Goal: Contribute content: Contribute content

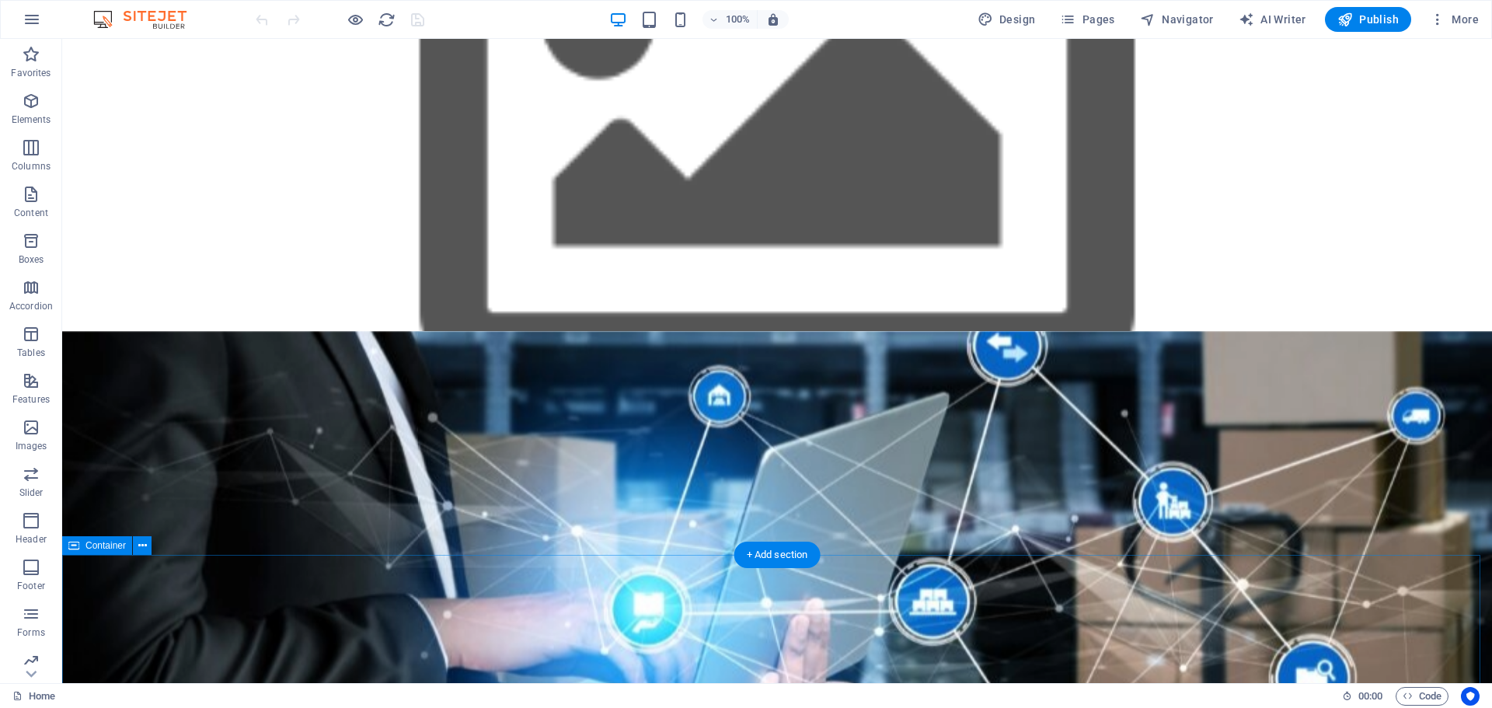
scroll to position [1010, 0]
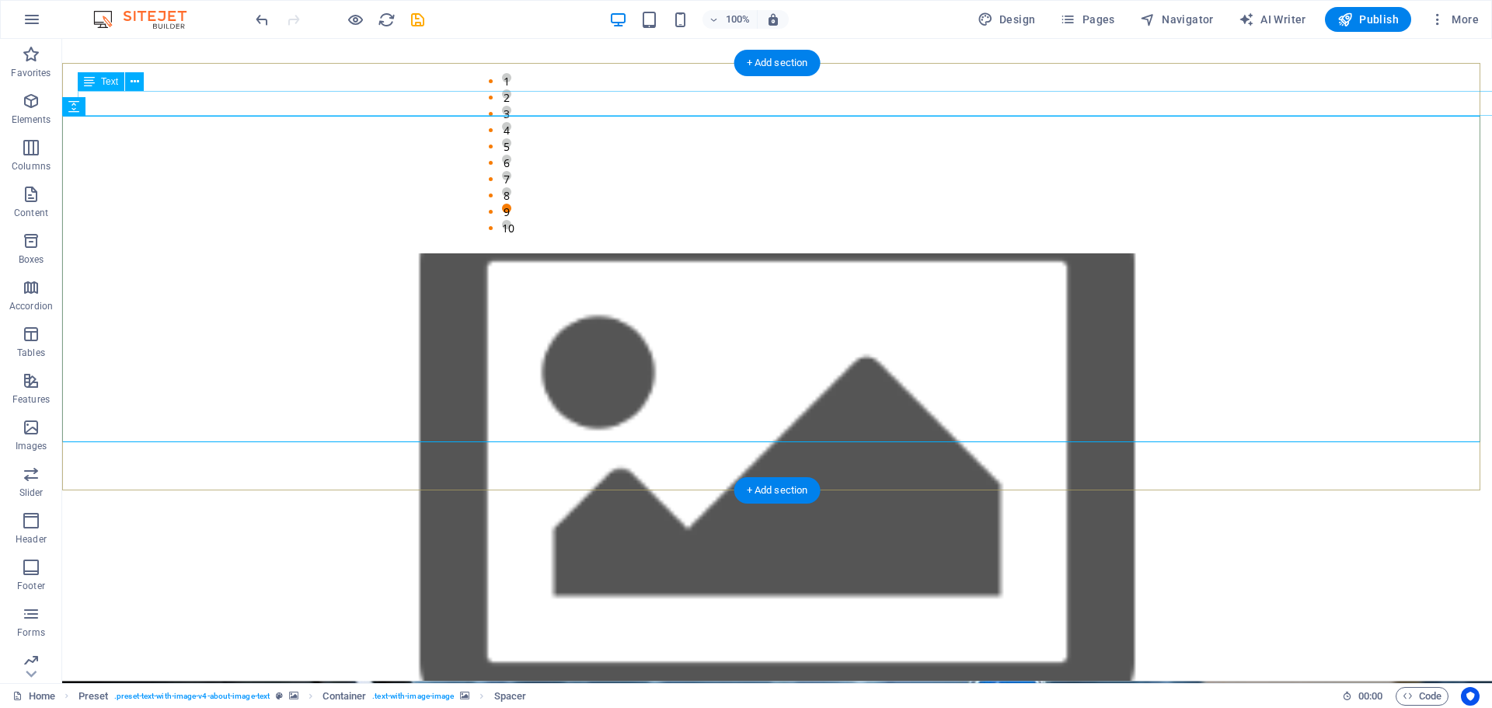
click at [135, 82] on icon at bounding box center [135, 82] width 9 height 16
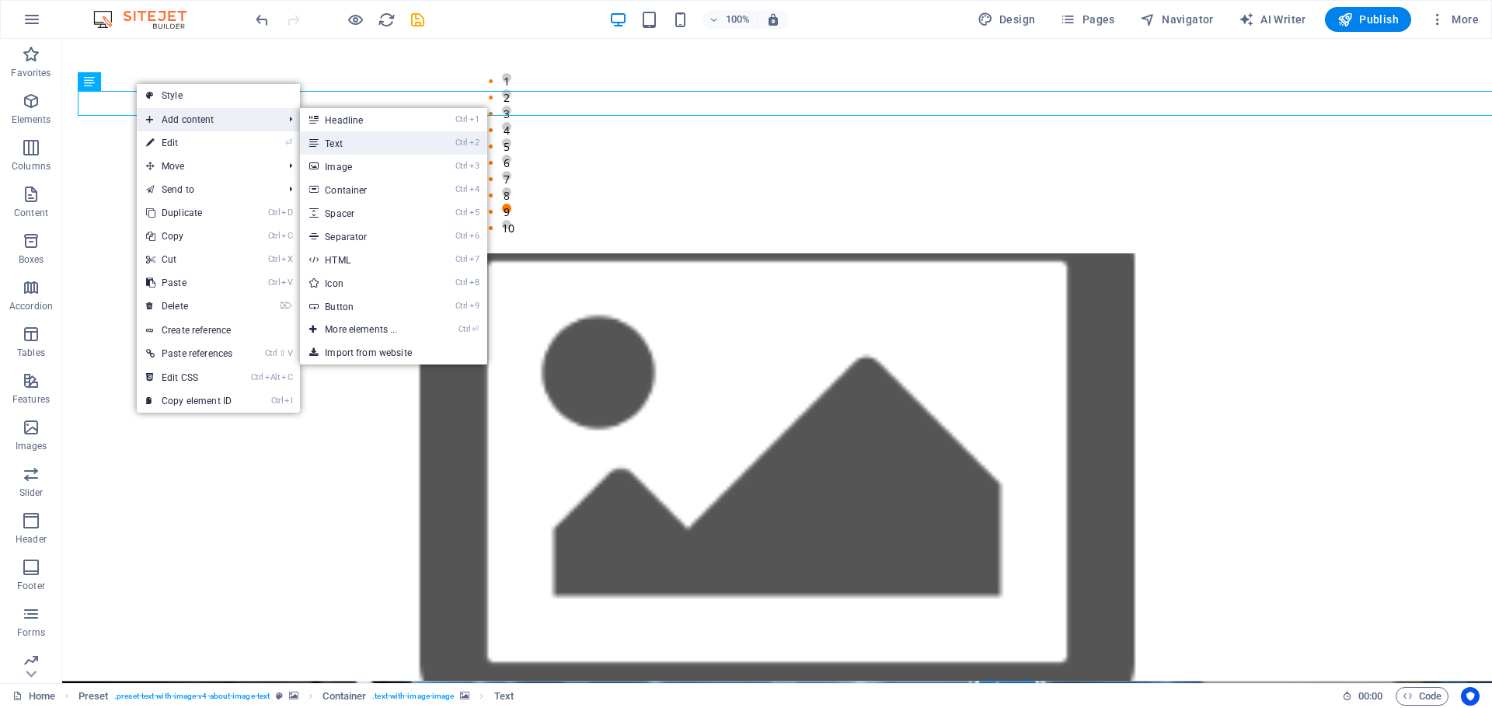
click at [341, 139] on link "Ctrl 2 Text" at bounding box center [364, 142] width 128 height 23
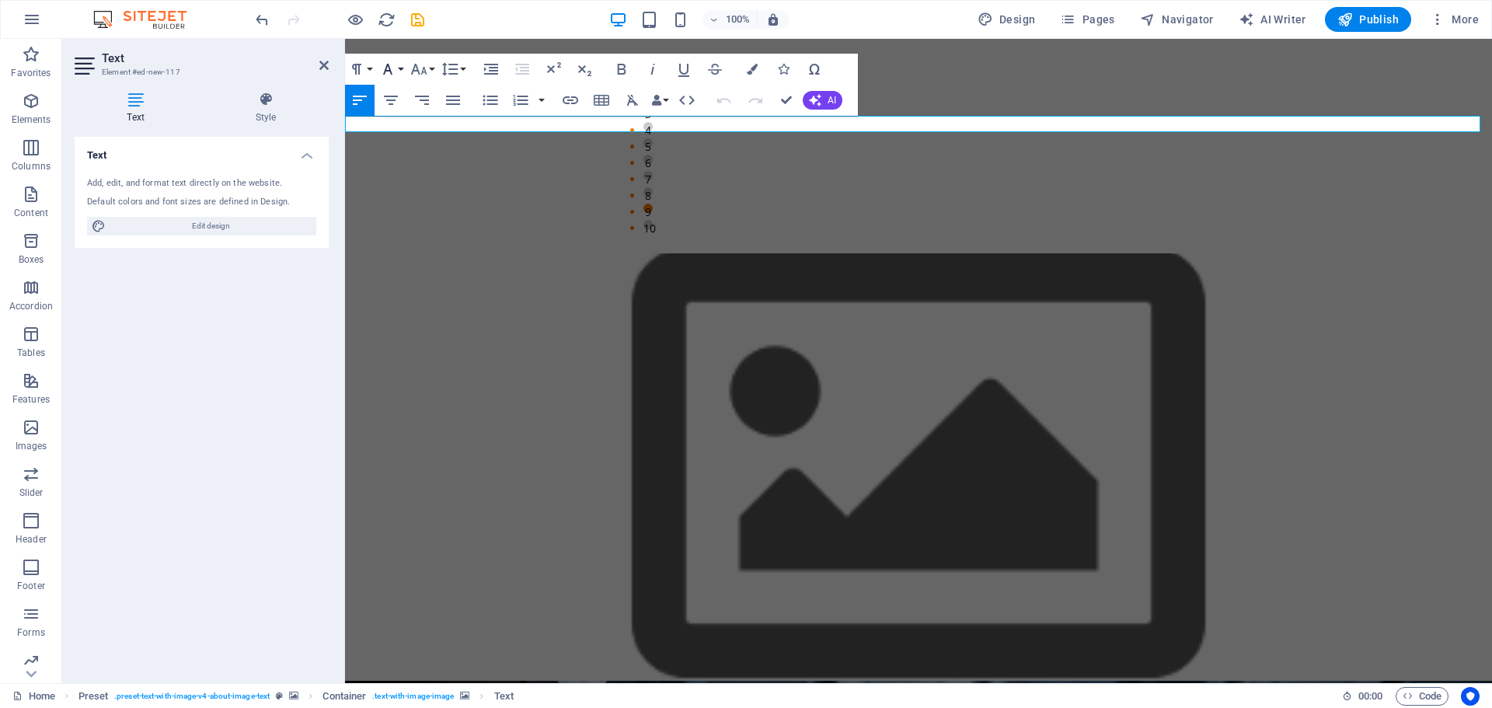
click at [399, 69] on button "Font Family" at bounding box center [391, 69] width 30 height 31
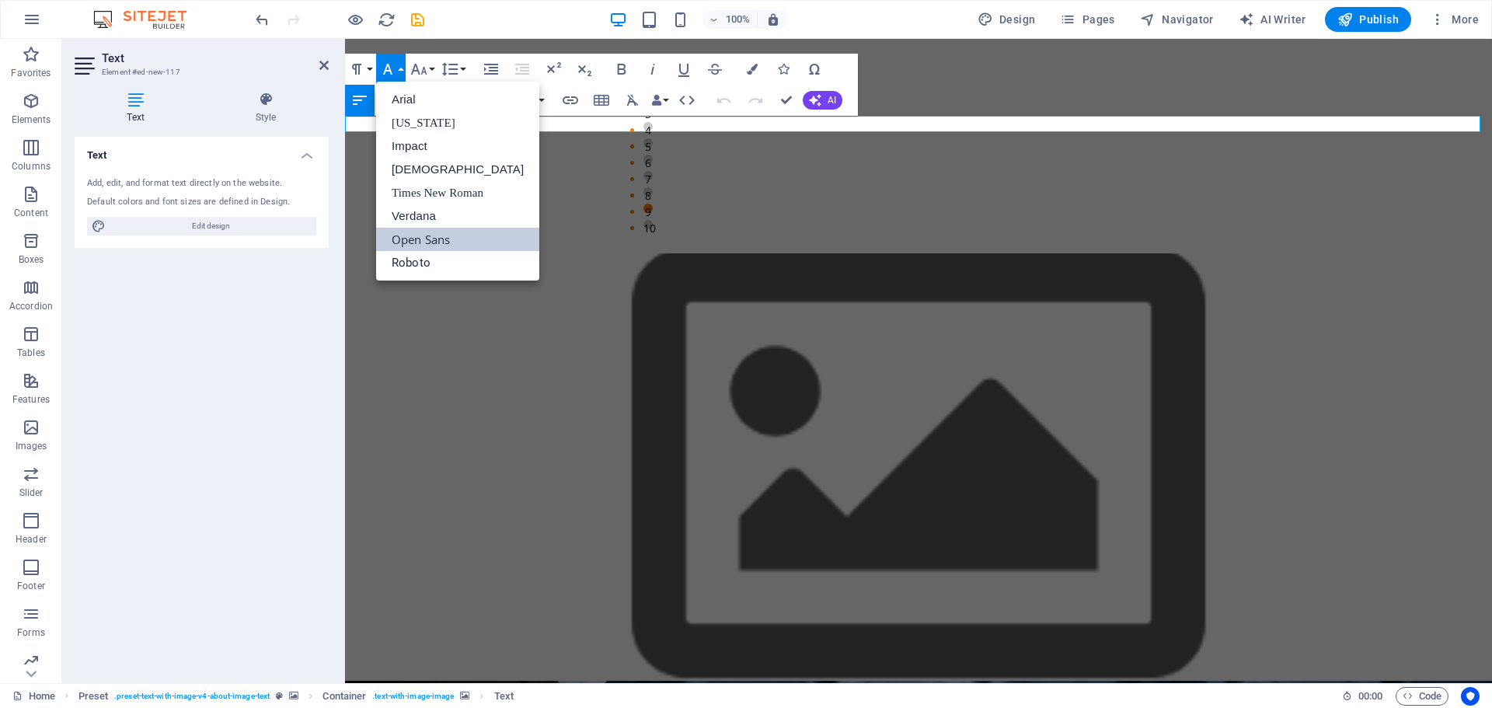
scroll to position [0, 0]
click at [406, 146] on link "Impact" at bounding box center [457, 145] width 163 height 23
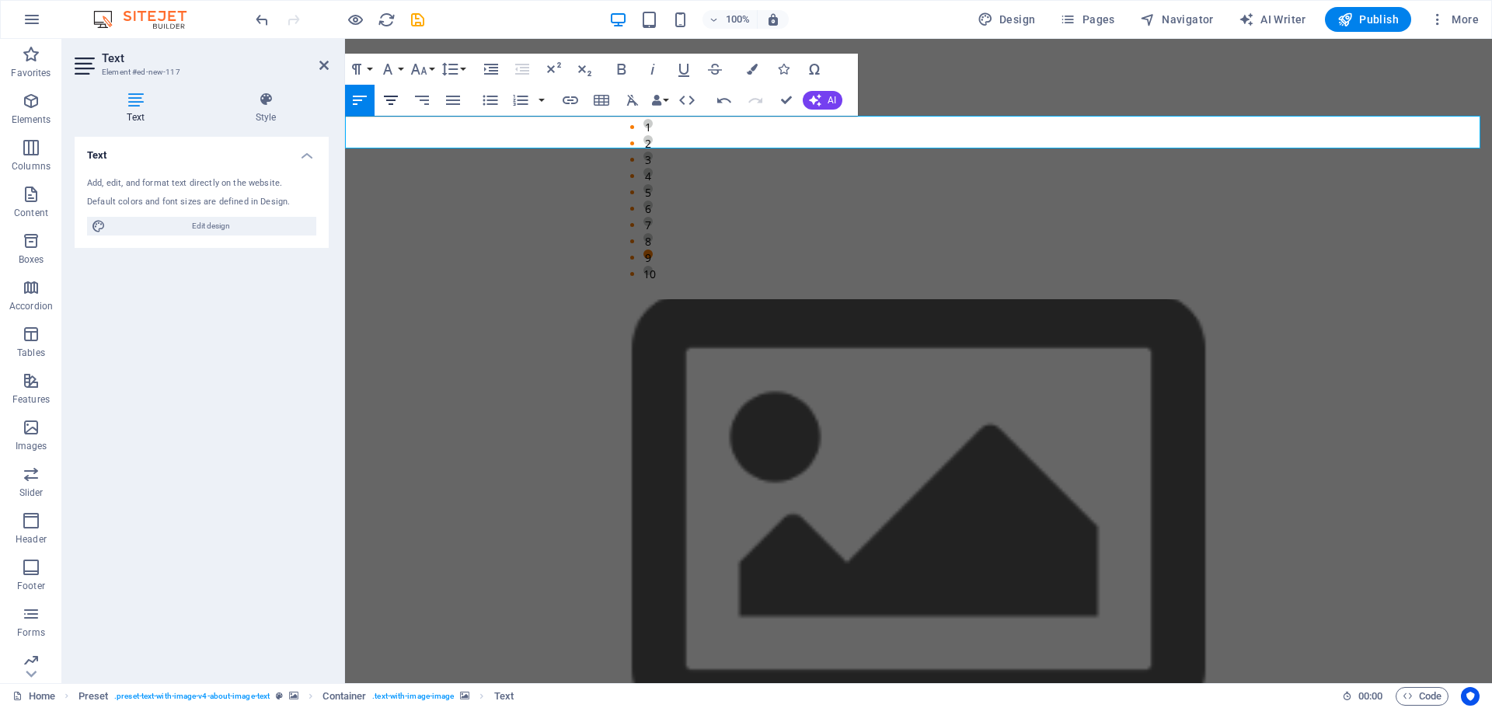
click at [391, 99] on icon "button" at bounding box center [391, 100] width 19 height 19
click at [358, 99] on icon "button" at bounding box center [360, 100] width 14 height 9
drag, startPoint x: 845, startPoint y: 136, endPoint x: 327, endPoint y: 119, distance: 517.9
click at [458, 103] on icon "button" at bounding box center [453, 100] width 14 height 9
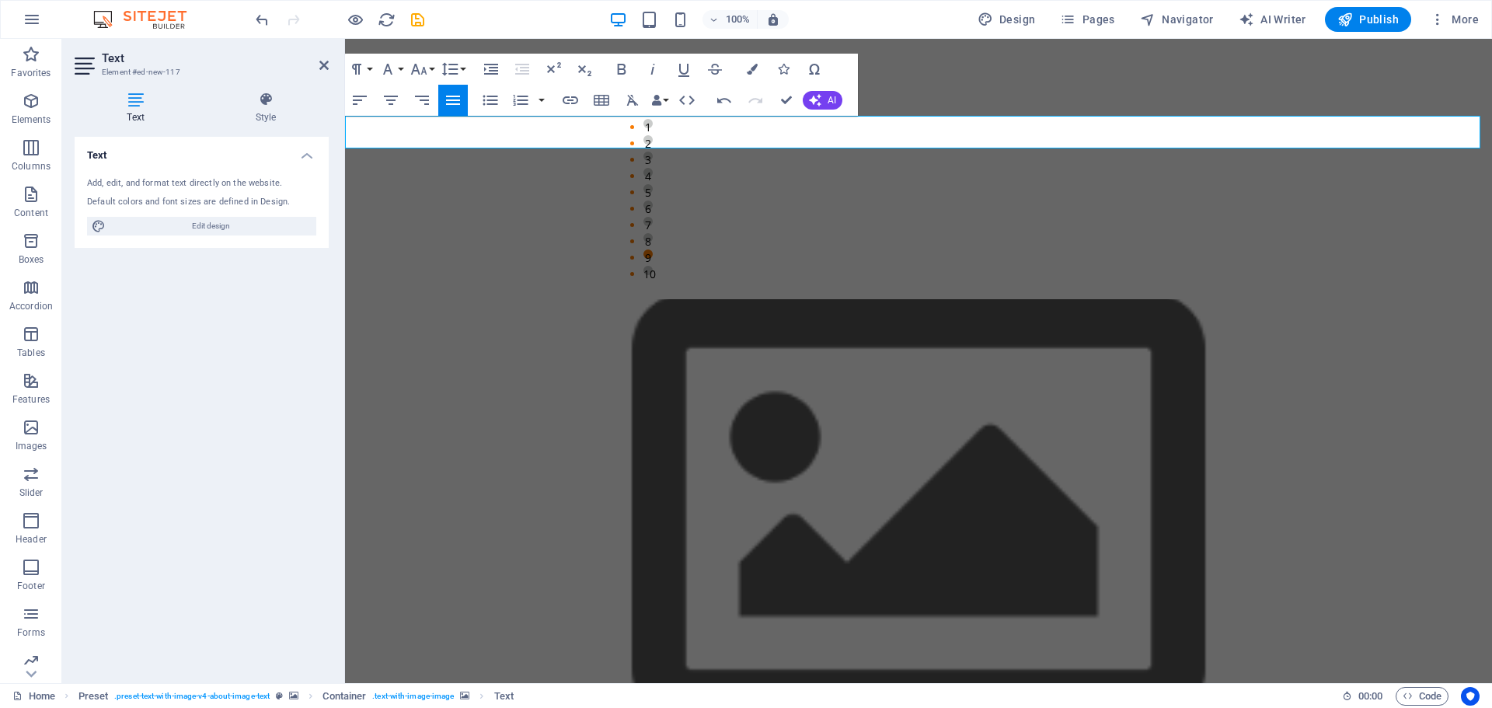
click at [458, 103] on icon "button" at bounding box center [453, 100] width 14 height 9
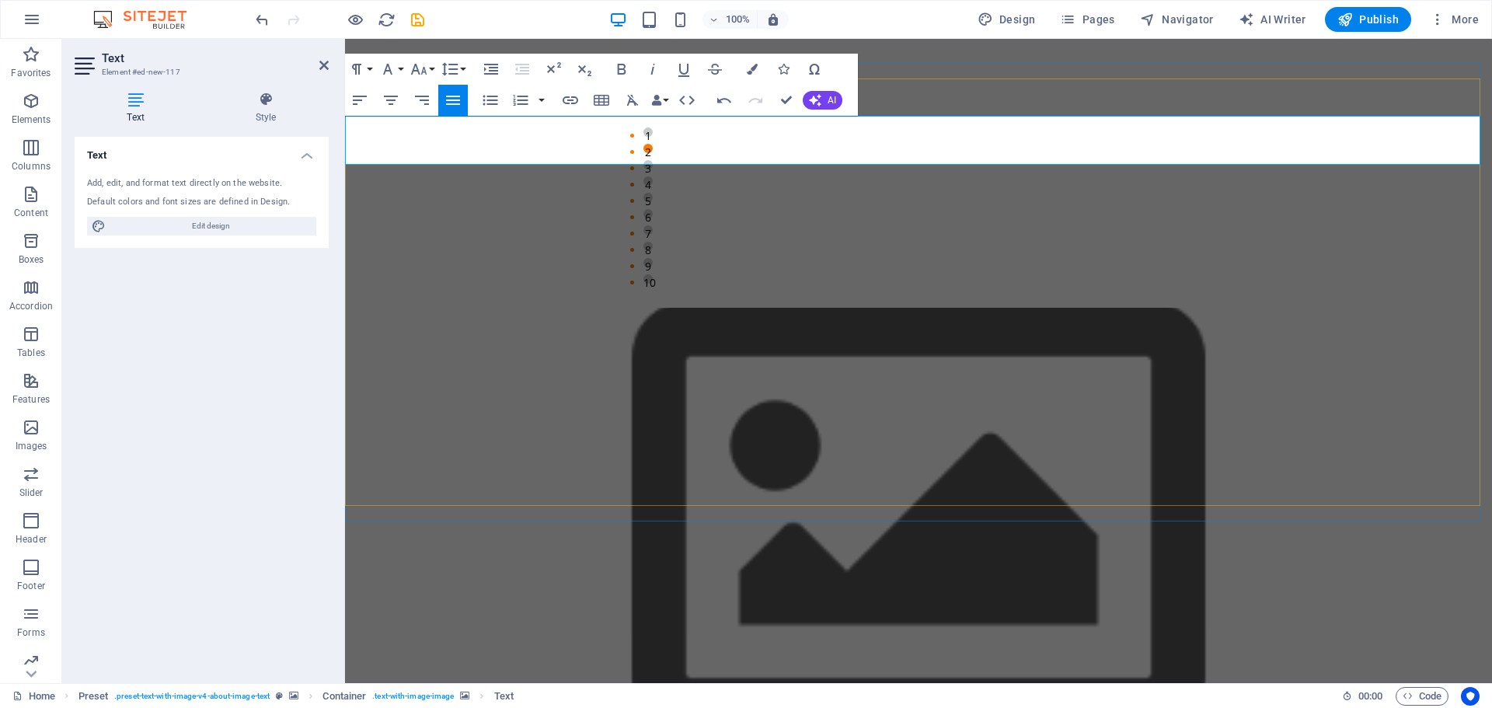
scroll to position [987, 0]
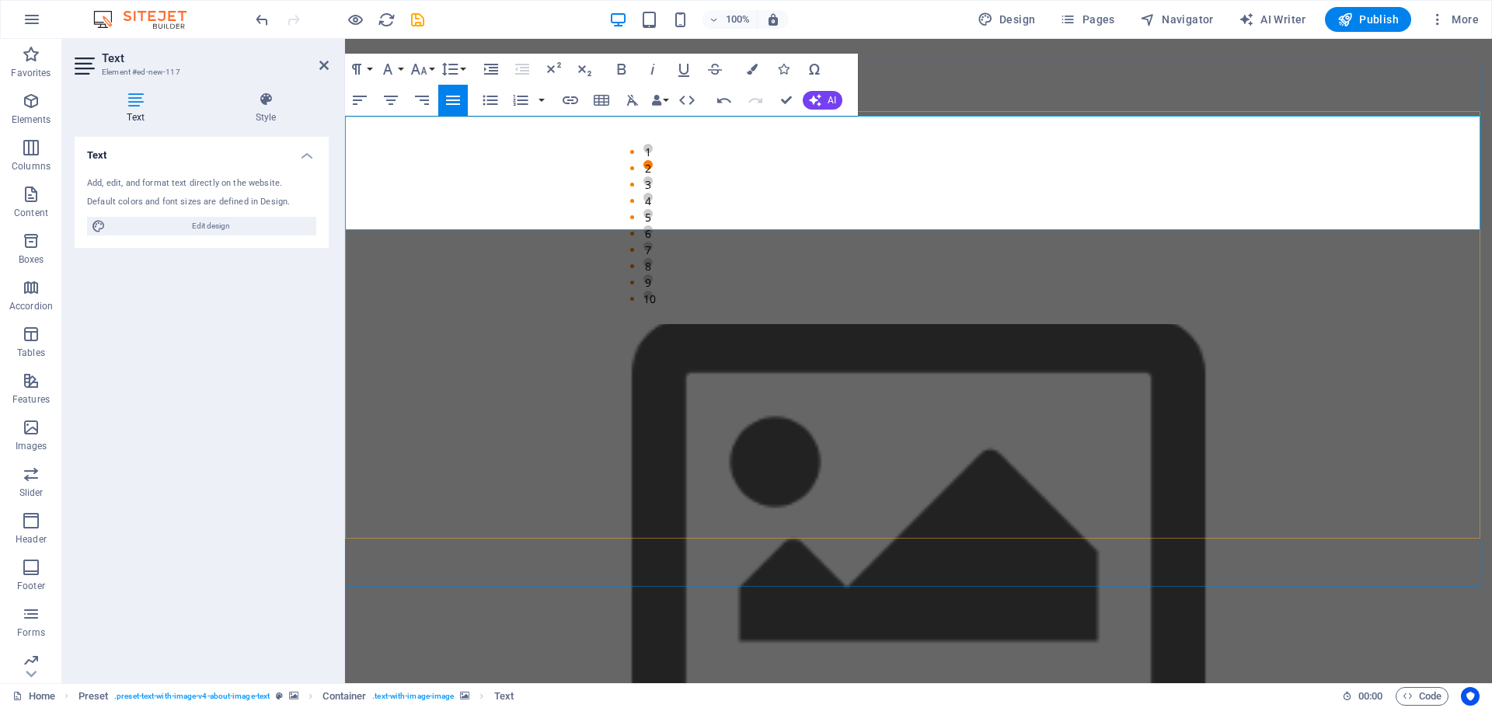
scroll to position [962, 0]
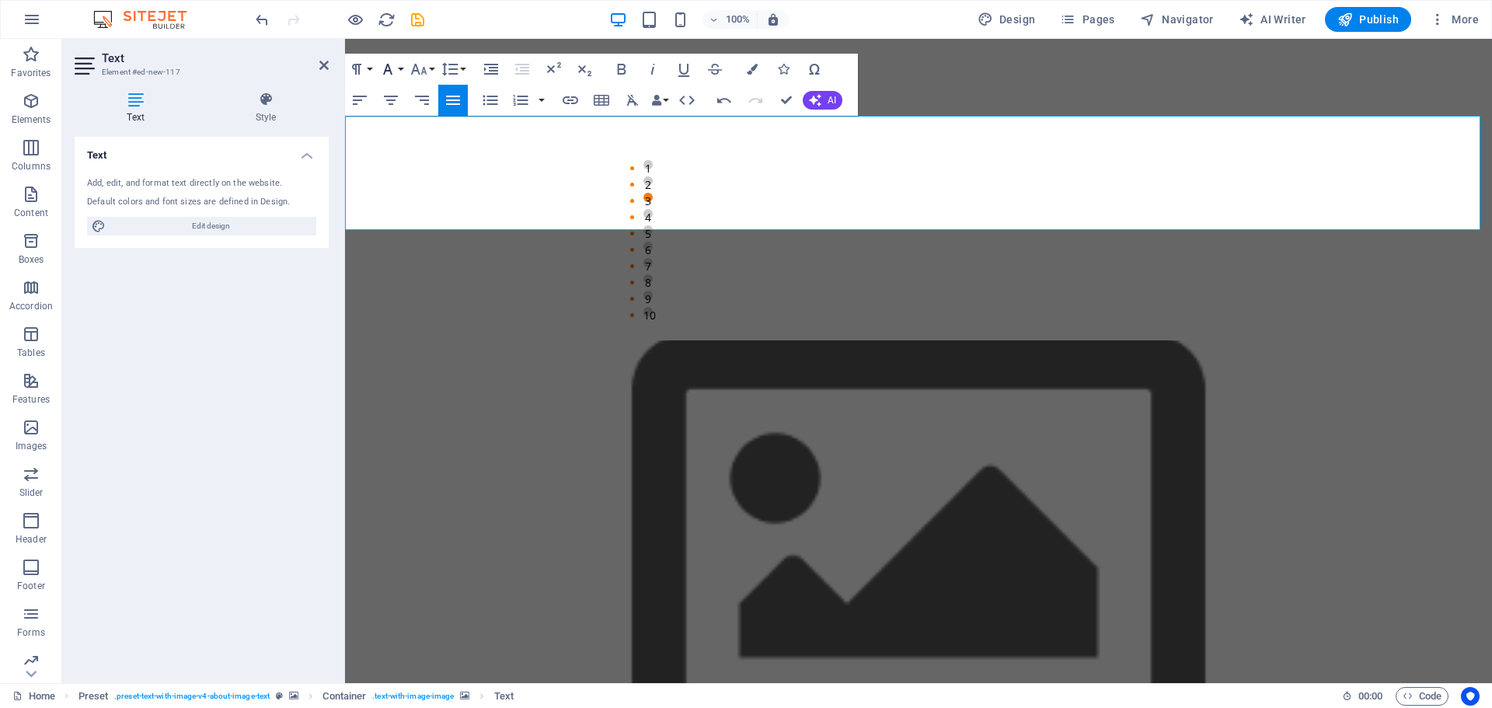
click at [393, 65] on icon "button" at bounding box center [387, 69] width 19 height 19
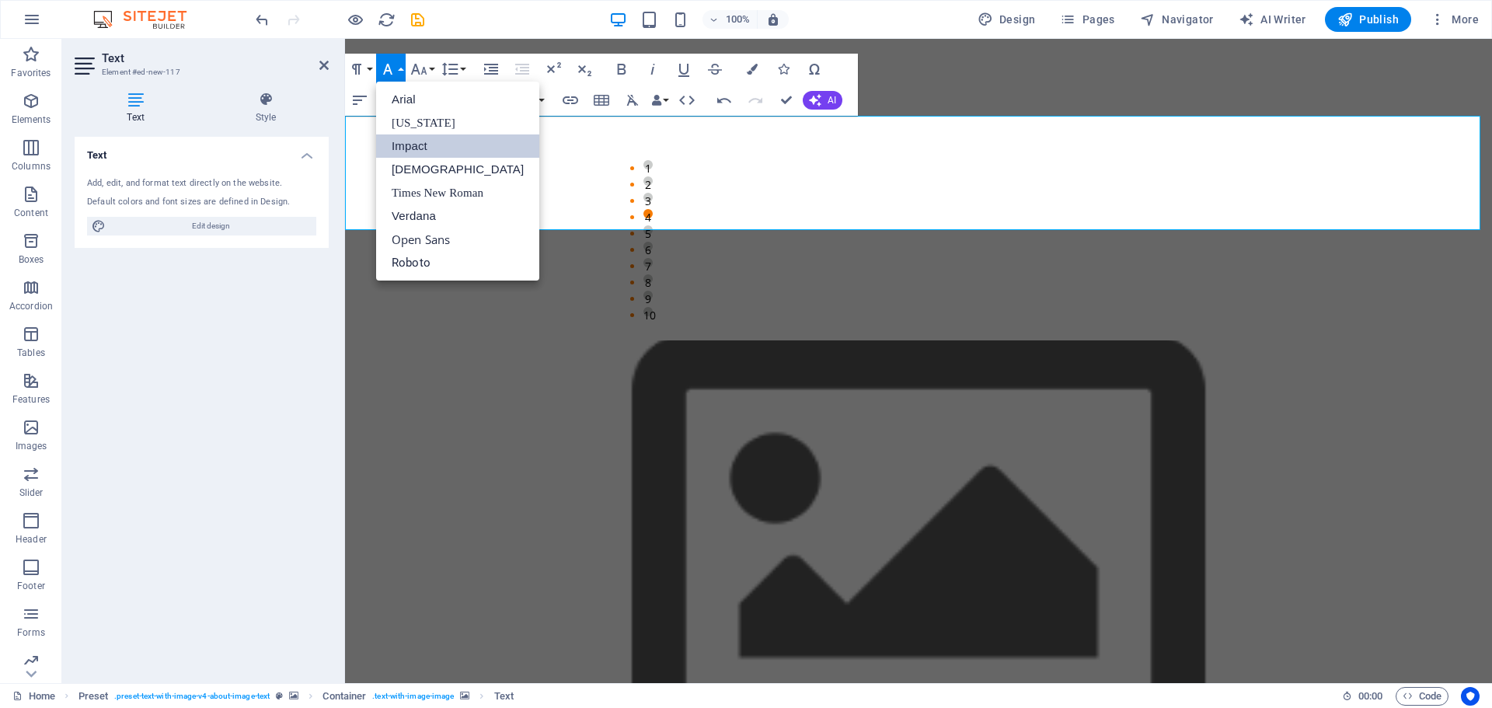
click at [414, 141] on link "Impact" at bounding box center [457, 145] width 163 height 23
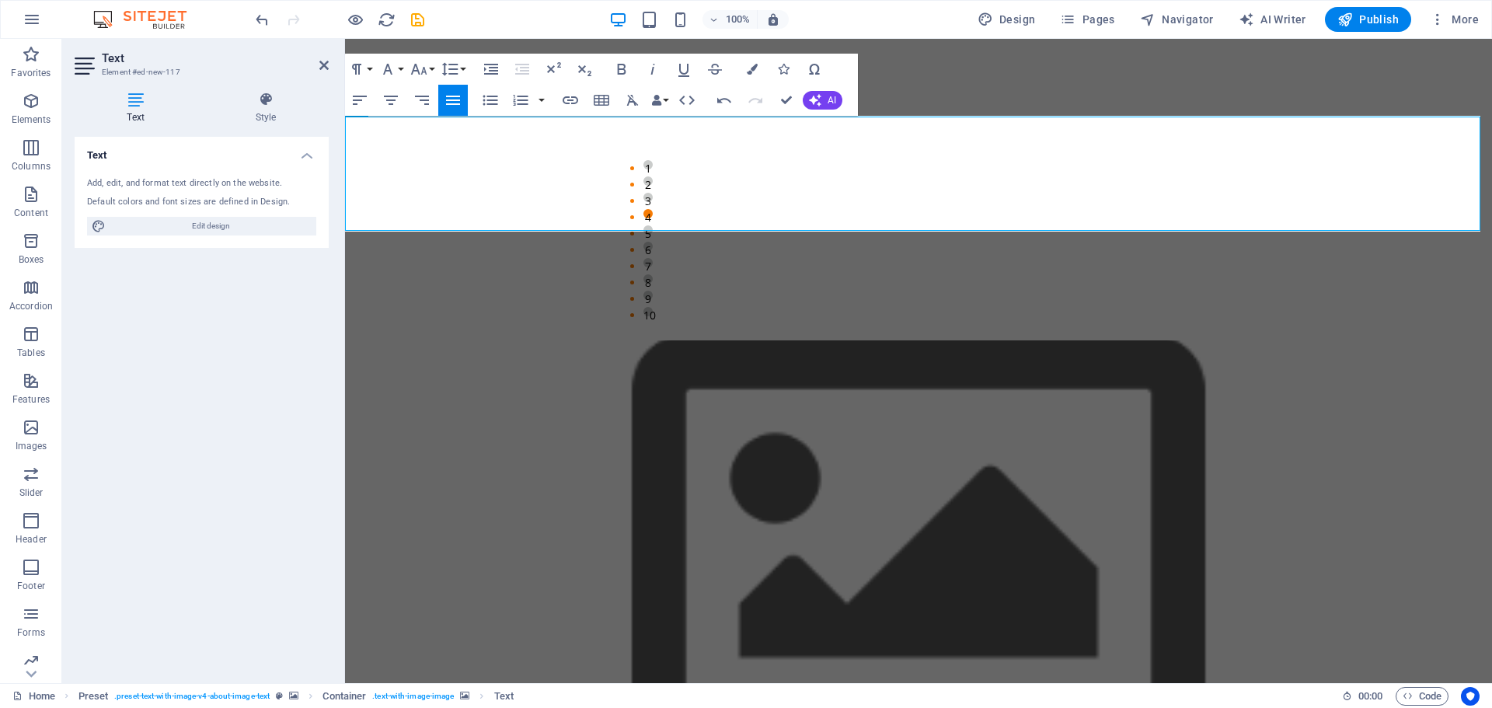
scroll to position [961, 0]
click at [433, 68] on button "Font Size" at bounding box center [422, 69] width 30 height 31
click at [434, 117] on link "9" at bounding box center [435, 122] width 56 height 23
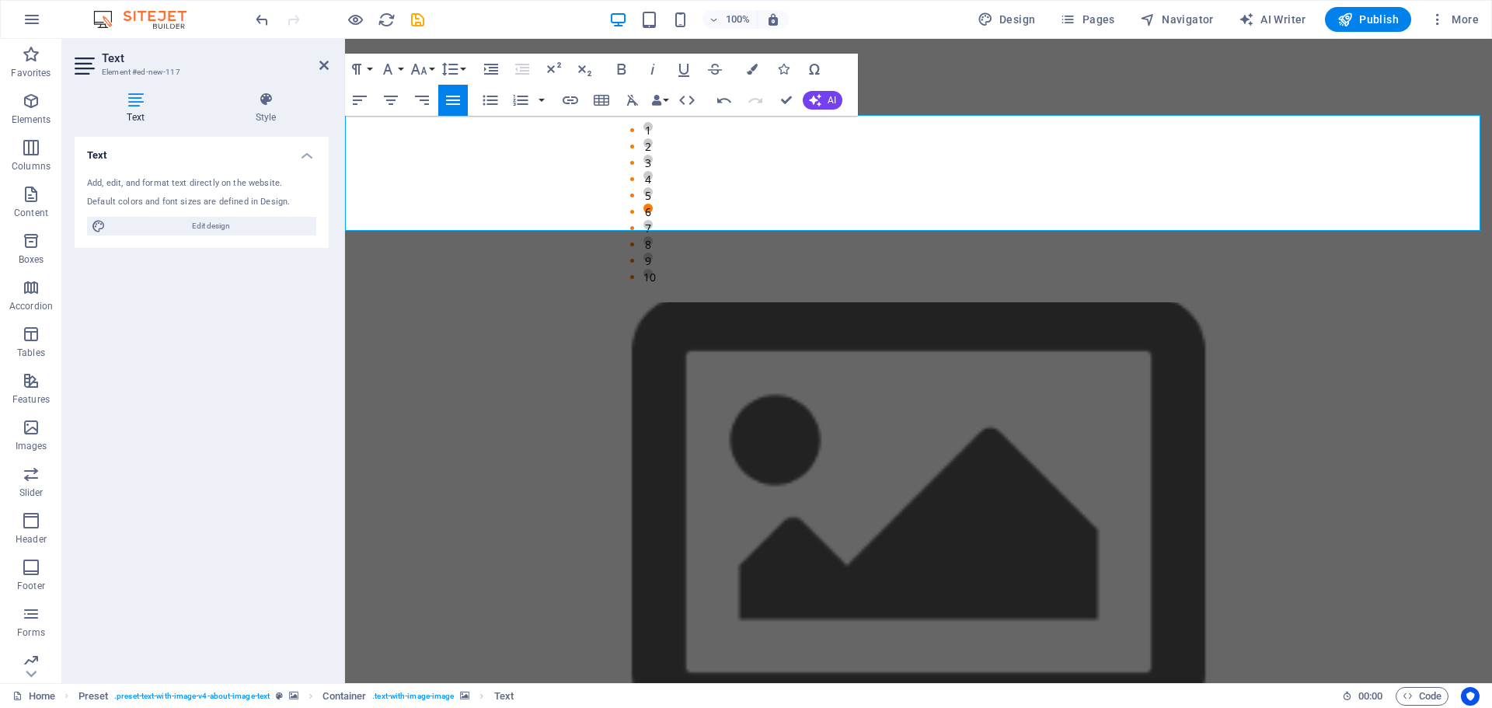
scroll to position [962, 0]
click at [430, 71] on button "Font Size" at bounding box center [422, 69] width 30 height 31
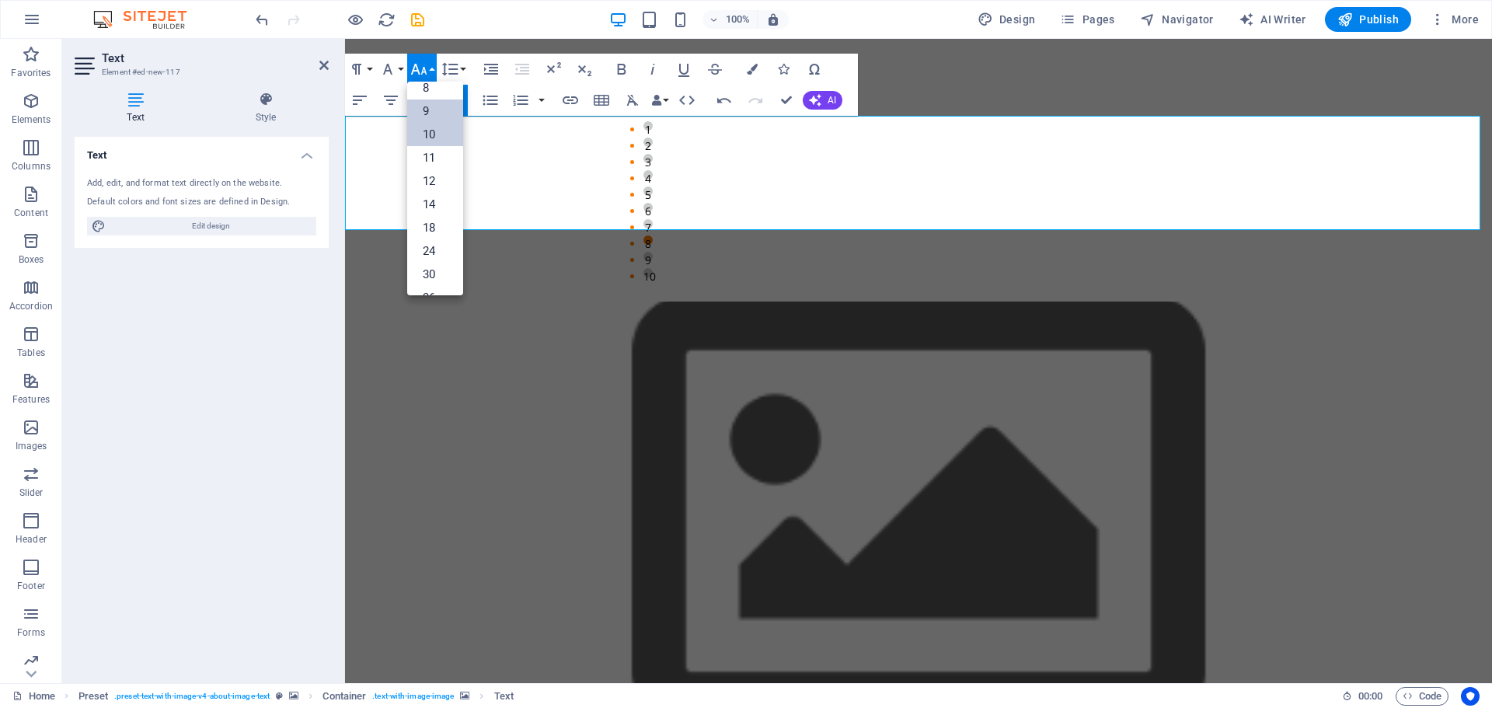
scroll to position [0, 0]
click at [439, 92] on link "8" at bounding box center [435, 99] width 56 height 23
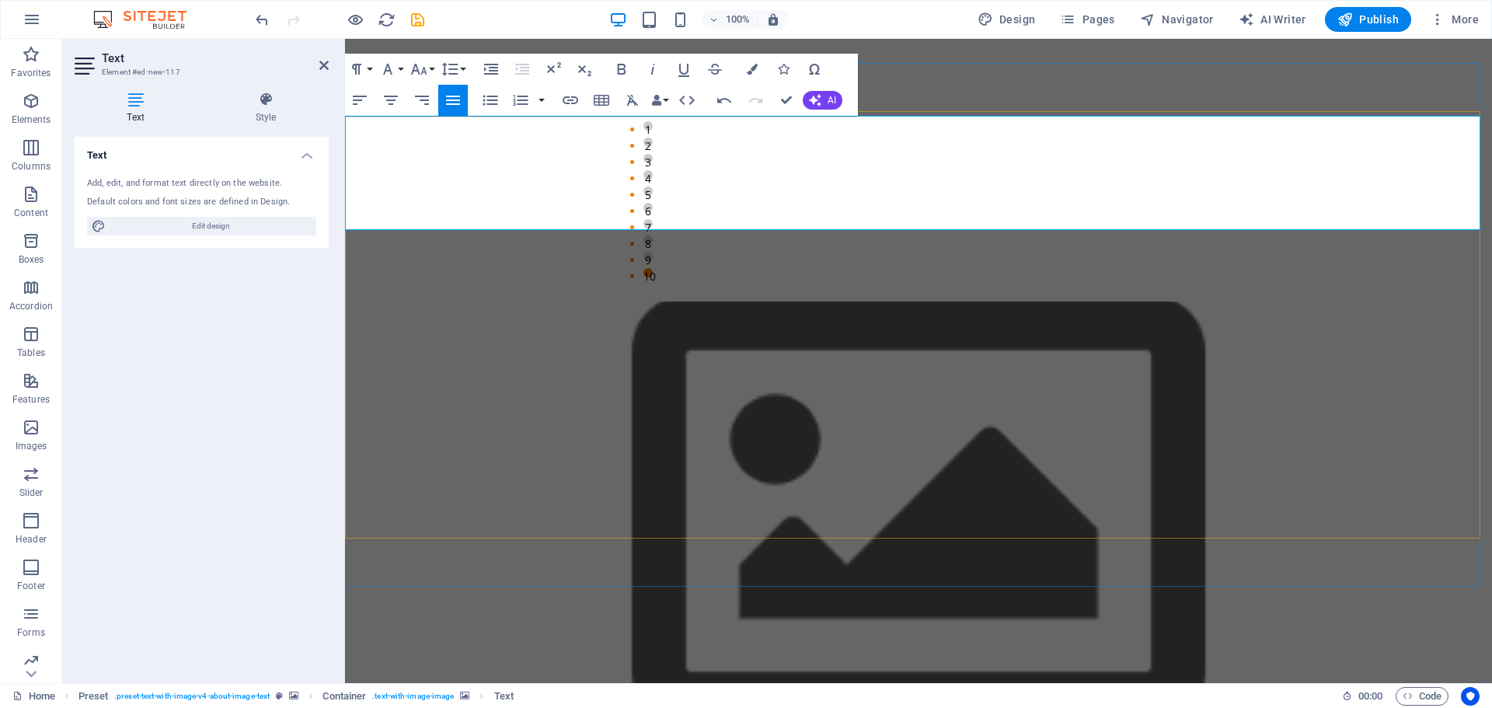
drag, startPoint x: 821, startPoint y: 219, endPoint x: 381, endPoint y: 190, distance: 440.8
drag, startPoint x: 403, startPoint y: 146, endPoint x: 448, endPoint y: 161, distance: 46.7
click at [427, 65] on icon "button" at bounding box center [419, 69] width 19 height 19
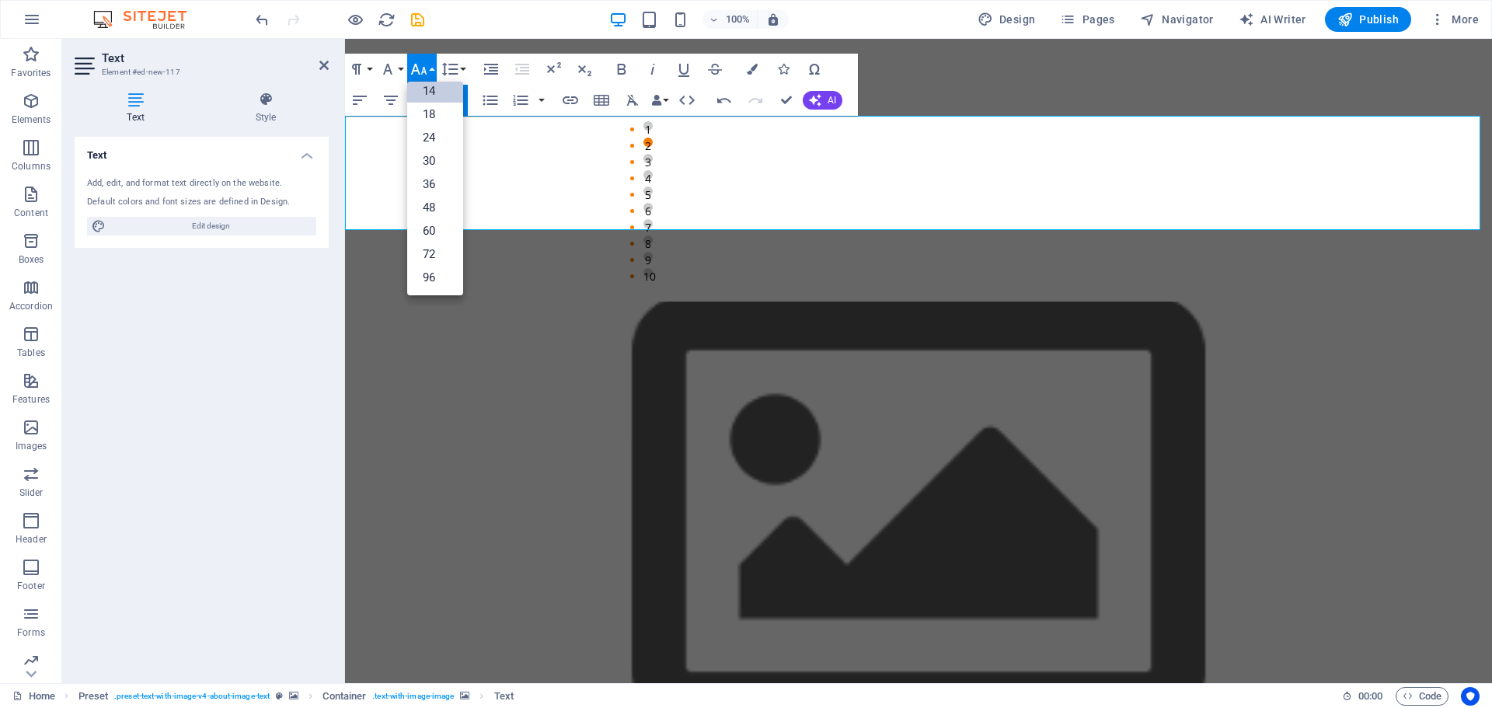
scroll to position [125, 0]
click at [401, 68] on button "Font Family" at bounding box center [391, 69] width 30 height 31
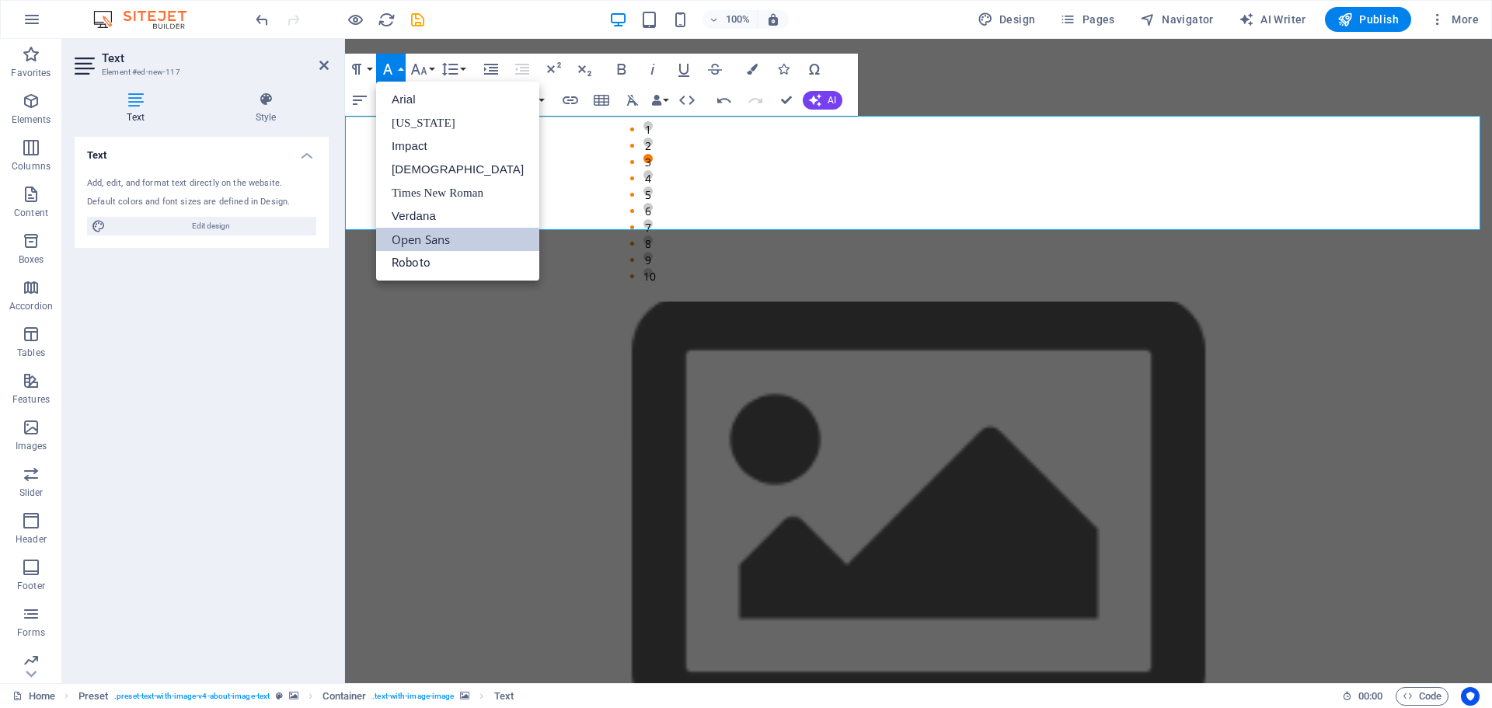
scroll to position [0, 0]
drag, startPoint x: 574, startPoint y: 176, endPoint x: 366, endPoint y: 119, distance: 216.1
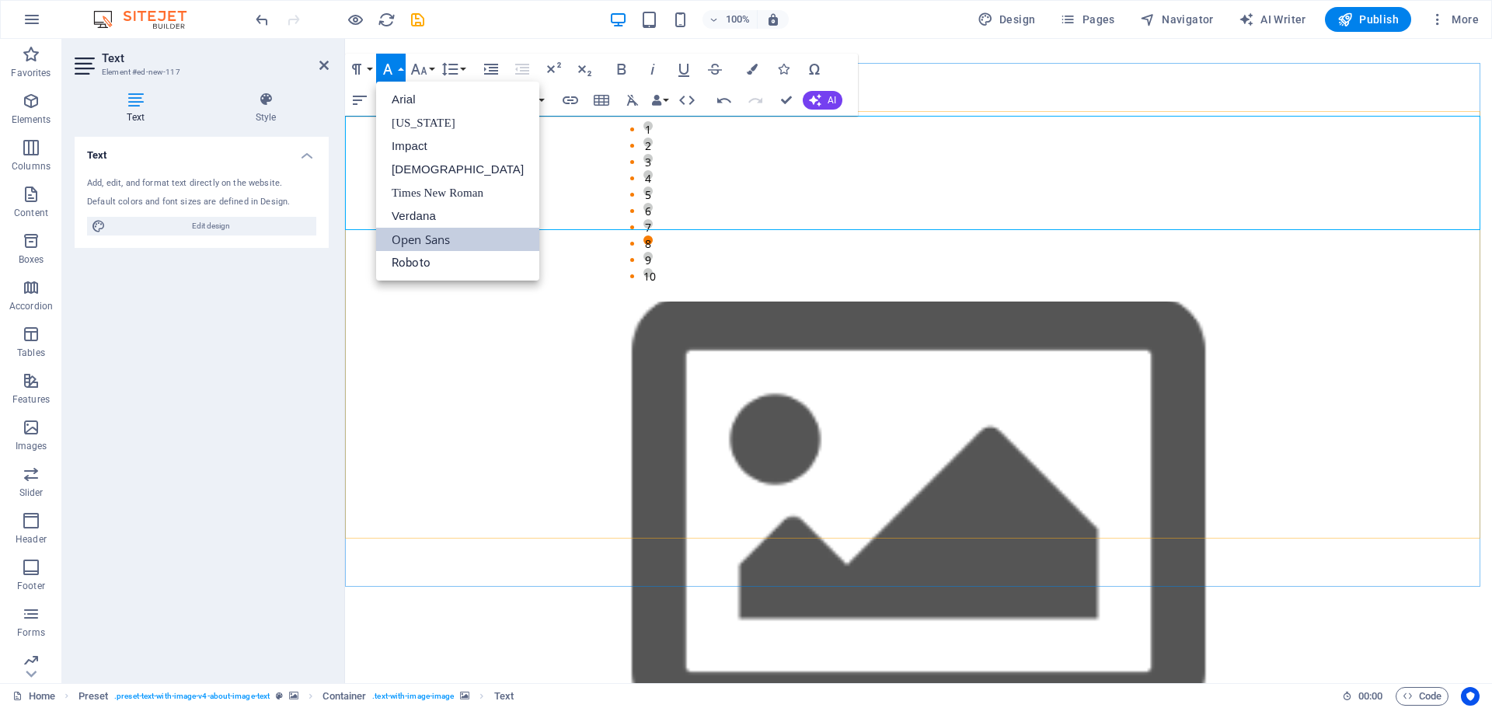
drag, startPoint x: 567, startPoint y: 169, endPoint x: 371, endPoint y: 127, distance: 200.3
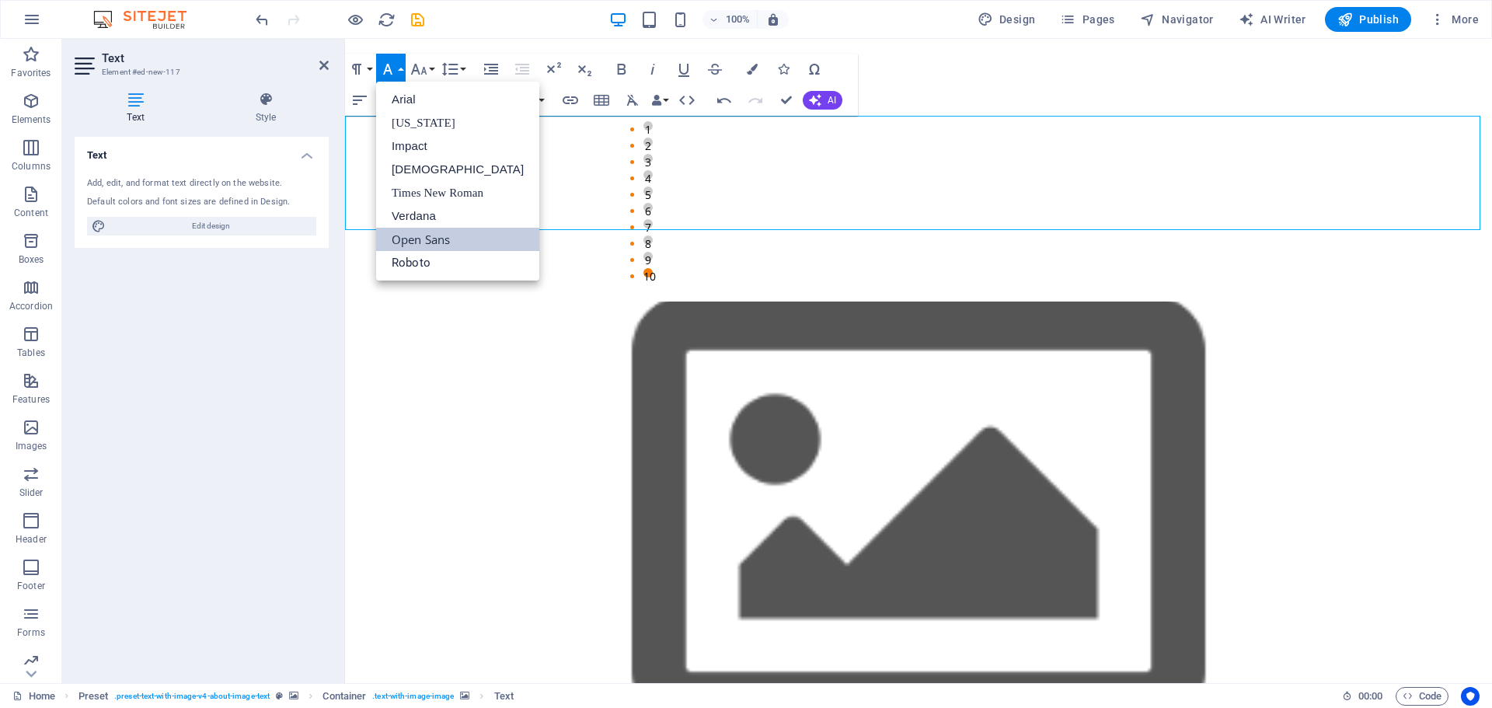
click at [423, 143] on link "Impact" at bounding box center [457, 145] width 163 height 23
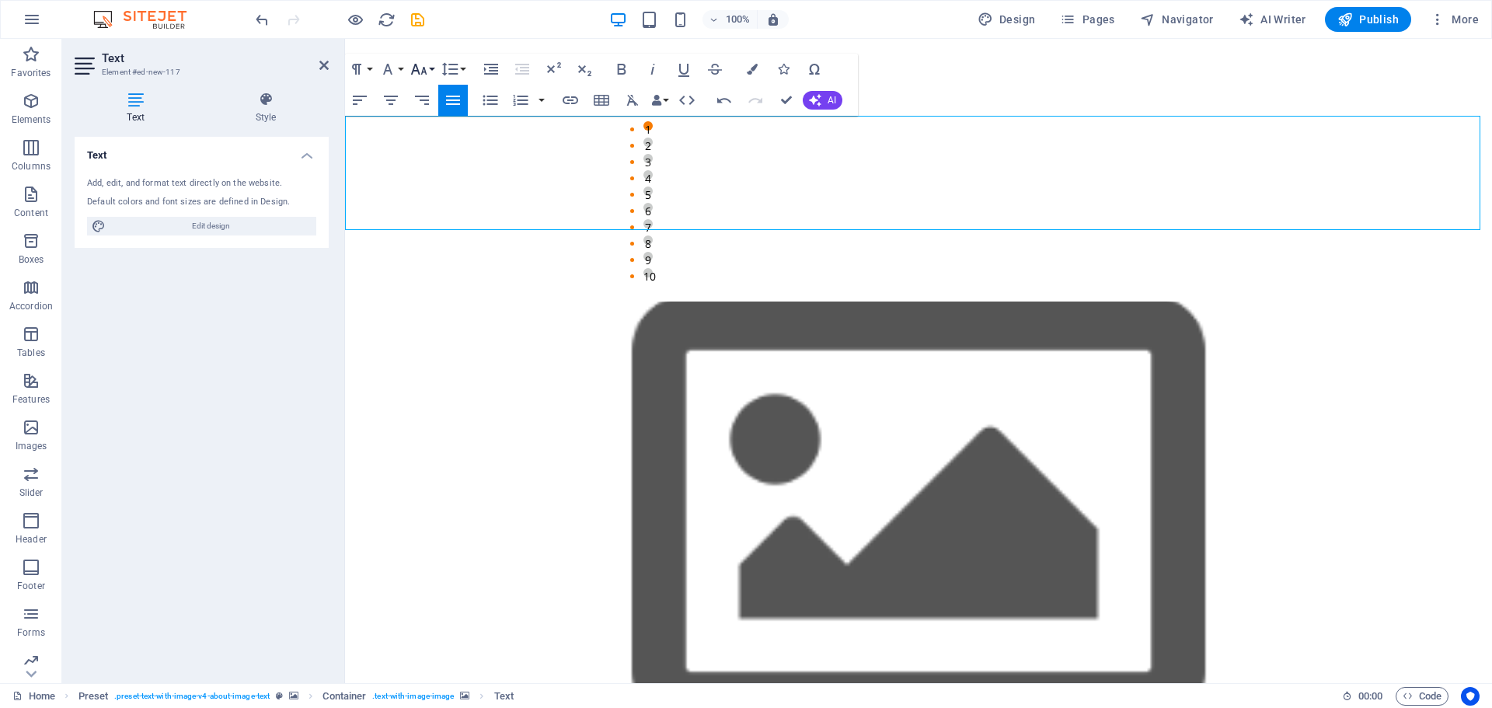
click at [434, 70] on button "Font Size" at bounding box center [422, 69] width 30 height 31
click at [431, 187] on link "12" at bounding box center [435, 192] width 56 height 23
click at [430, 67] on button "Font Size" at bounding box center [422, 69] width 30 height 31
click at [434, 136] on link "18" at bounding box center [435, 128] width 56 height 23
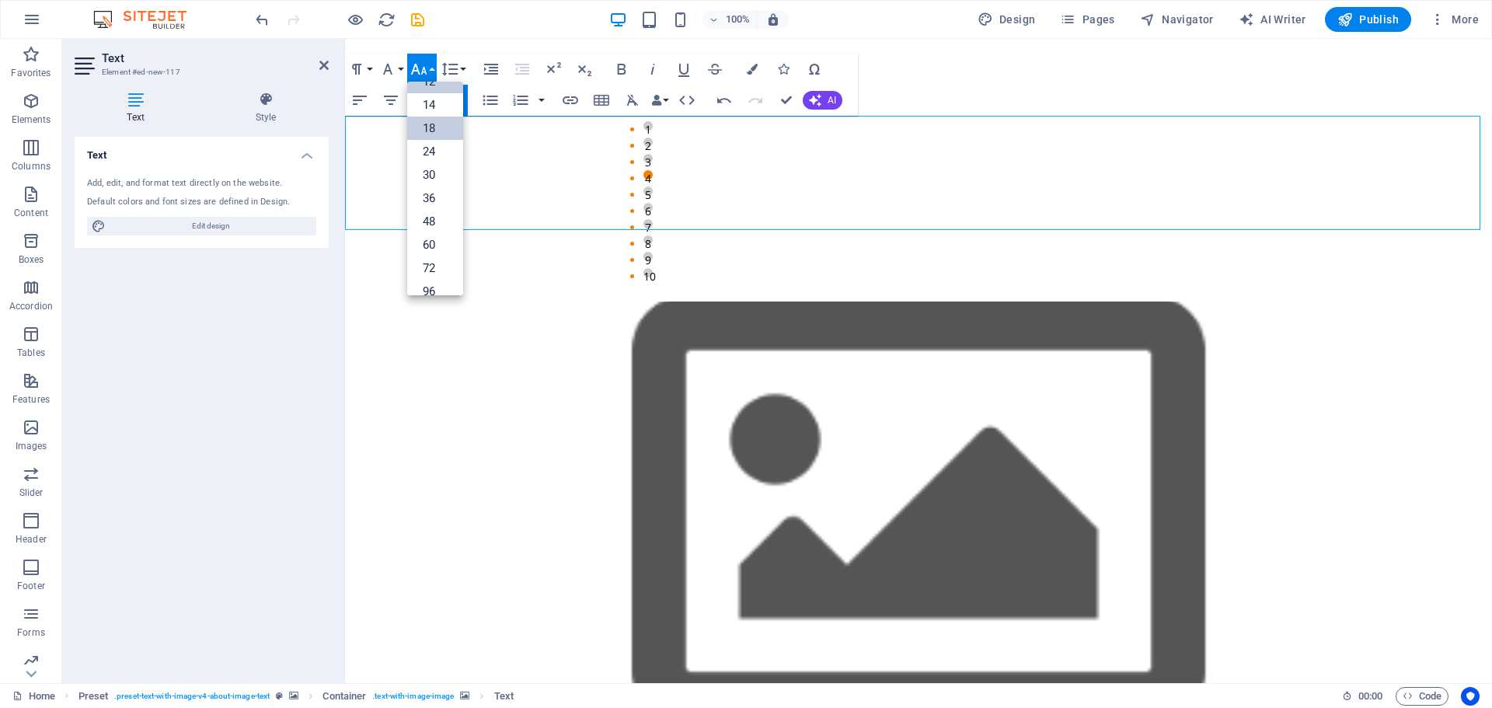
scroll to position [953, 0]
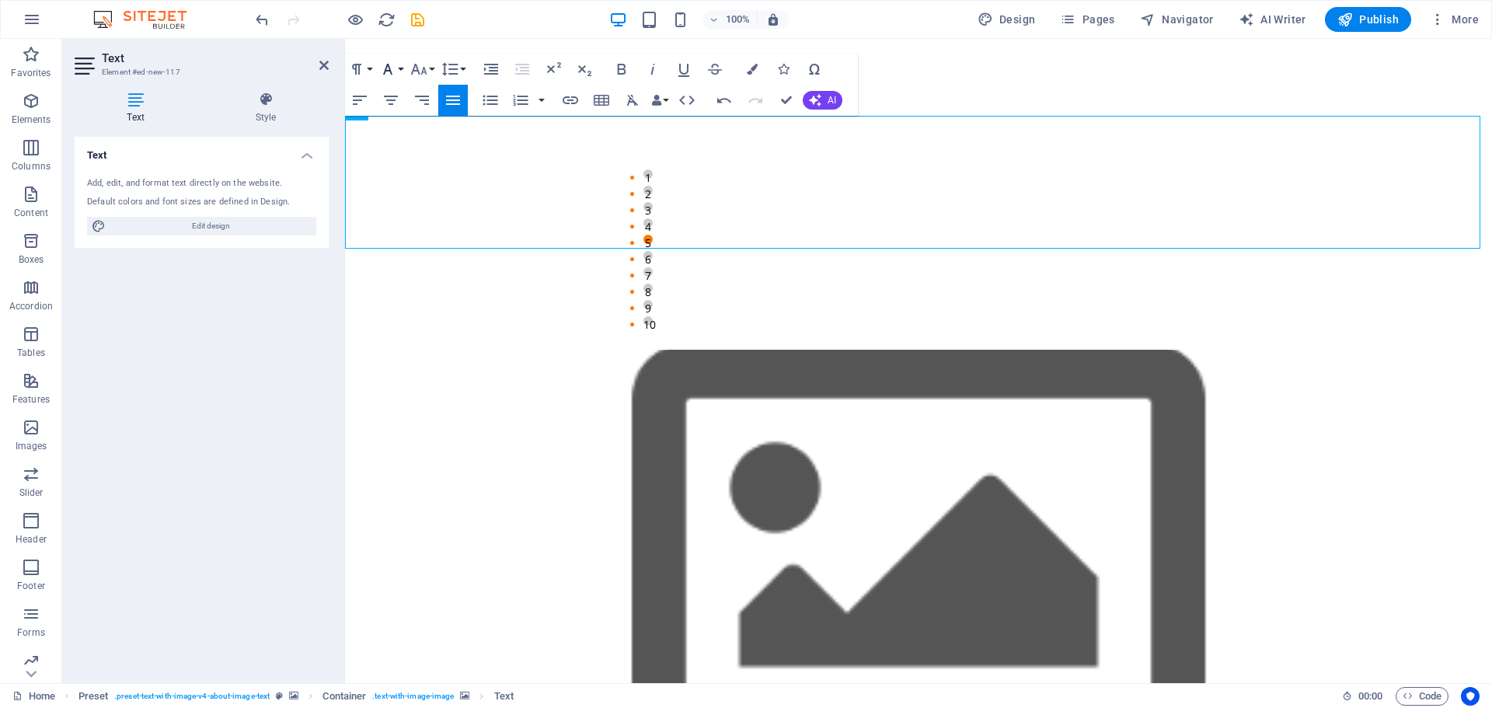
click at [399, 68] on button "Font Family" at bounding box center [391, 69] width 30 height 31
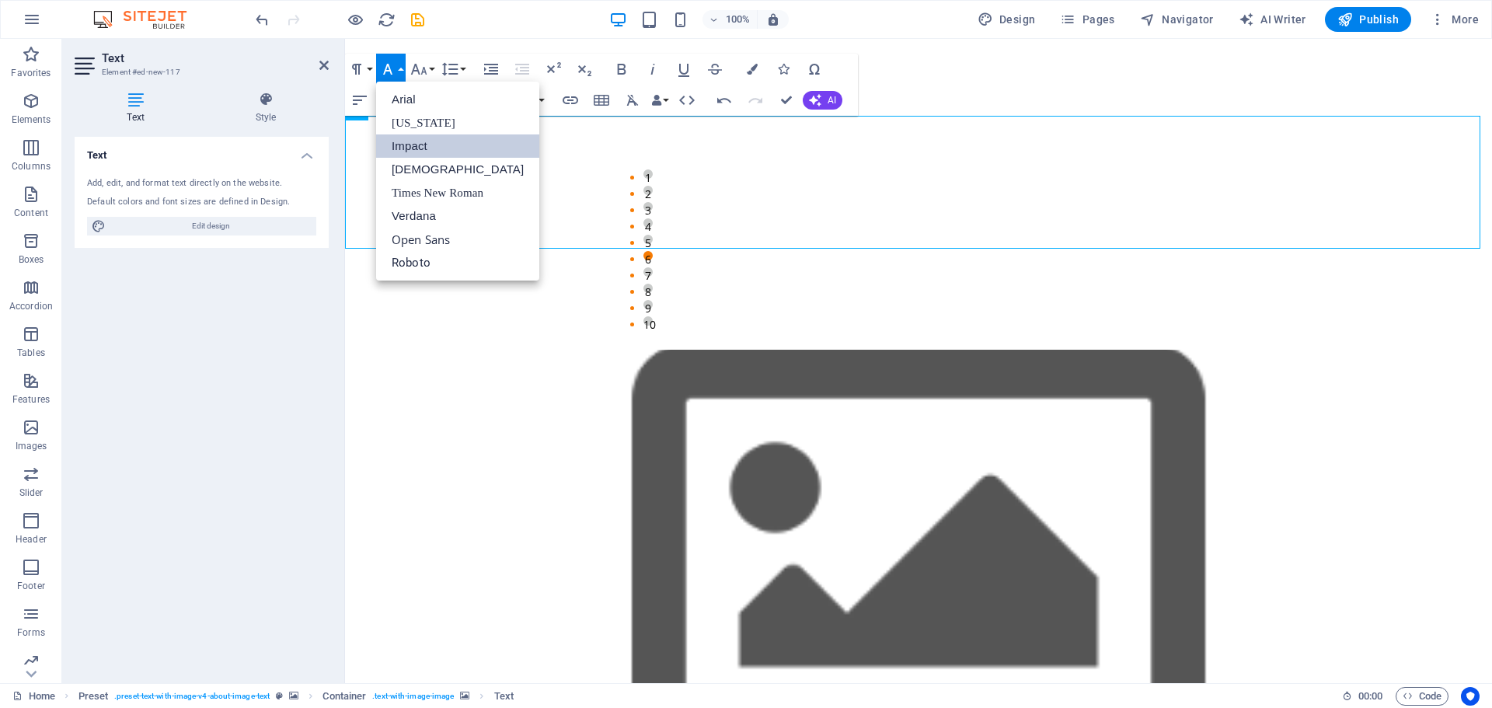
scroll to position [0, 0]
click at [417, 260] on link "Roboto" at bounding box center [457, 262] width 163 height 23
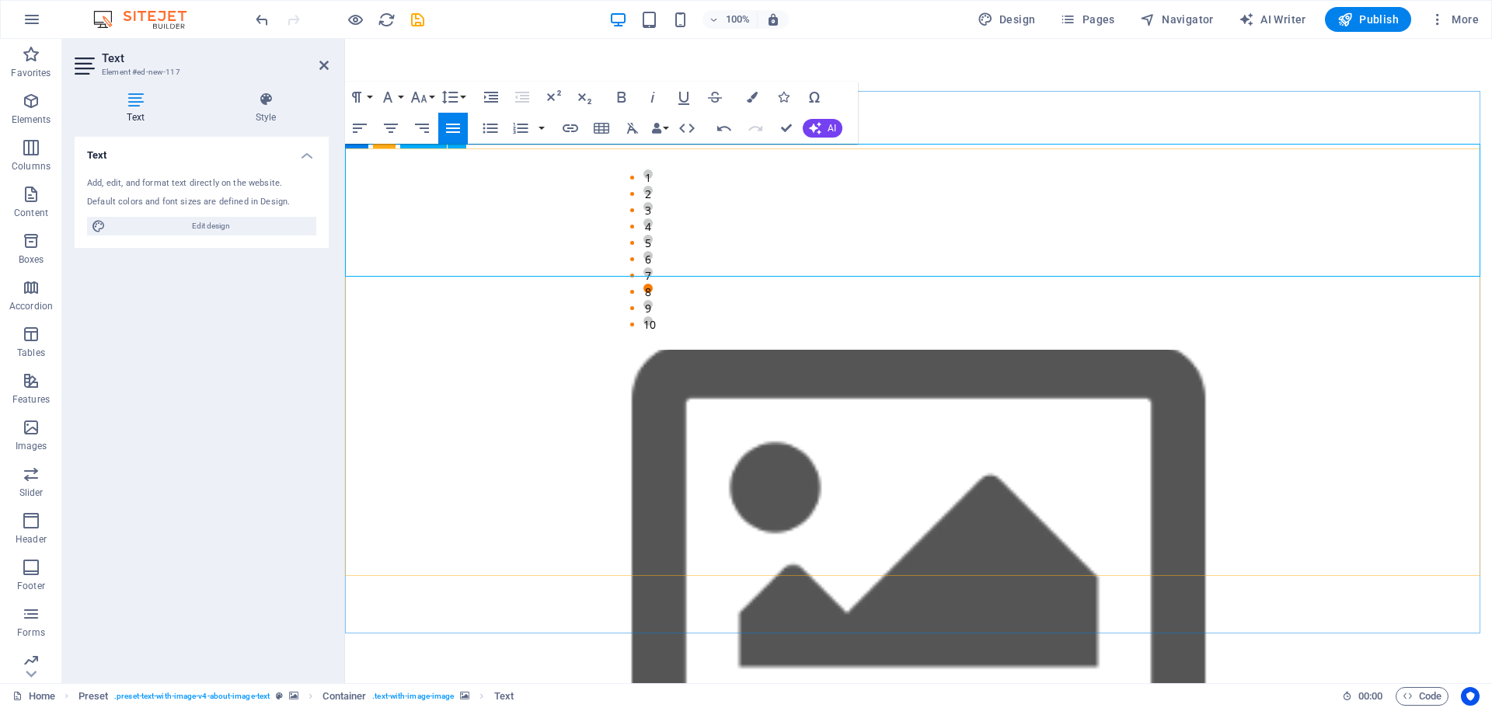
scroll to position [797, 0]
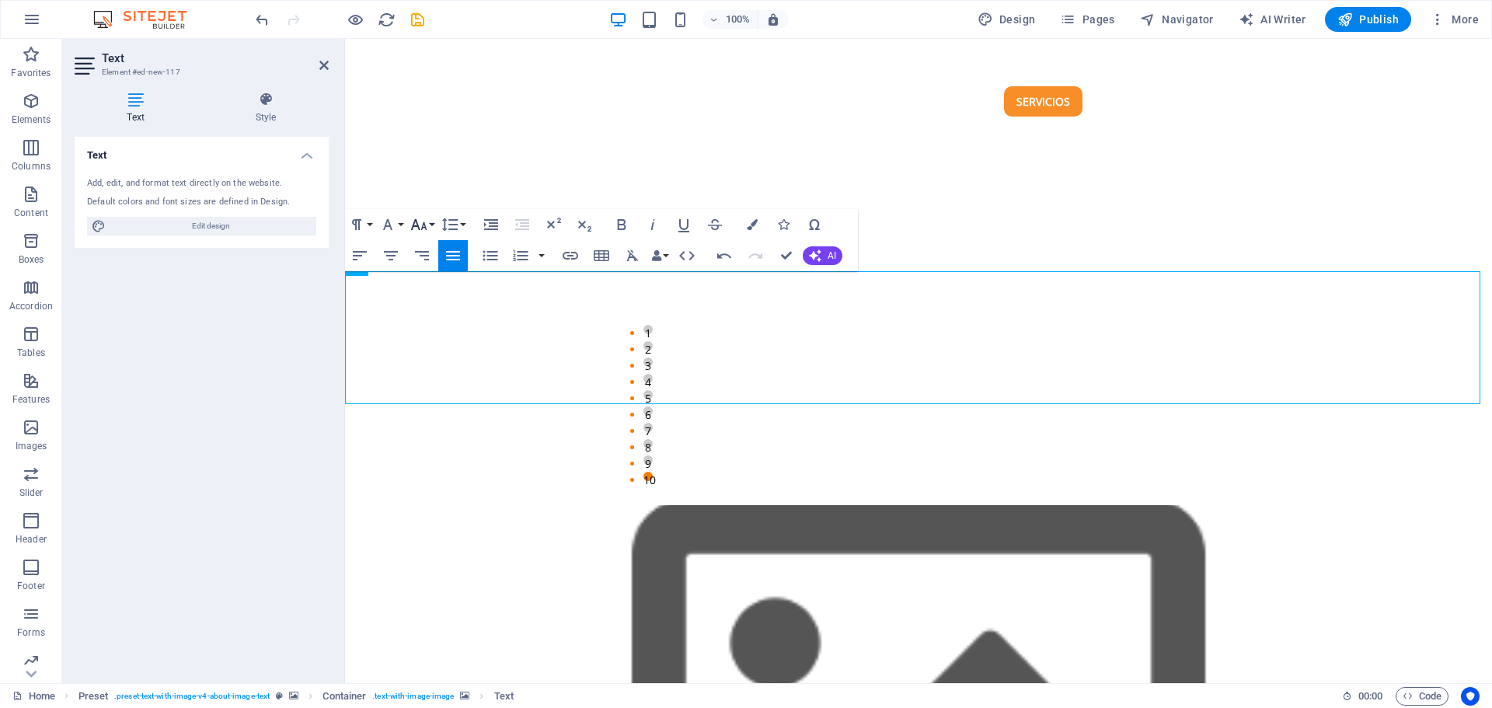
click at [429, 228] on button "Font Size" at bounding box center [422, 224] width 30 height 31
drag, startPoint x: 825, startPoint y: 389, endPoint x: 675, endPoint y: 406, distance: 151.0
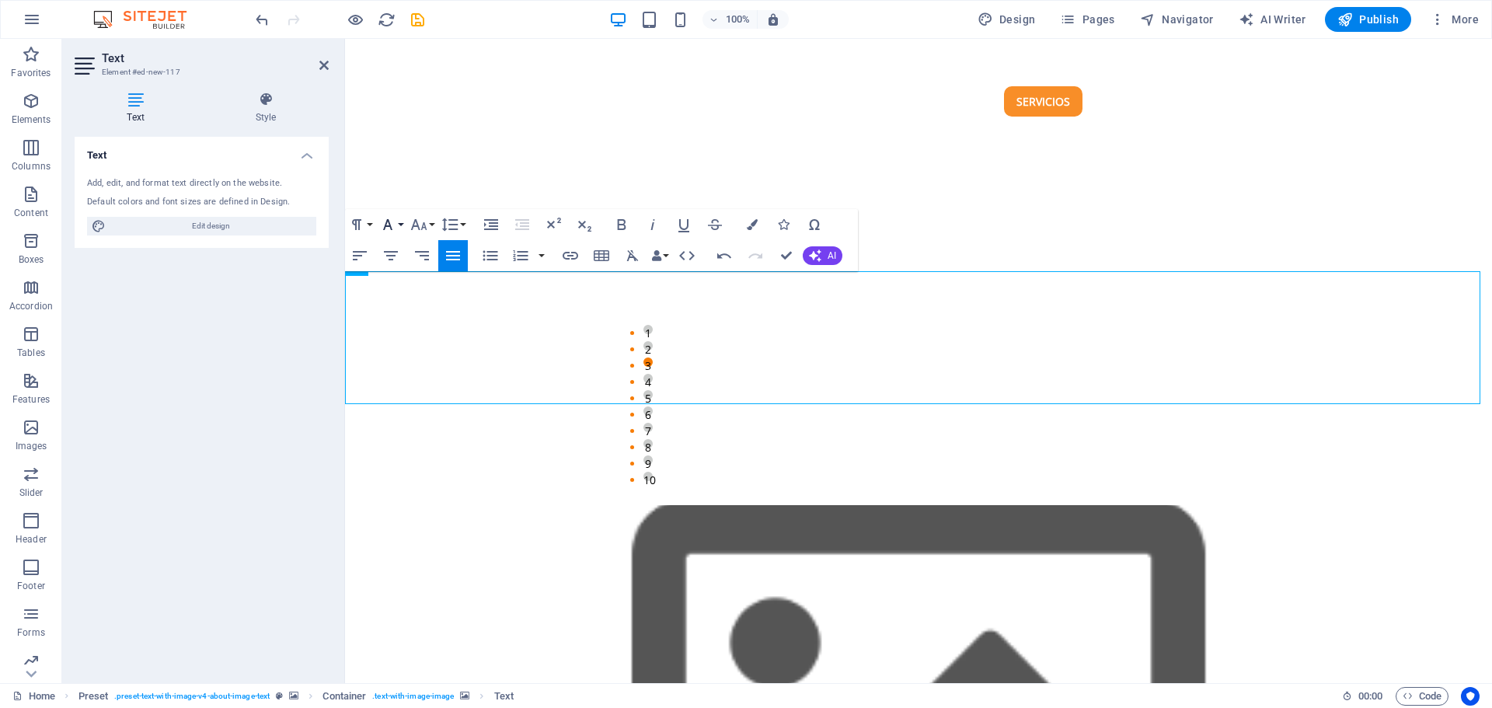
click at [399, 225] on button "Font Family" at bounding box center [391, 224] width 30 height 31
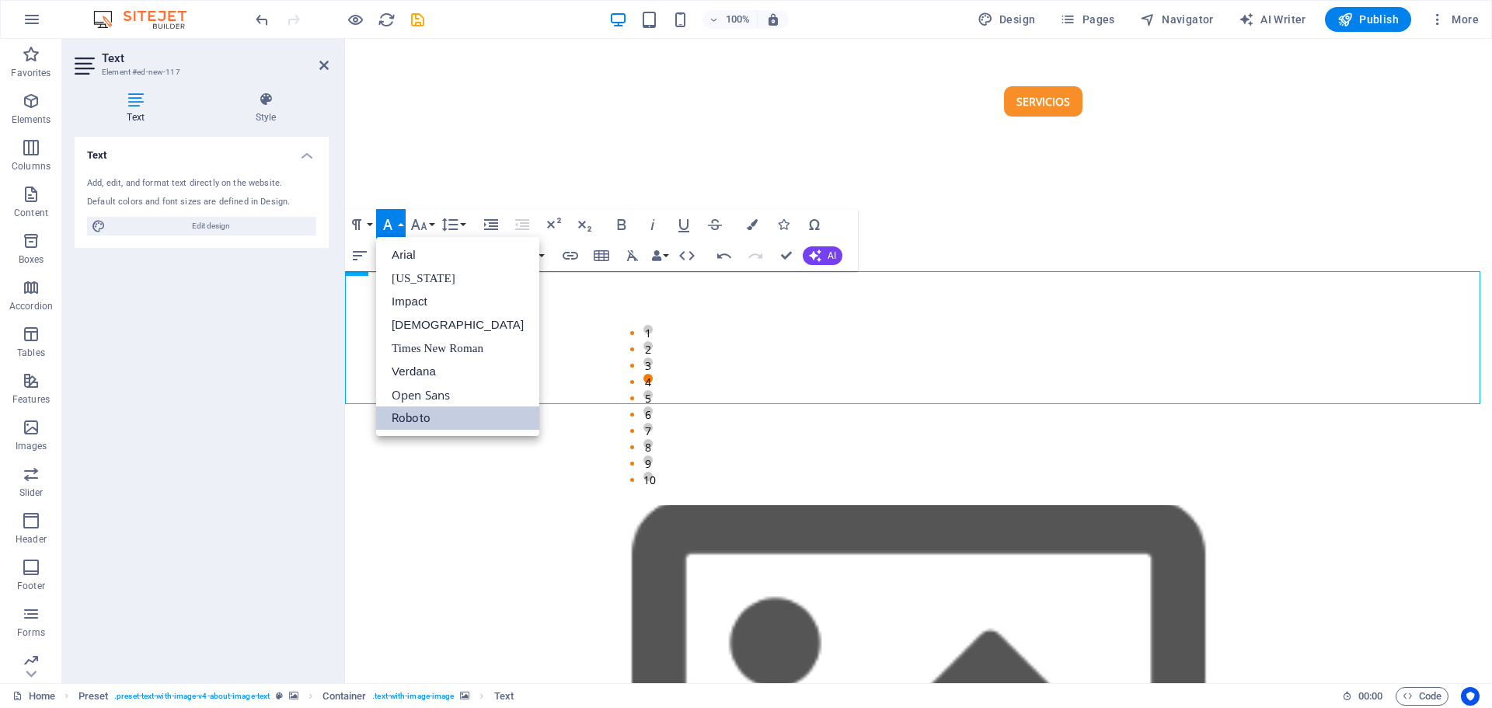
click at [415, 413] on link "Roboto" at bounding box center [457, 417] width 163 height 23
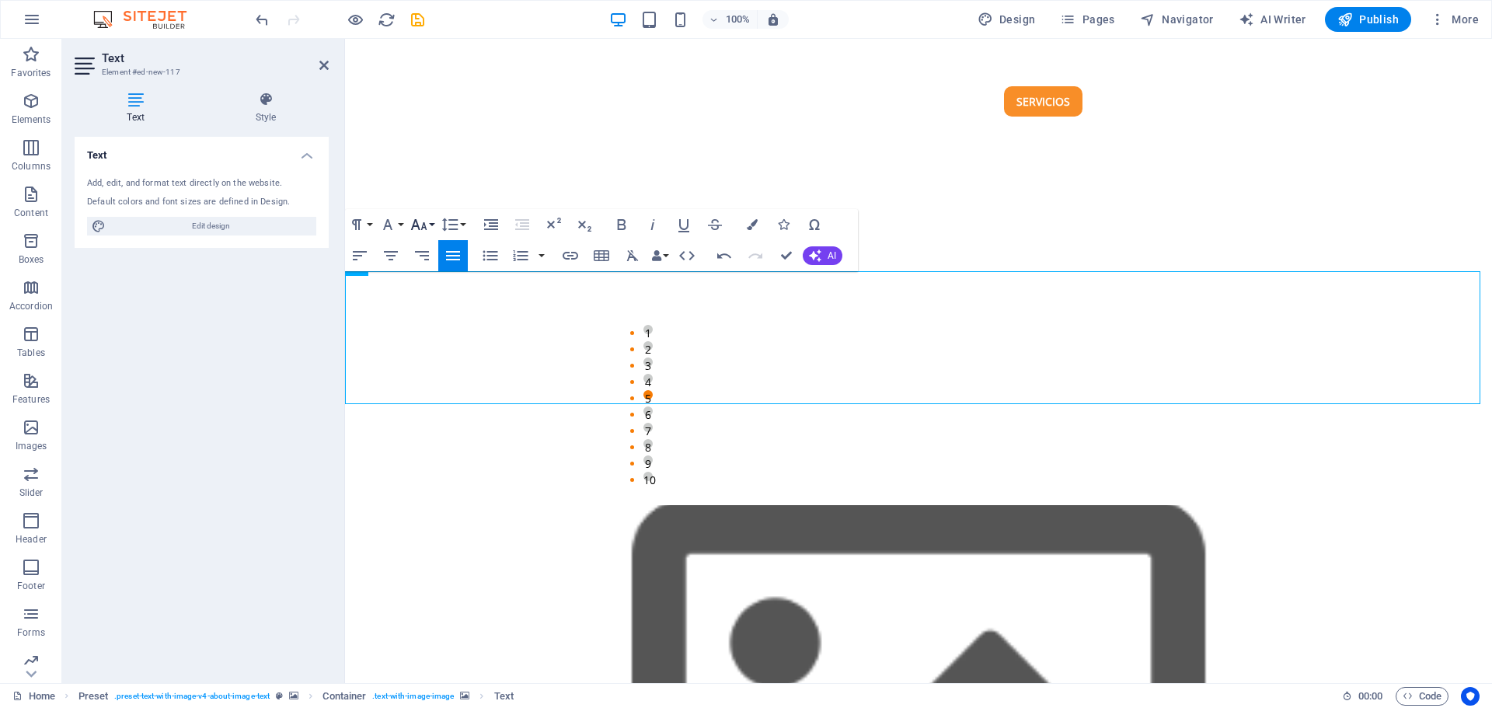
click at [434, 224] on button "Font Size" at bounding box center [422, 224] width 30 height 31
click at [428, 270] on link "18" at bounding box center [435, 269] width 56 height 23
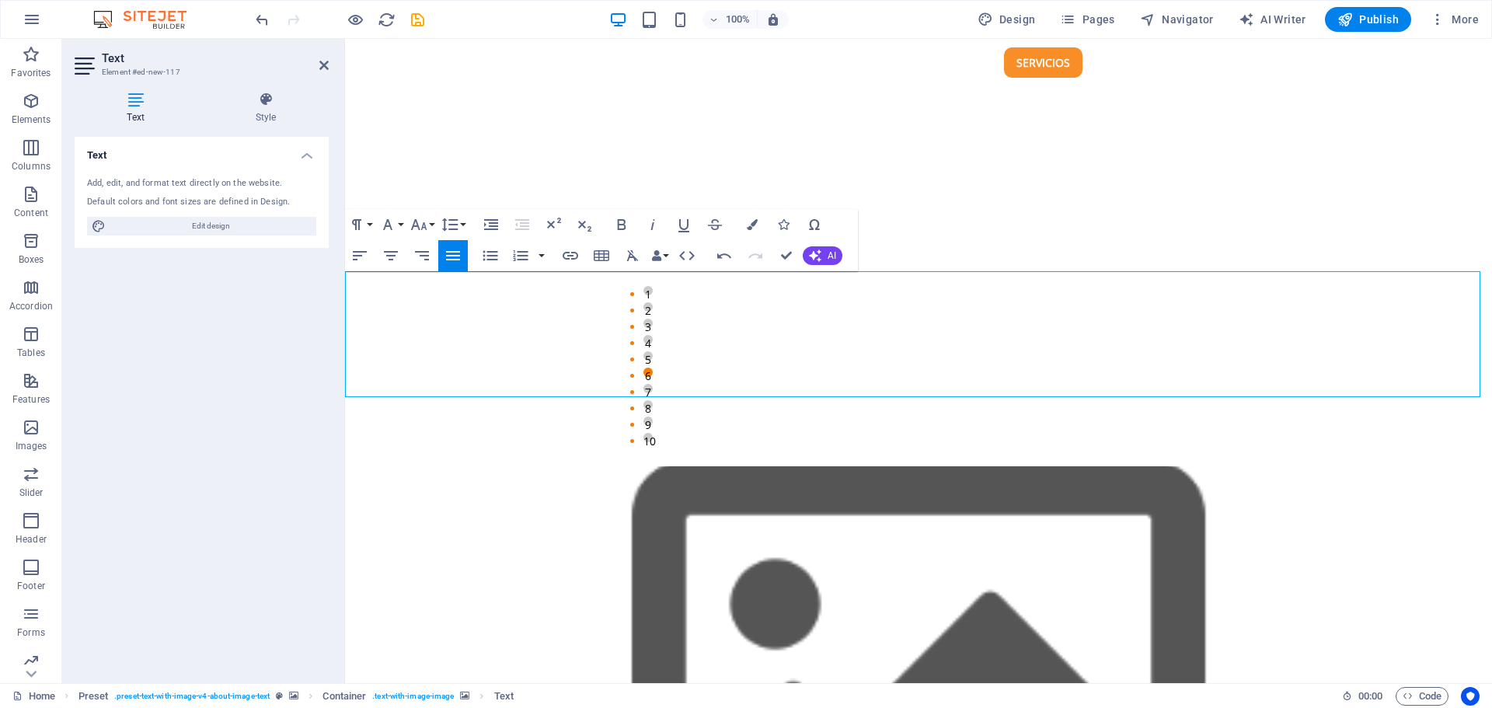
scroll to position [801, 0]
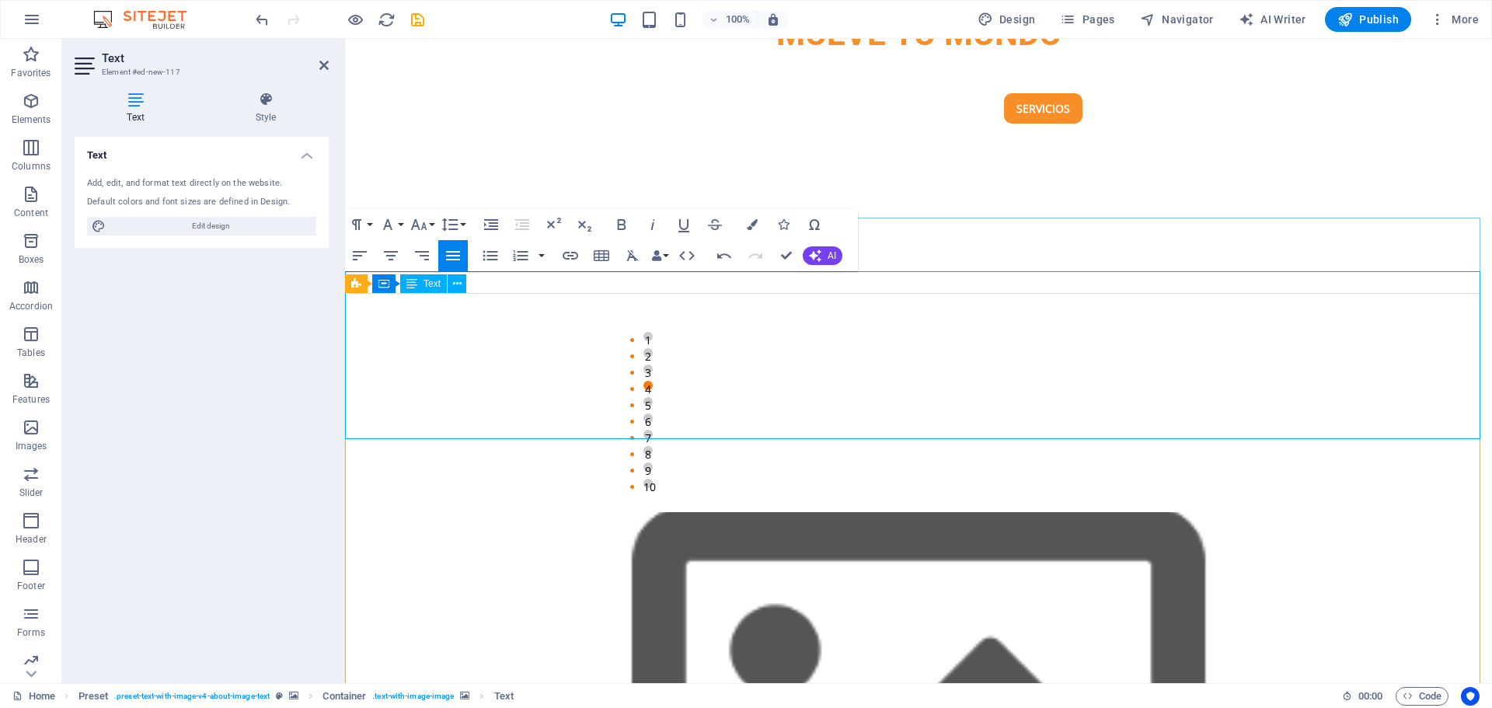
scroll to position [780, 0]
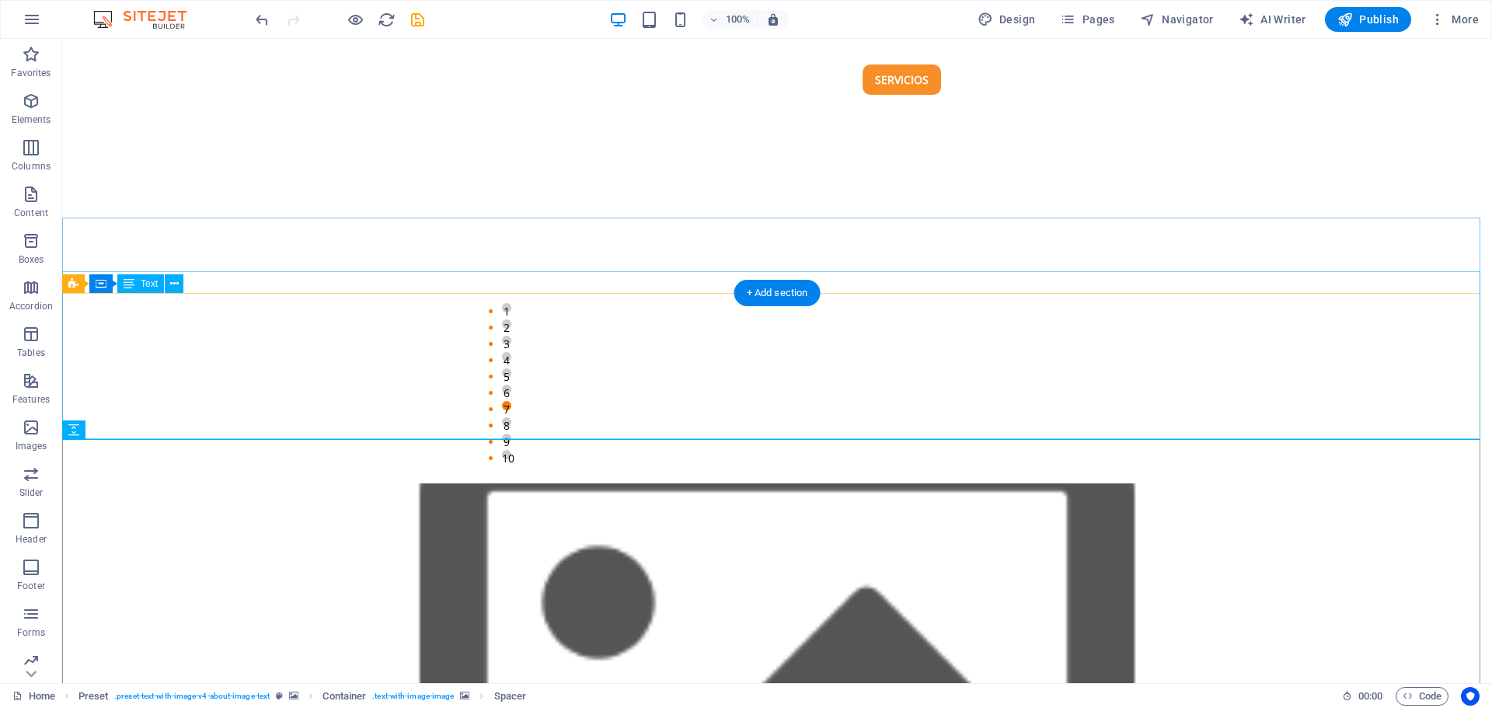
select select "px"
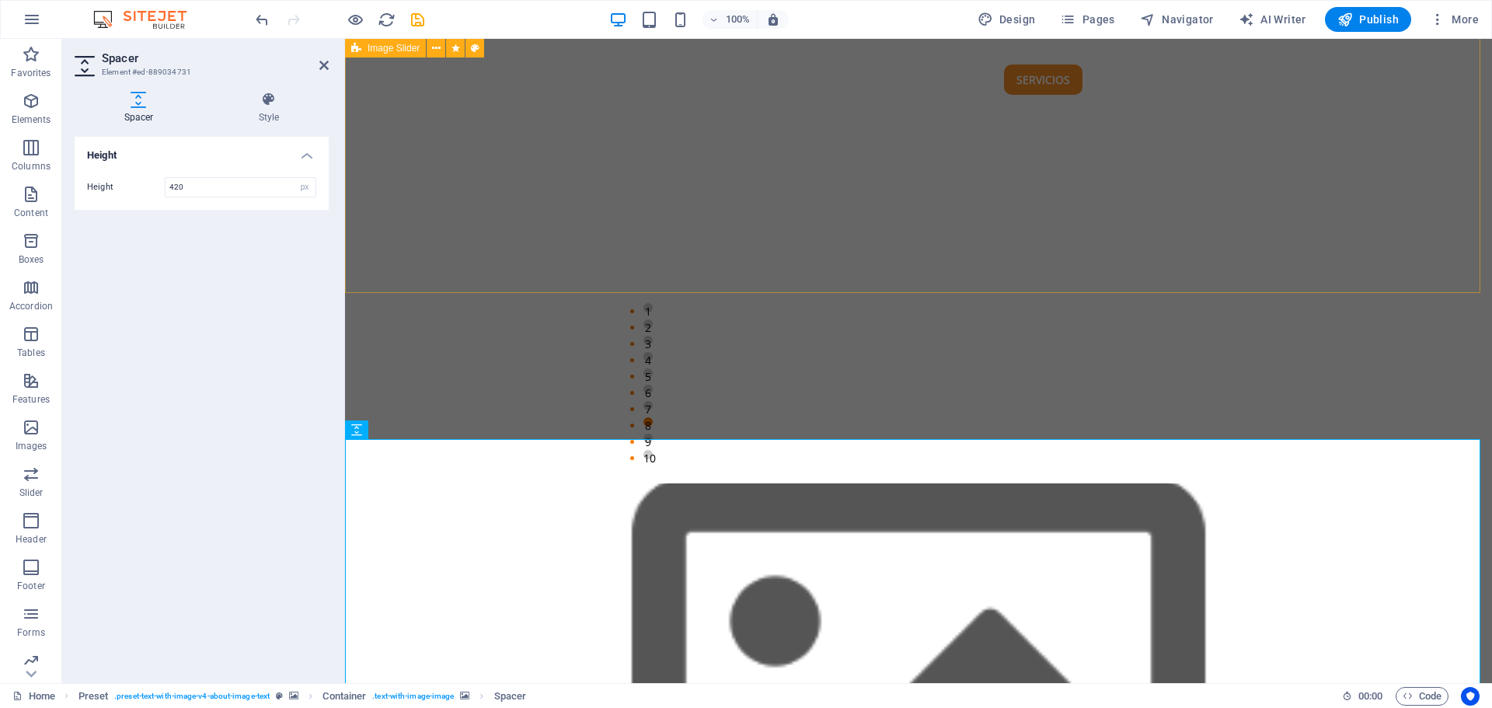
click at [526, 213] on div "1 2 3 4 5 6 7 8 9 10" at bounding box center [918, 289] width 1147 height 389
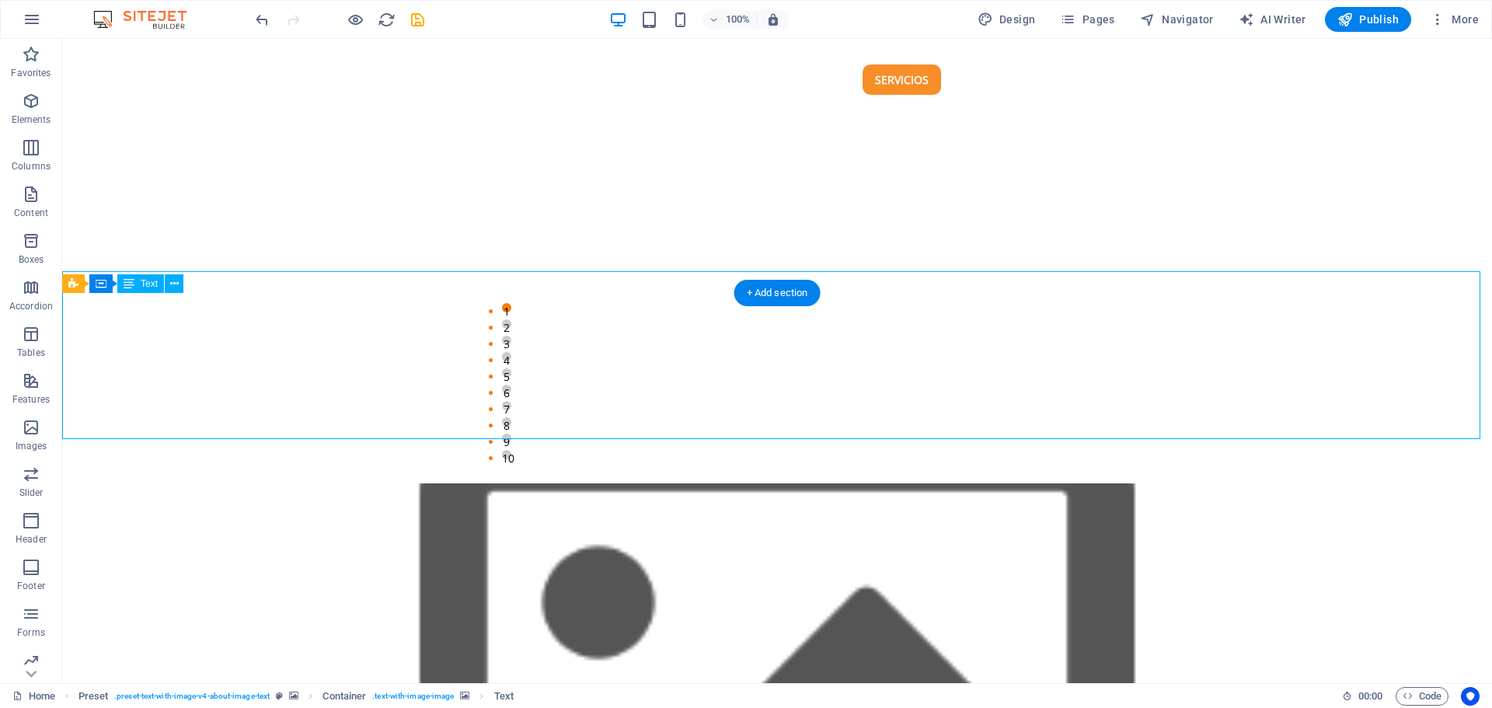
drag, startPoint x: 322, startPoint y: 428, endPoint x: 231, endPoint y: 406, distance: 93.5
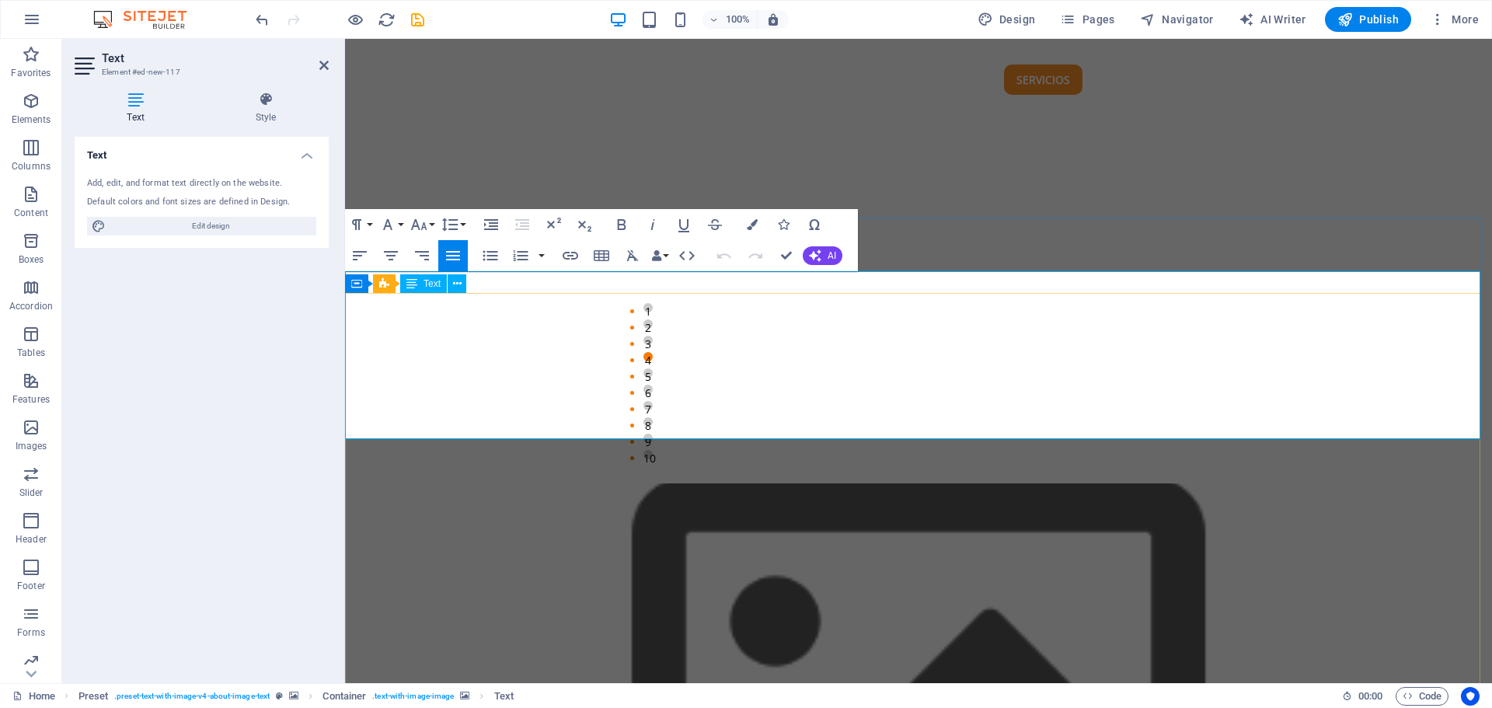
drag, startPoint x: 354, startPoint y: 338, endPoint x: 553, endPoint y: 347, distance: 199.9
click at [403, 225] on button "Font Family" at bounding box center [391, 224] width 30 height 31
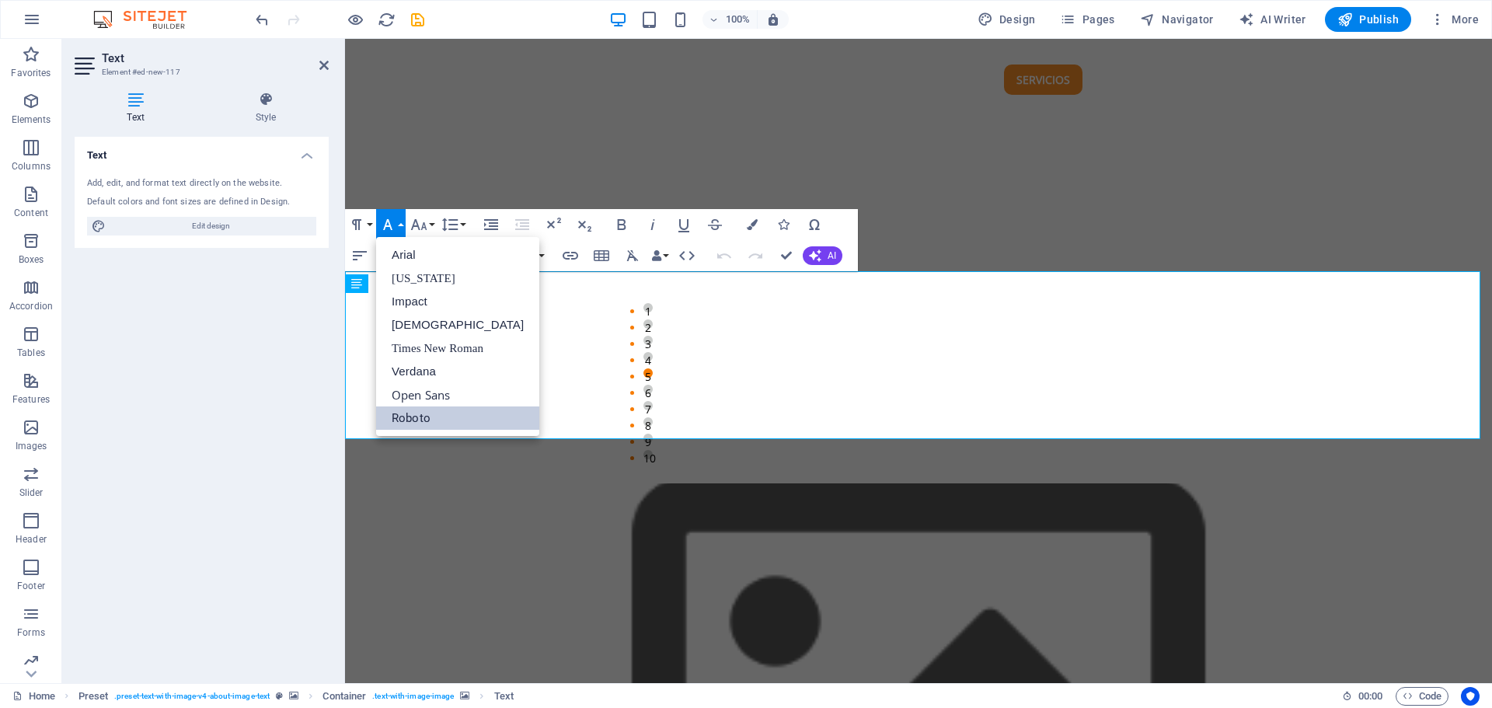
scroll to position [0, 0]
click at [430, 417] on link "Roboto" at bounding box center [457, 417] width 163 height 23
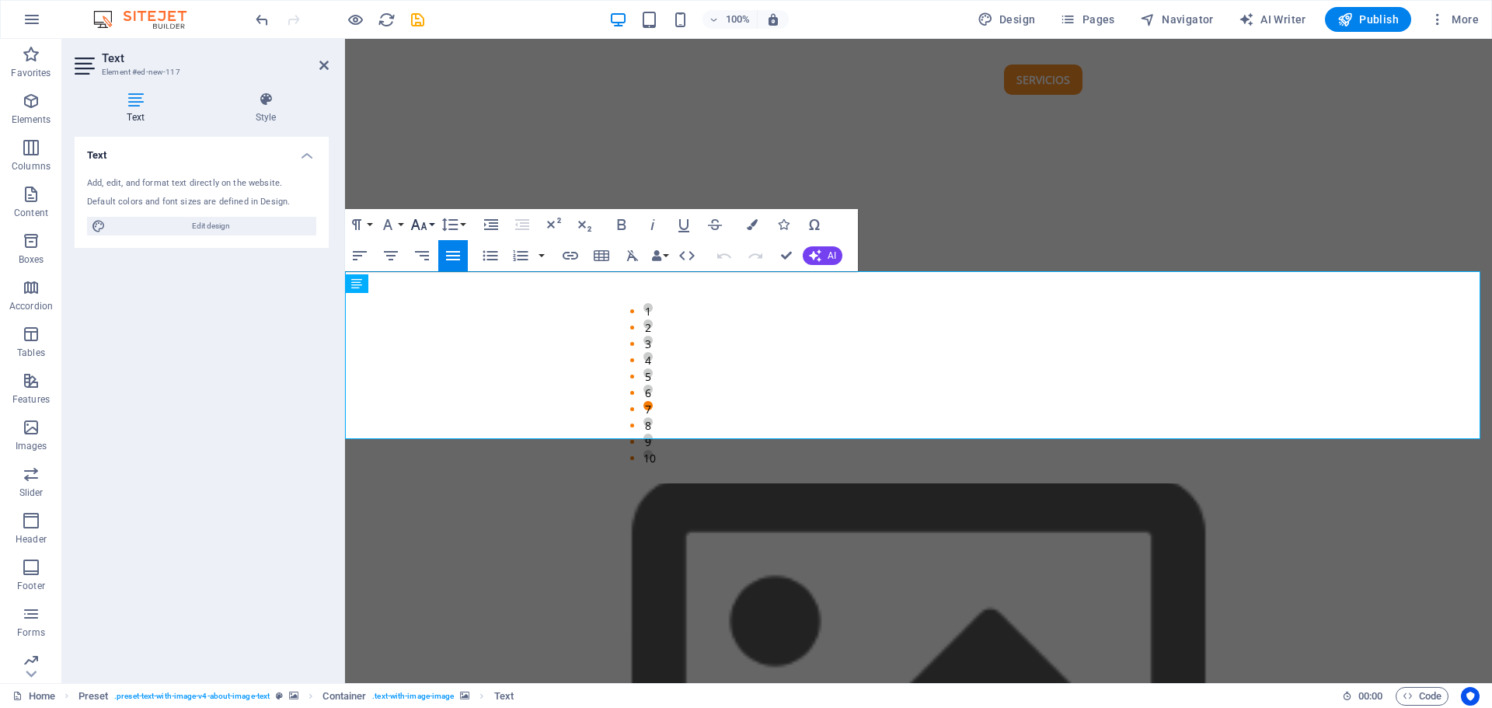
click at [434, 227] on button "Font Size" at bounding box center [422, 224] width 30 height 31
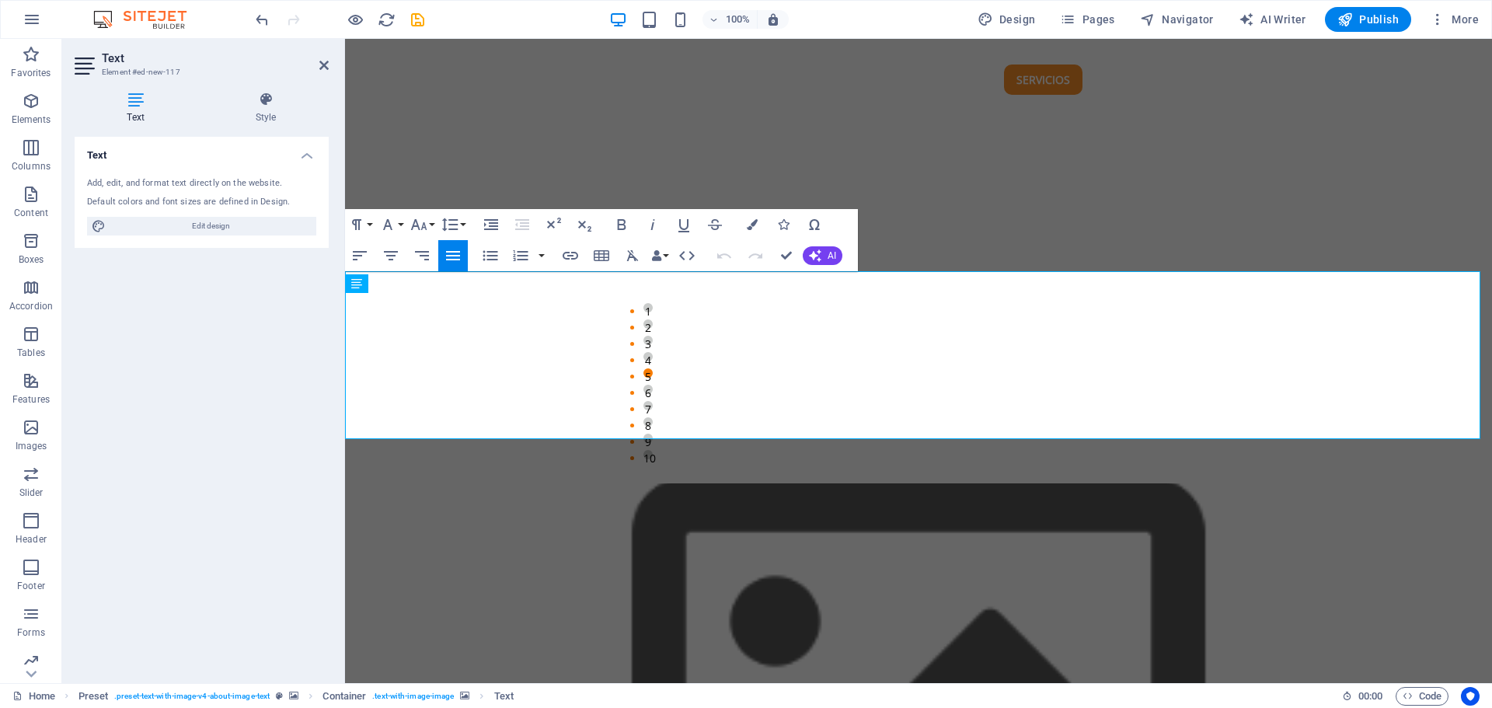
drag, startPoint x: 598, startPoint y: 427, endPoint x: 337, endPoint y: 361, distance: 269.5
click at [405, 219] on button "Font Family" at bounding box center [391, 224] width 30 height 31
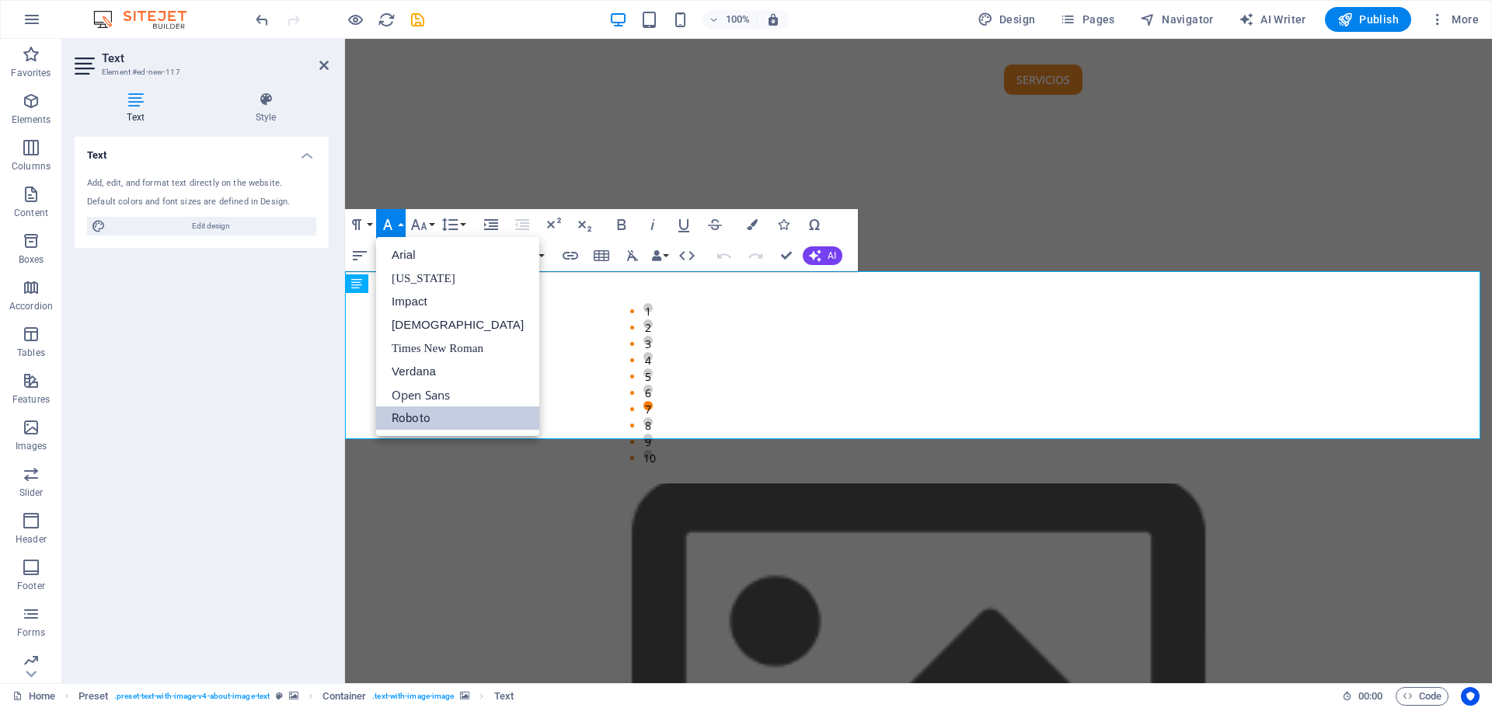
scroll to position [0, 0]
click at [410, 412] on link "Roboto" at bounding box center [457, 417] width 163 height 23
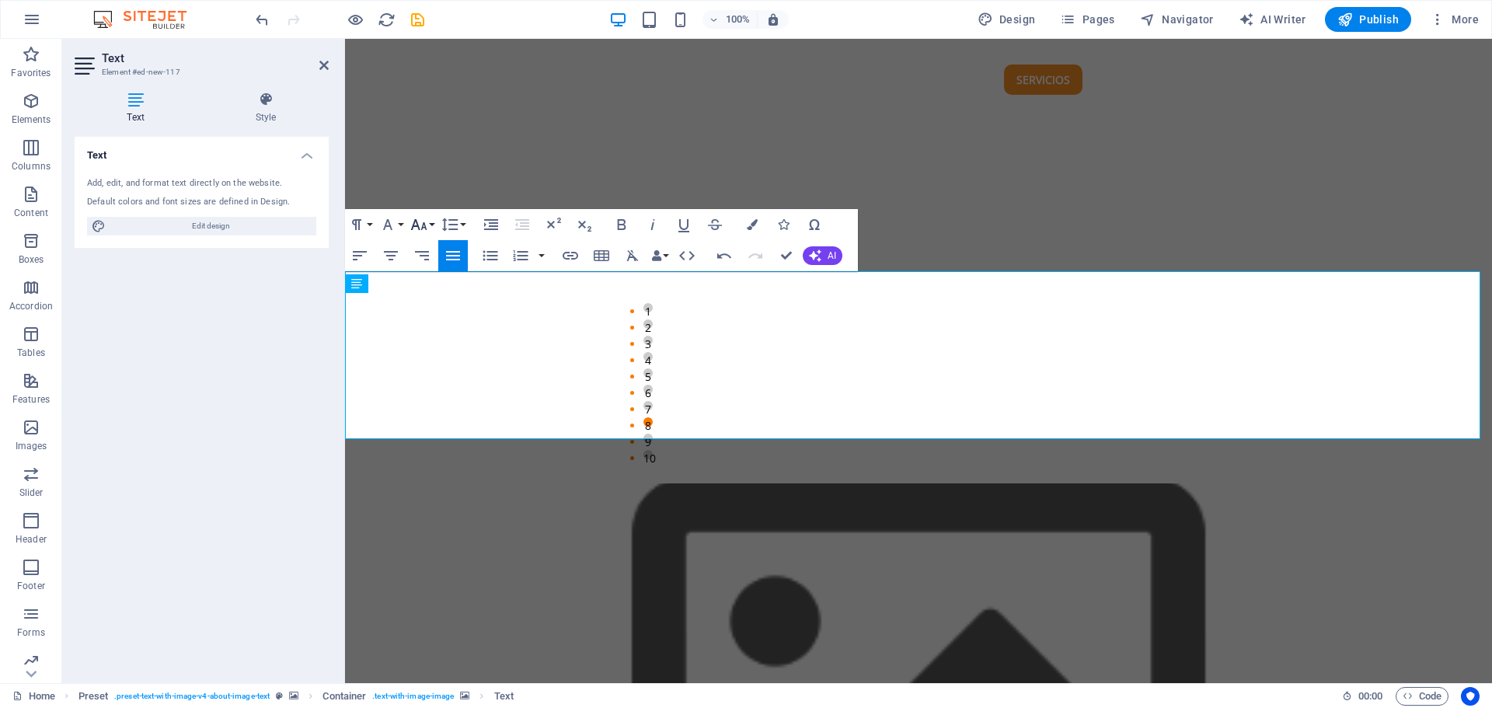
click at [434, 227] on button "Font Size" at bounding box center [422, 224] width 30 height 31
click at [427, 265] on link "18" at bounding box center [435, 269] width 56 height 23
click at [746, 228] on button "Colors" at bounding box center [752, 224] width 30 height 31
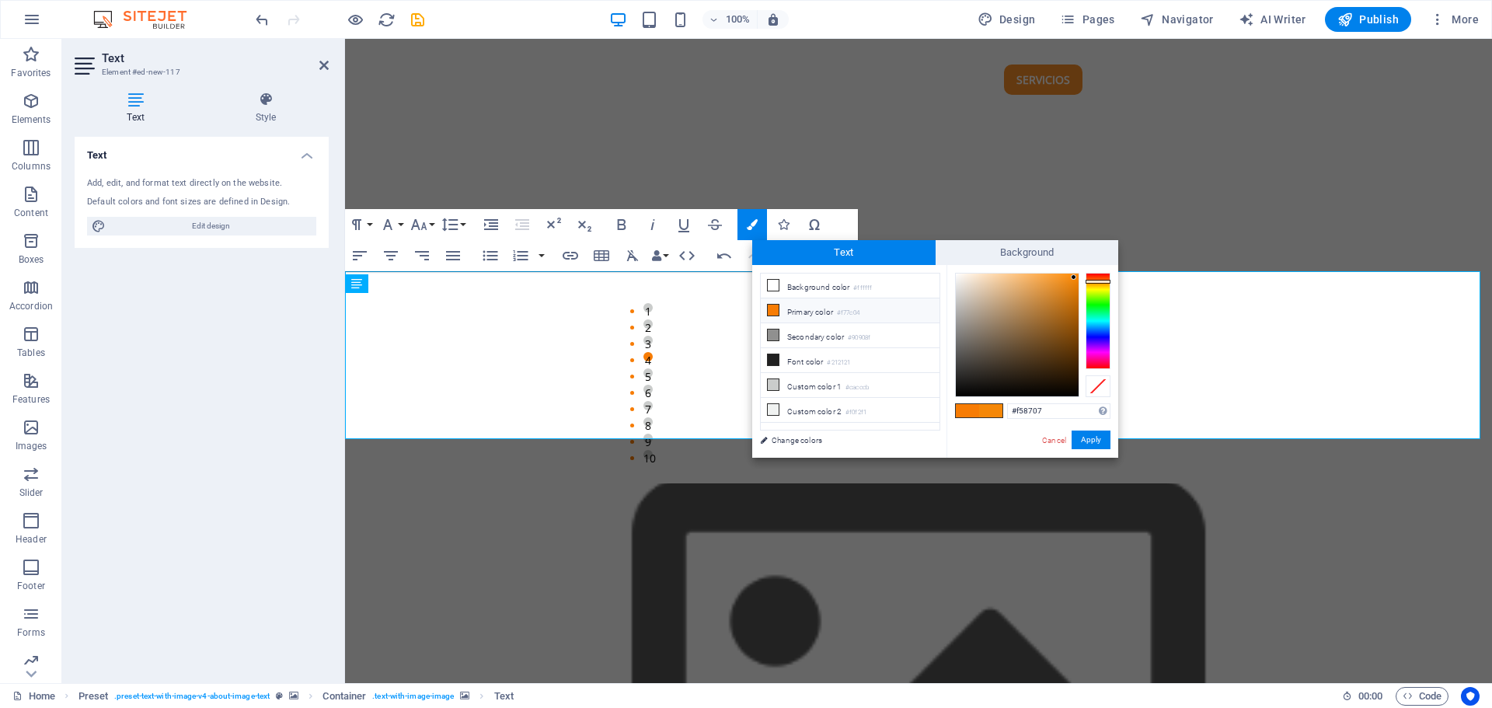
click at [773, 308] on icon at bounding box center [773, 310] width 11 height 11
type input "#f77c04"
click at [773, 308] on icon at bounding box center [773, 310] width 11 height 11
click at [1046, 253] on span "Background" at bounding box center [1027, 252] width 183 height 25
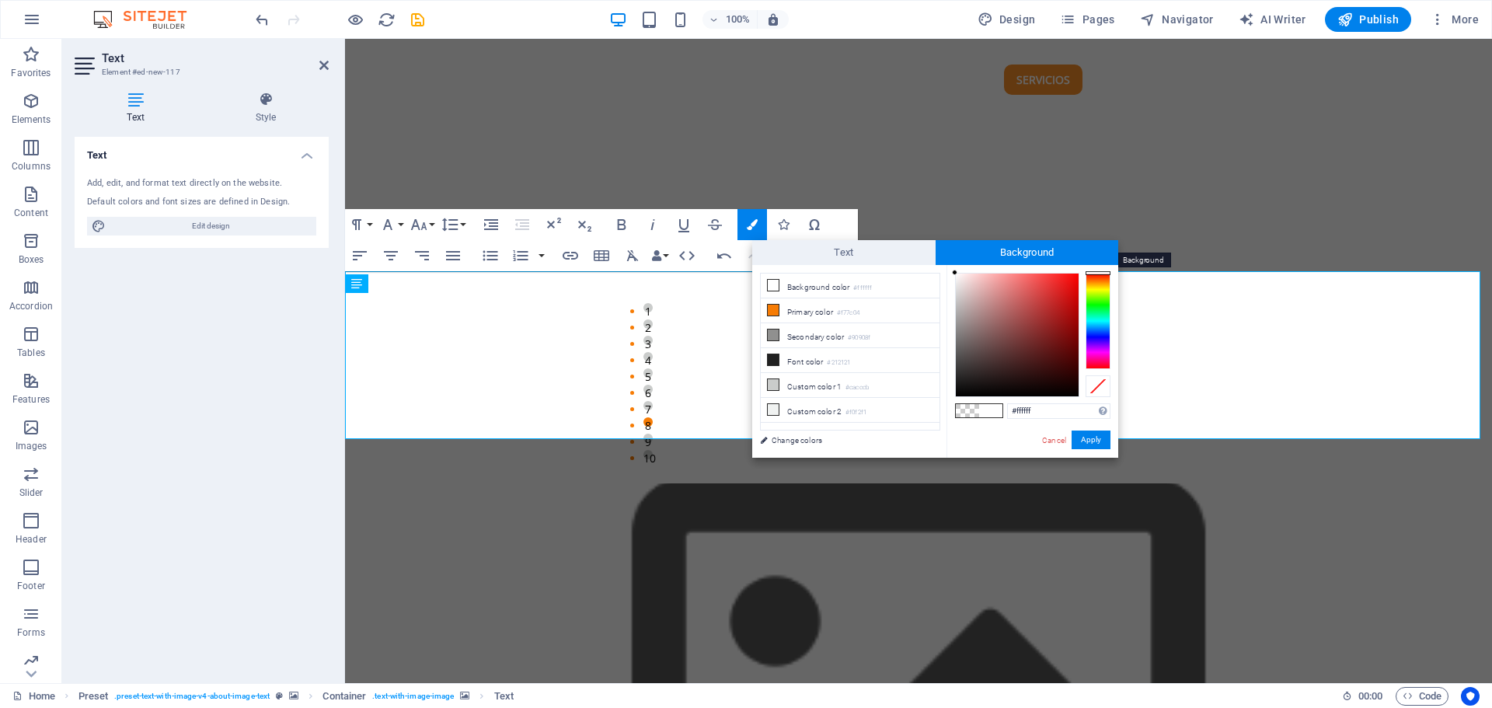
click at [1043, 253] on span "Background" at bounding box center [1027, 252] width 183 height 25
click at [813, 442] on link "Change colors" at bounding box center [842, 440] width 180 height 19
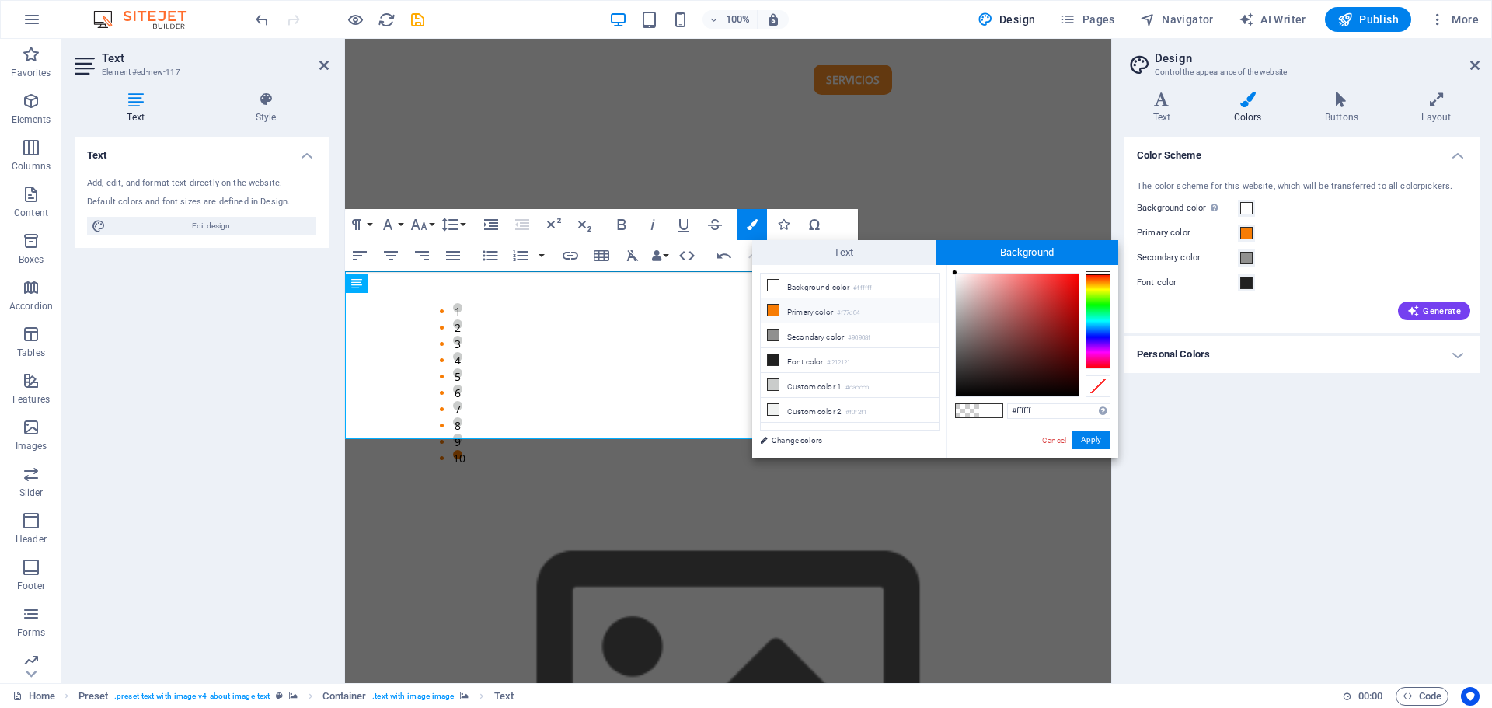
click at [779, 309] on li "Primary color #f77c04" at bounding box center [850, 310] width 179 height 25
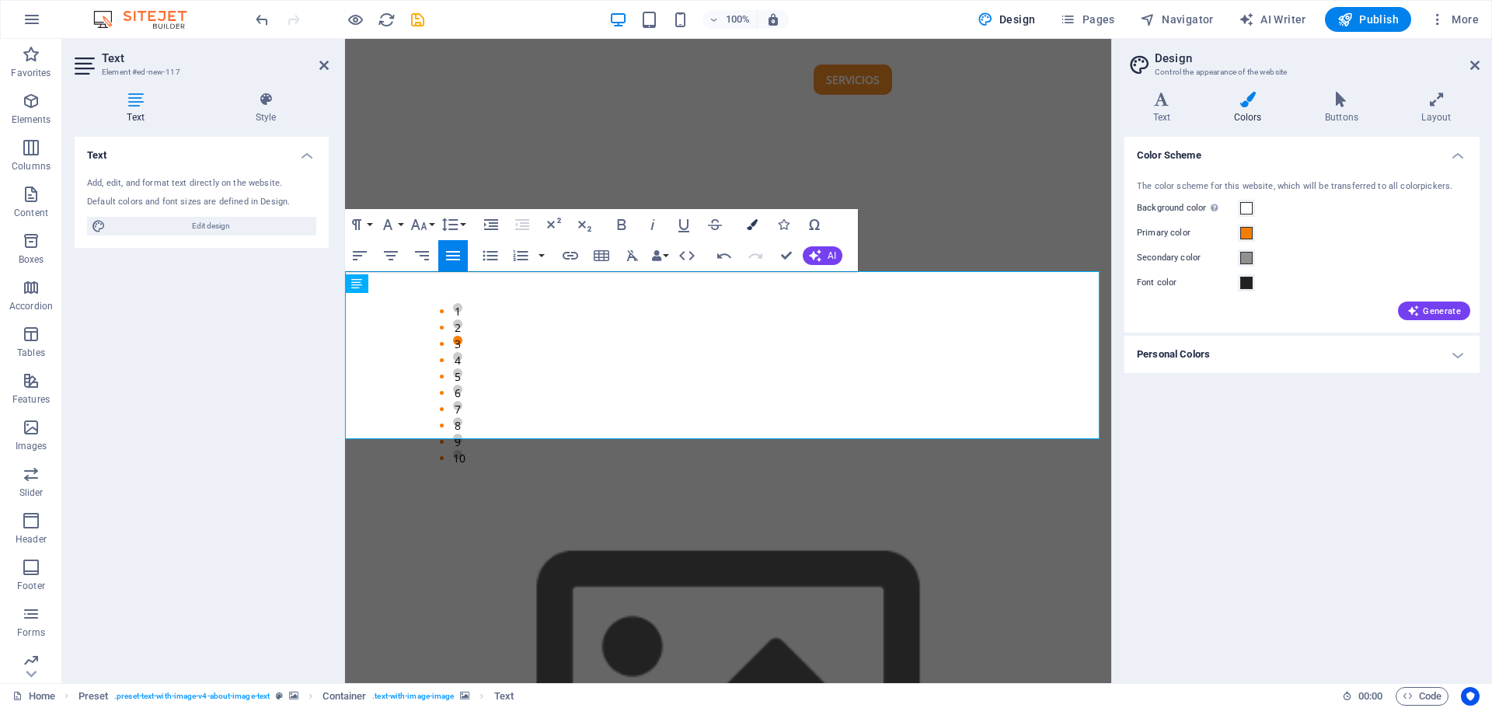
click at [747, 228] on button "Colors" at bounding box center [752, 224] width 30 height 31
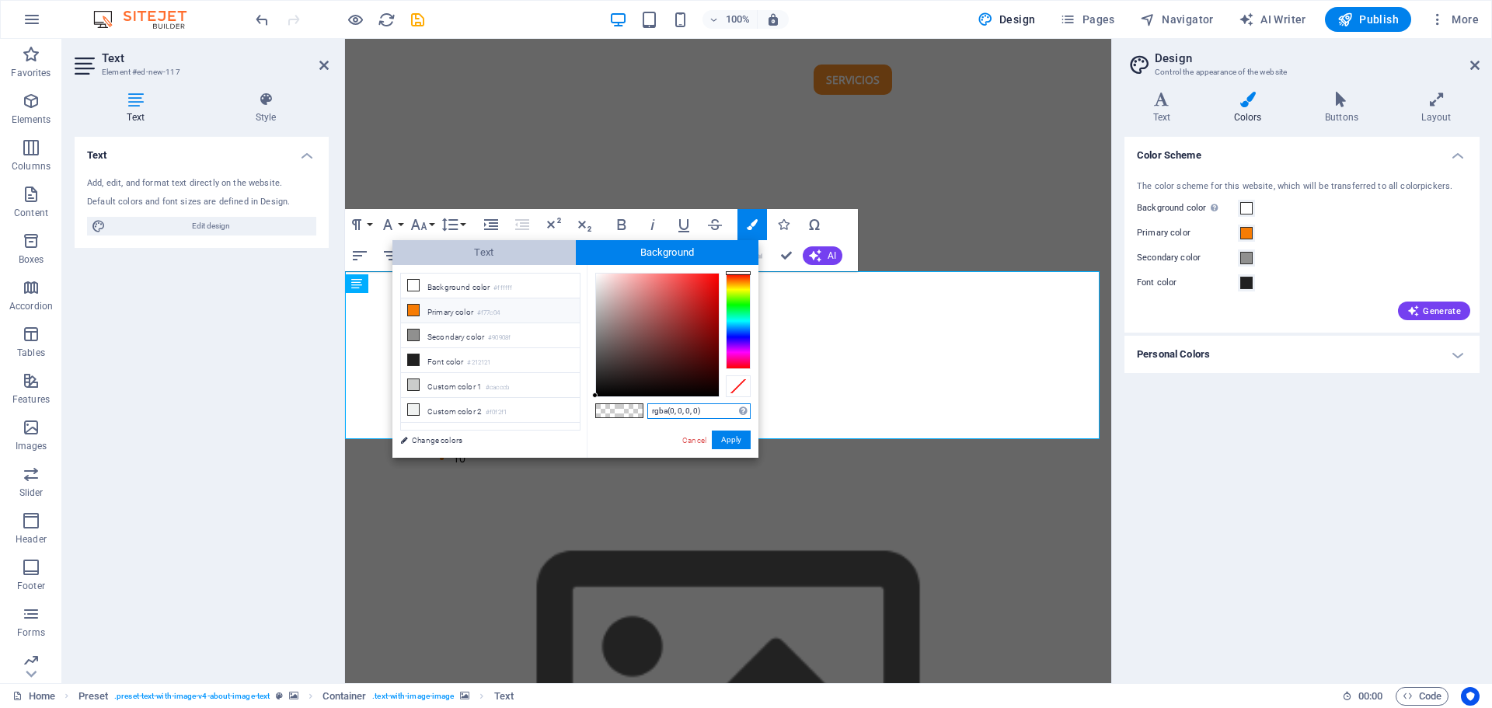
click at [523, 253] on span "Text" at bounding box center [483, 252] width 183 height 25
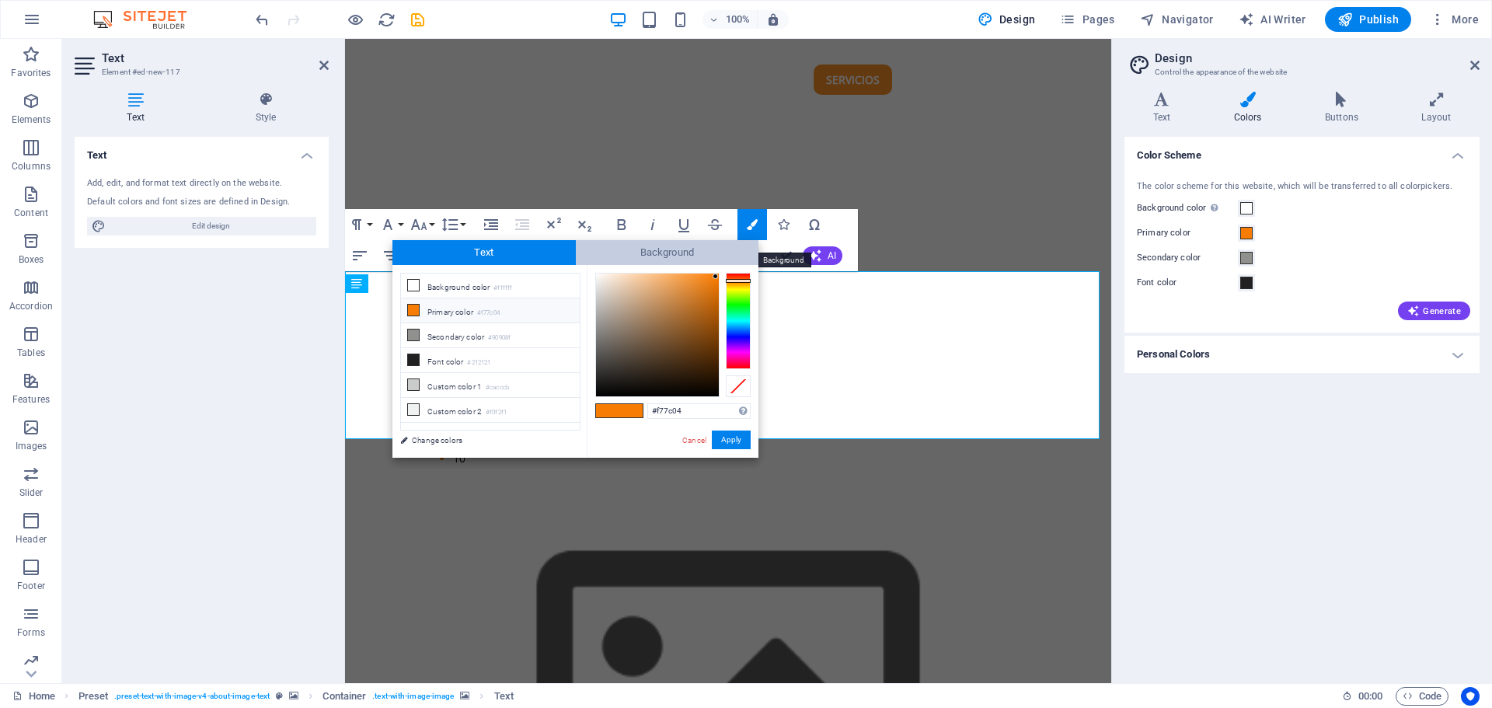
click at [630, 254] on span "Background" at bounding box center [667, 252] width 183 height 25
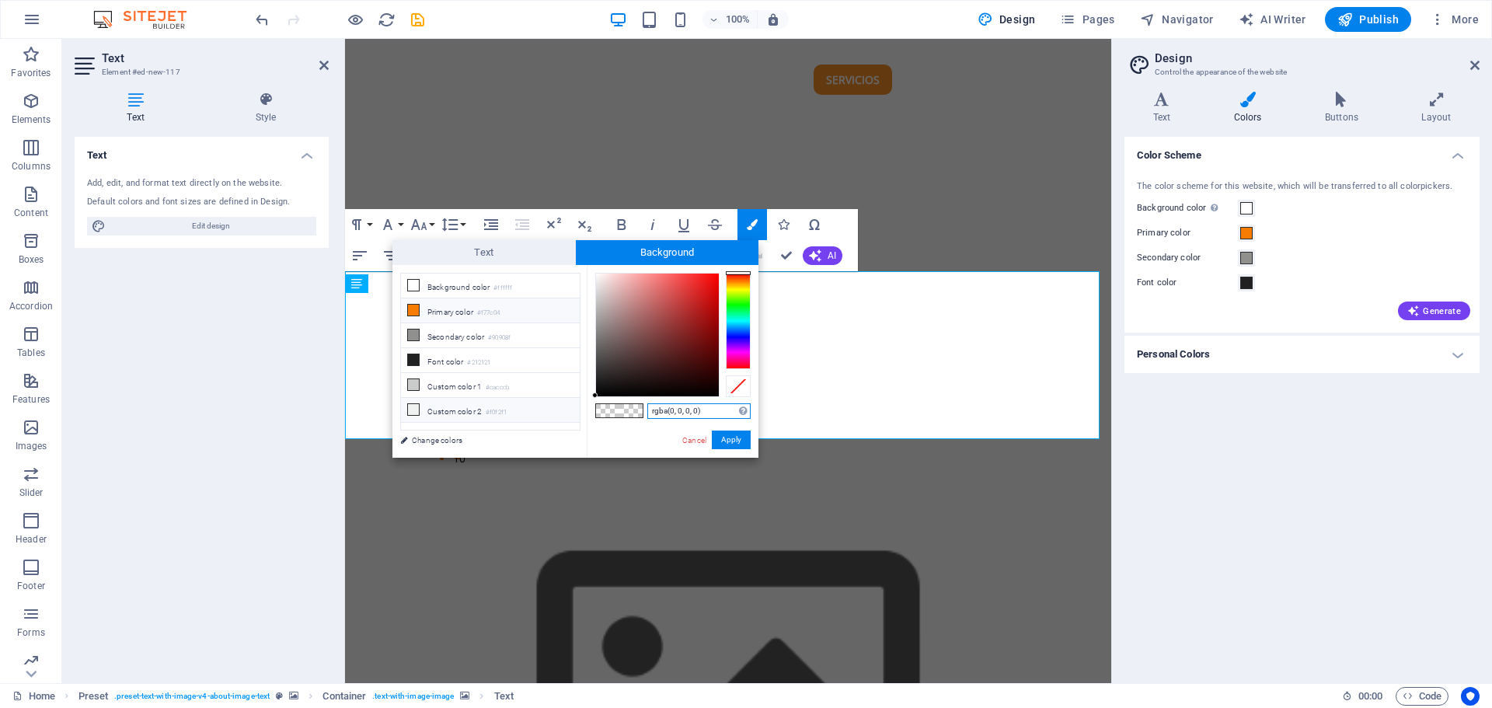
drag, startPoint x: 710, startPoint y: 406, endPoint x: 566, endPoint y: 406, distance: 144.5
click at [566, 406] on div "less Background color #ffffff Primary color #f77c04 Secondary color #90908f Fon…" at bounding box center [575, 361] width 366 height 193
drag, startPoint x: 687, startPoint y: 441, endPoint x: 342, endPoint y: 404, distance: 347.1
click at [687, 441] on link "Cancel" at bounding box center [694, 440] width 27 height 12
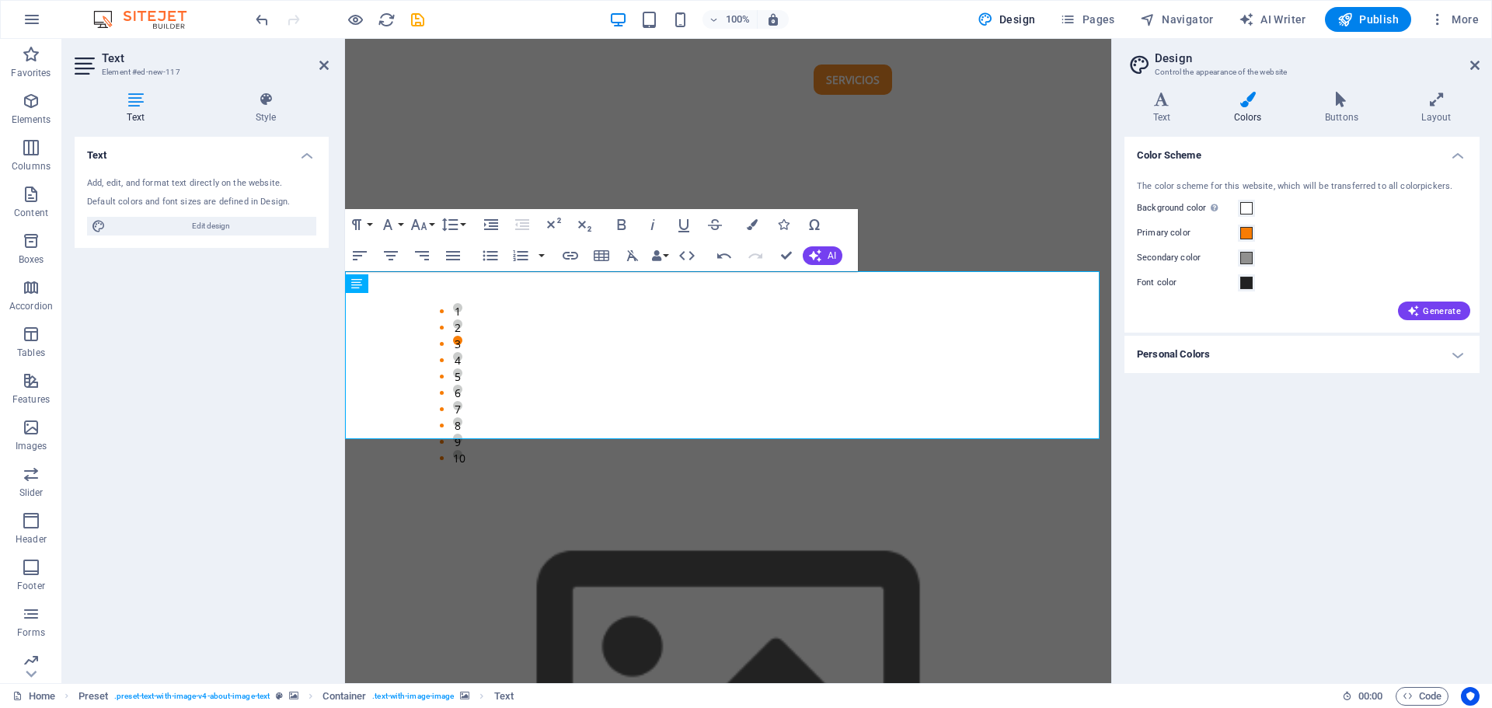
drag, startPoint x: 605, startPoint y: 433, endPoint x: 316, endPoint y: 366, distance: 296.7
click at [752, 224] on icon "button" at bounding box center [752, 224] width 11 height 11
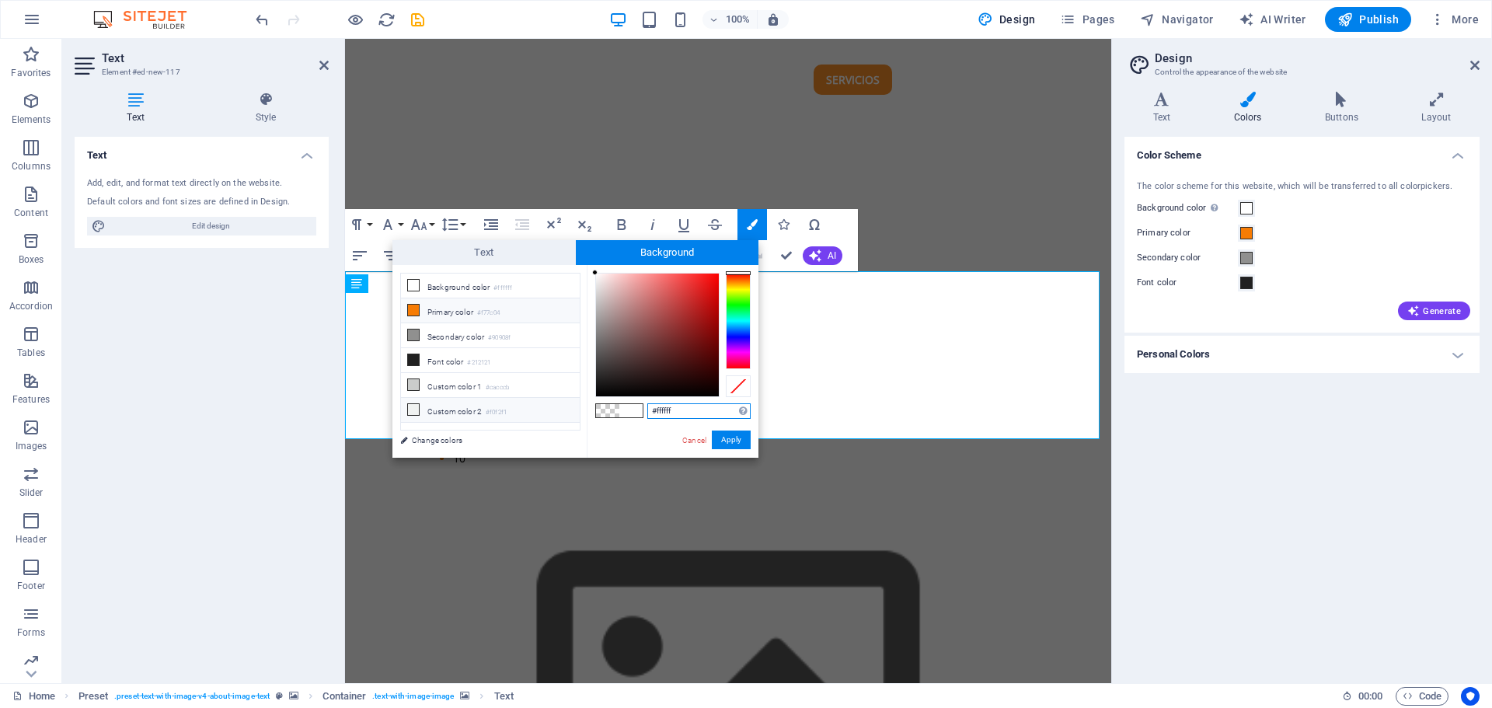
drag, startPoint x: 685, startPoint y: 413, endPoint x: 567, endPoint y: 410, distance: 119.0
click at [567, 410] on div "less Background color #ffffff Primary color #f77c04 Secondary color #90908f Fon…" at bounding box center [575, 361] width 366 height 193
type input "rgba(0, 0, 0, 0)"
click at [716, 441] on button "Apply" at bounding box center [731, 440] width 39 height 19
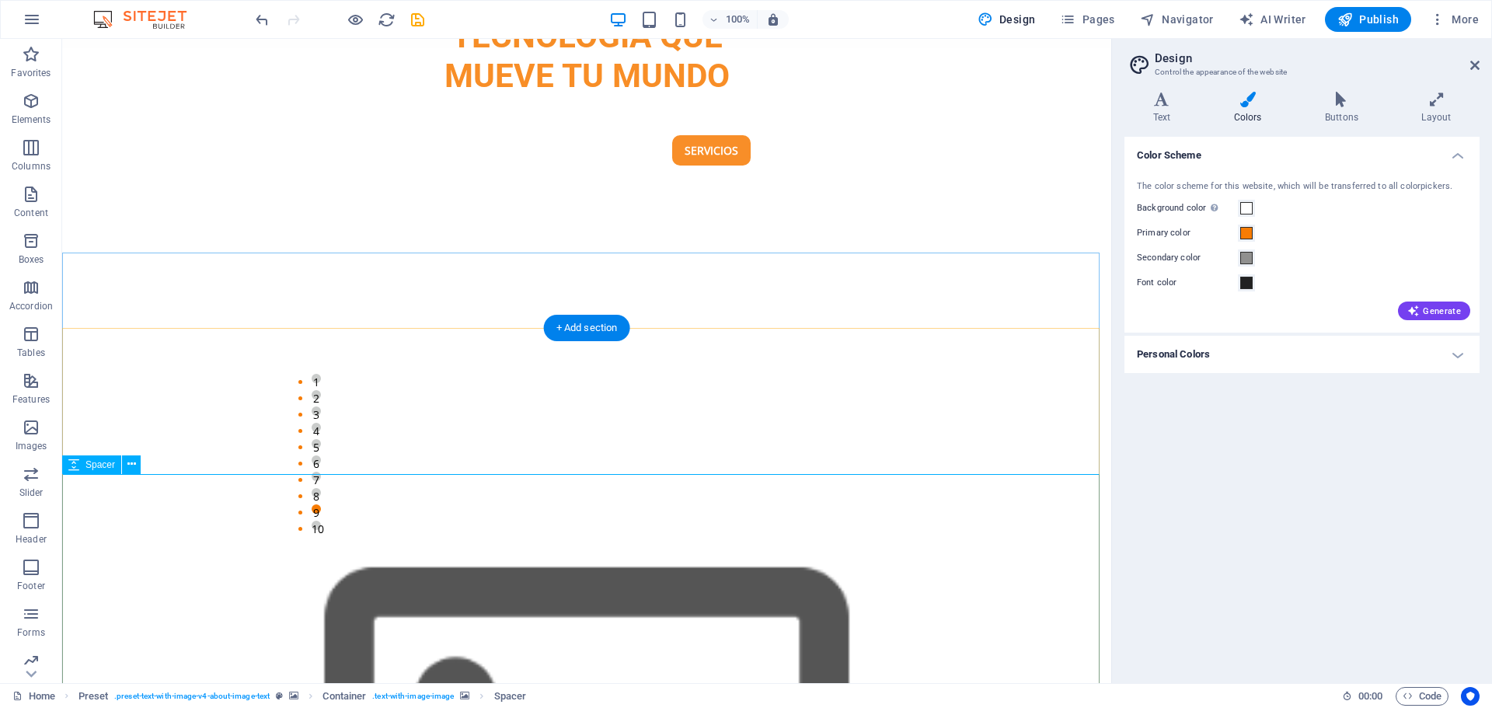
scroll to position [780, 0]
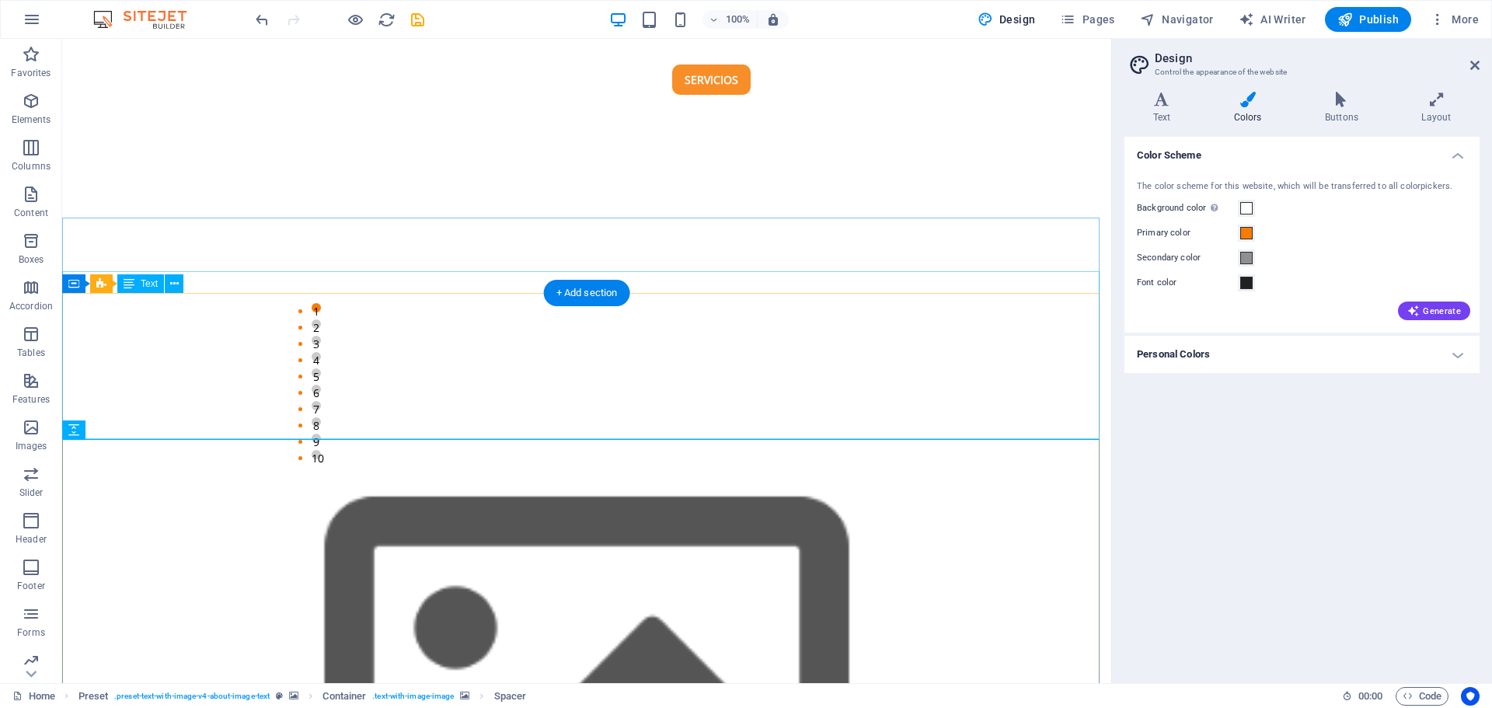
drag, startPoint x: 122, startPoint y: 396, endPoint x: 162, endPoint y: 385, distance: 41.3
drag, startPoint x: 321, startPoint y: 429, endPoint x: 202, endPoint y: 402, distance: 122.0
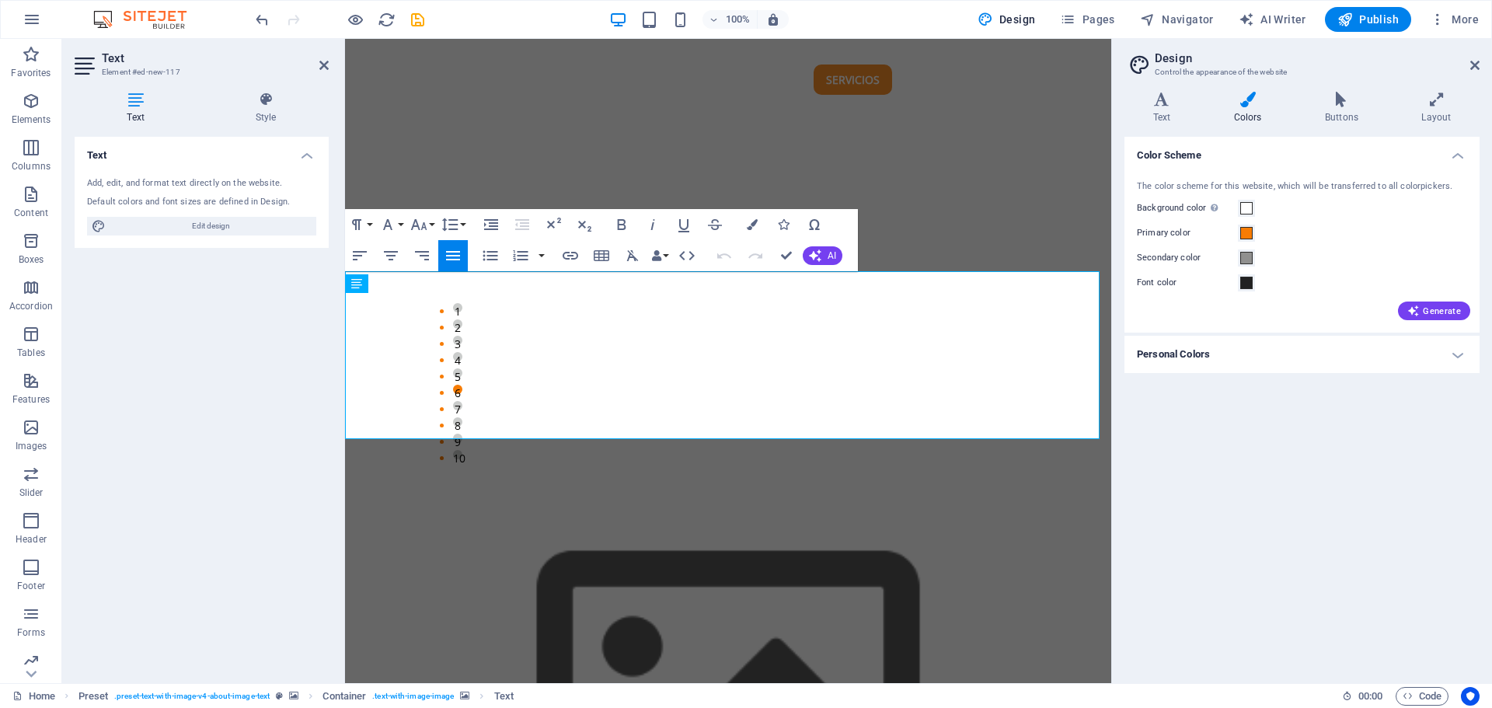
drag, startPoint x: 602, startPoint y: 430, endPoint x: 316, endPoint y: 364, distance: 292.6
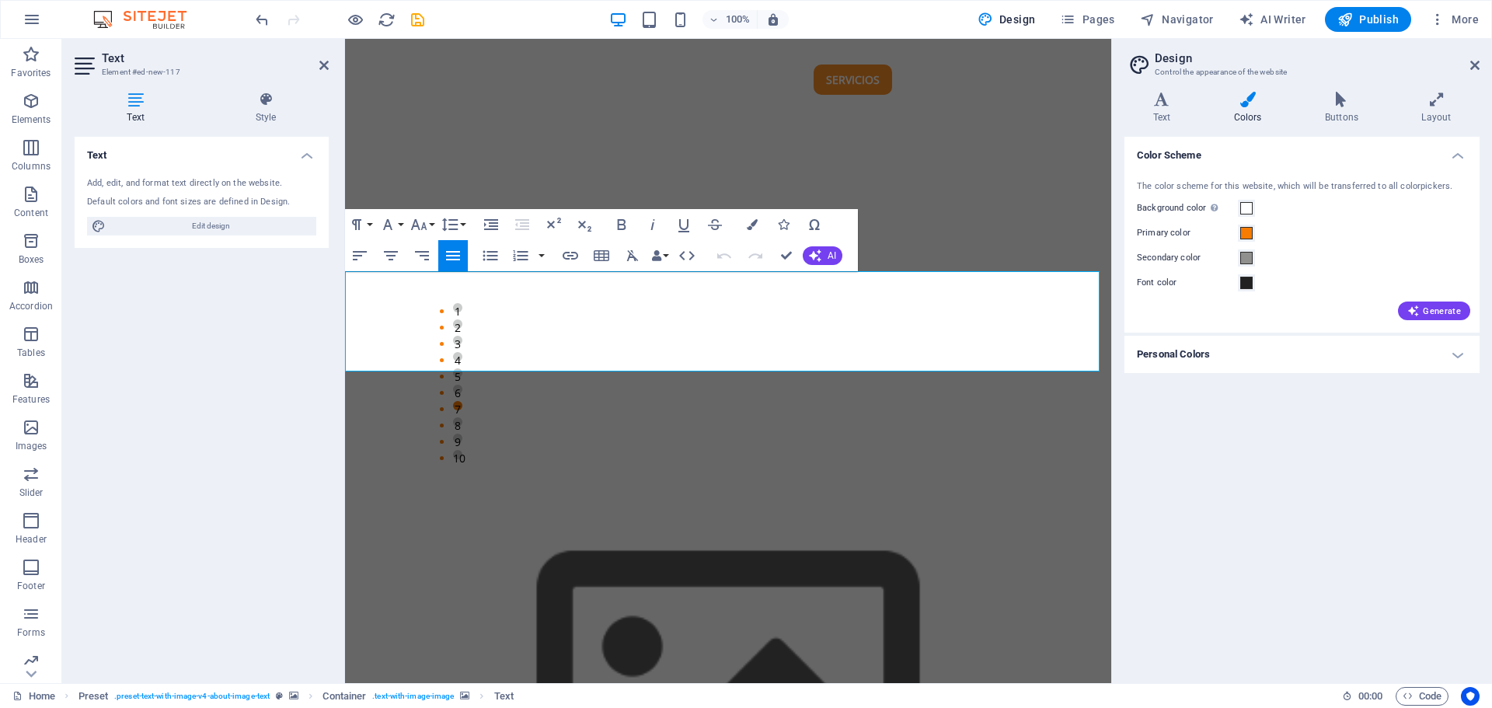
scroll to position [814, 0]
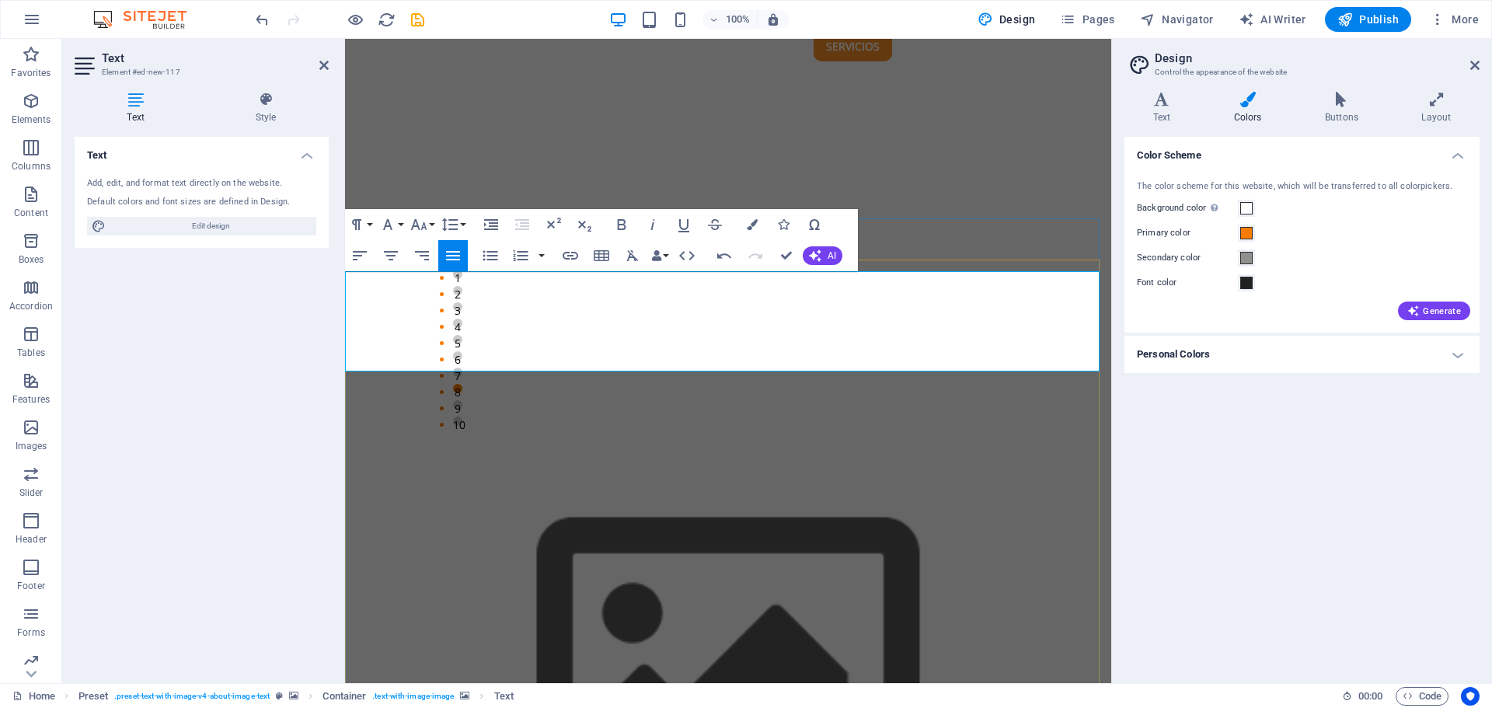
drag, startPoint x: 346, startPoint y: 319, endPoint x: 613, endPoint y: 342, distance: 268.3
copy div "Optimizamos tus operaciones con tecnología de punta, asegurandoentregas rápidas…"
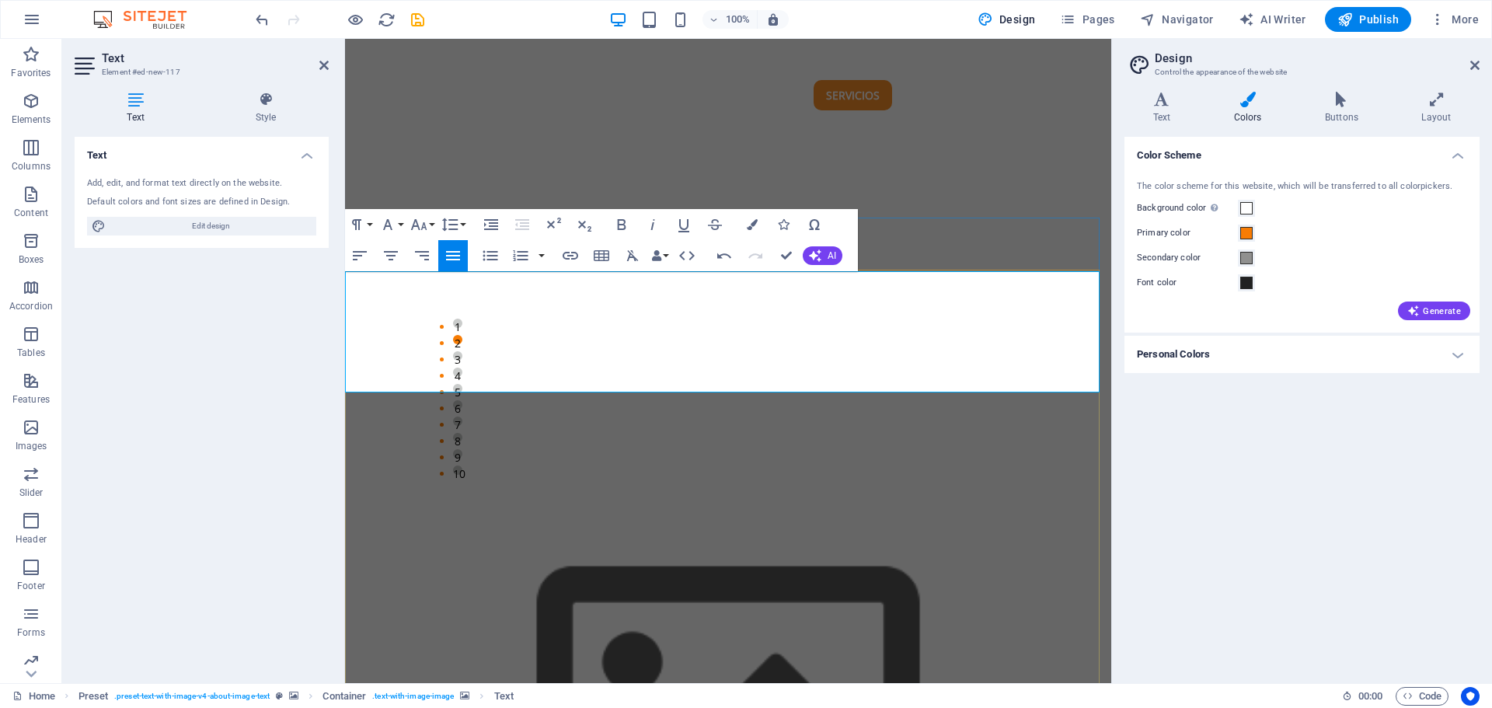
scroll to position [793, 0]
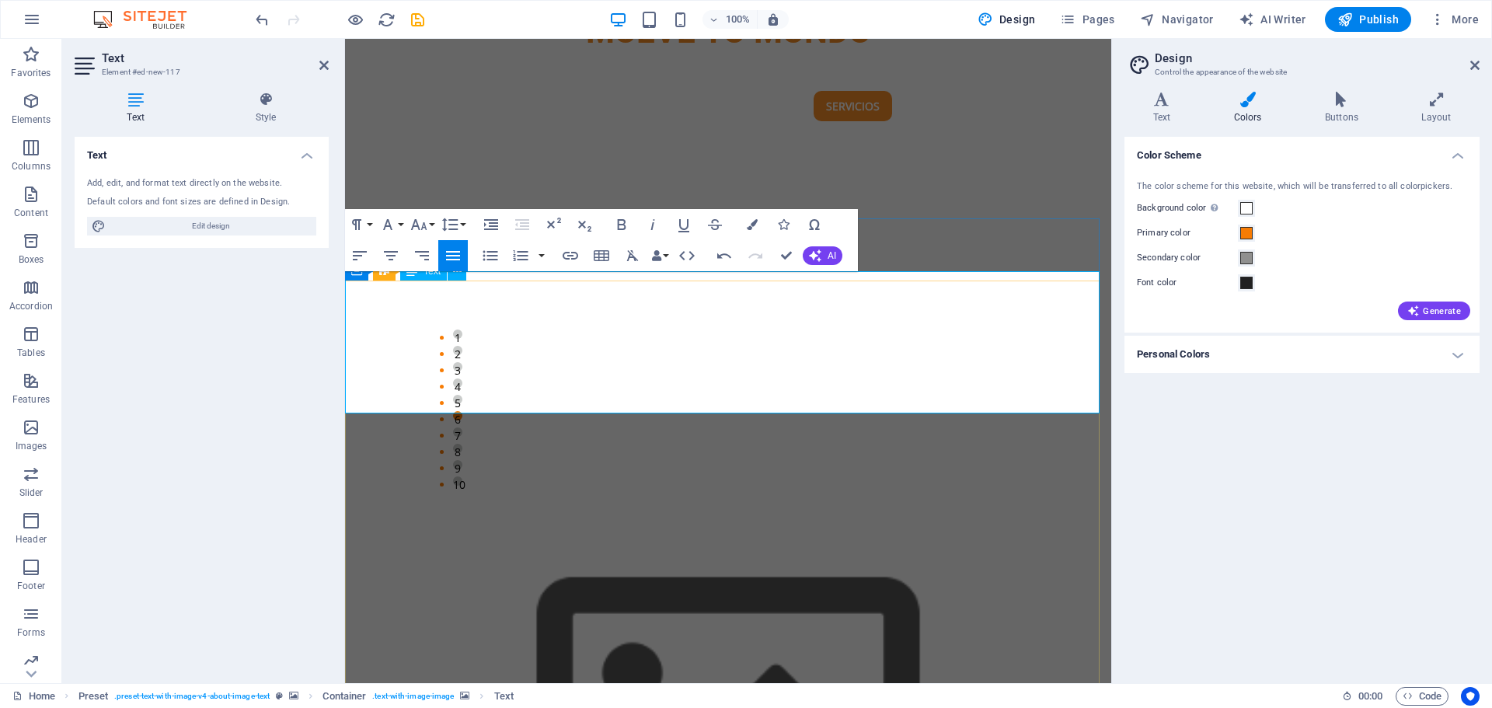
drag, startPoint x: 355, startPoint y: 363, endPoint x: 692, endPoint y: 366, distance: 337.3
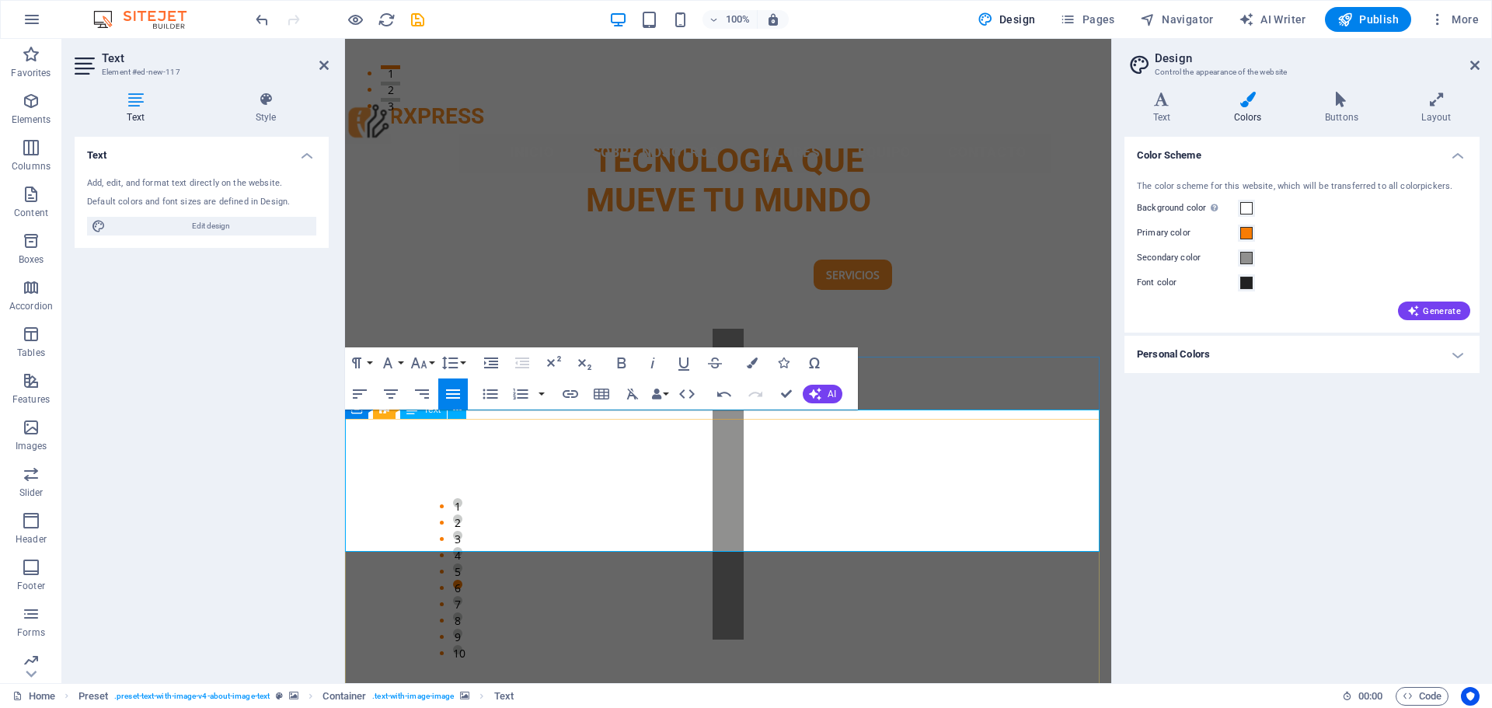
scroll to position [715, 0]
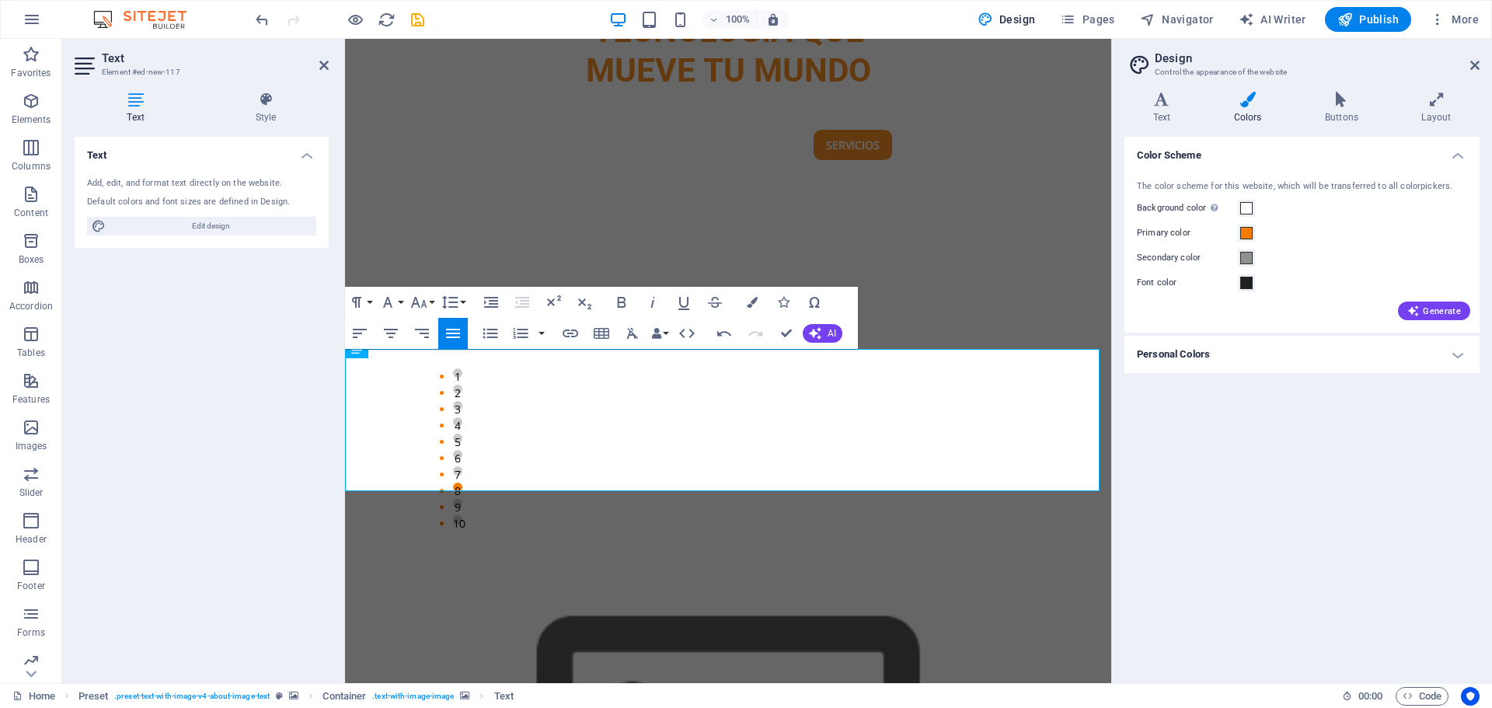
drag, startPoint x: 608, startPoint y: 466, endPoint x: 678, endPoint y: 440, distance: 74.8
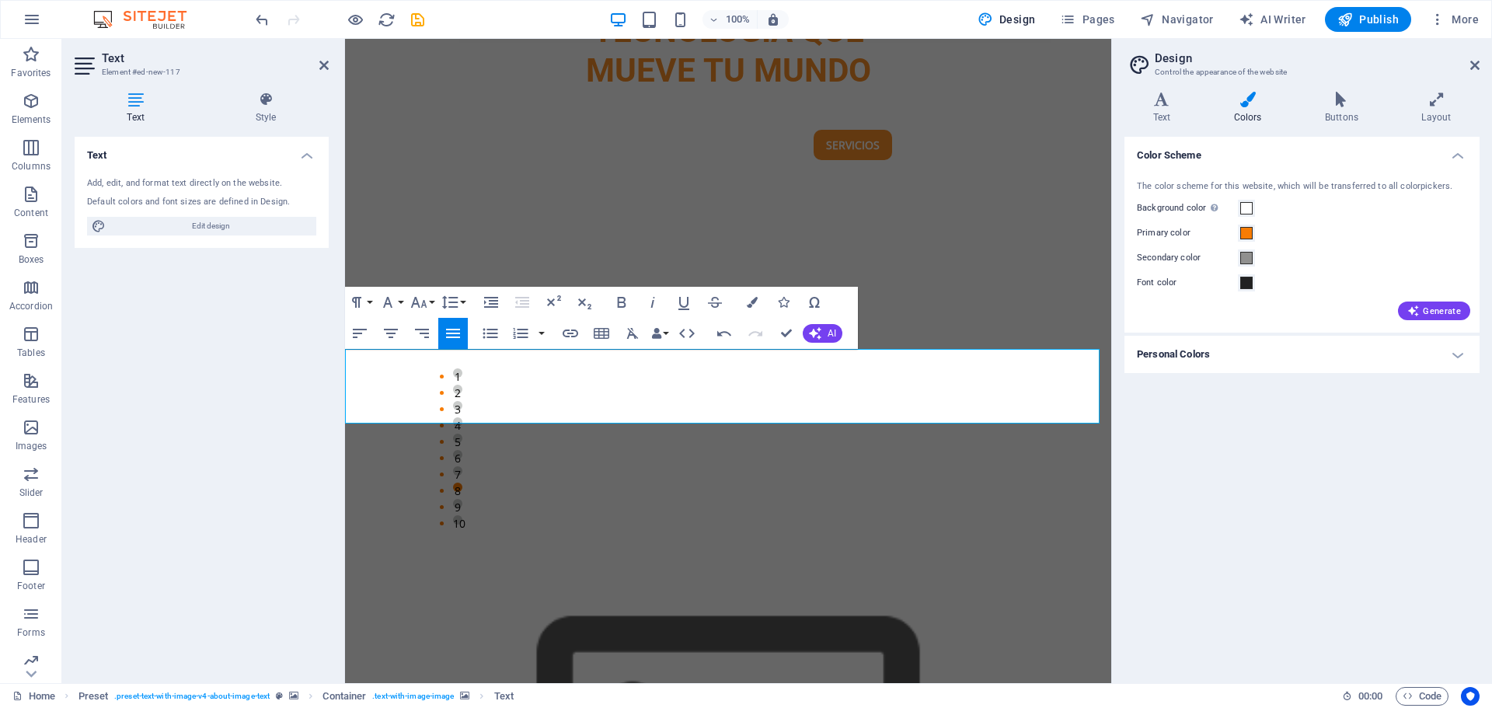
scroll to position [749, 0]
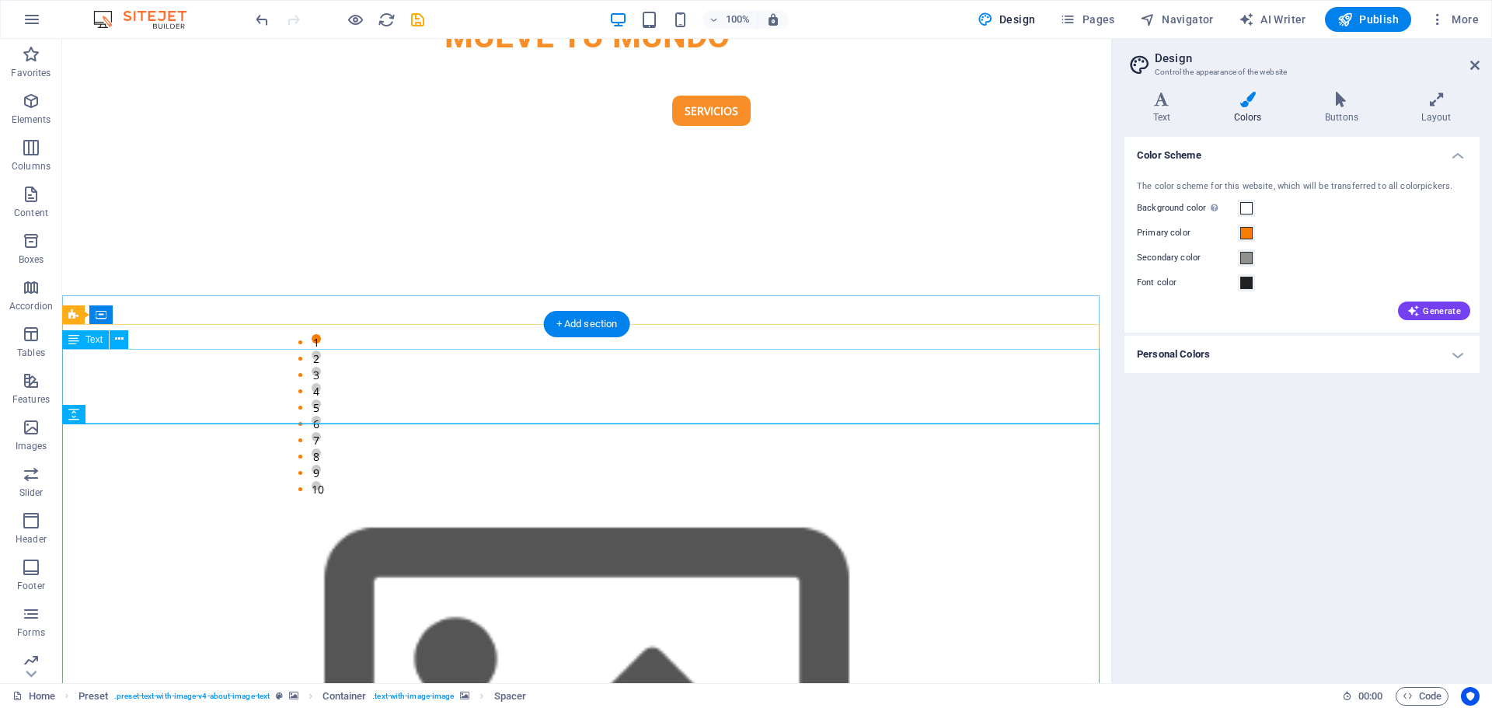
click at [123, 340] on icon at bounding box center [119, 339] width 9 height 16
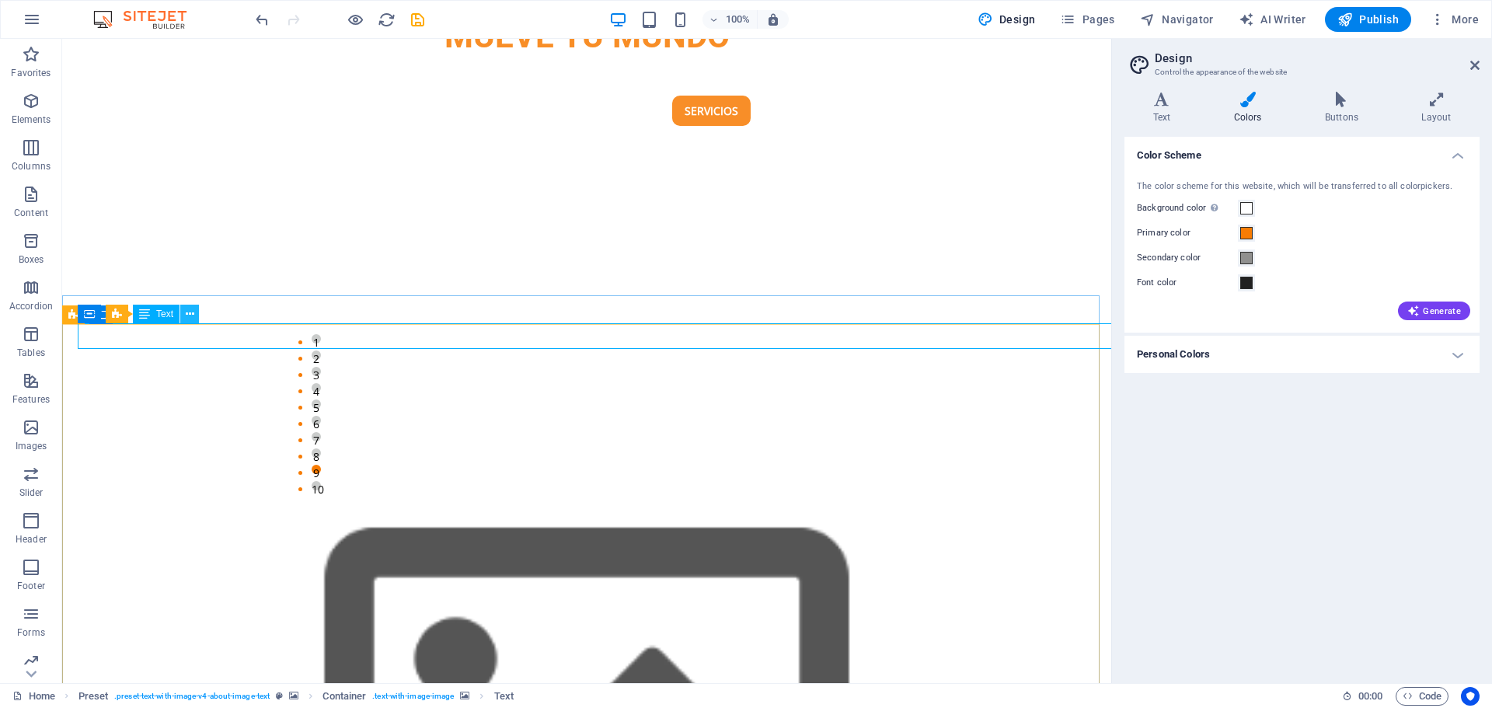
click at [196, 312] on button at bounding box center [189, 314] width 19 height 19
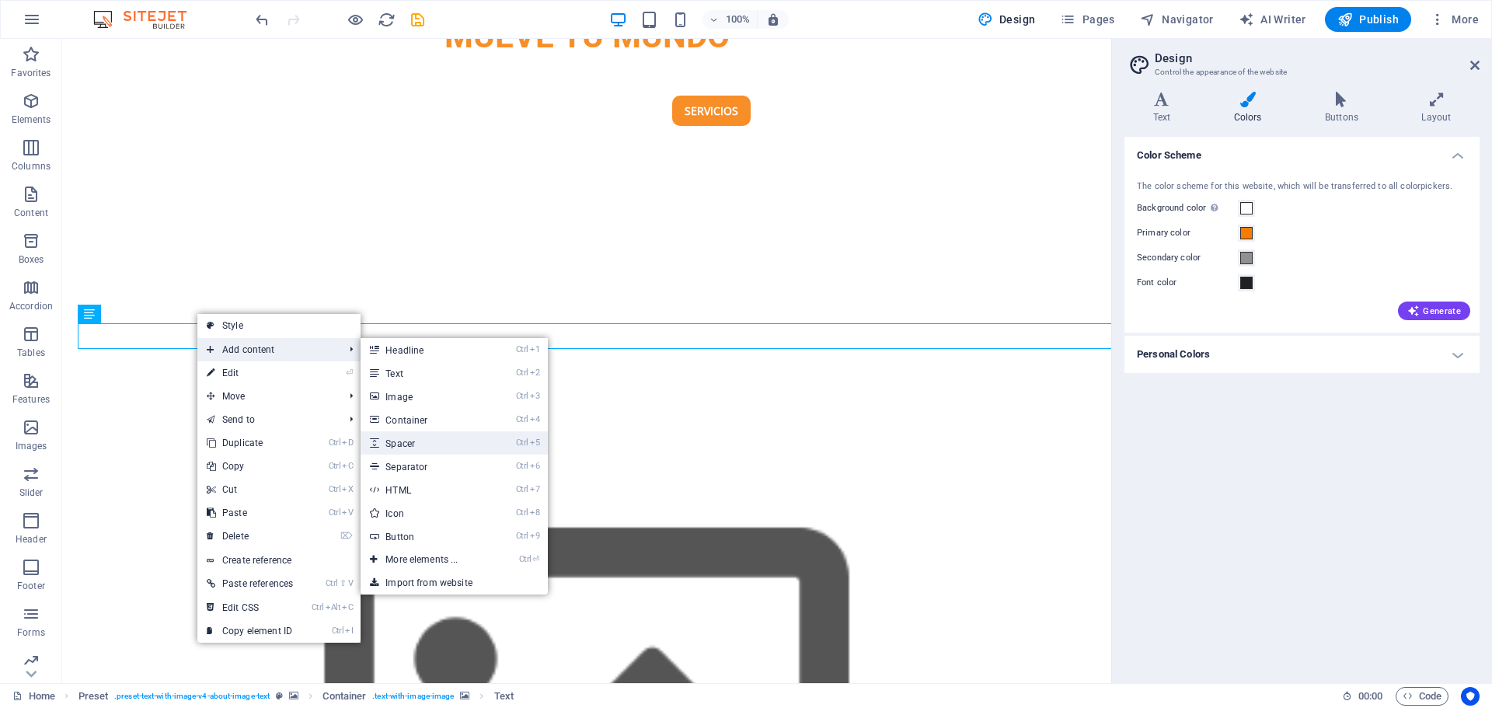
click at [427, 441] on link "Ctrl 5 Spacer" at bounding box center [425, 442] width 128 height 23
select select "px"
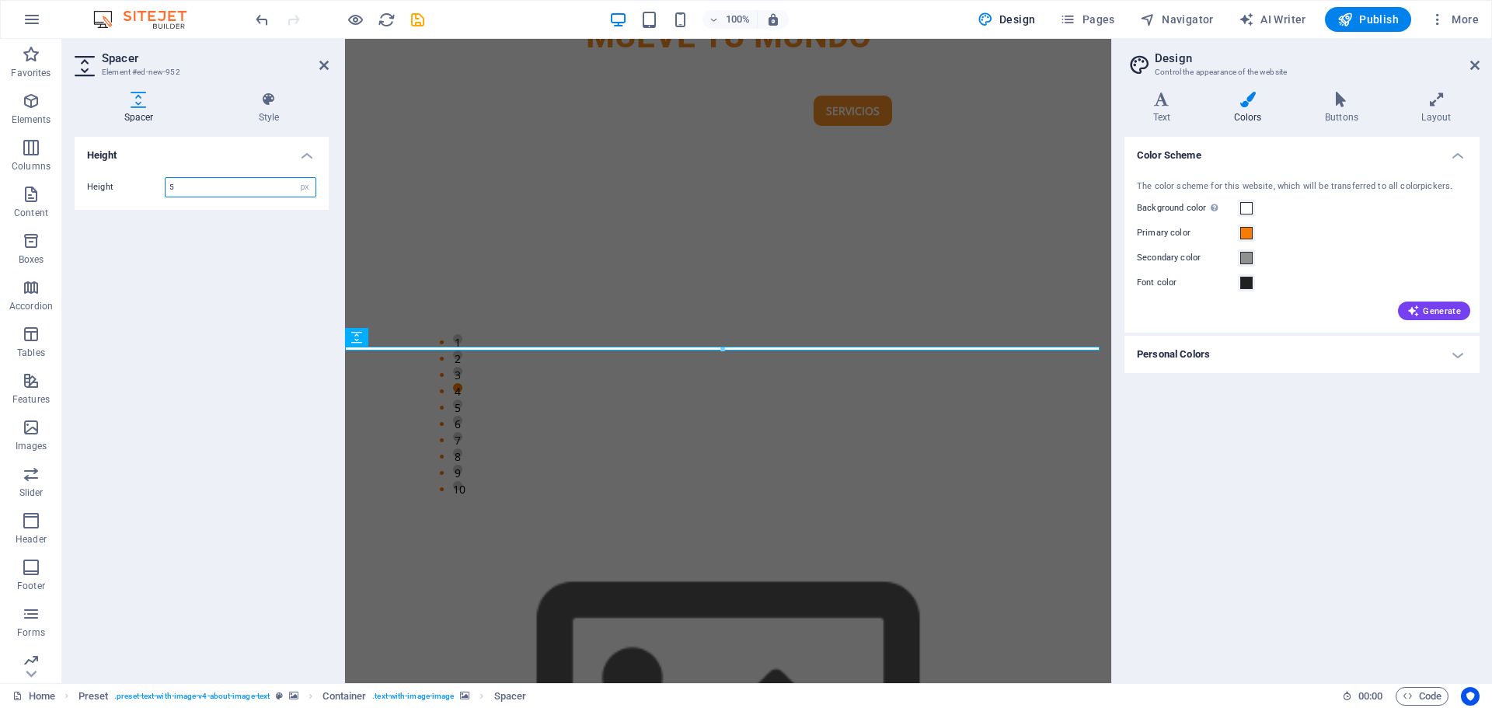
drag, startPoint x: 203, startPoint y: 192, endPoint x: 160, endPoint y: 185, distance: 43.3
click at [160, 185] on div "Height 5 px rem vh vw" at bounding box center [201, 187] width 229 height 20
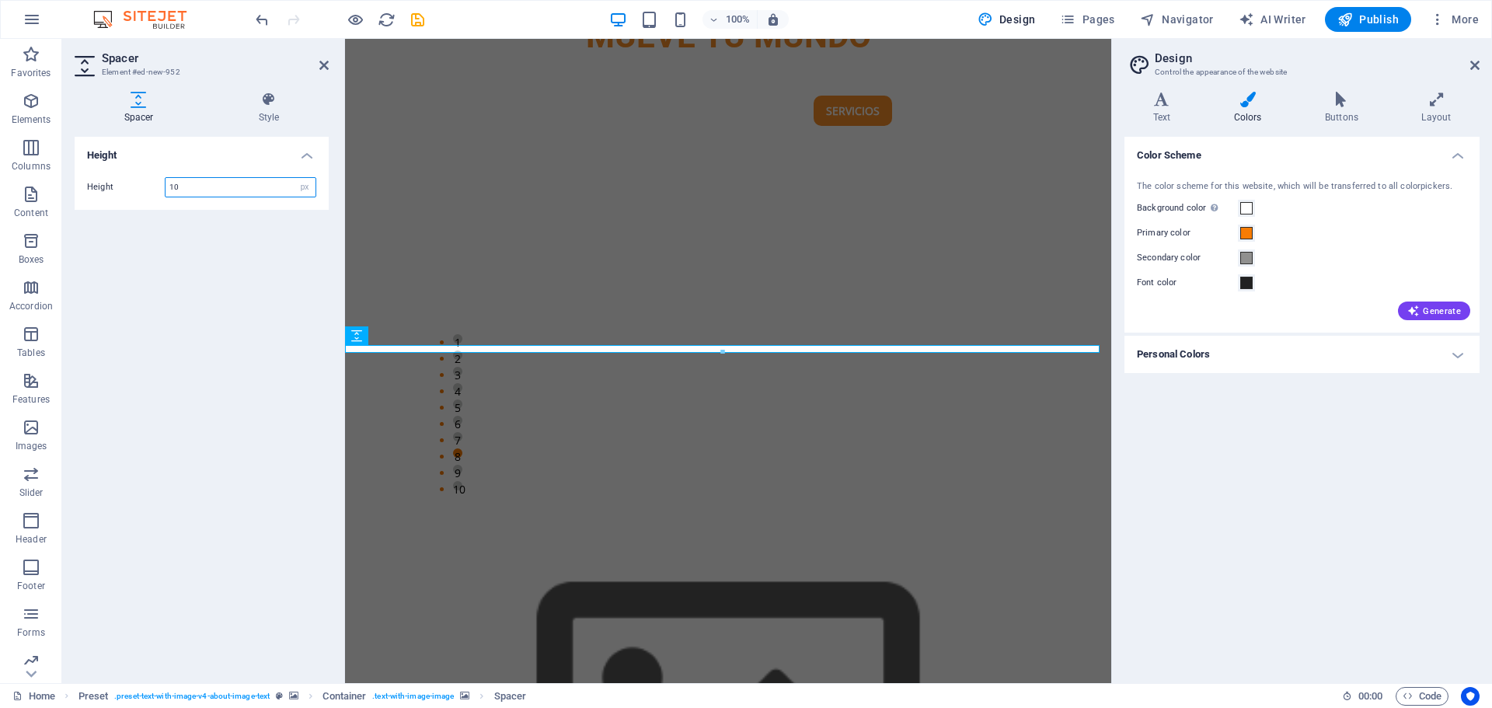
drag, startPoint x: 186, startPoint y: 186, endPoint x: 139, endPoint y: 186, distance: 46.6
click at [139, 186] on div "Height 10 px rem vh vw" at bounding box center [201, 187] width 229 height 20
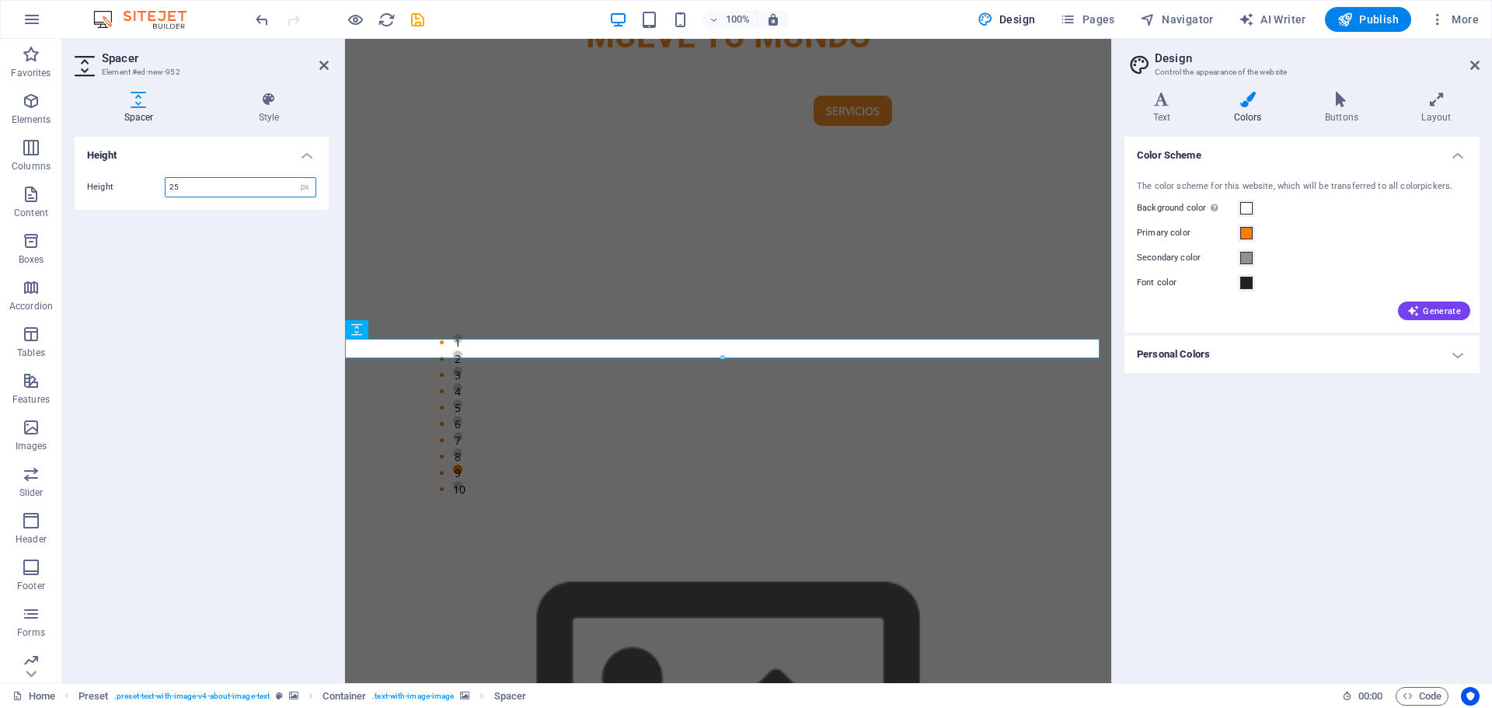
type input "25"
click at [214, 299] on div "Height Height 25 px rem vh vw" at bounding box center [202, 404] width 254 height 534
click at [316, 59] on h2 "Spacer" at bounding box center [215, 58] width 227 height 14
click at [323, 65] on icon at bounding box center [323, 65] width 9 height 12
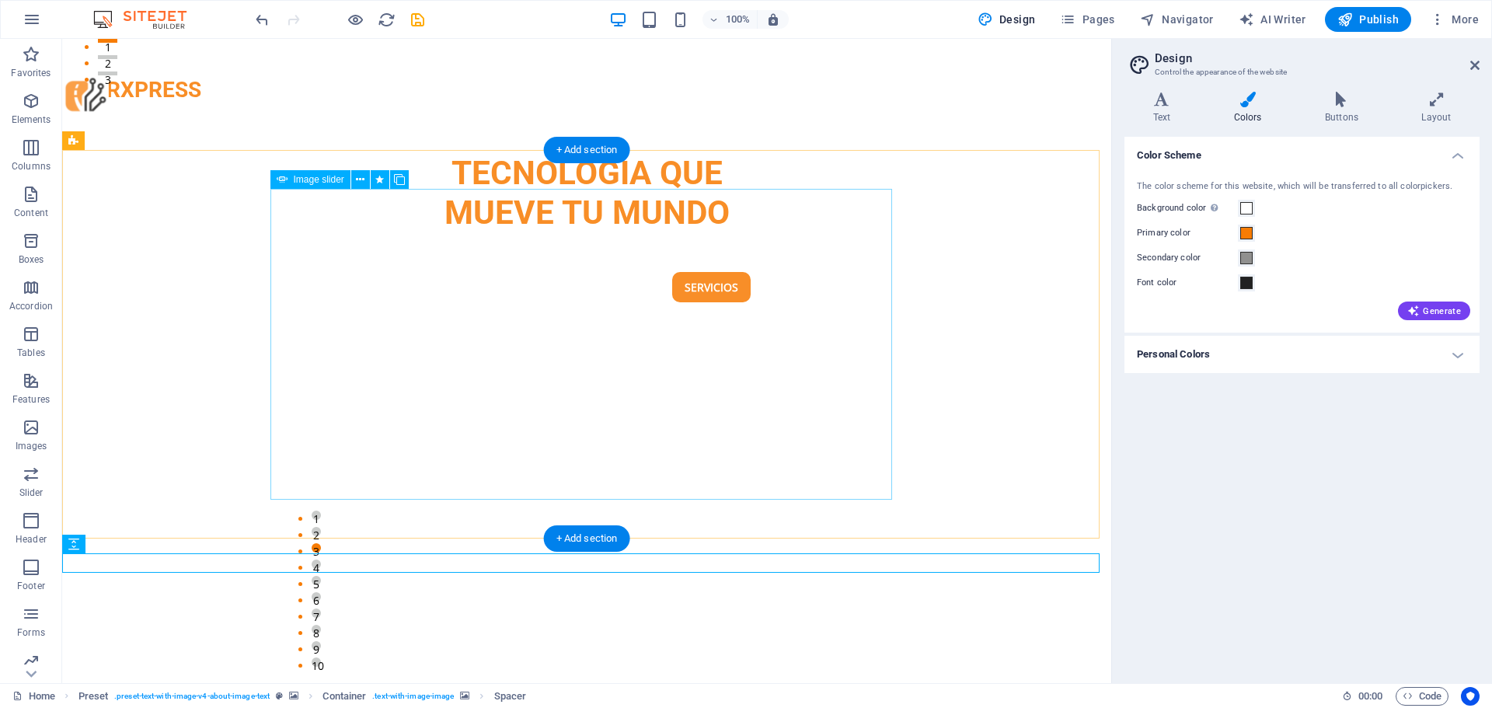
scroll to position [516, 0]
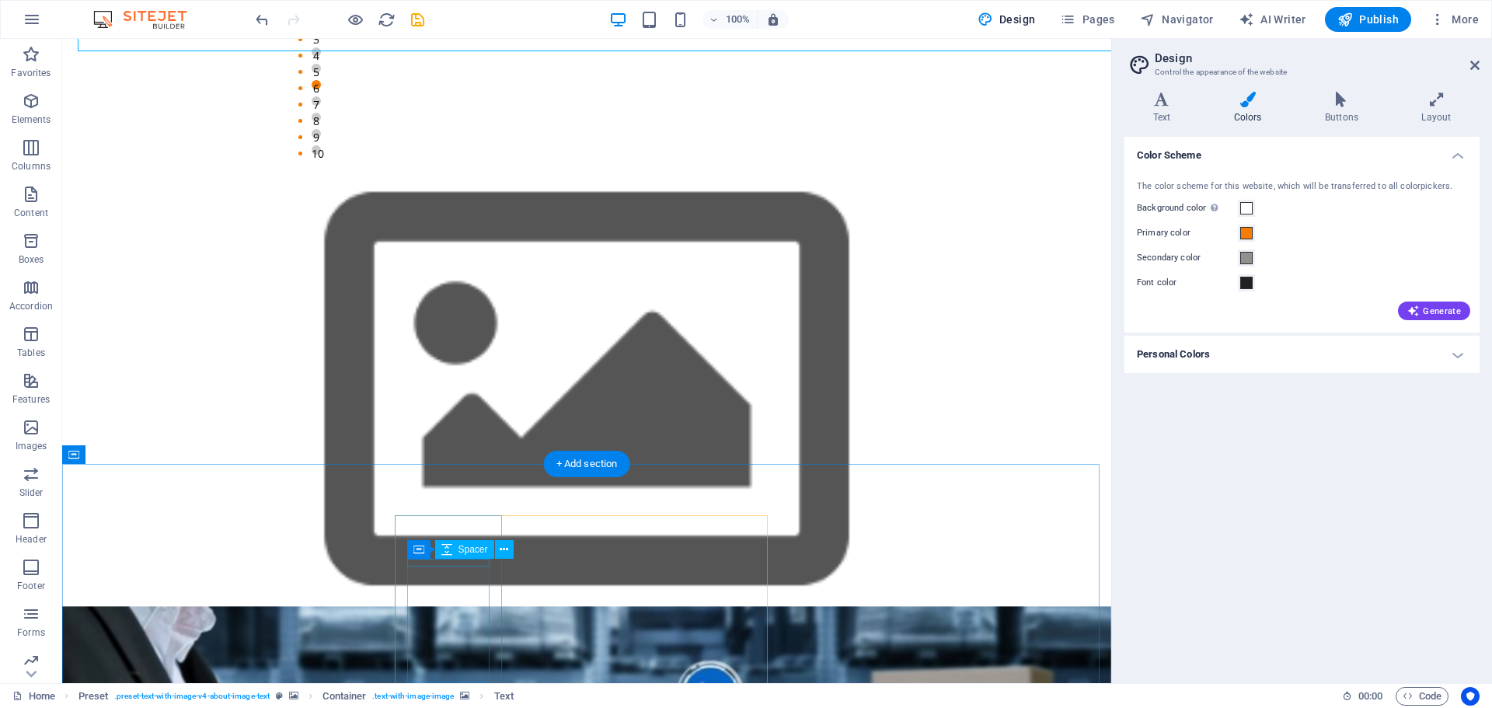
scroll to position [982, 0]
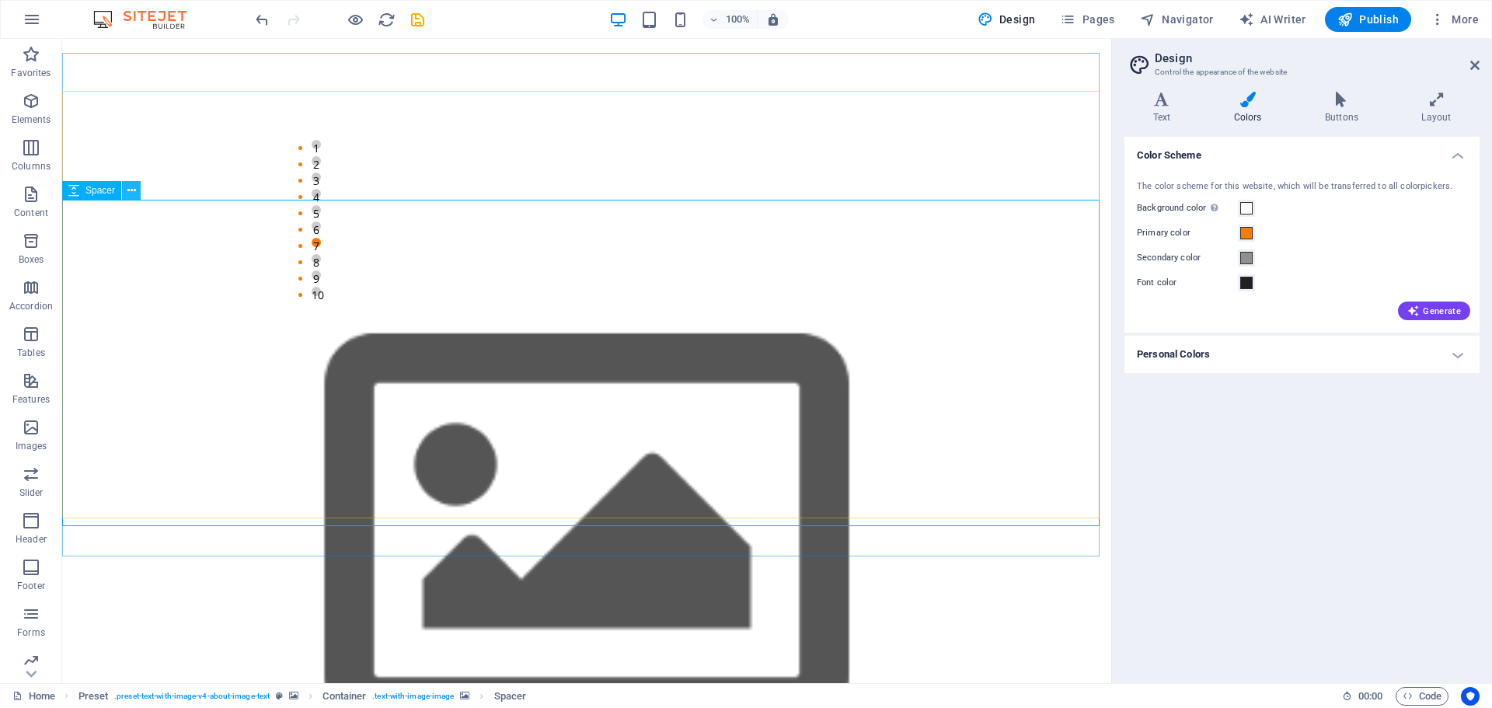
click at [127, 193] on icon at bounding box center [131, 191] width 9 height 16
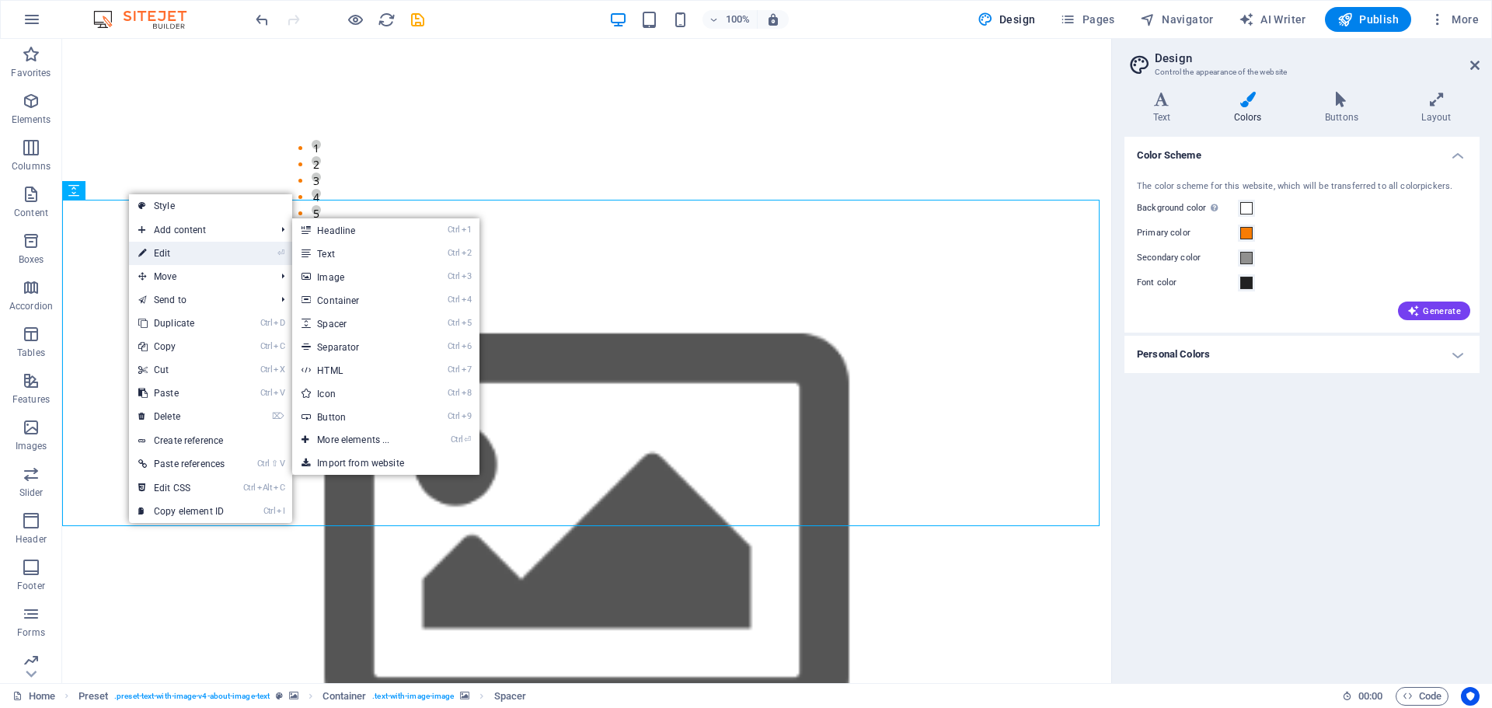
click at [177, 252] on link "⏎ Edit" at bounding box center [181, 253] width 105 height 23
select select "px"
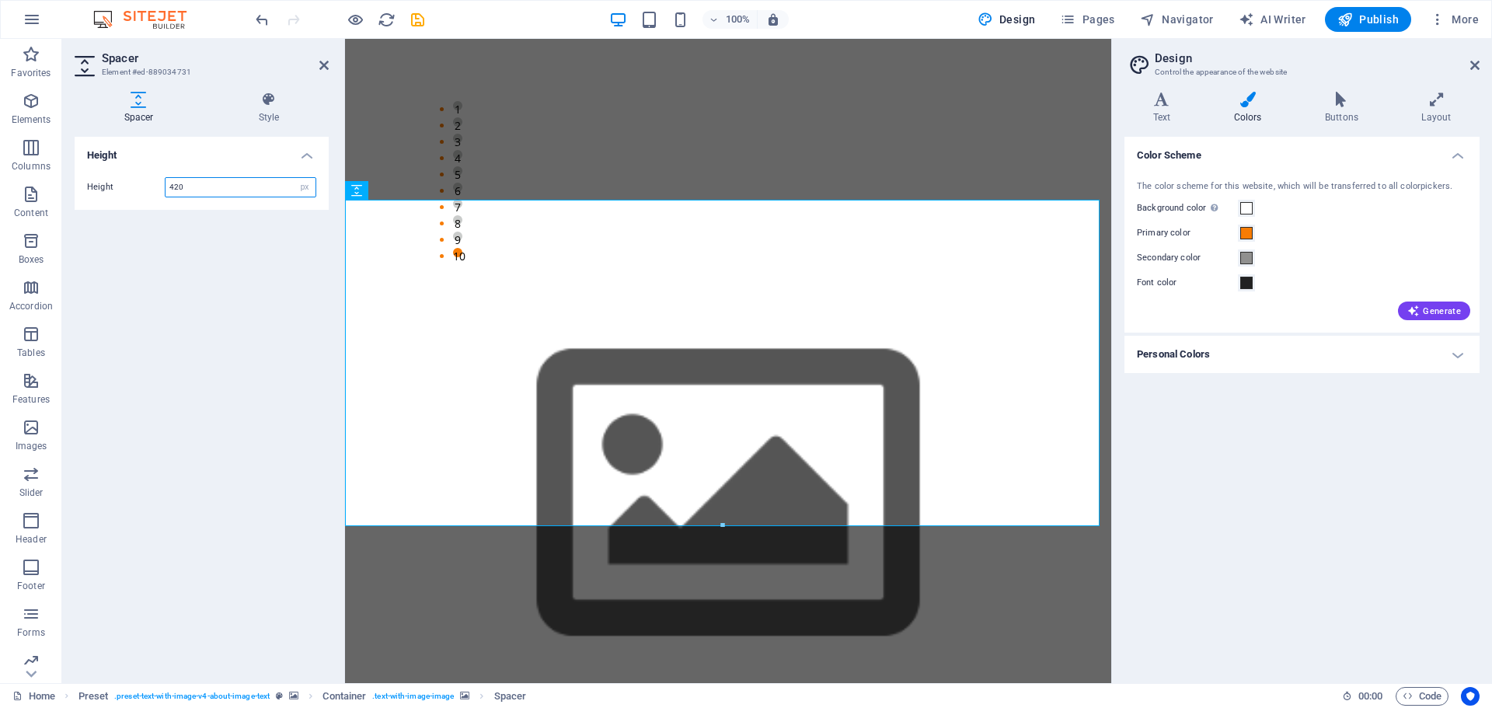
drag, startPoint x: 201, startPoint y: 190, endPoint x: 152, endPoint y: 187, distance: 49.1
click at [152, 187] on div "Height 420 px rem vh vw" at bounding box center [201, 187] width 229 height 20
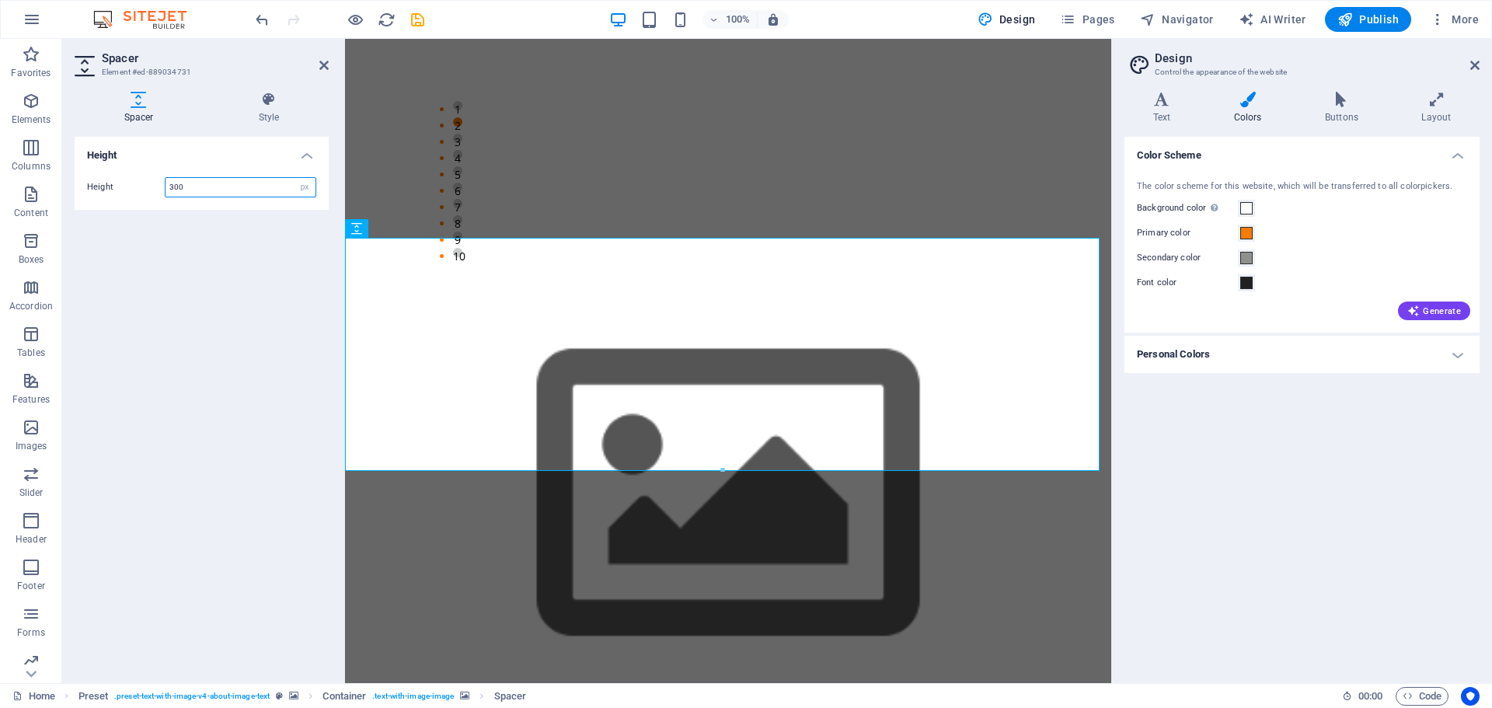
type input "300"
click at [226, 249] on div "Height Height 300 px rem vh vw" at bounding box center [202, 404] width 254 height 534
click at [1147, 500] on div "Color Scheme The color scheme for this website, which will be transferred to al…" at bounding box center [1302, 404] width 355 height 534
click at [215, 312] on div "Height Height 300 px rem vh vw" at bounding box center [202, 404] width 254 height 534
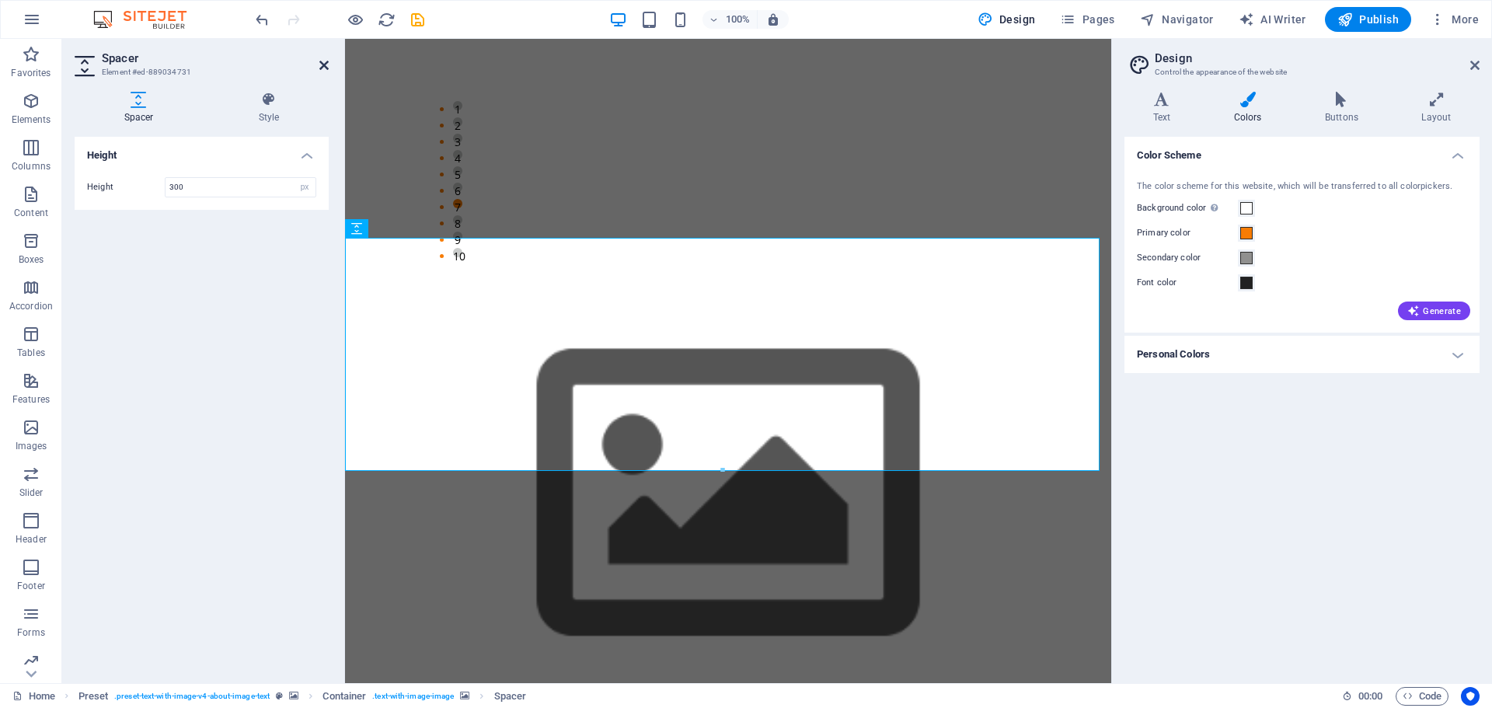
click at [324, 68] on icon at bounding box center [323, 65] width 9 height 12
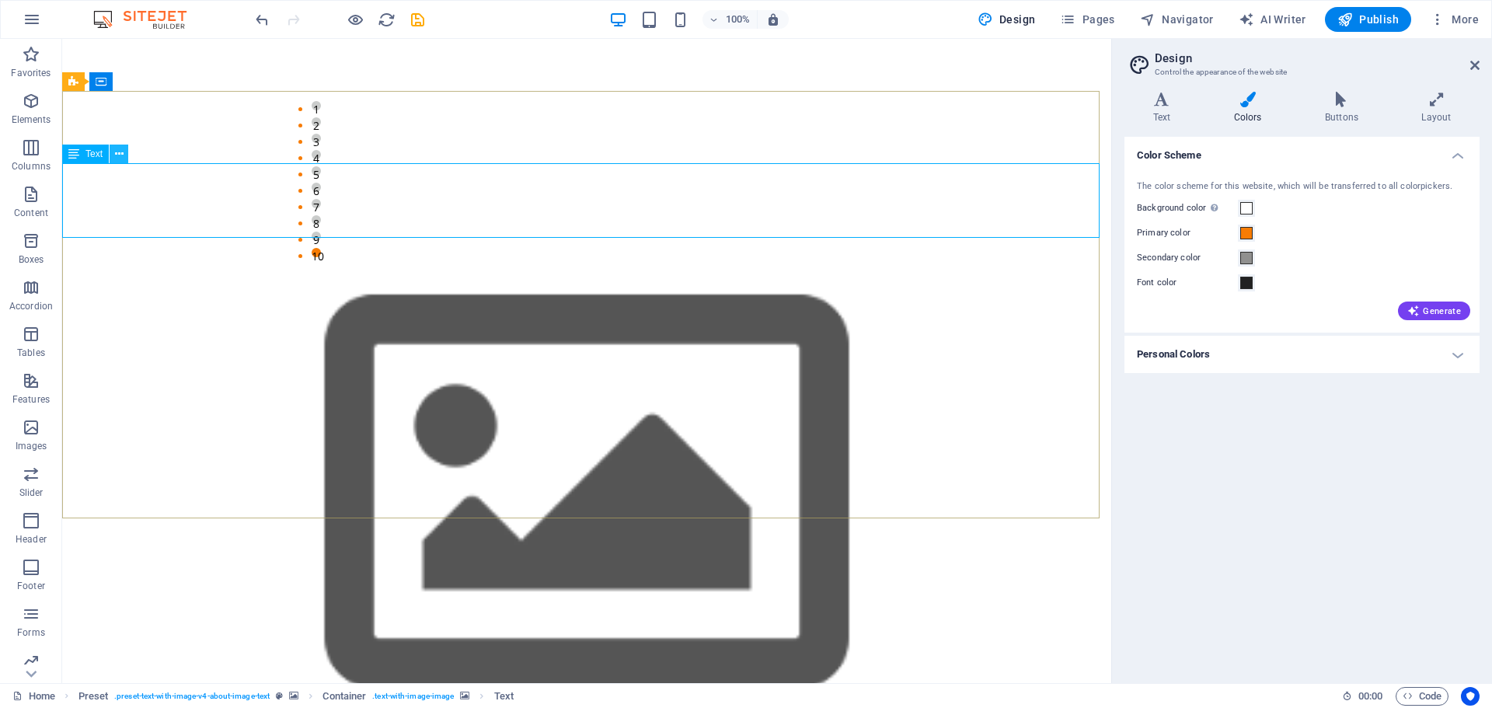
click at [123, 159] on icon at bounding box center [119, 154] width 9 height 16
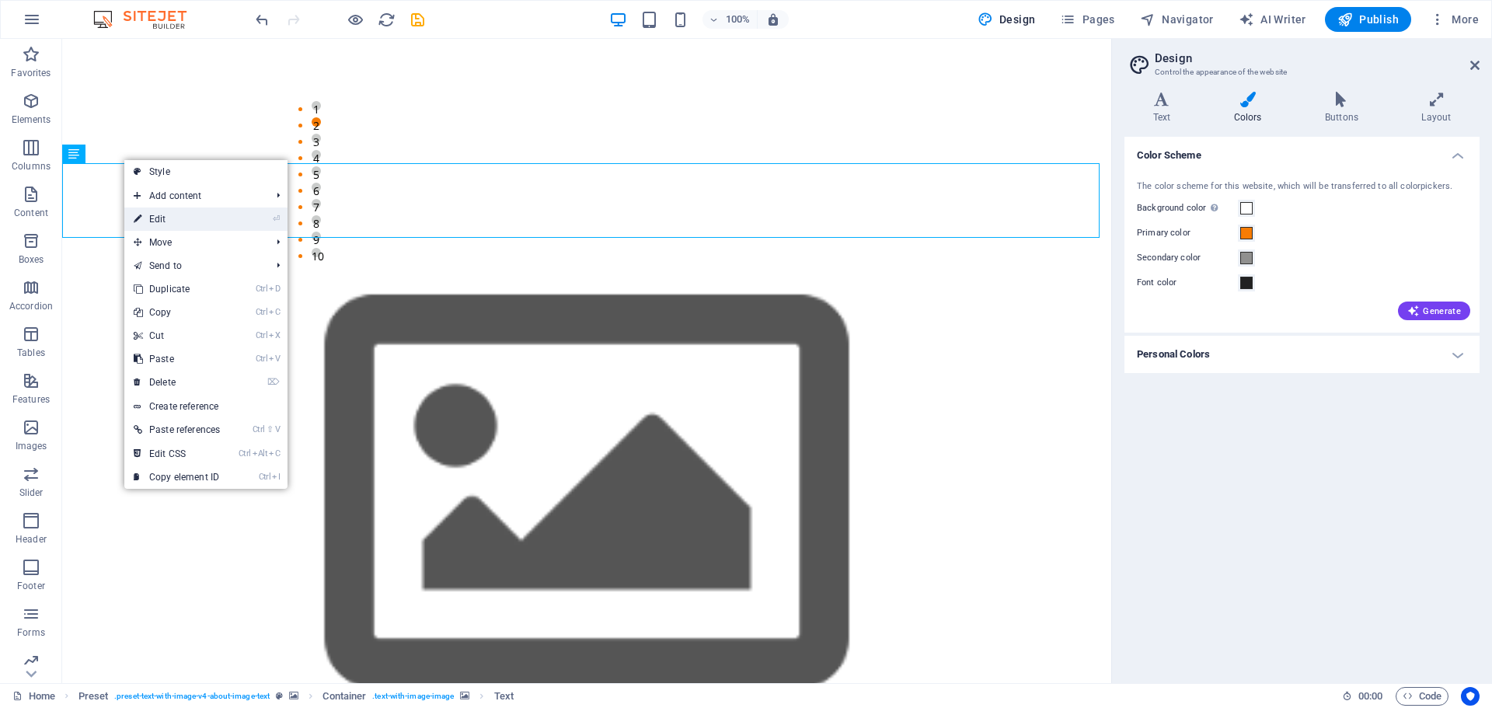
click at [150, 222] on link "⏎ Edit" at bounding box center [176, 218] width 105 height 23
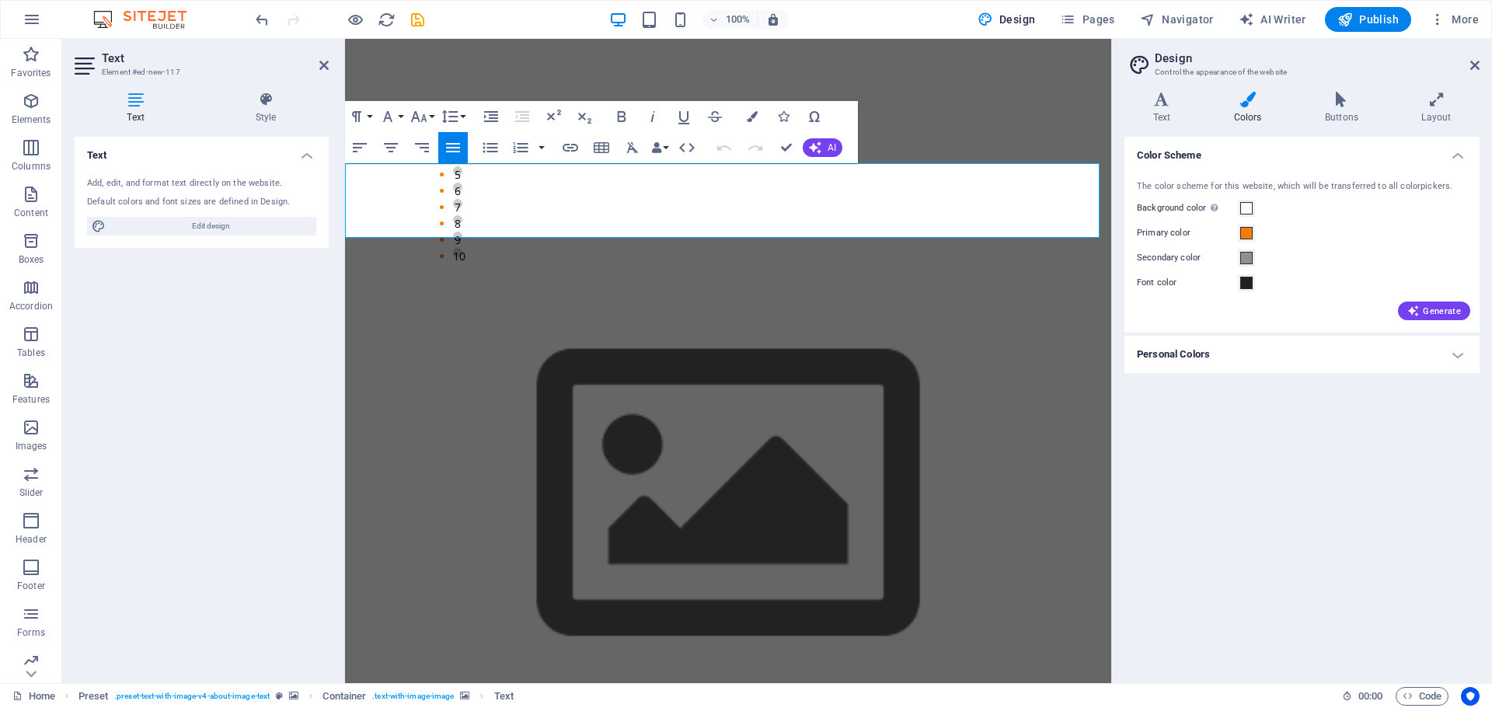
click at [134, 109] on h4 "Text" at bounding box center [139, 108] width 128 height 33
click at [359, 145] on icon "button" at bounding box center [360, 147] width 14 height 9
click at [444, 148] on icon "button" at bounding box center [453, 147] width 19 height 19
click at [628, 147] on icon "button" at bounding box center [632, 147] width 19 height 19
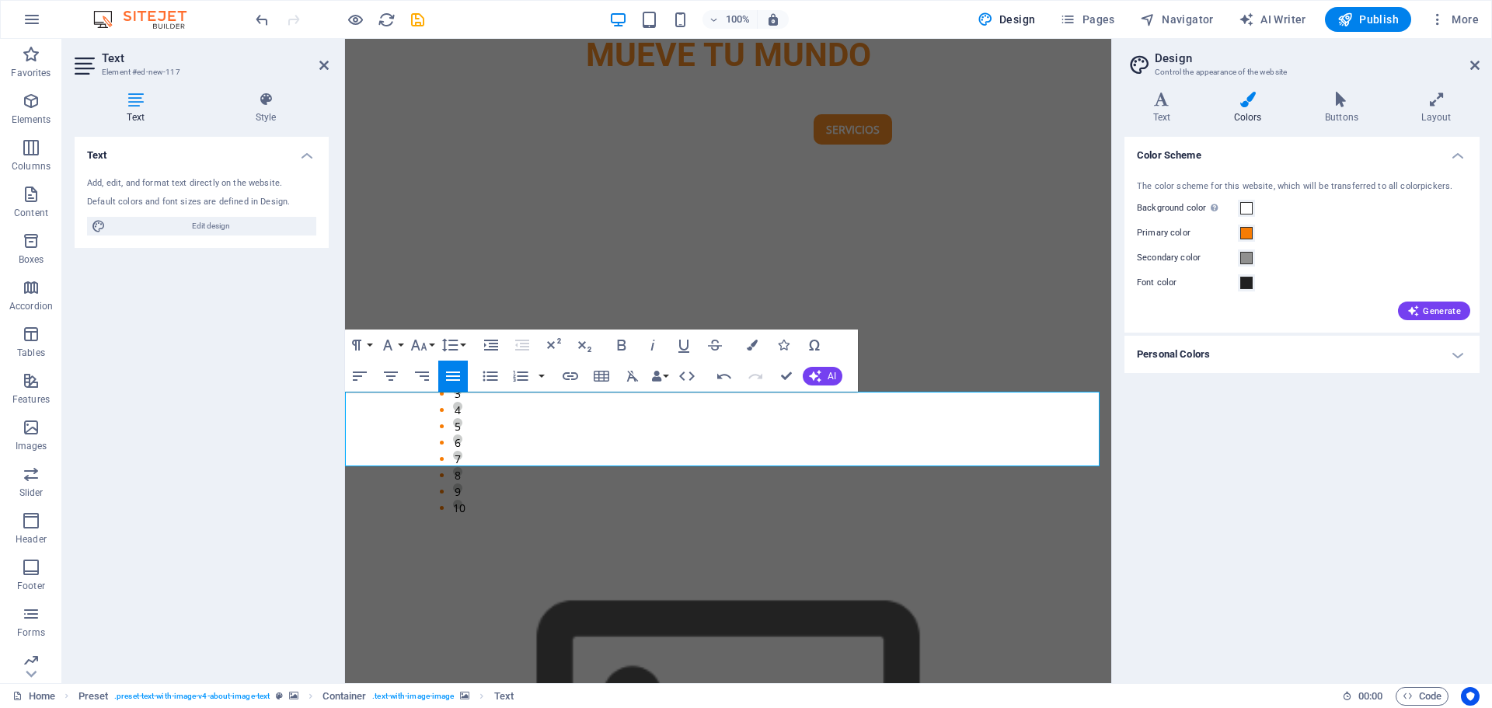
scroll to position [749, 0]
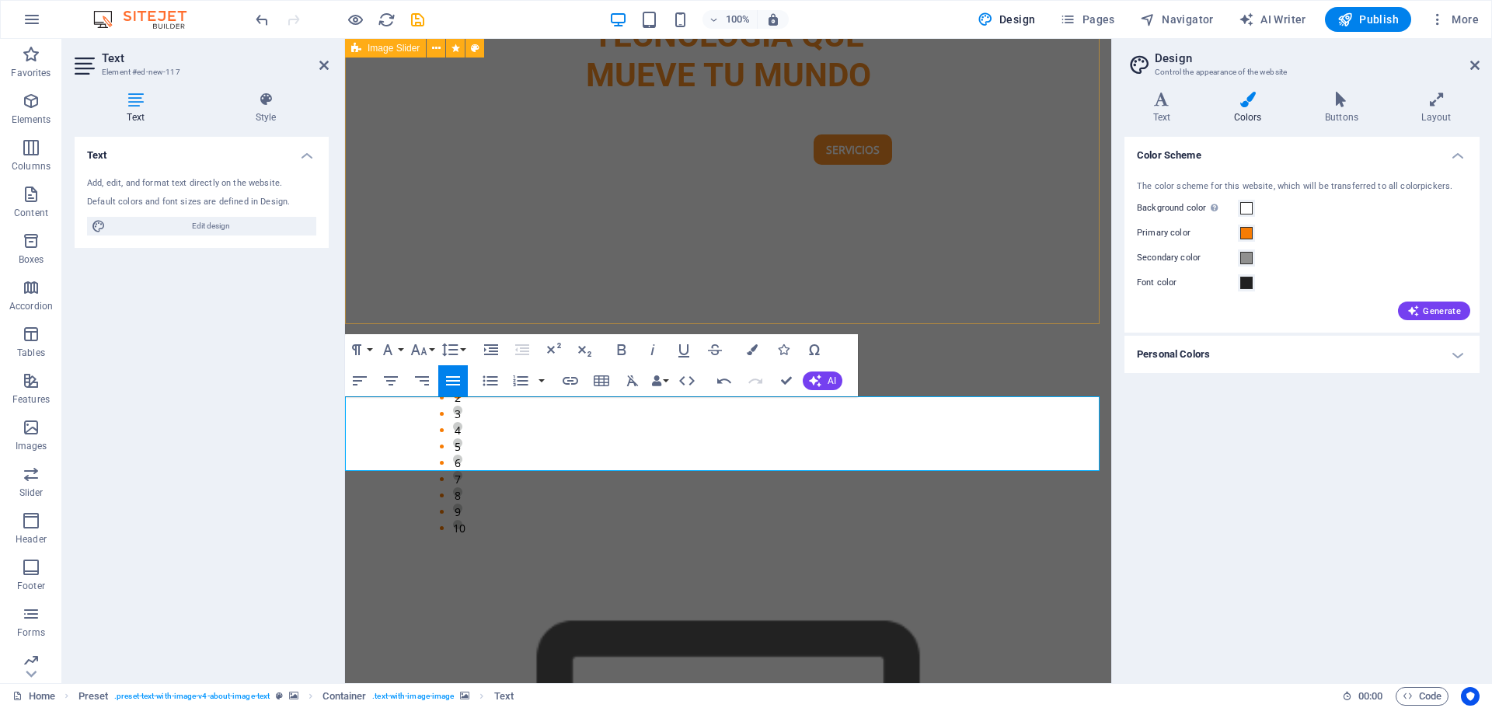
click at [1068, 274] on div "1 2 3 4 5 6 7 8 9 10" at bounding box center [728, 359] width 766 height 389
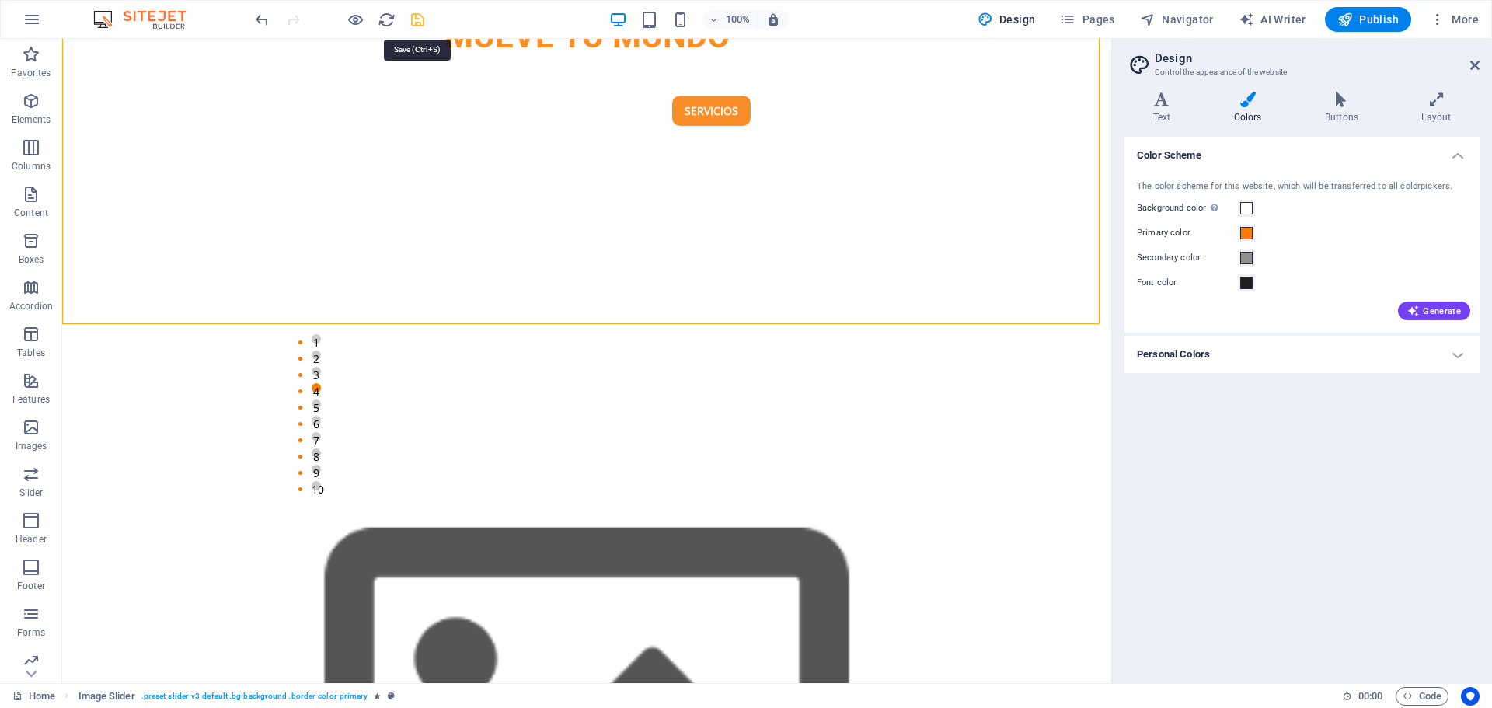
click at [421, 23] on icon "save" at bounding box center [418, 20] width 18 height 18
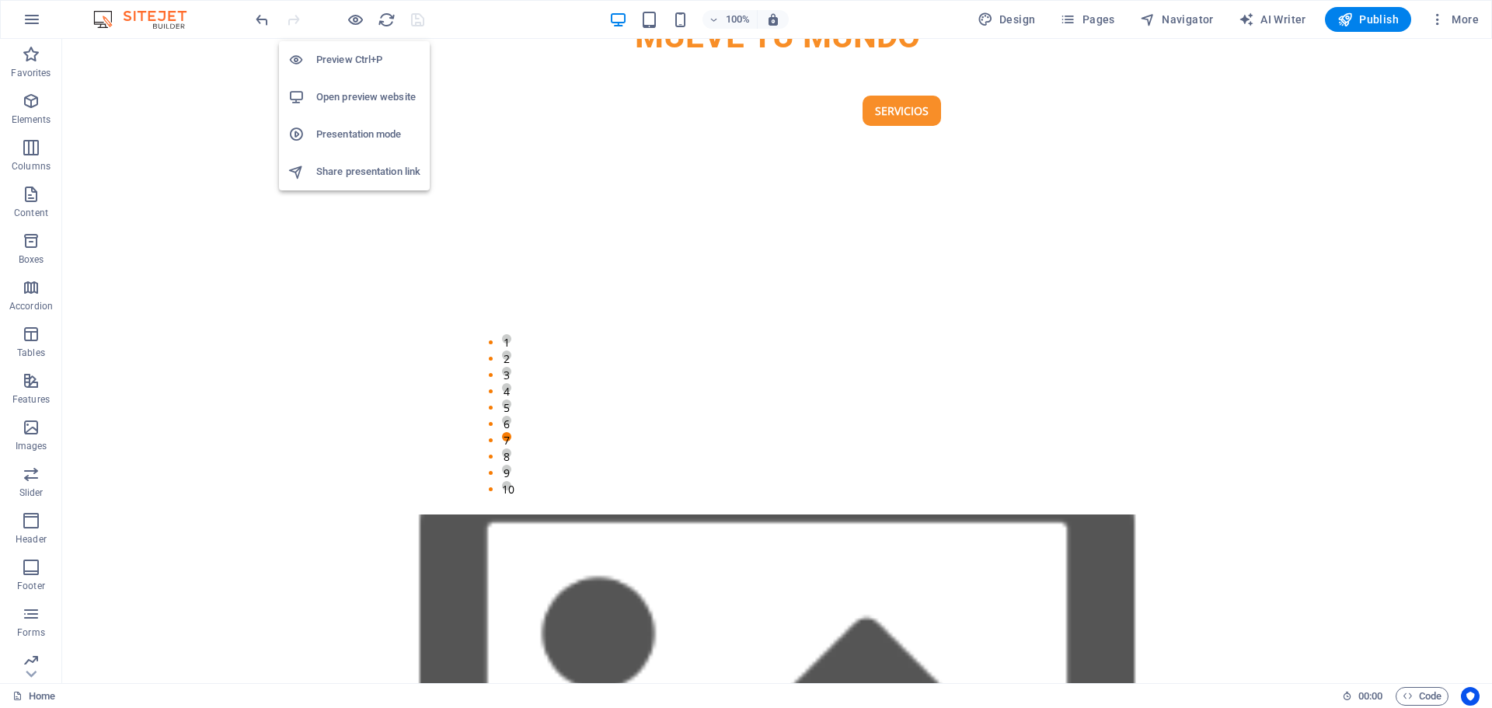
click at [340, 92] on h6 "Open preview website" at bounding box center [368, 97] width 104 height 19
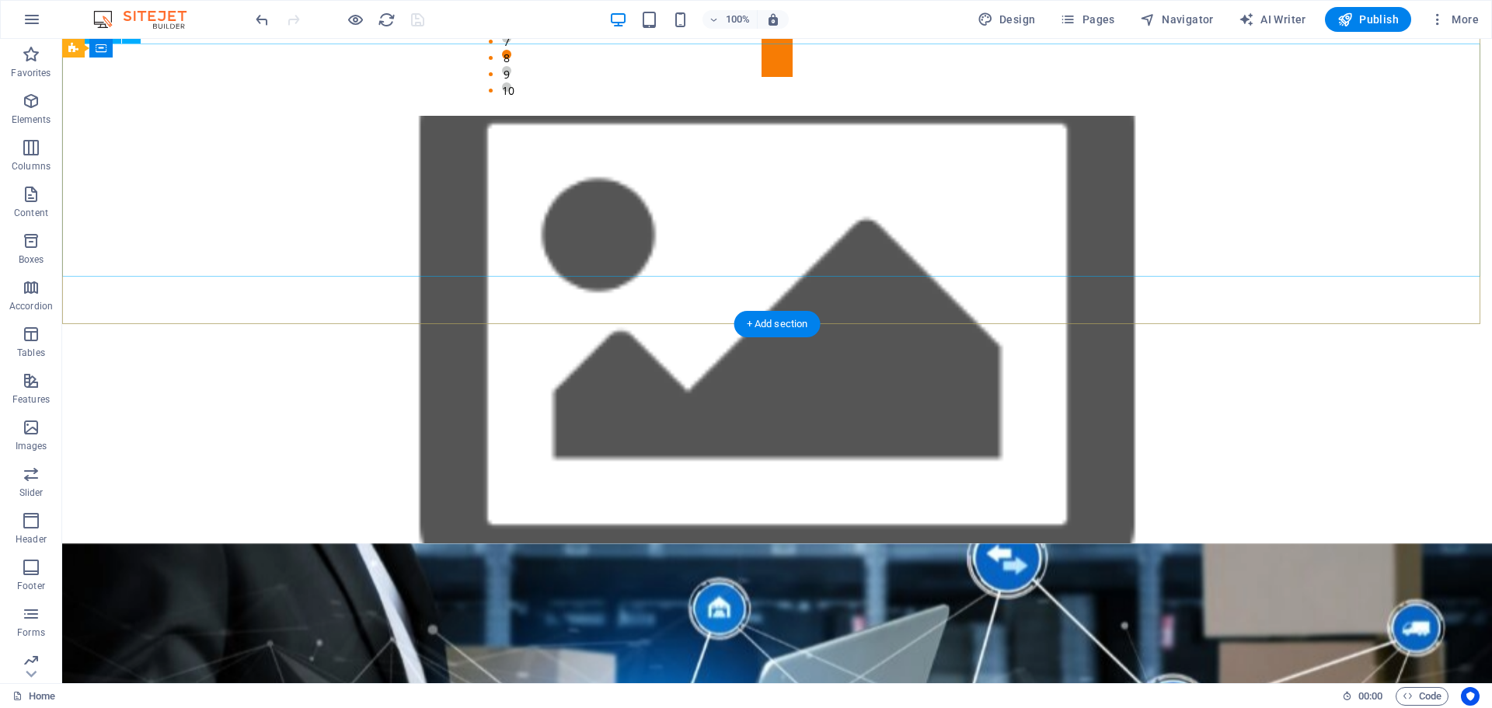
scroll to position [1215, 0]
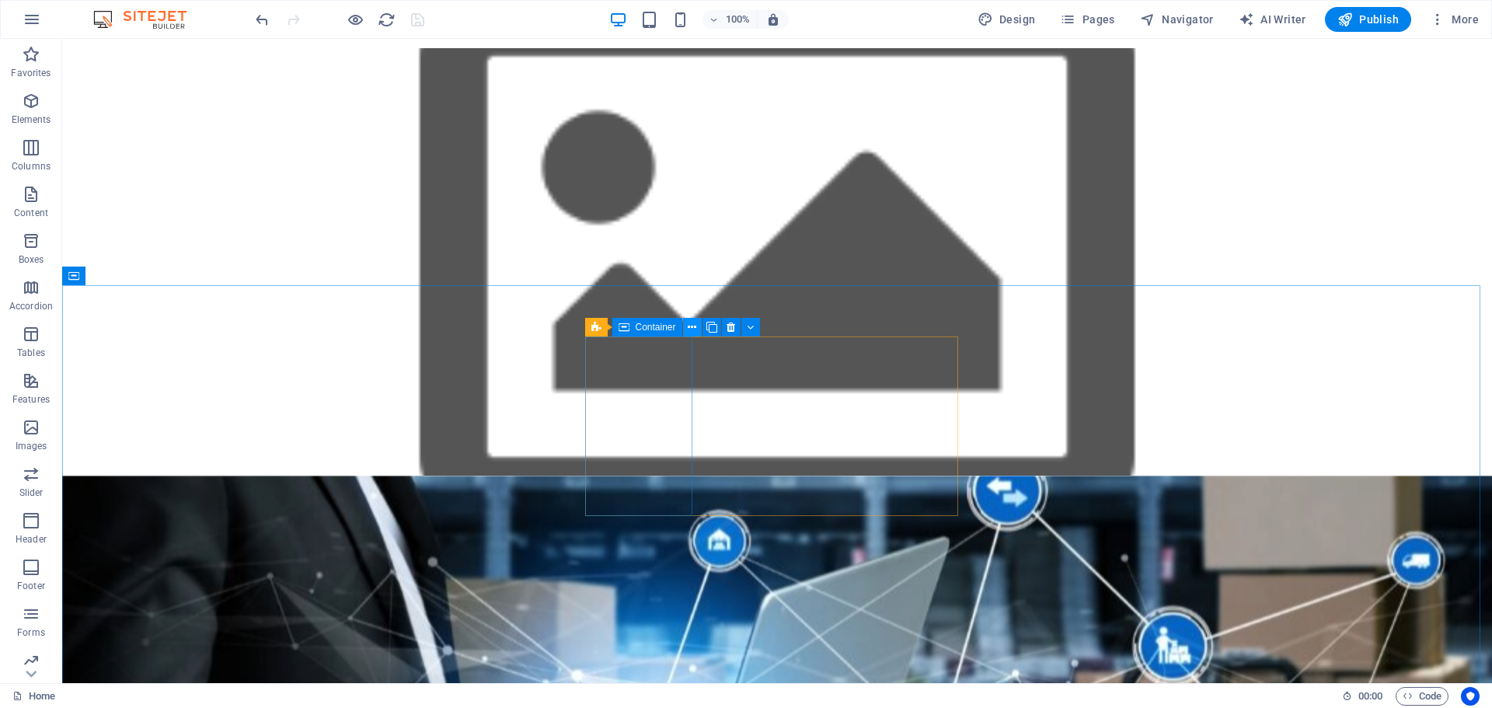
click at [689, 325] on icon at bounding box center [692, 327] width 9 height 16
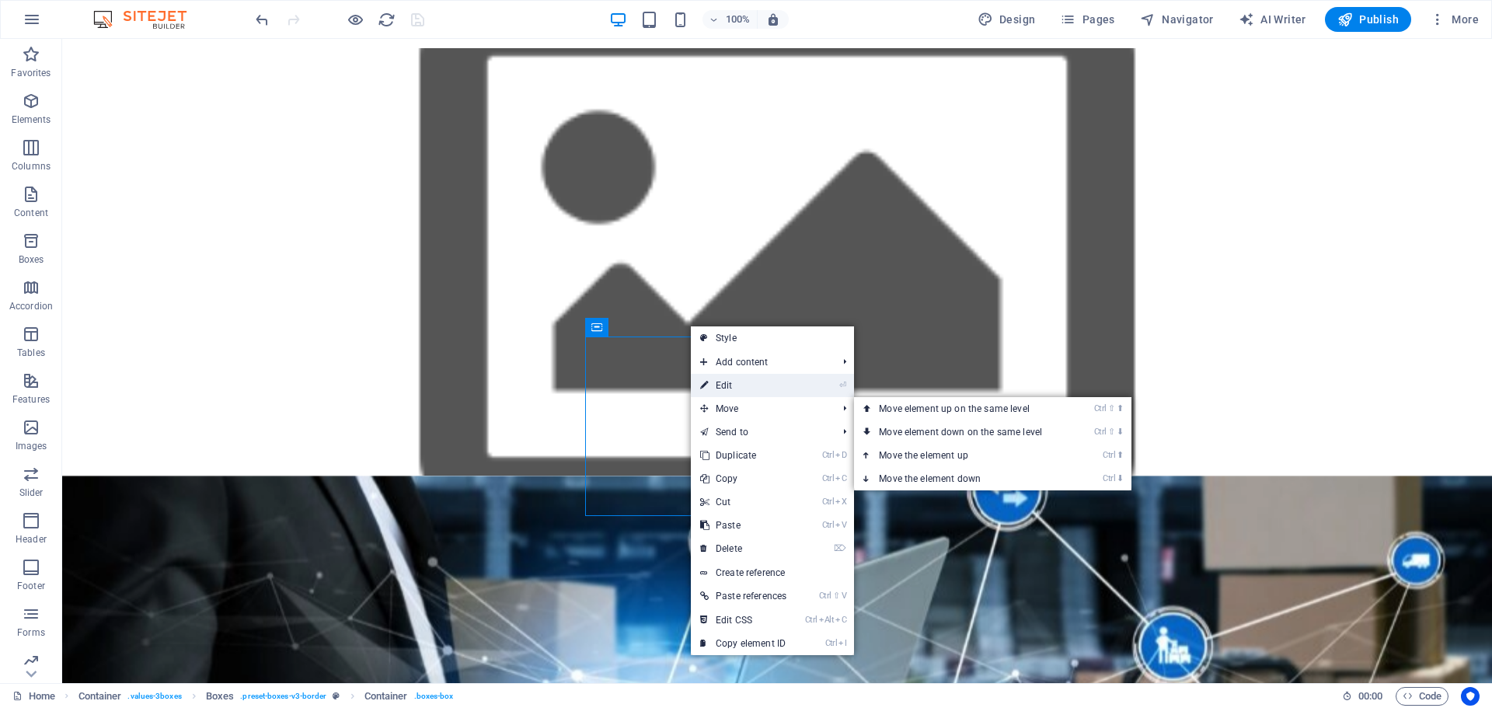
click at [743, 393] on link "⏎ Edit" at bounding box center [743, 385] width 105 height 23
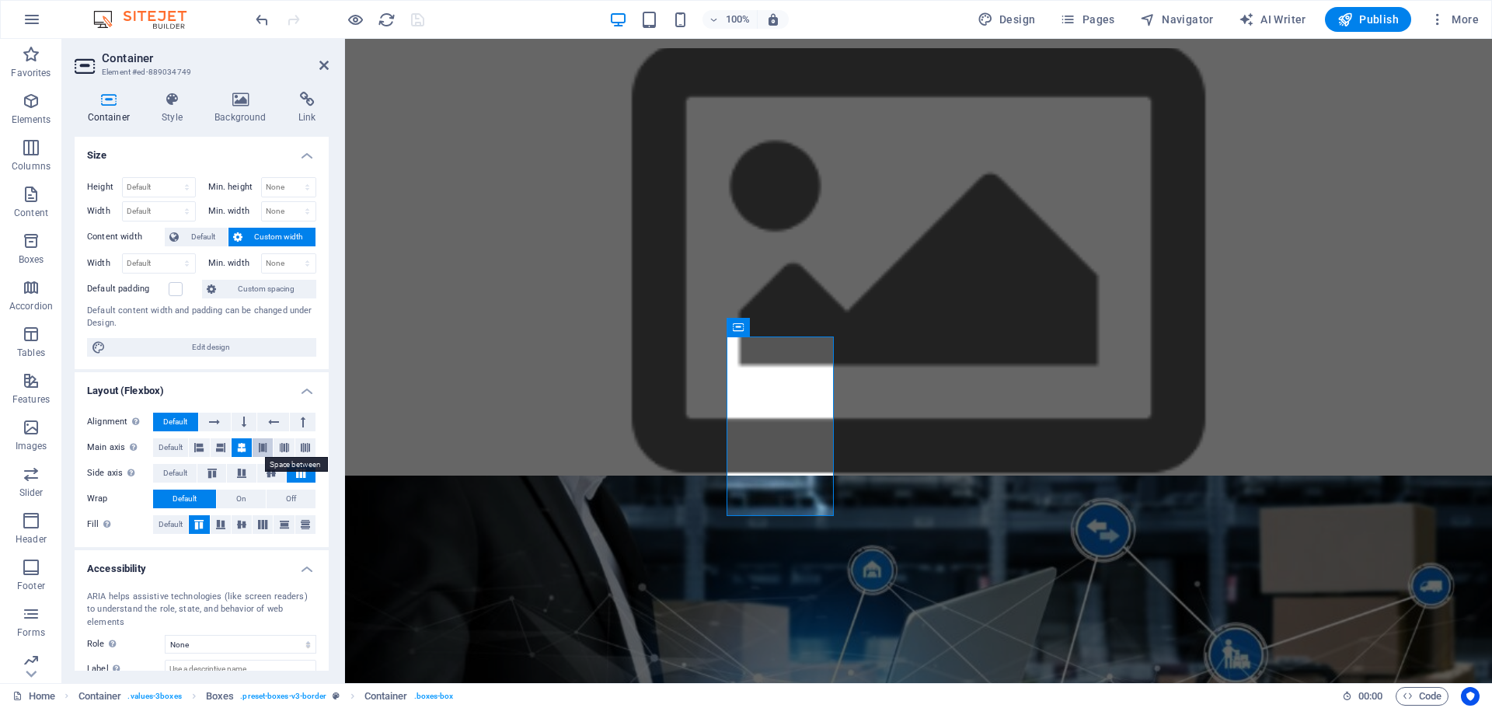
click at [261, 448] on icon at bounding box center [262, 447] width 9 height 19
click at [807, 578] on div "Innovación" at bounding box center [785, 591] width 83 height 26
click at [807, 383] on div "H3" at bounding box center [787, 378] width 41 height 19
drag, startPoint x: 1149, startPoint y: 417, endPoint x: 1073, endPoint y: 379, distance: 84.5
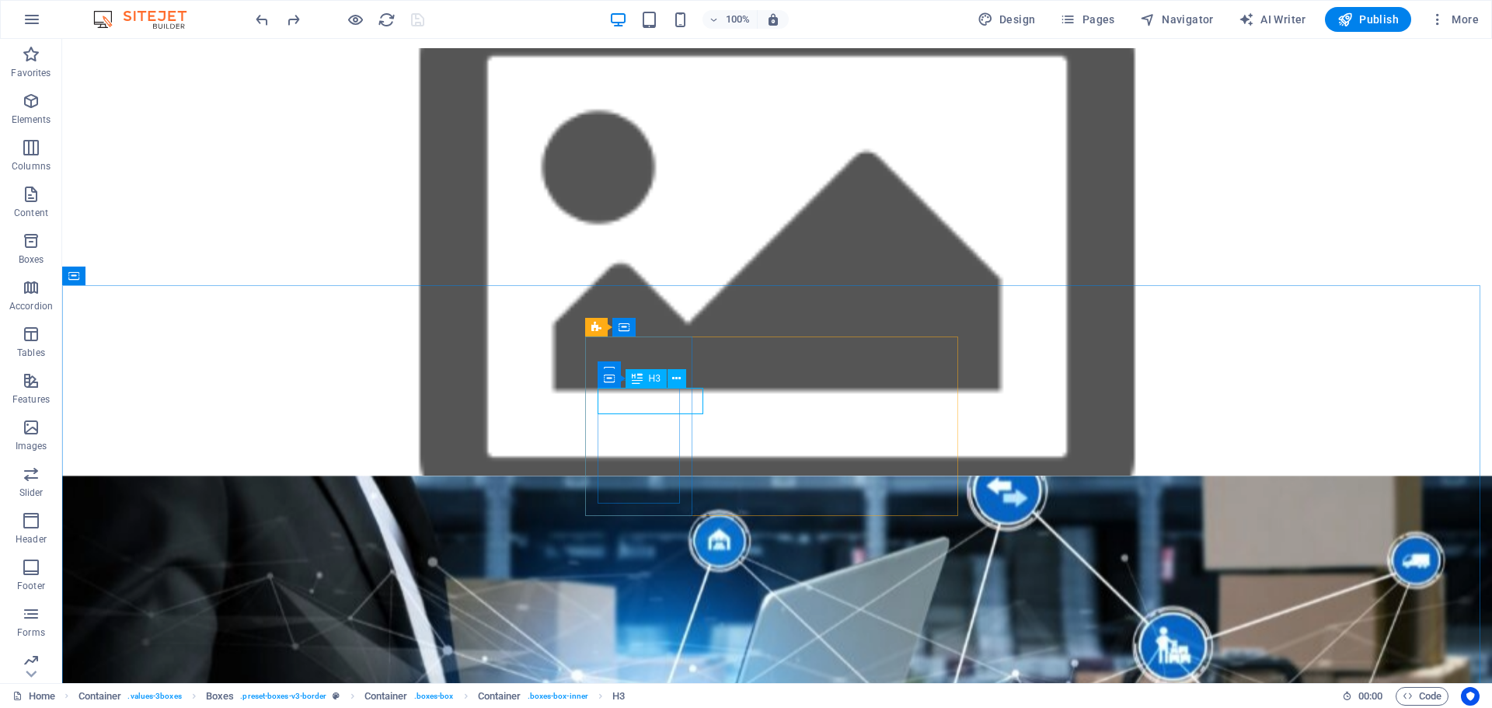
click at [643, 378] on div "H3" at bounding box center [646, 378] width 41 height 19
click at [653, 380] on span "H3" at bounding box center [655, 378] width 12 height 9
click at [678, 379] on icon at bounding box center [676, 379] width 9 height 16
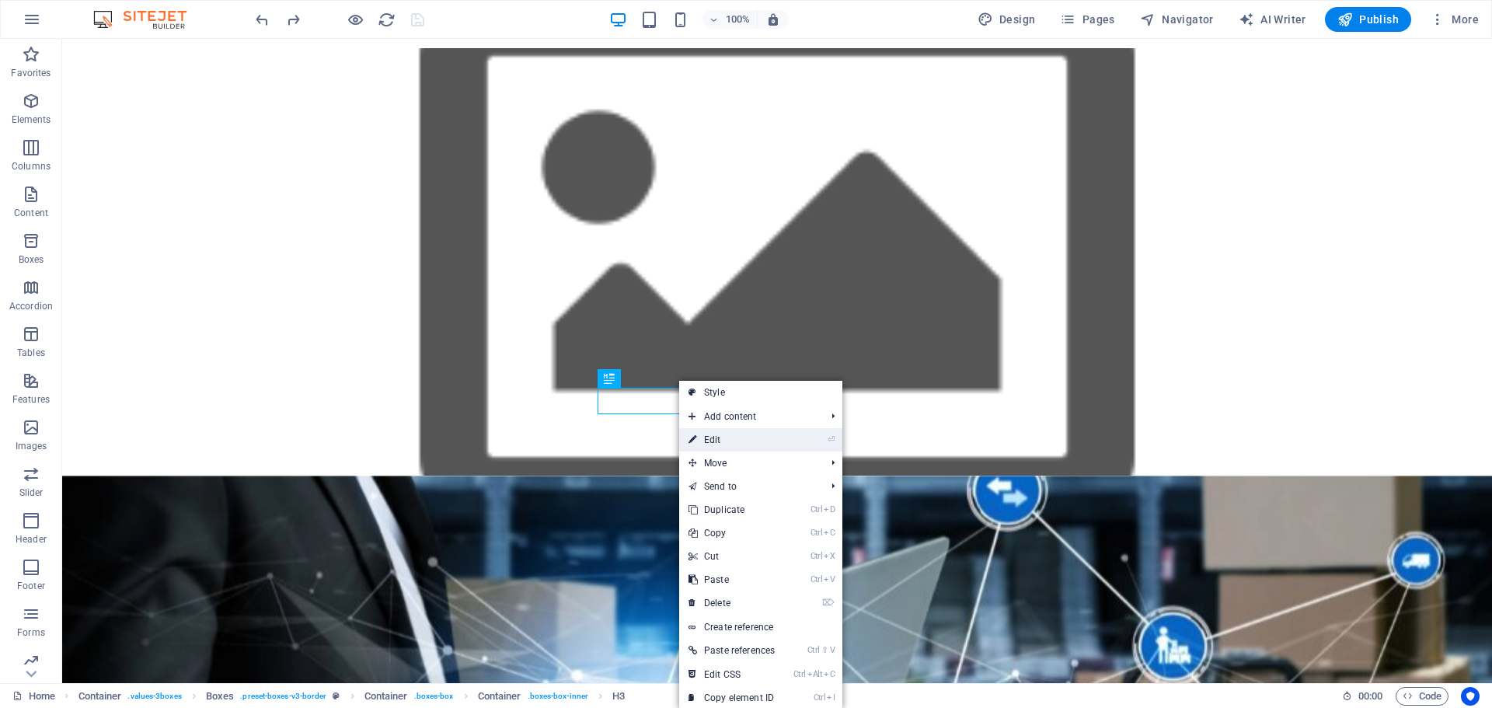
click at [718, 436] on link "⏎ Edit" at bounding box center [731, 439] width 105 height 23
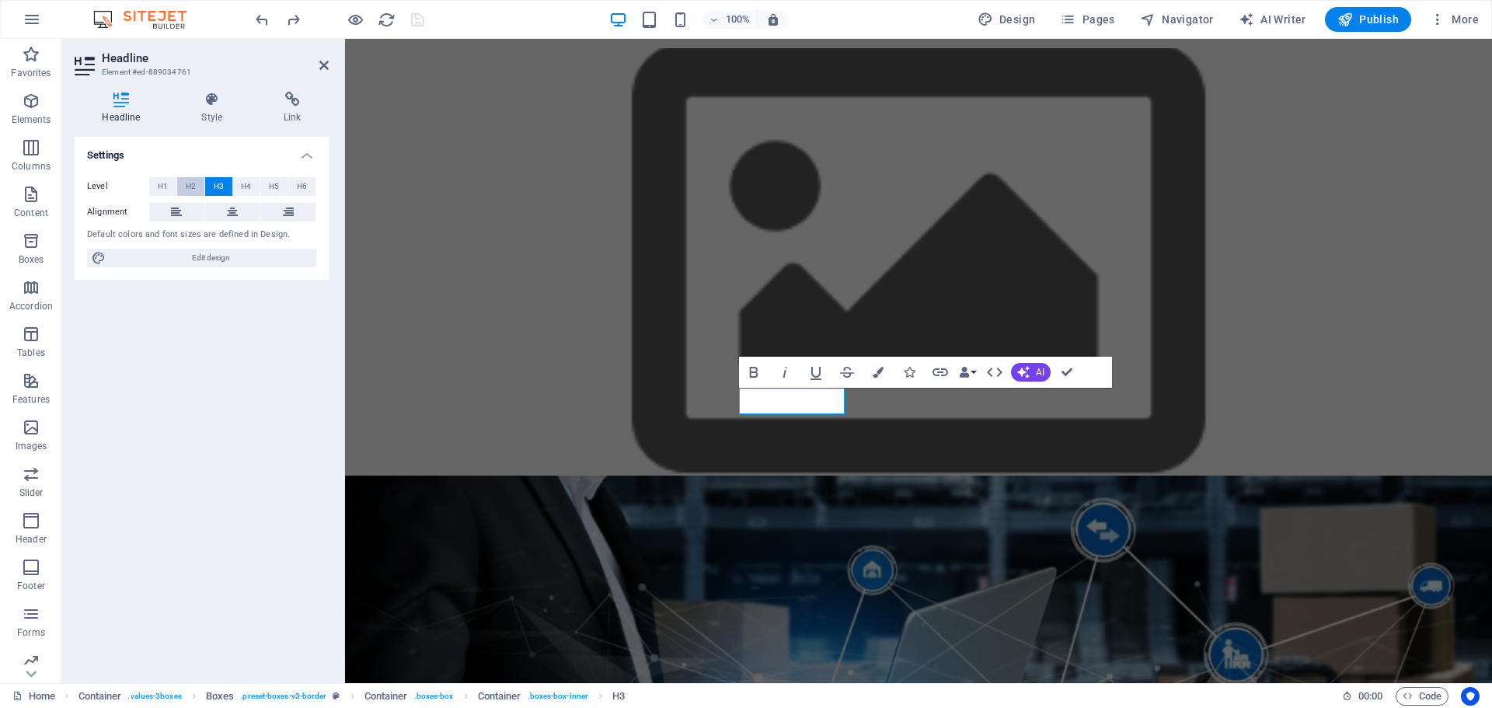
click at [189, 187] on span "H2" at bounding box center [191, 186] width 10 height 19
click at [214, 187] on span "H3" at bounding box center [219, 186] width 10 height 19
click at [241, 188] on span "H4" at bounding box center [246, 186] width 10 height 19
click at [751, 371] on icon "button" at bounding box center [753, 372] width 19 height 19
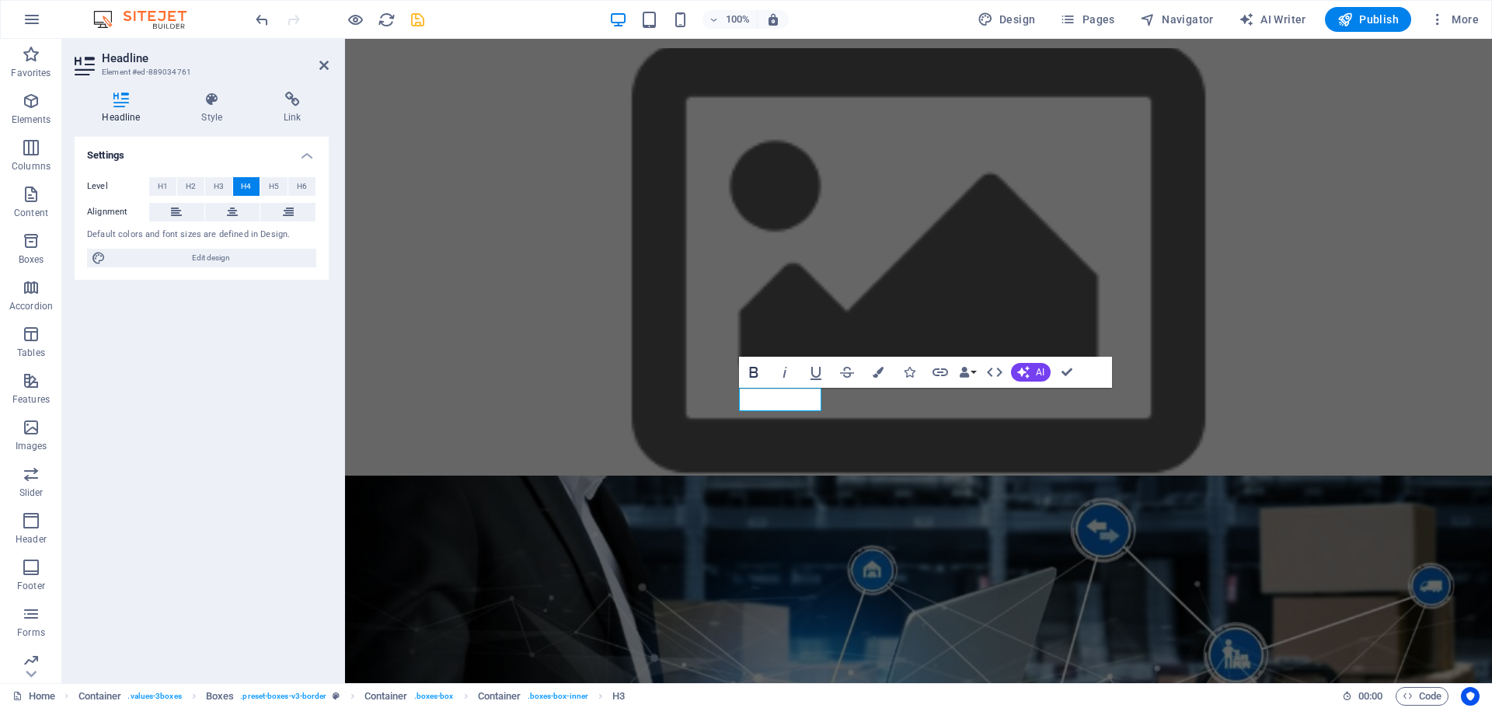
click at [751, 369] on icon "button" at bounding box center [753, 372] width 9 height 11
drag, startPoint x: 741, startPoint y: 396, endPoint x: 815, endPoint y: 396, distance: 74.6
click at [815, 578] on h4 "Innovación" at bounding box center [785, 589] width 83 height 23
click at [758, 375] on icon "button" at bounding box center [753, 372] width 19 height 19
click at [654, 476] on div "Nuestros Valores Innovación Siempre buscamos las mejores soluciones tecnológica…" at bounding box center [918, 689] width 1147 height 427
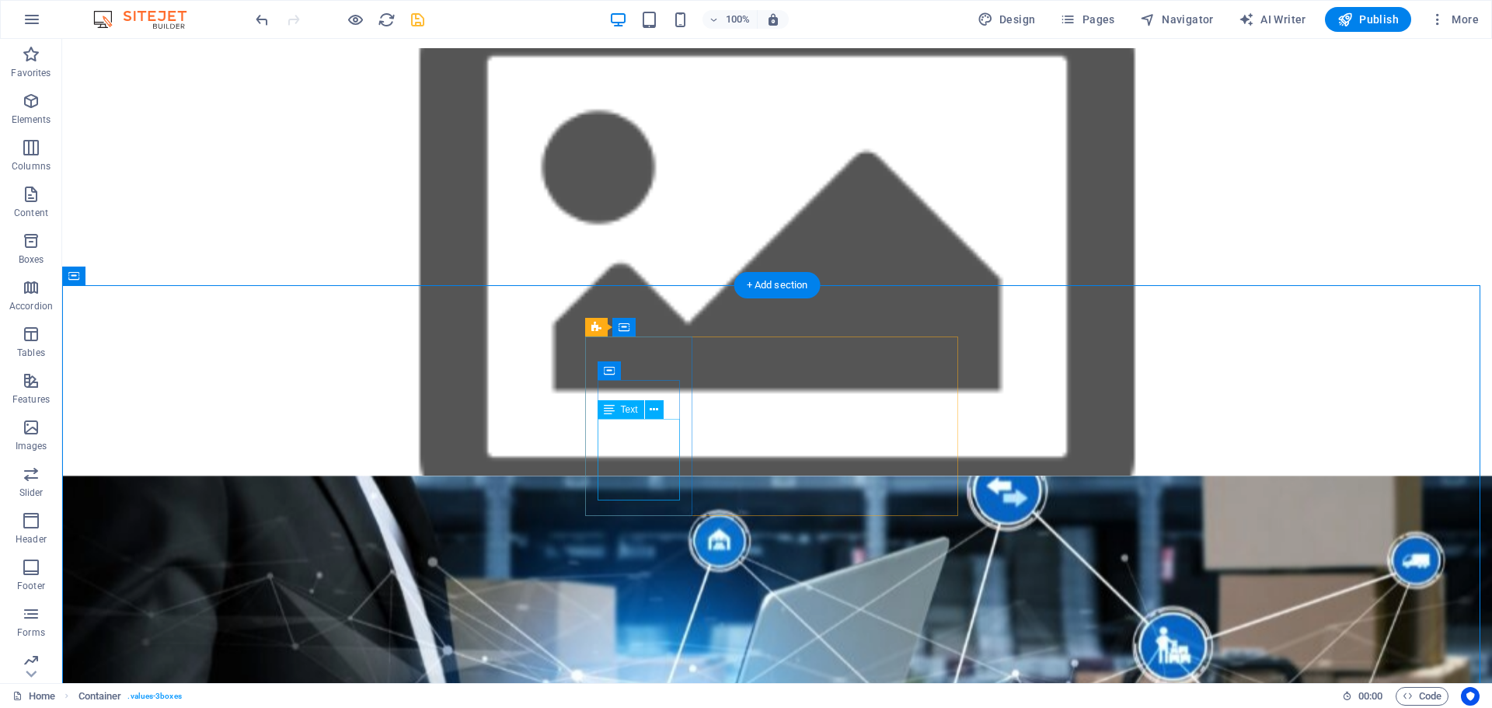
click at [631, 609] on div "Siempre buscamos las mejores soluciones tecnológicas." at bounding box center [644, 650] width 83 height 82
click at [619, 609] on div "Siempre buscamos las mejores soluciones tecnológicas." at bounding box center [644, 650] width 83 height 82
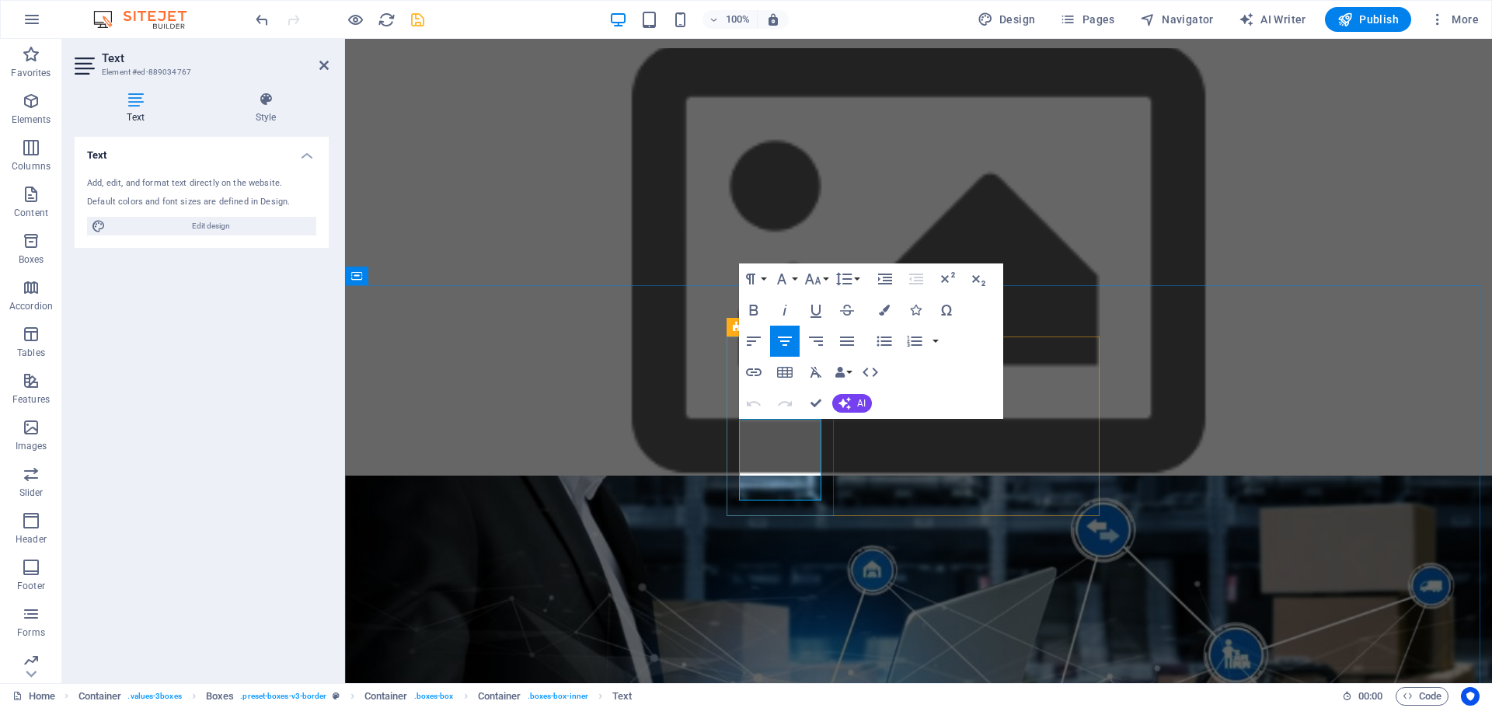
drag, startPoint x: 759, startPoint y: 423, endPoint x: 811, endPoint y: 493, distance: 87.2
click at [811, 609] on p "Siempre buscamos las mejores soluciones tecnológicas." at bounding box center [785, 650] width 83 height 82
click at [824, 278] on button "Font Size" at bounding box center [816, 278] width 30 height 31
click at [850, 392] on link "12" at bounding box center [829, 402] width 56 height 23
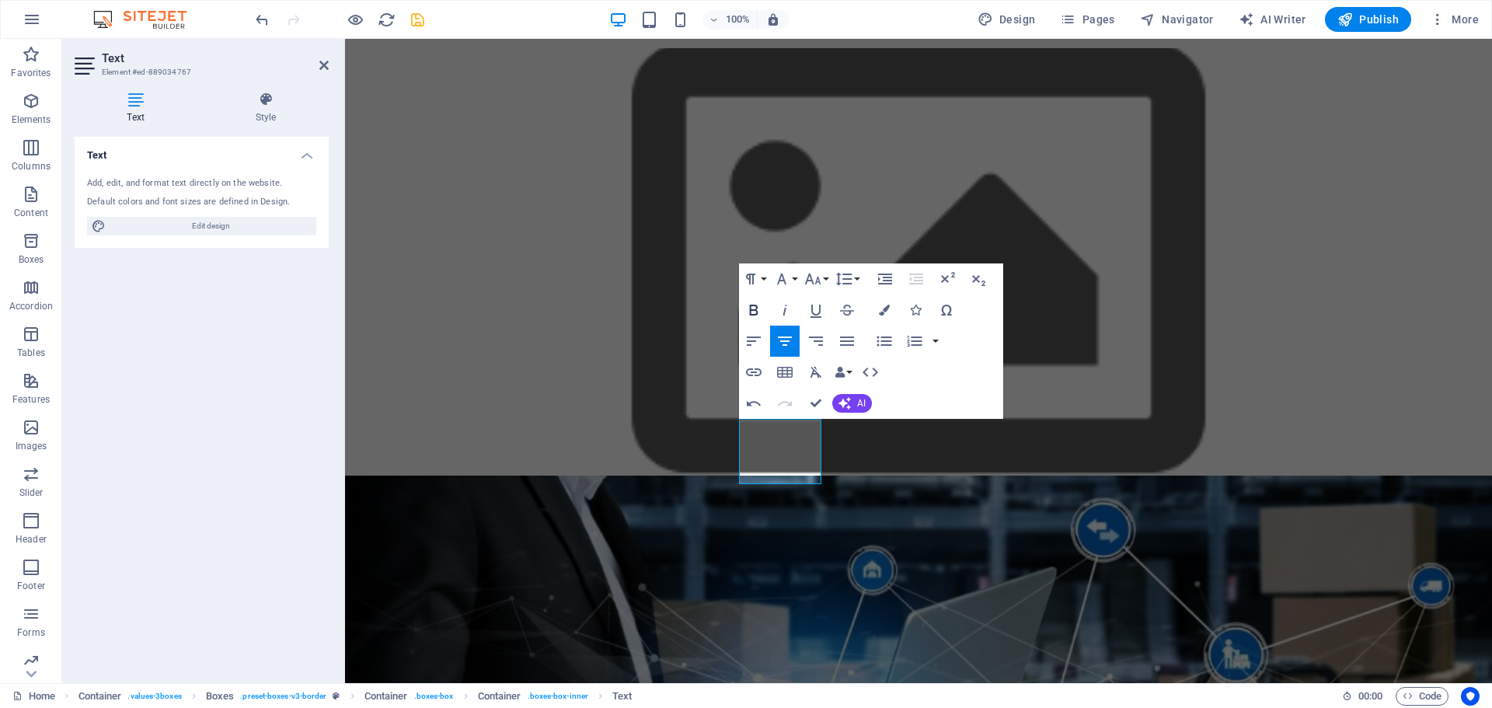
click at [750, 309] on icon "button" at bounding box center [753, 310] width 9 height 11
click at [669, 476] on div "Nuestros Valores Innovación Siempre buscamos las mejores soluciones tecnológica…" at bounding box center [918, 689] width 1147 height 427
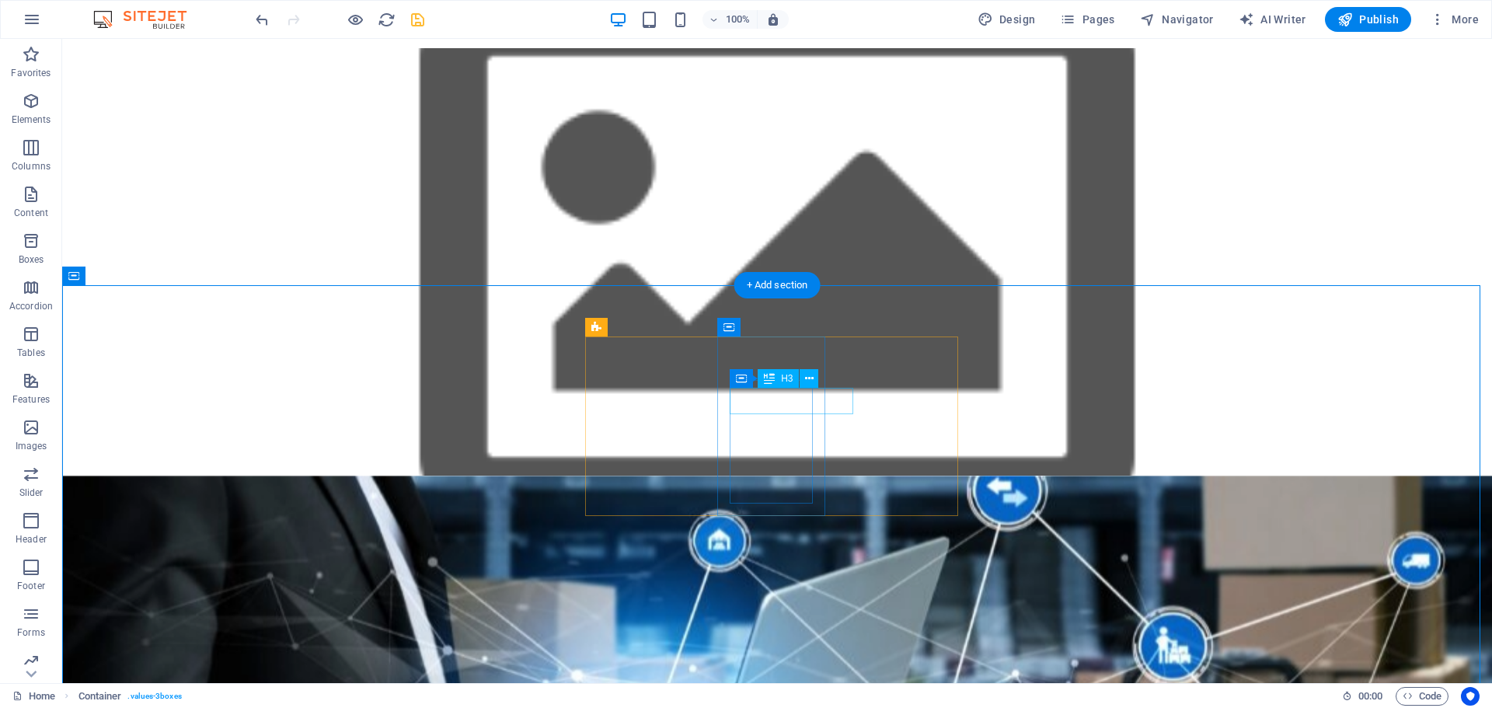
click at [810, 379] on icon at bounding box center [809, 379] width 9 height 16
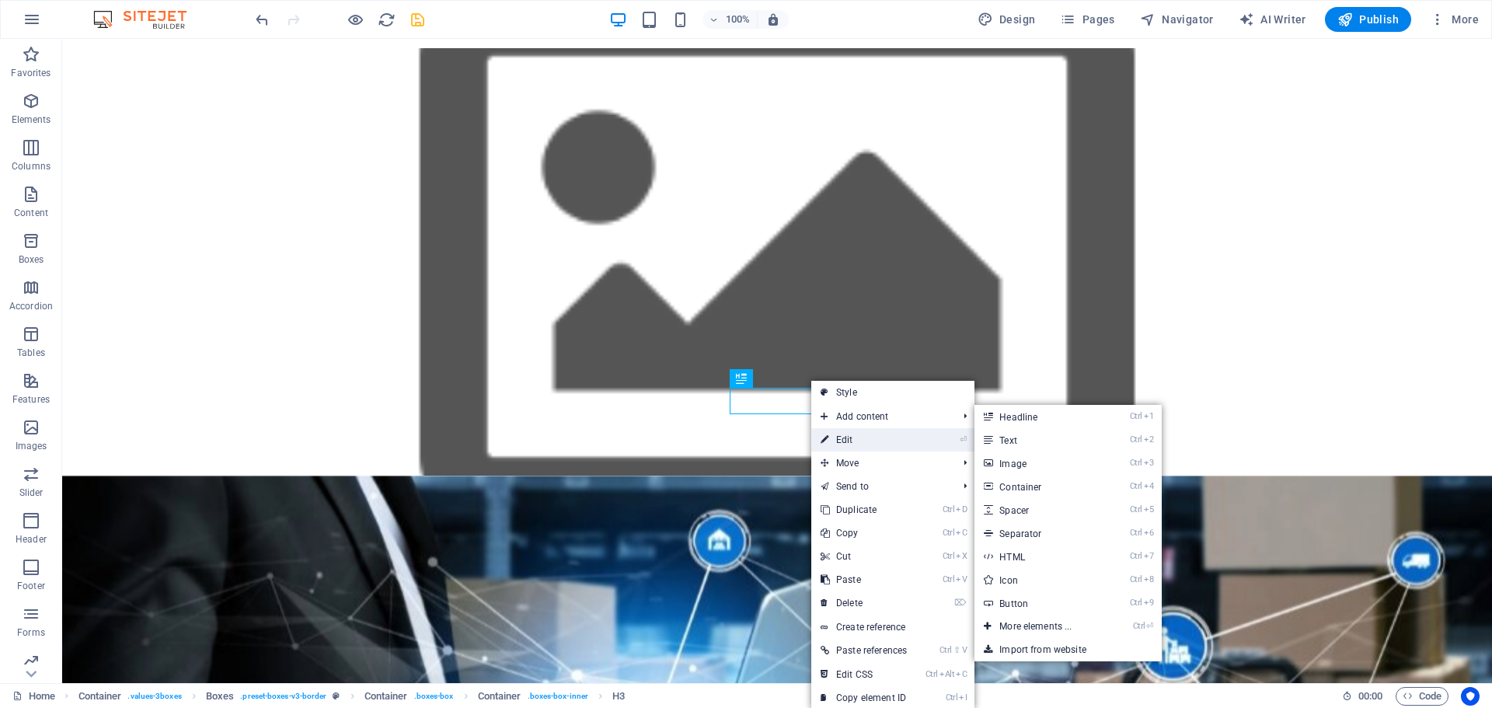
click at [852, 439] on link "⏎ Edit" at bounding box center [863, 439] width 105 height 23
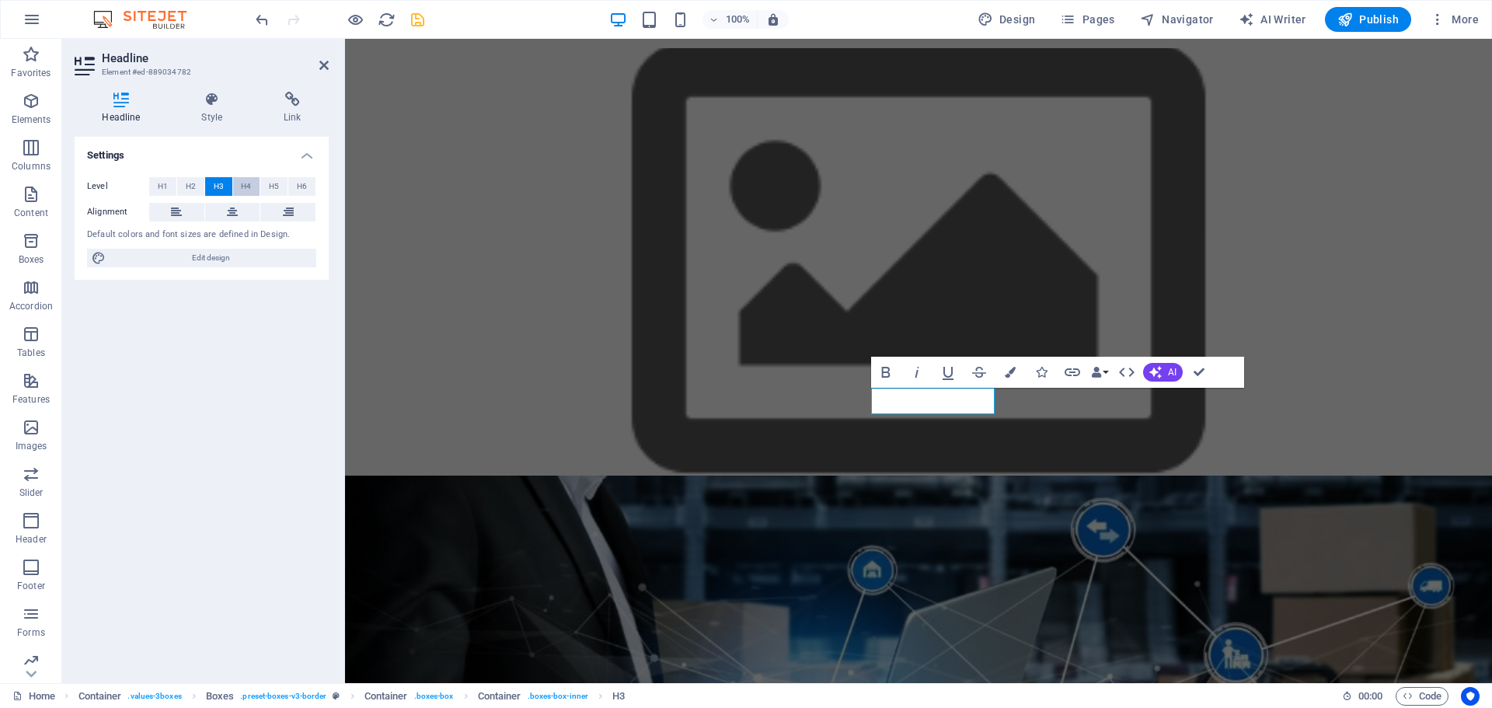
click at [247, 190] on span "H4" at bounding box center [246, 186] width 10 height 19
click at [276, 187] on span "H5" at bounding box center [274, 186] width 10 height 19
drag, startPoint x: 873, startPoint y: 397, endPoint x: 951, endPoint y: 392, distance: 77.9
click at [881, 369] on icon "button" at bounding box center [886, 372] width 19 height 19
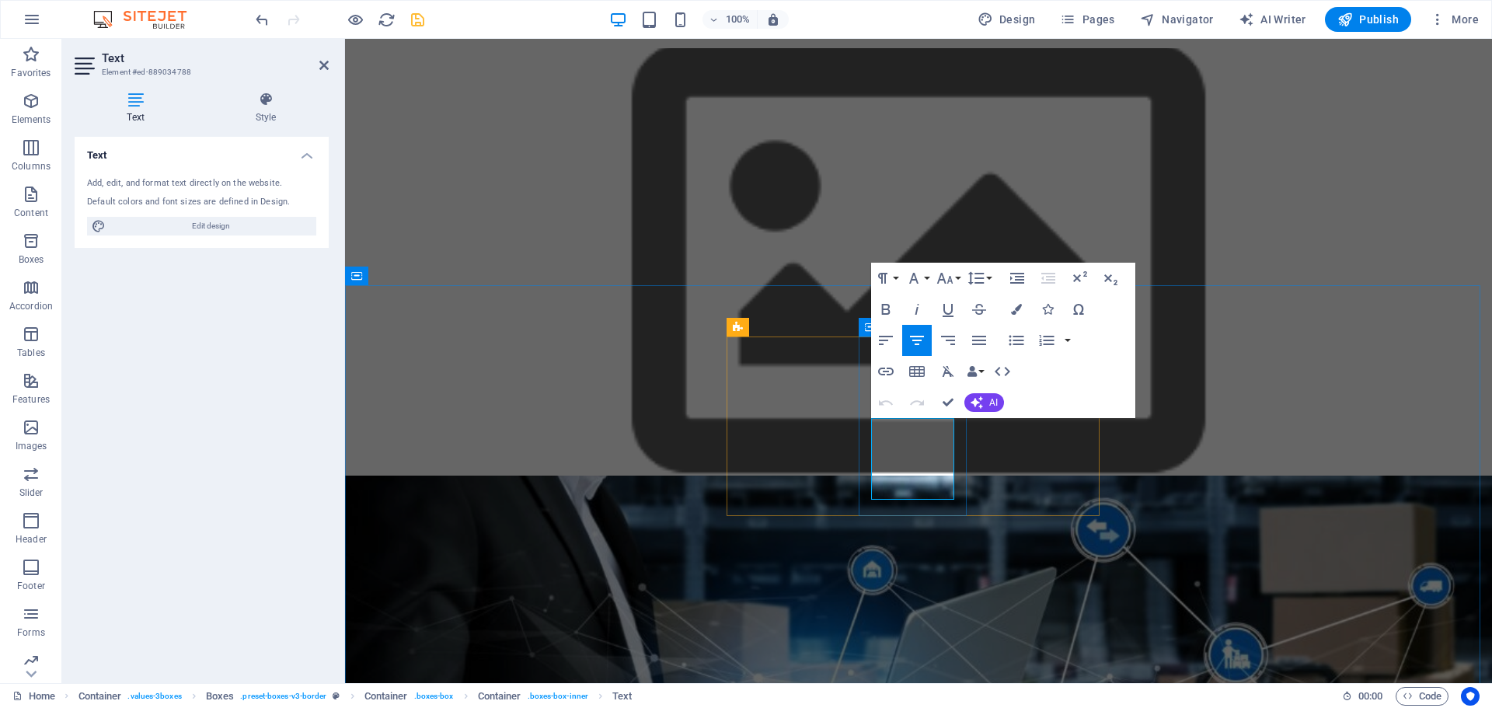
drag, startPoint x: 891, startPoint y: 429, endPoint x: 944, endPoint y: 487, distance: 79.2
click at [883, 307] on icon "button" at bounding box center [886, 309] width 9 height 11
click at [1216, 476] on div "Nuestros Valores Innovación Siempre buscamos las mejores soluciones tecnológica…" at bounding box center [918, 689] width 1147 height 427
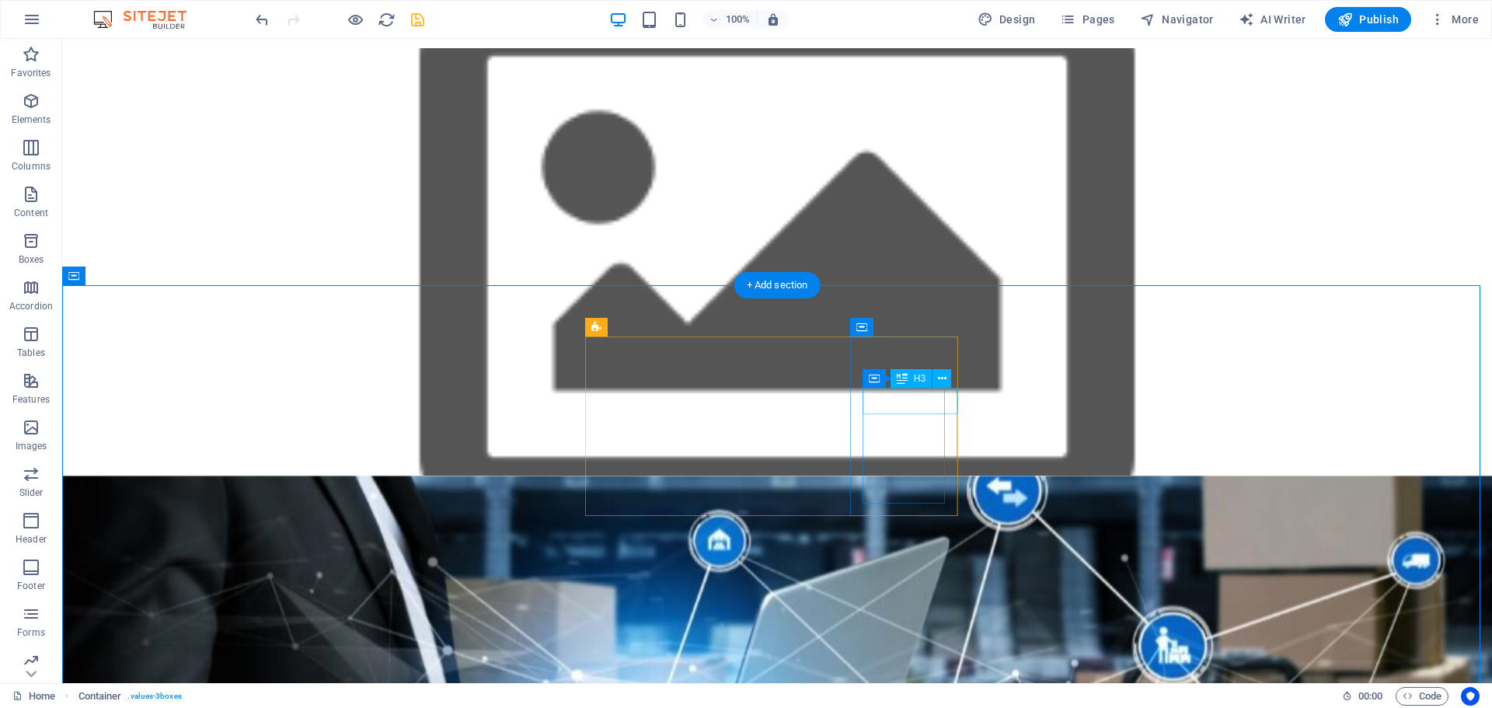
click at [941, 379] on icon at bounding box center [942, 379] width 9 height 16
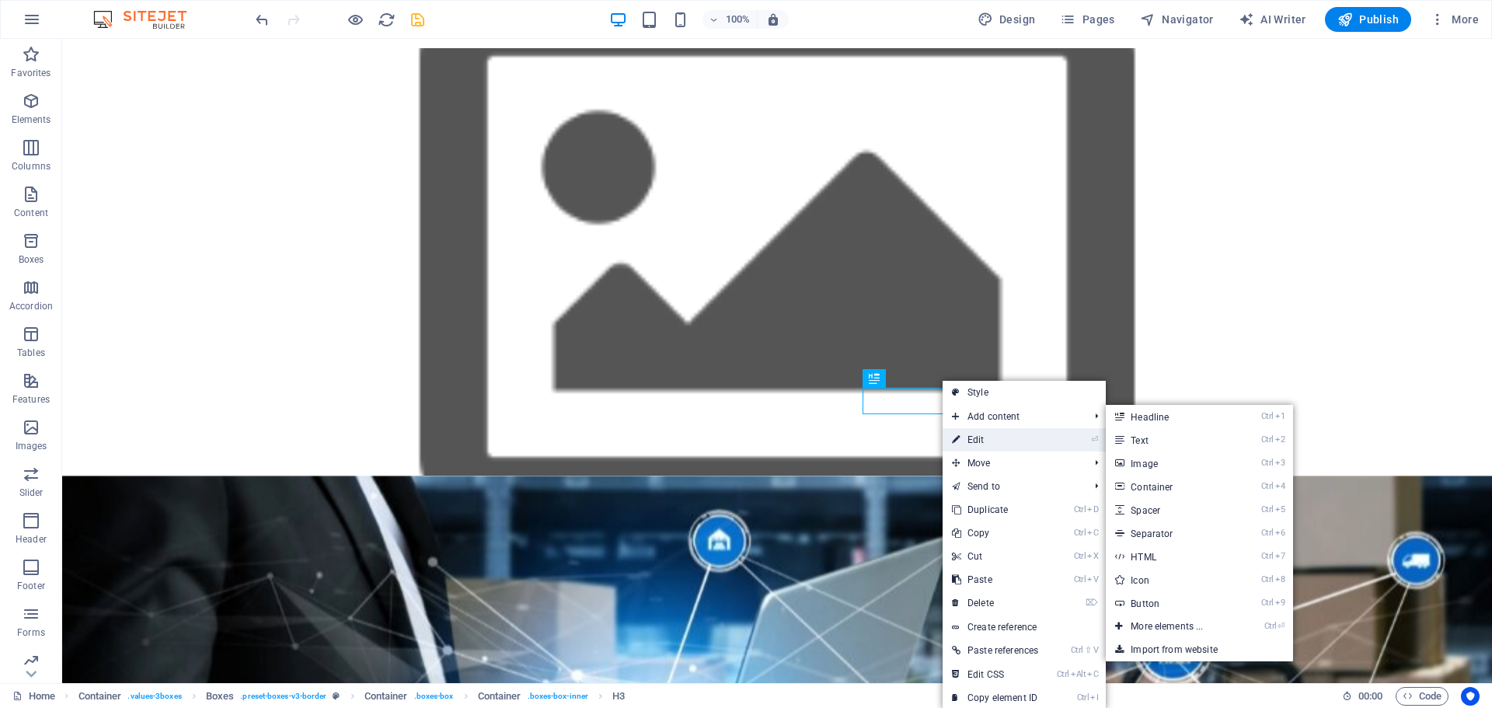
click at [982, 435] on link "⏎ Edit" at bounding box center [995, 439] width 105 height 23
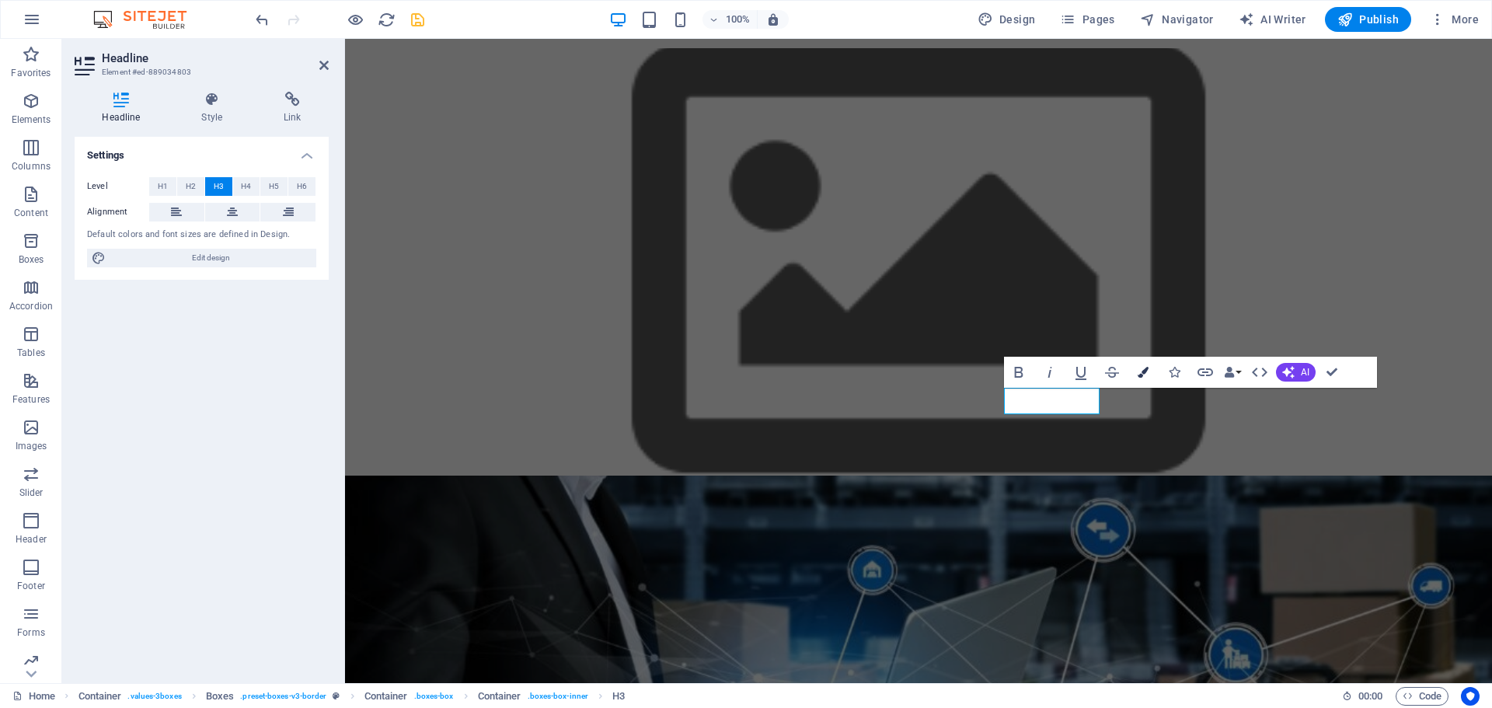
click at [1142, 372] on icon "button" at bounding box center [1143, 372] width 11 height 11
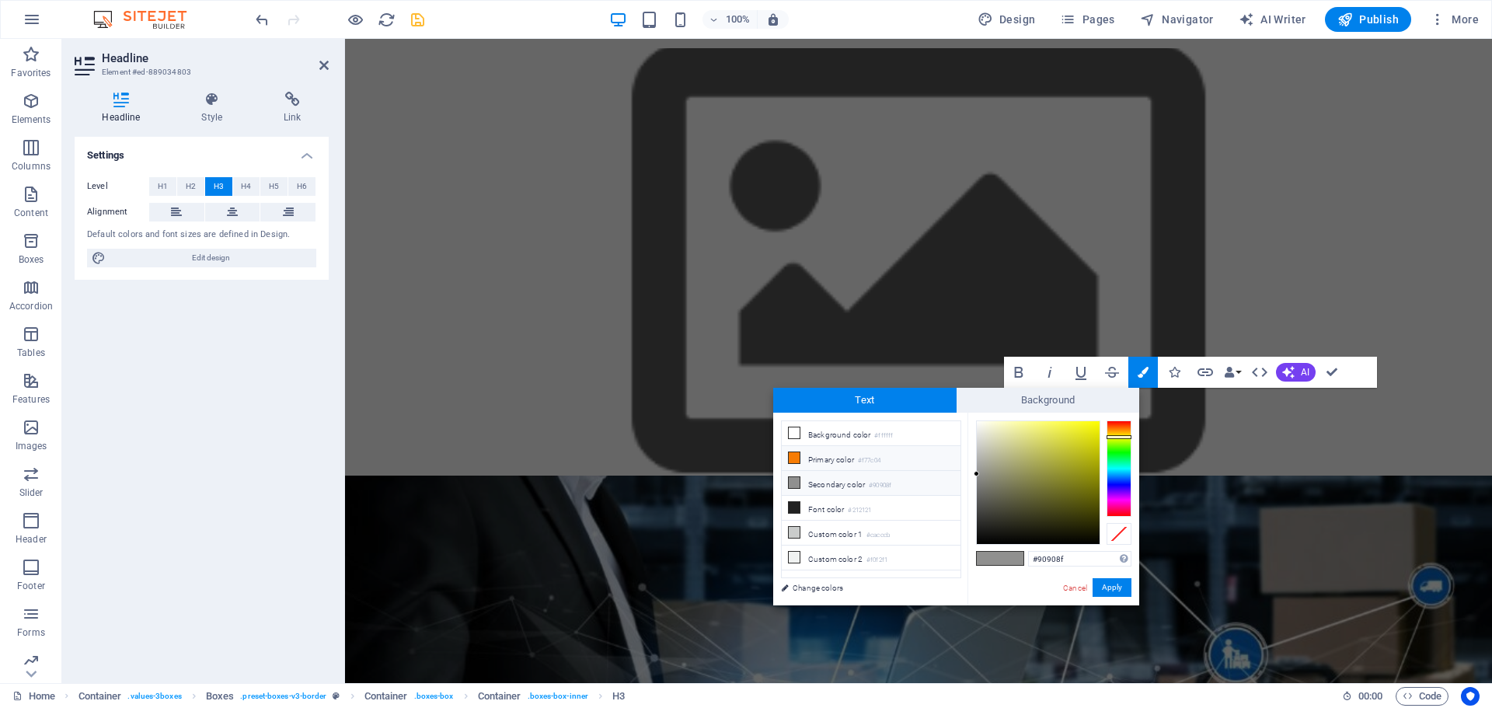
click at [793, 453] on icon at bounding box center [794, 457] width 11 height 11
type input "#f77c04"
click at [1069, 588] on link "Cancel" at bounding box center [1075, 588] width 27 height 12
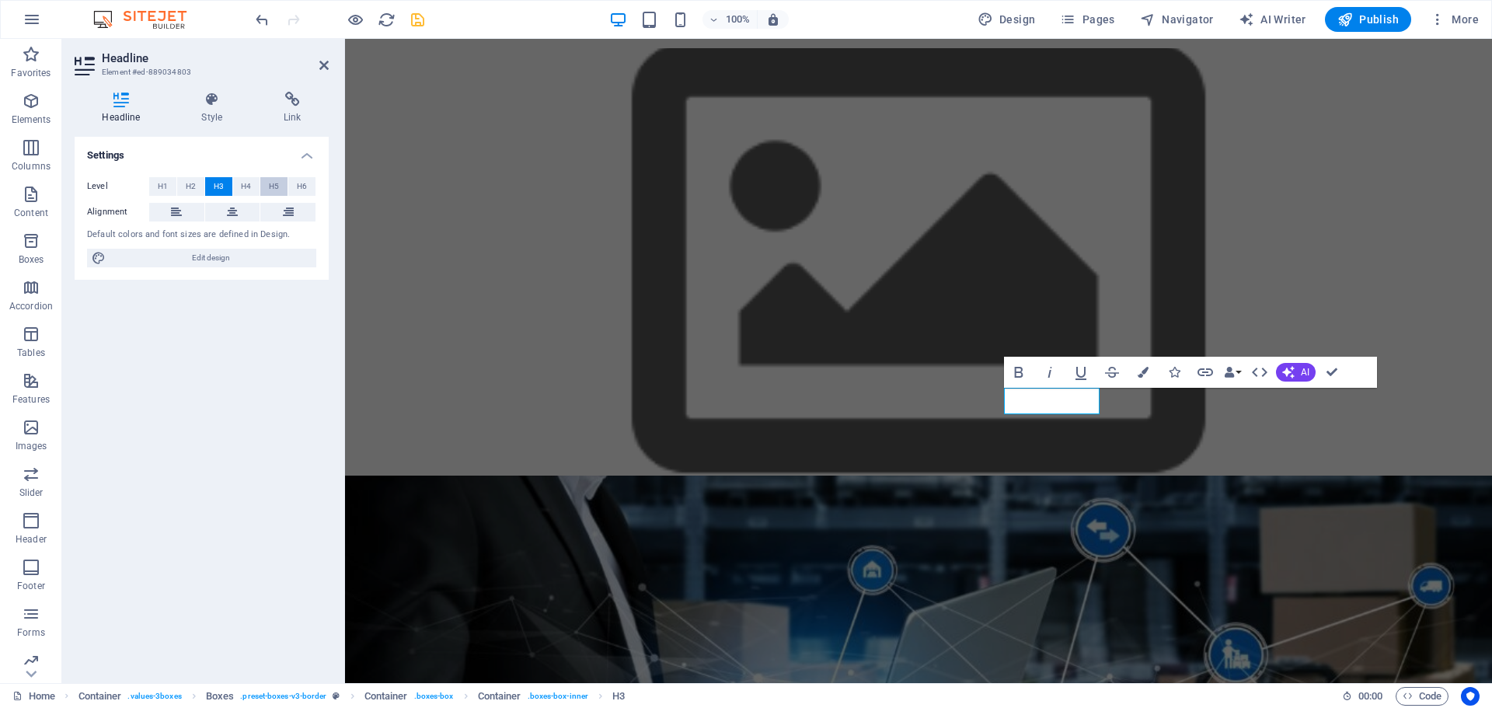
click at [274, 191] on span "H5" at bounding box center [274, 186] width 10 height 19
drag, startPoint x: 1079, startPoint y: 400, endPoint x: 1002, endPoint y: 396, distance: 77.0
click at [1021, 372] on icon "button" at bounding box center [1018, 372] width 9 height 11
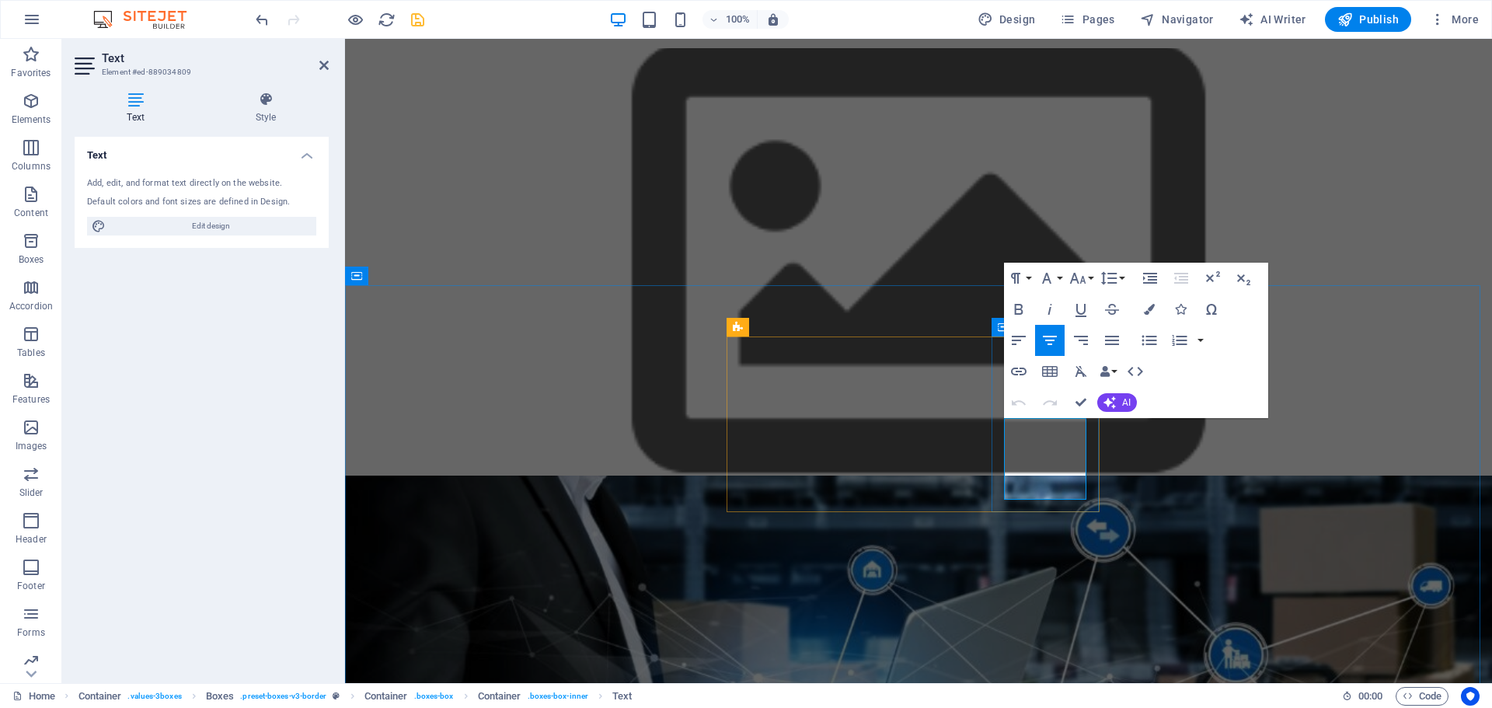
drag, startPoint x: 1023, startPoint y: 426, endPoint x: 1075, endPoint y: 493, distance: 85.3
click at [1016, 309] on icon "button" at bounding box center [1018, 309] width 19 height 19
click at [1274, 529] on div "Nuestros Valores Innovación Siempre buscamos las mejores soluciones tecnológica…" at bounding box center [918, 689] width 1147 height 427
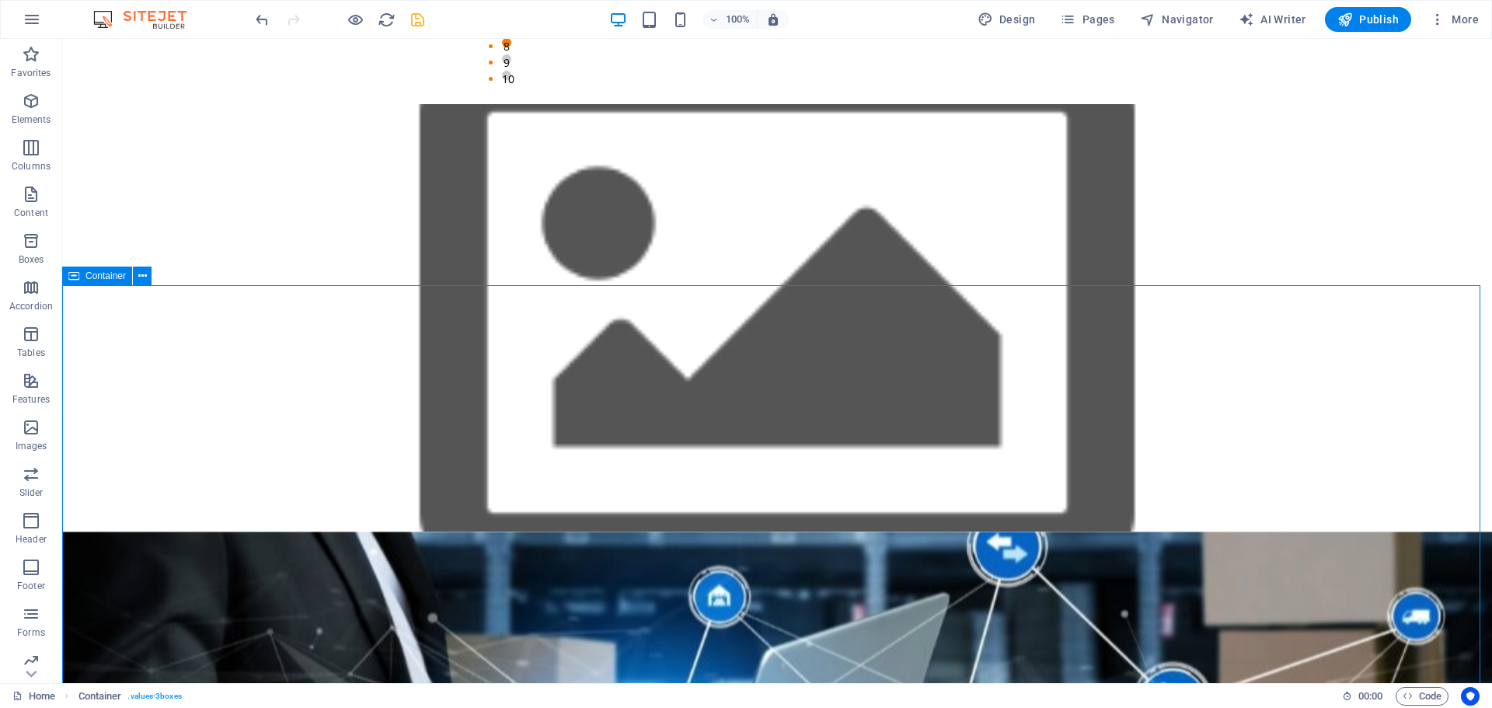
scroll to position [1215, 0]
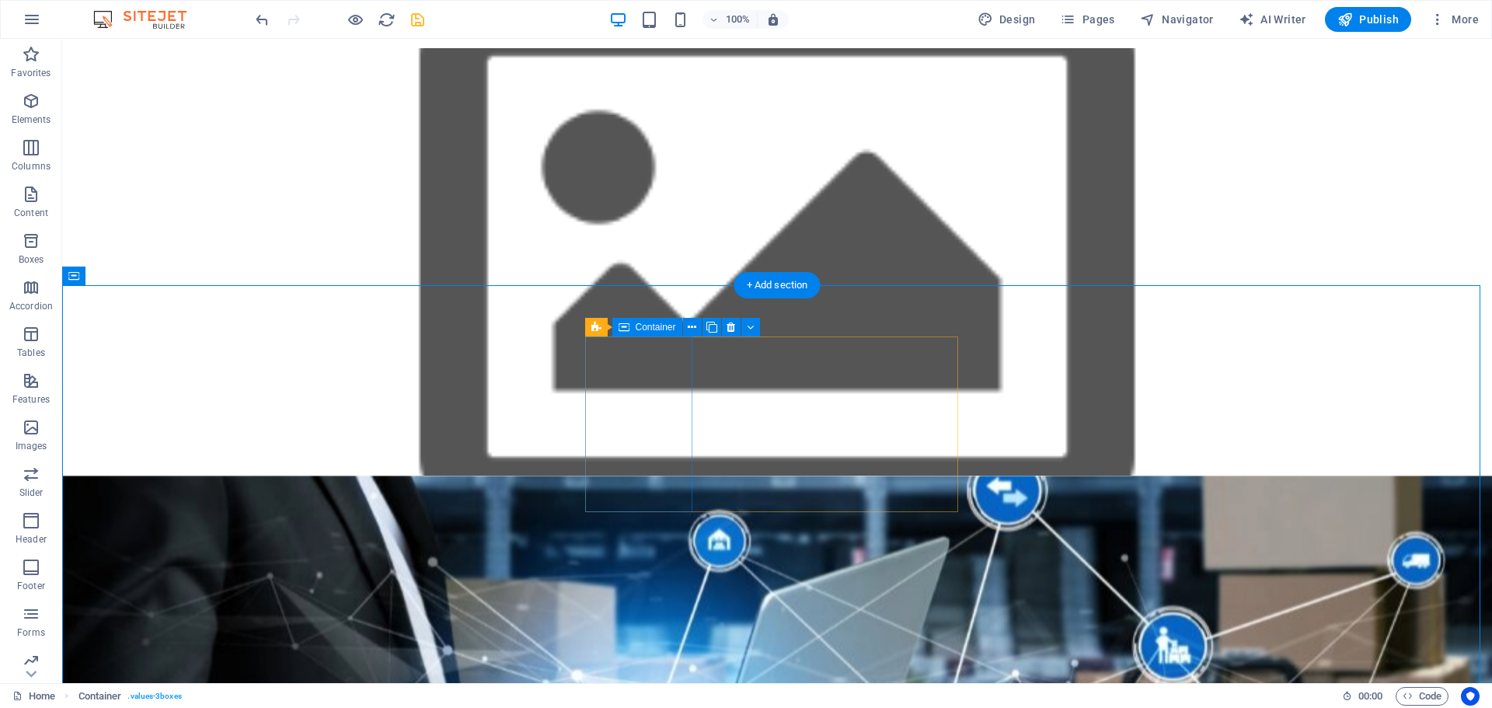
click at [622, 527] on div "Innovación Siempre buscamos las mejores soluciones tecnológicas ." at bounding box center [645, 615] width 108 height 176
click at [696, 328] on icon at bounding box center [692, 327] width 9 height 16
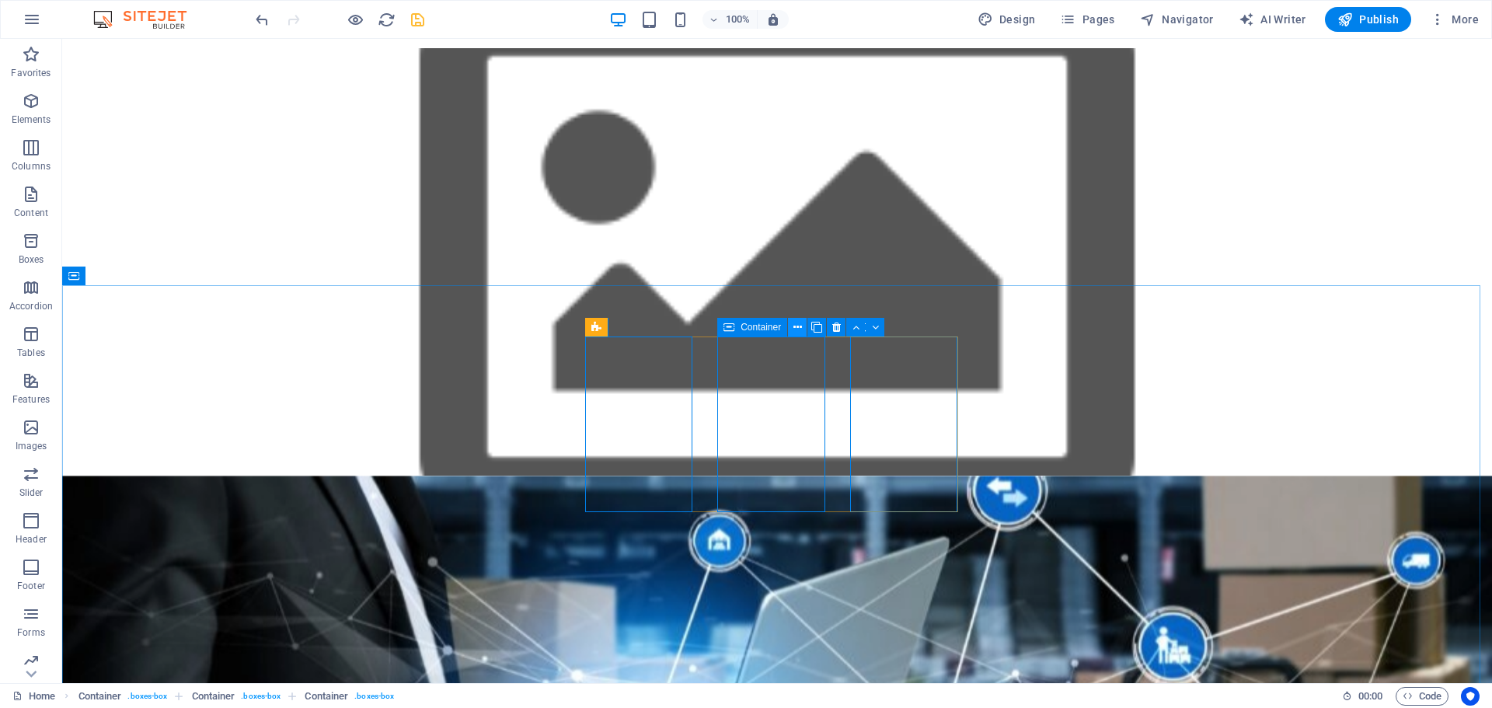
click at [804, 324] on button at bounding box center [797, 327] width 19 height 19
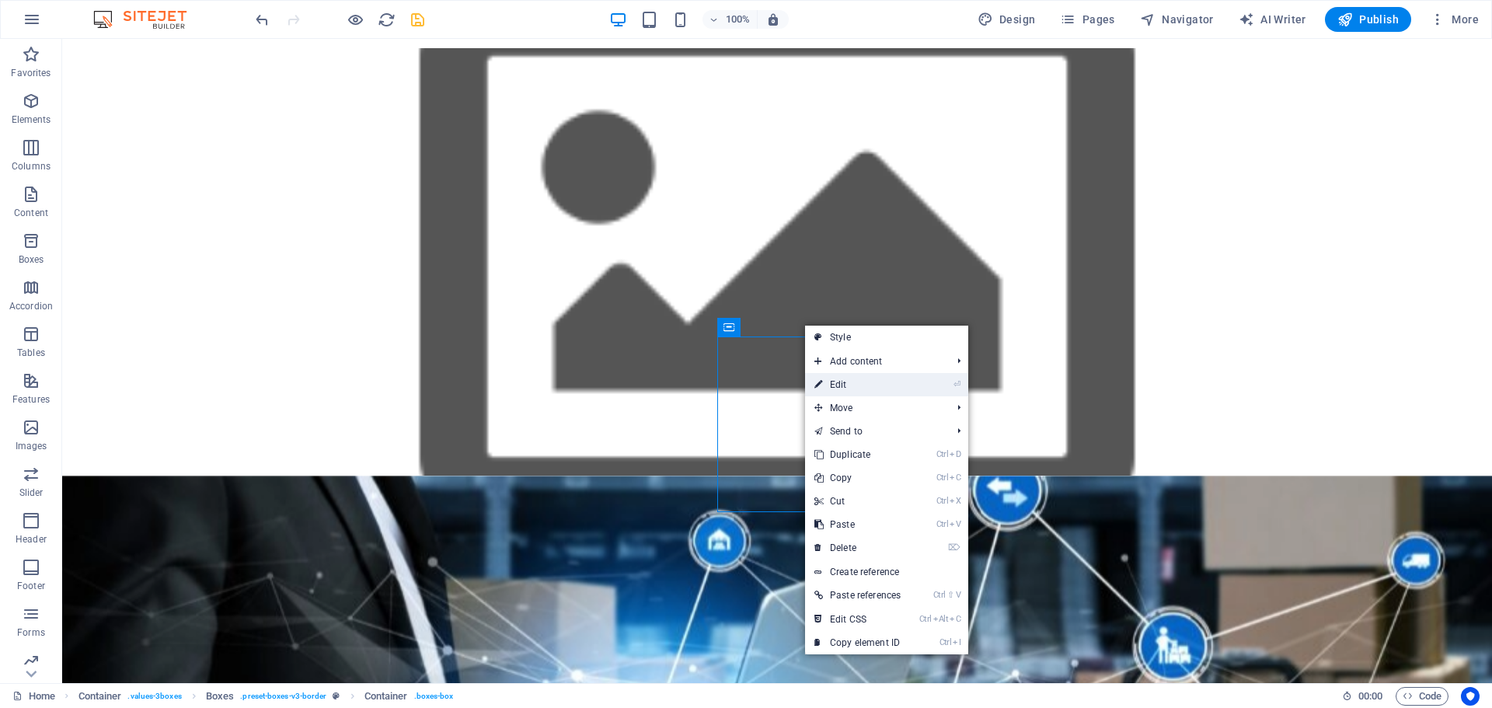
click at [846, 383] on link "⏎ Edit" at bounding box center [857, 384] width 105 height 23
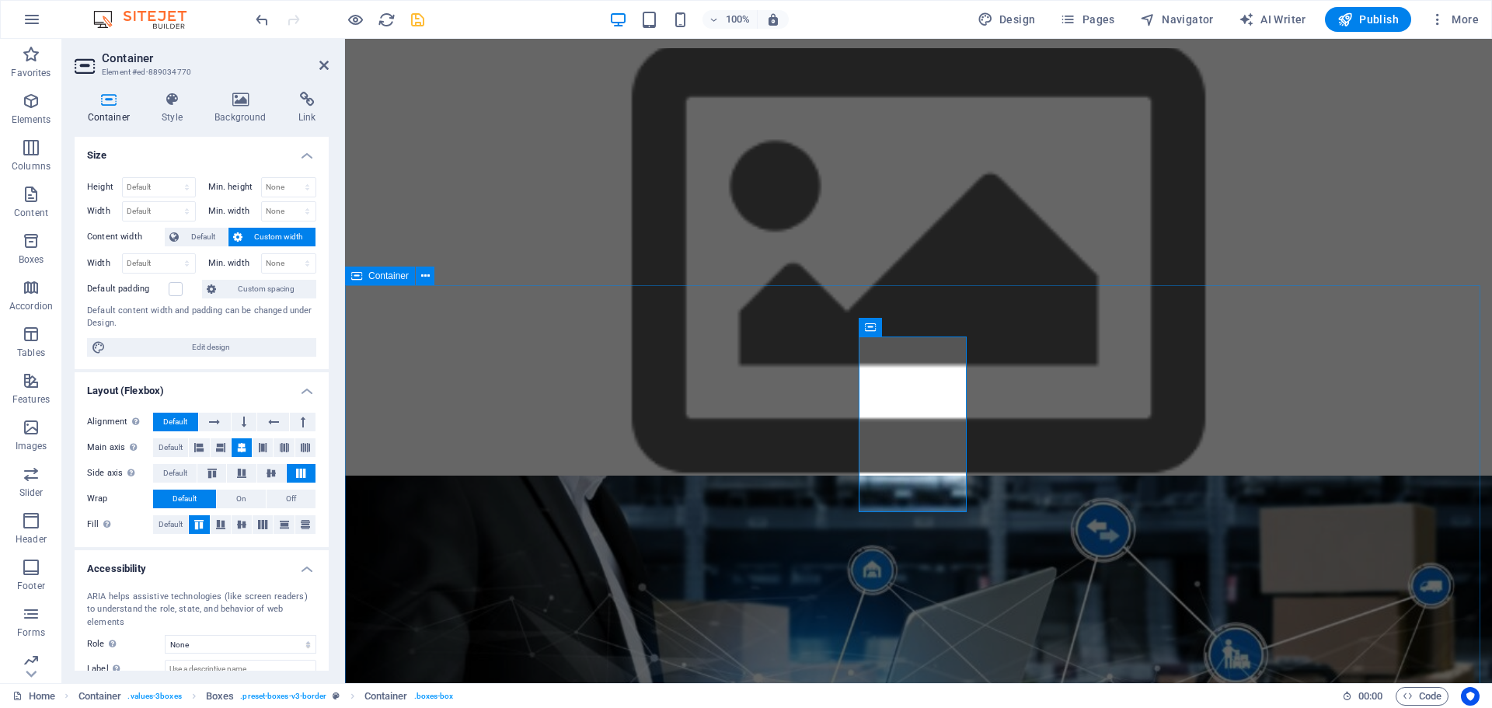
click at [540, 476] on div "Nuestros Valores Innovación Siempre buscamos las mejores soluciones tecnológica…" at bounding box center [918, 689] width 1147 height 427
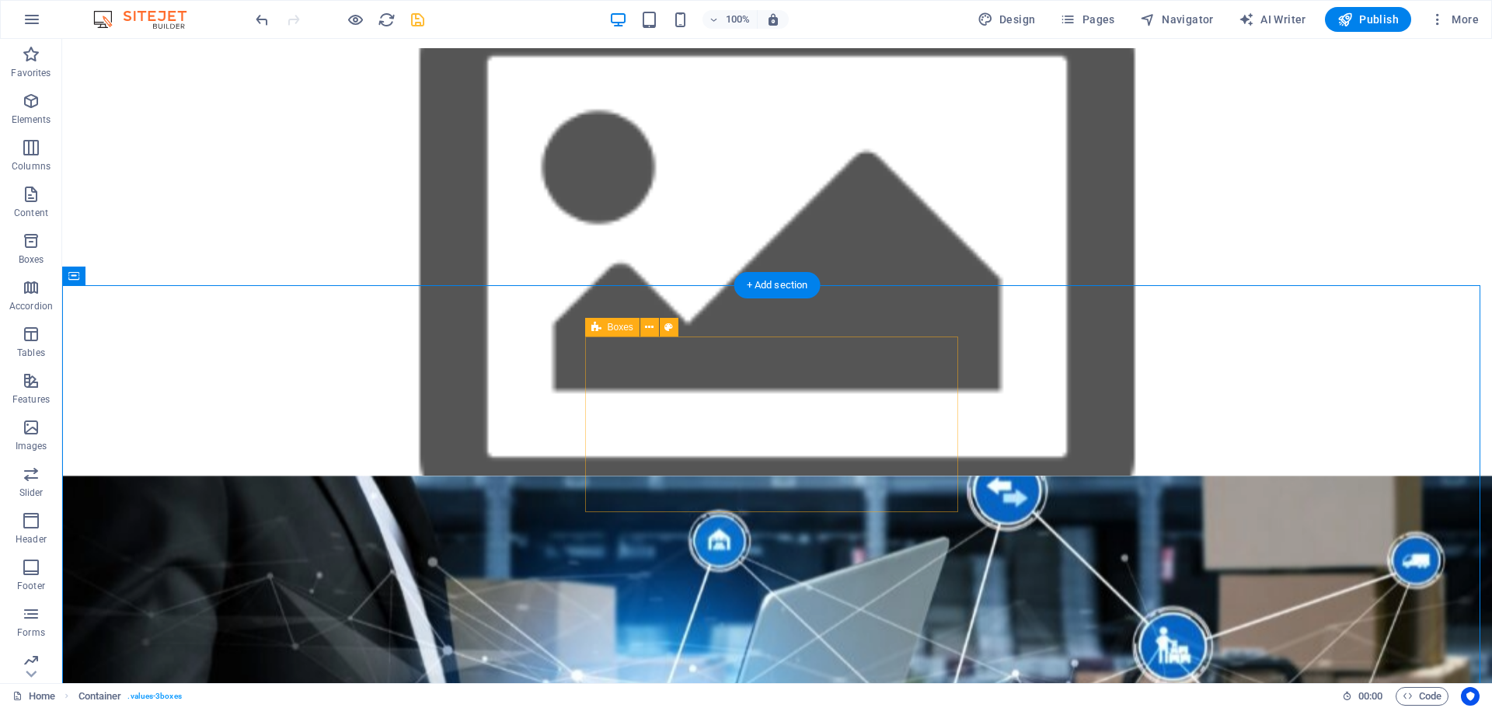
click at [598, 330] on icon at bounding box center [596, 327] width 10 height 19
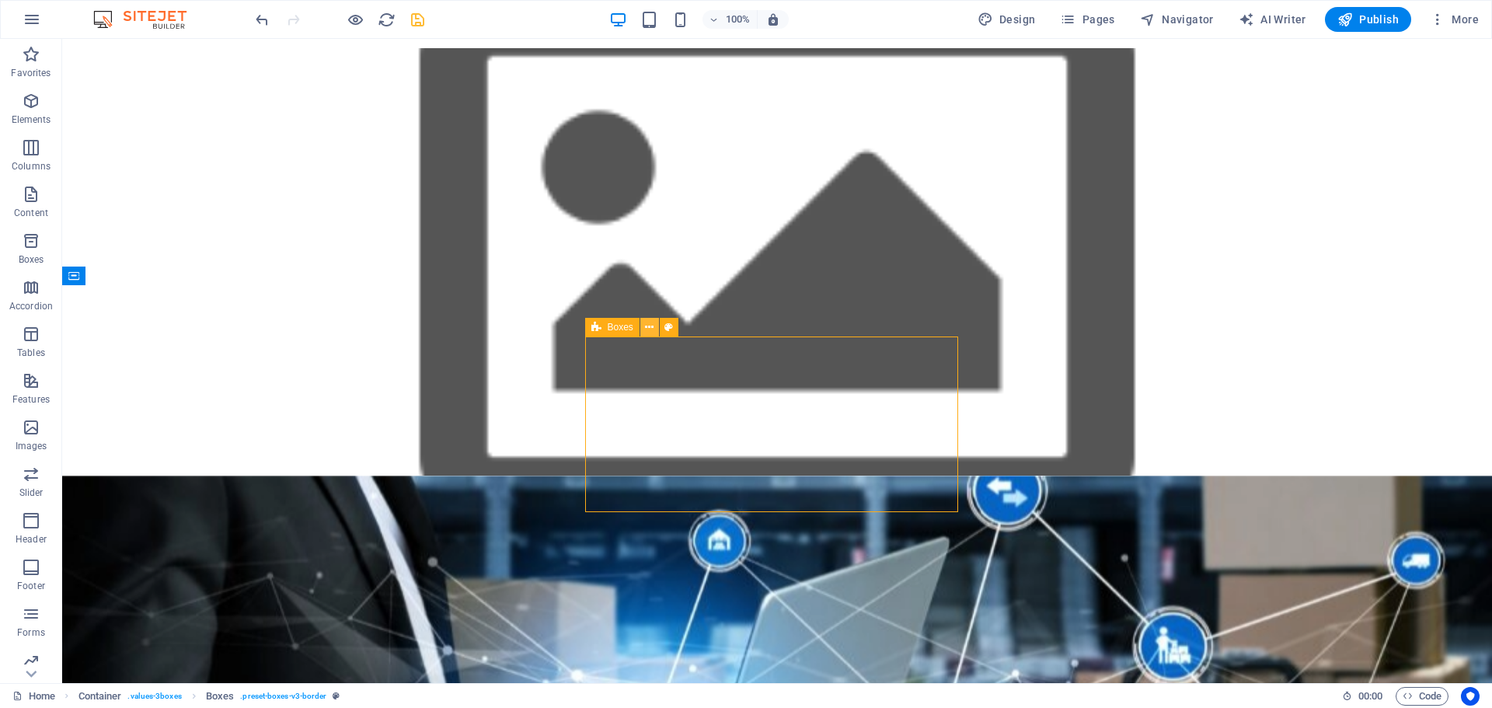
click at [654, 329] on button at bounding box center [649, 327] width 19 height 19
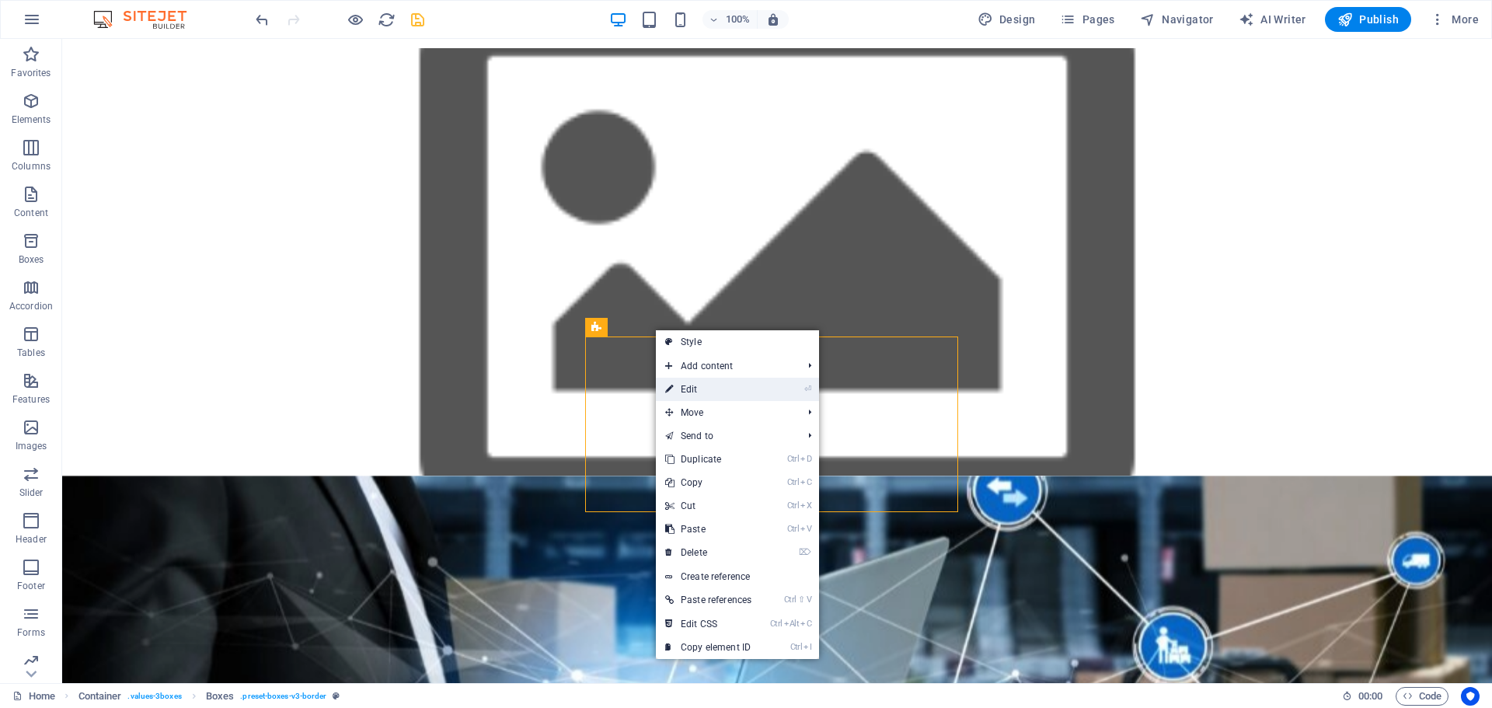
click at [700, 385] on link "⏎ Edit" at bounding box center [708, 389] width 105 height 23
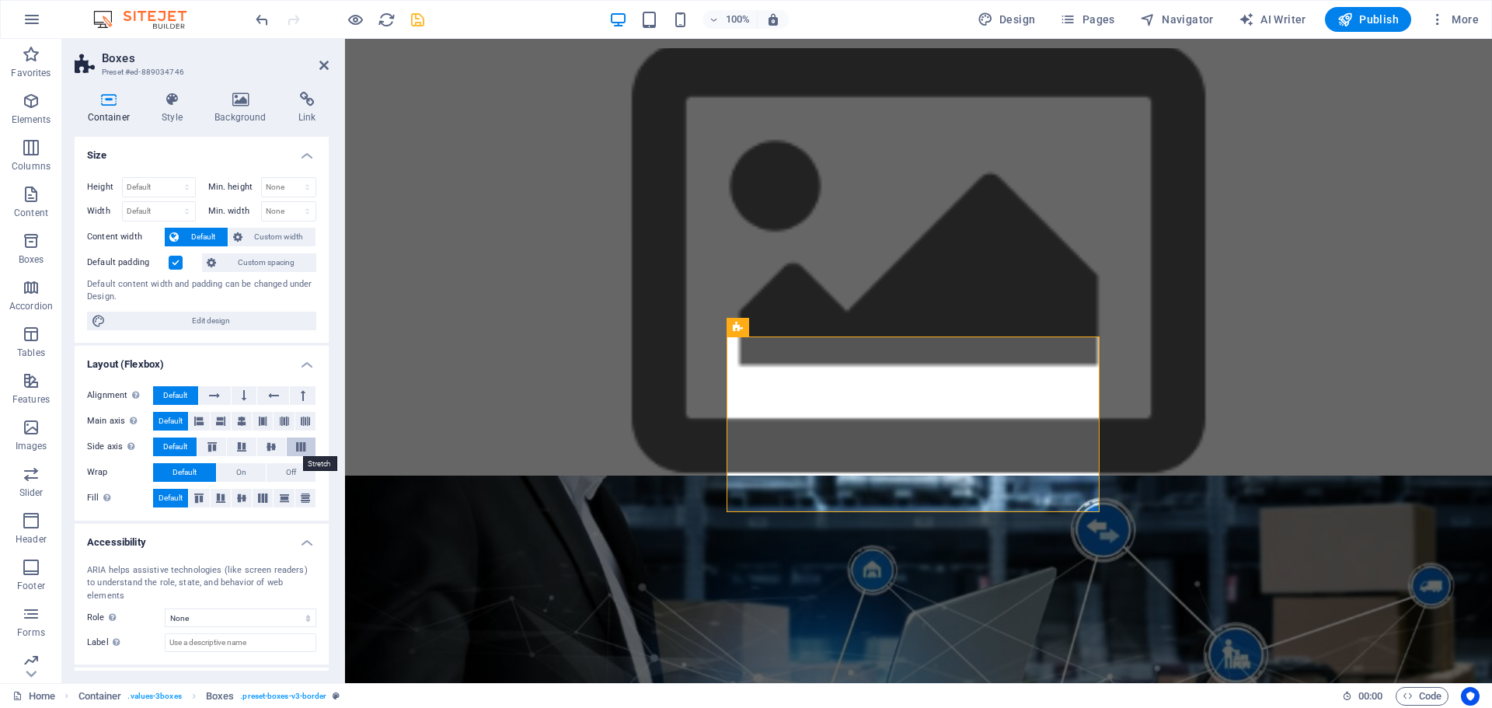
click at [293, 448] on icon at bounding box center [300, 446] width 19 height 9
click at [282, 500] on icon at bounding box center [284, 497] width 19 height 9
click at [211, 497] on icon at bounding box center [220, 497] width 19 height 9
click at [192, 494] on icon at bounding box center [199, 497] width 19 height 9
click at [241, 493] on icon at bounding box center [241, 497] width 19 height 9
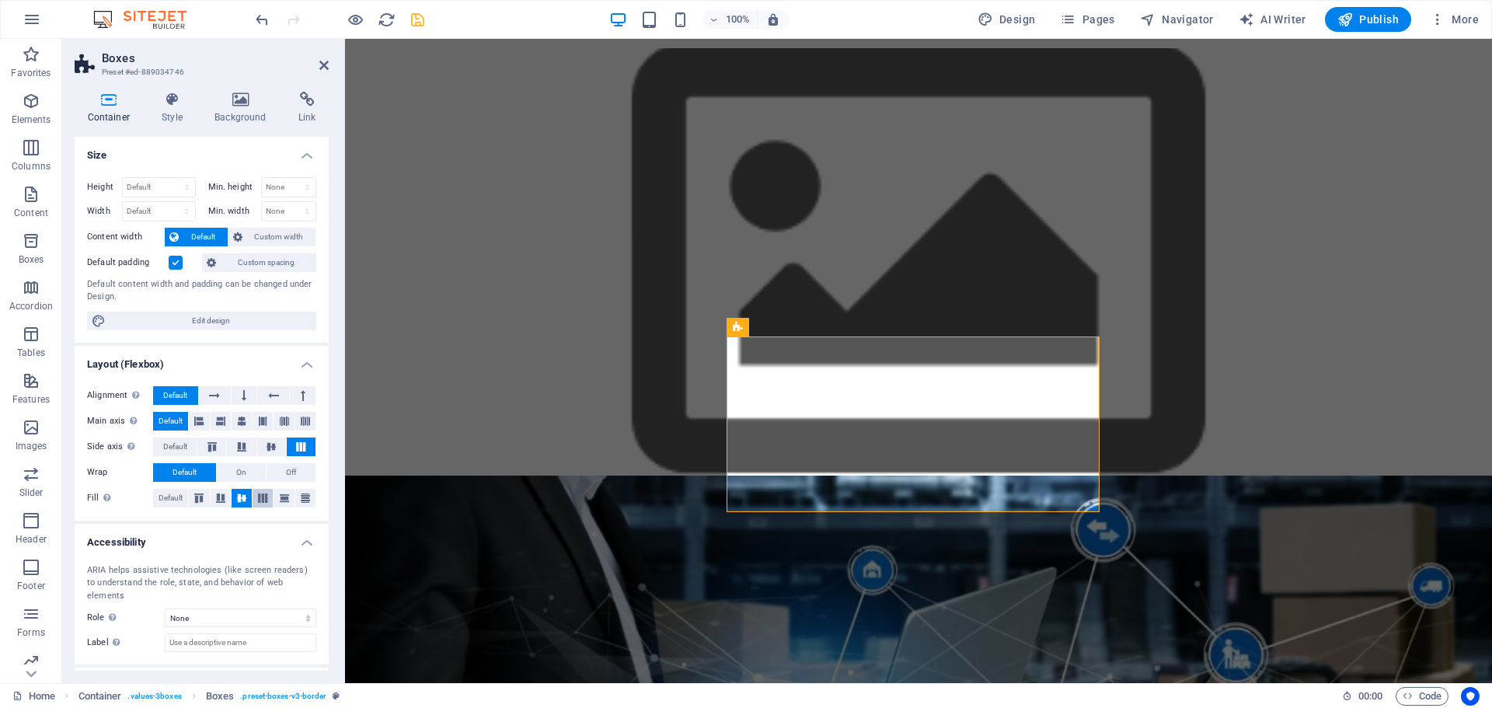
click at [263, 494] on icon at bounding box center [262, 497] width 19 height 9
click at [214, 446] on icon at bounding box center [212, 446] width 19 height 9
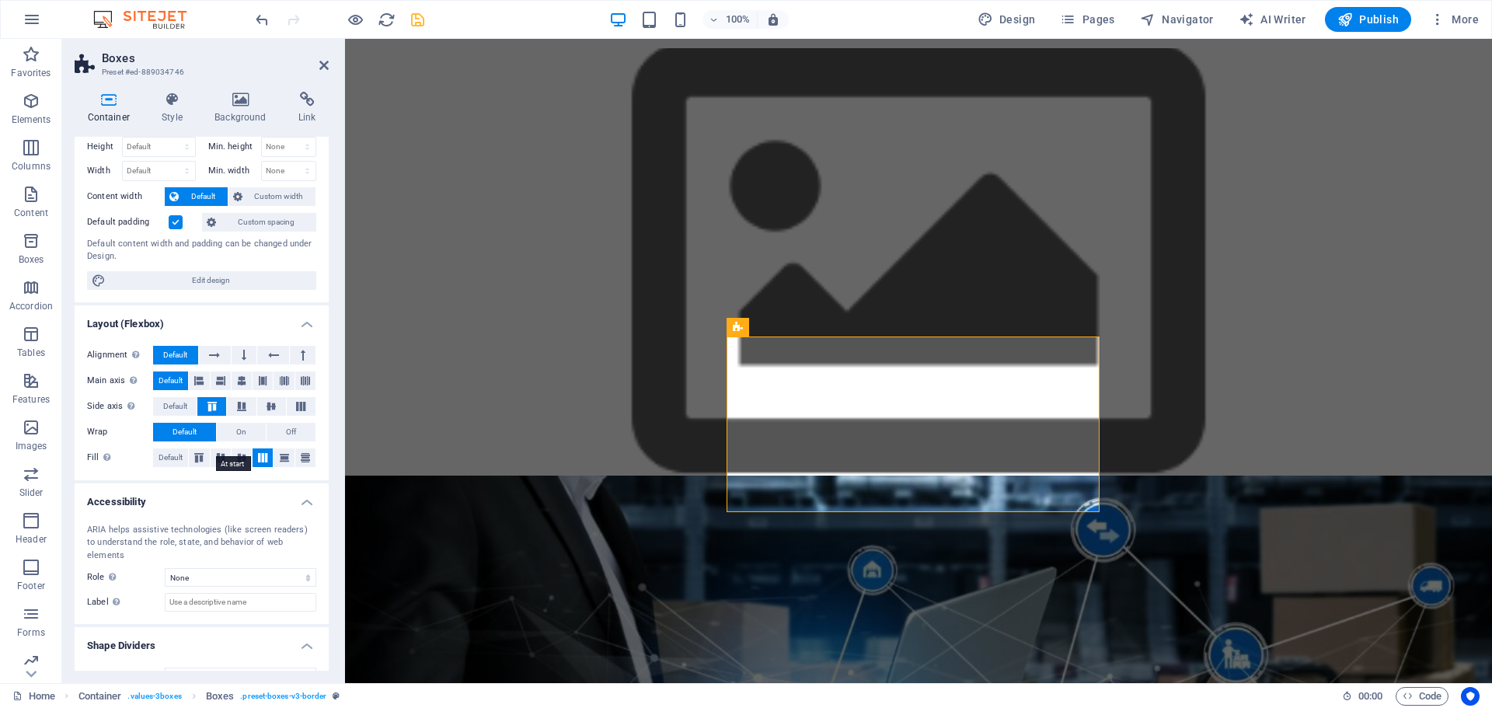
scroll to position [56, 0]
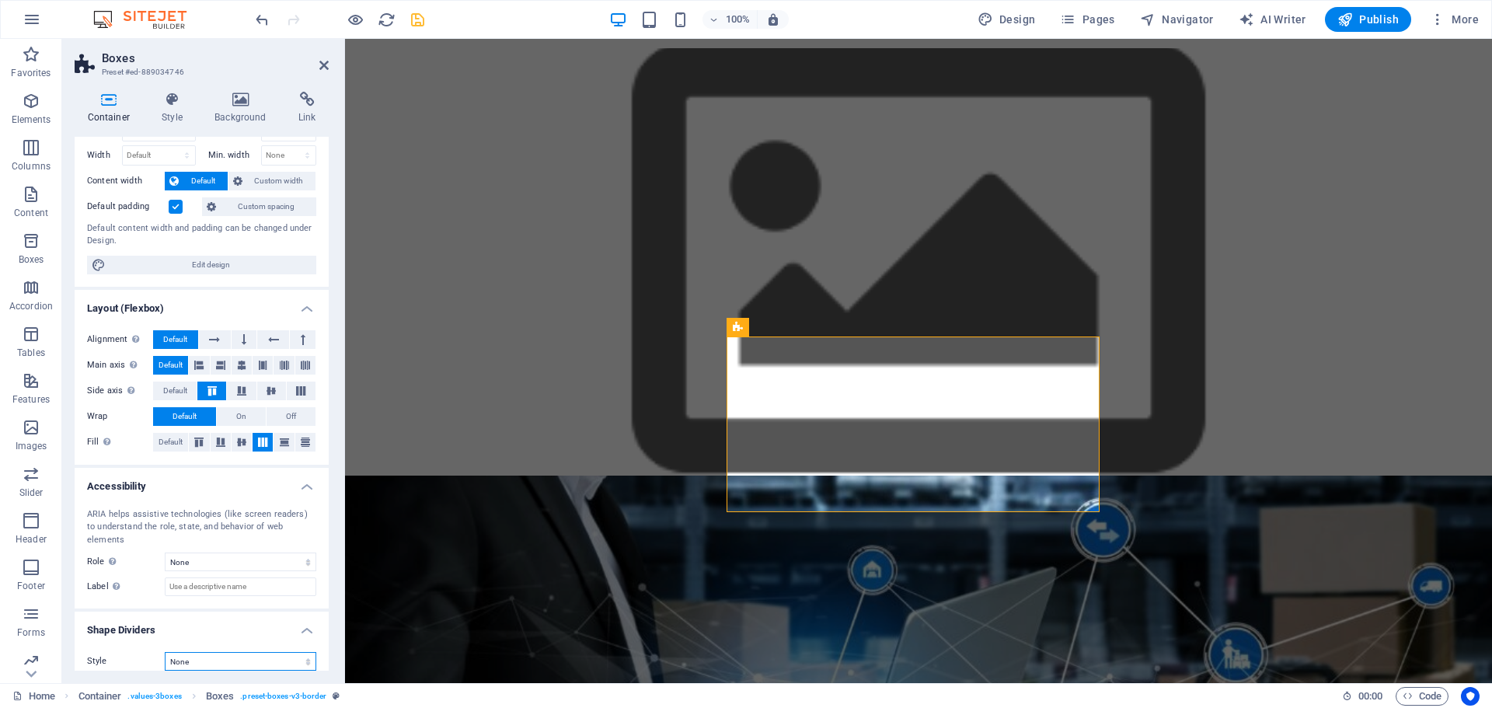
click at [274, 652] on select "None Triangle Square Diagonal Polygon 1 Polygon 2 Zigzag Multiple Zigzags Waves…" at bounding box center [241, 661] width 152 height 19
click at [165, 652] on select "None Triangle Square Diagonal Polygon 1 Polygon 2 Zigzag Multiple Zigzags Waves…" at bounding box center [241, 661] width 152 height 19
click at [267, 652] on select "None Triangle Square Diagonal Polygon 1 Polygon 2 Zigzag Multiple Zigzags Waves…" at bounding box center [241, 661] width 152 height 19
click at [165, 652] on select "None Triangle Square Diagonal Polygon 1 Polygon 2 Zigzag Multiple Zigzags Waves…" at bounding box center [241, 661] width 152 height 19
click at [246, 652] on select "None Triangle Square Diagonal Polygon 1 Polygon 2 Zigzag Multiple Zigzags Waves…" at bounding box center [241, 661] width 152 height 19
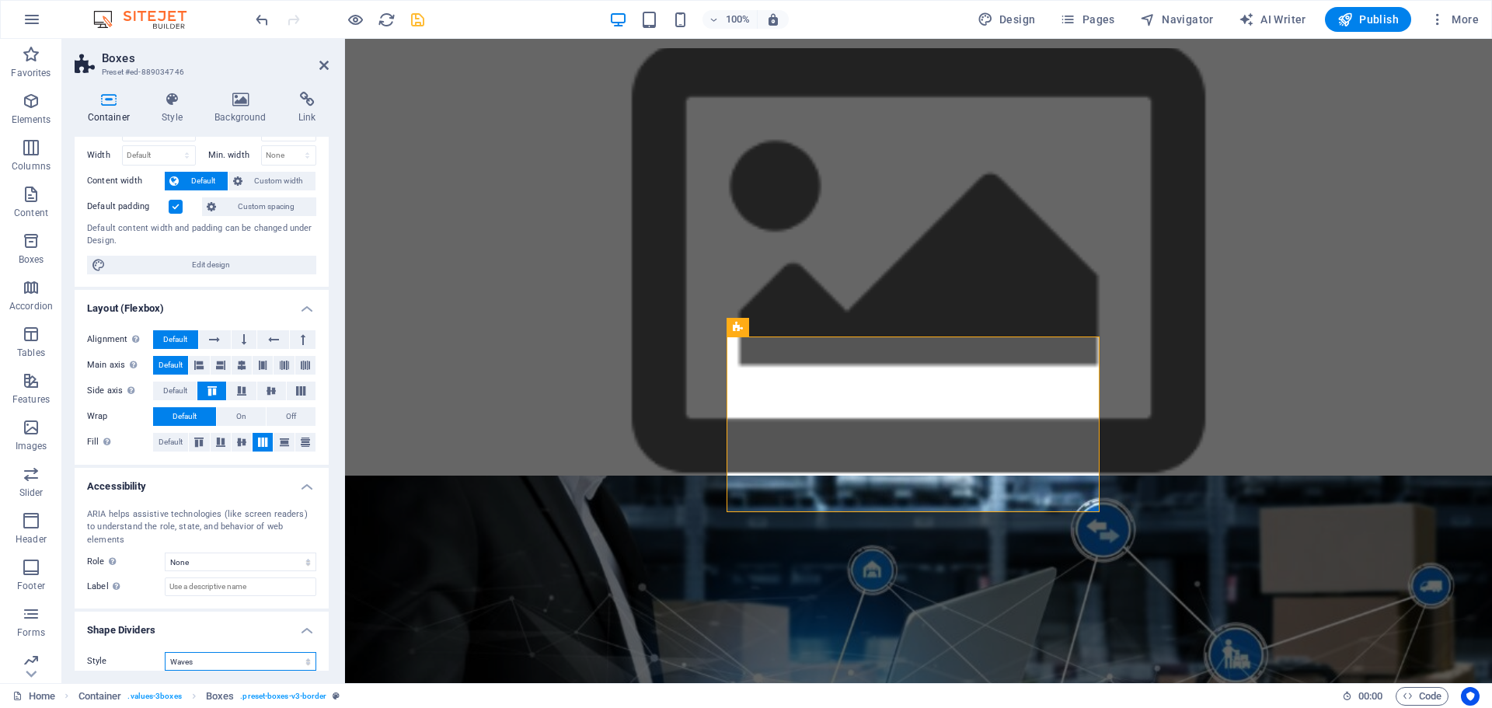
select select "book"
click at [165, 652] on select "None Triangle Square Diagonal Polygon 1 Polygon 2 Zigzag Multiple Zigzags Waves…" at bounding box center [241, 661] width 152 height 19
click at [932, 410] on icon at bounding box center [928, 409] width 9 height 16
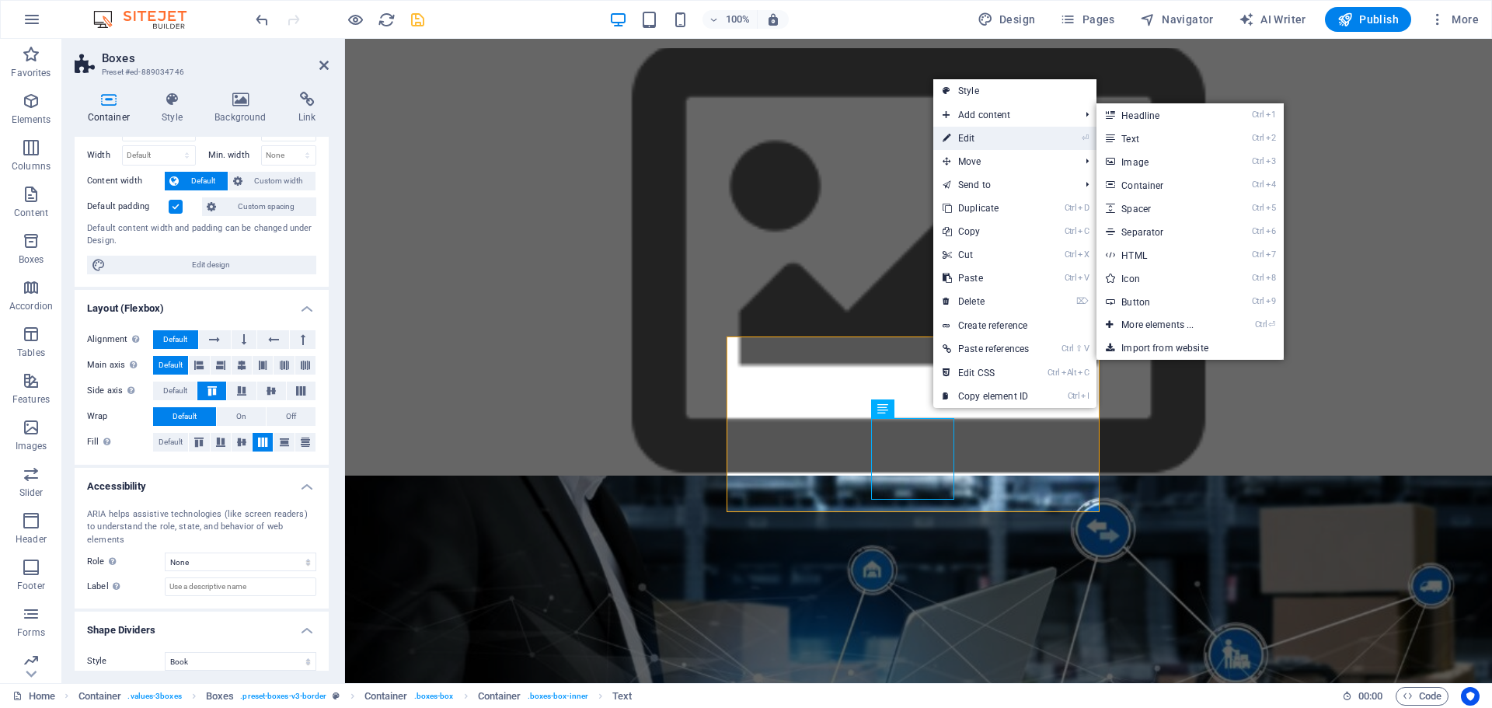
click at [971, 139] on link "⏎ Edit" at bounding box center [985, 138] width 105 height 23
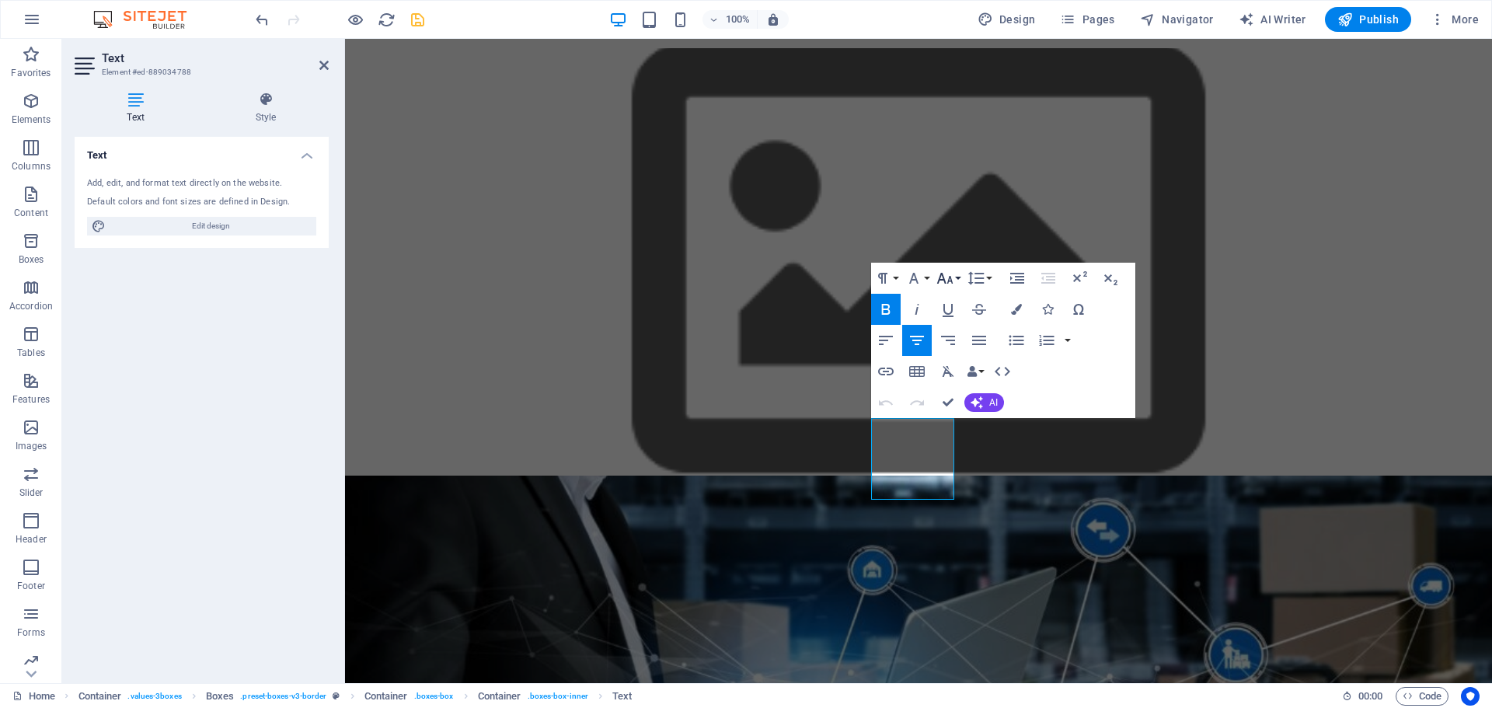
click at [957, 280] on button "Font Size" at bounding box center [948, 278] width 30 height 31
click at [971, 356] on link "12" at bounding box center [961, 354] width 56 height 23
drag, startPoint x: 890, startPoint y: 427, endPoint x: 935, endPoint y: 493, distance: 80.6
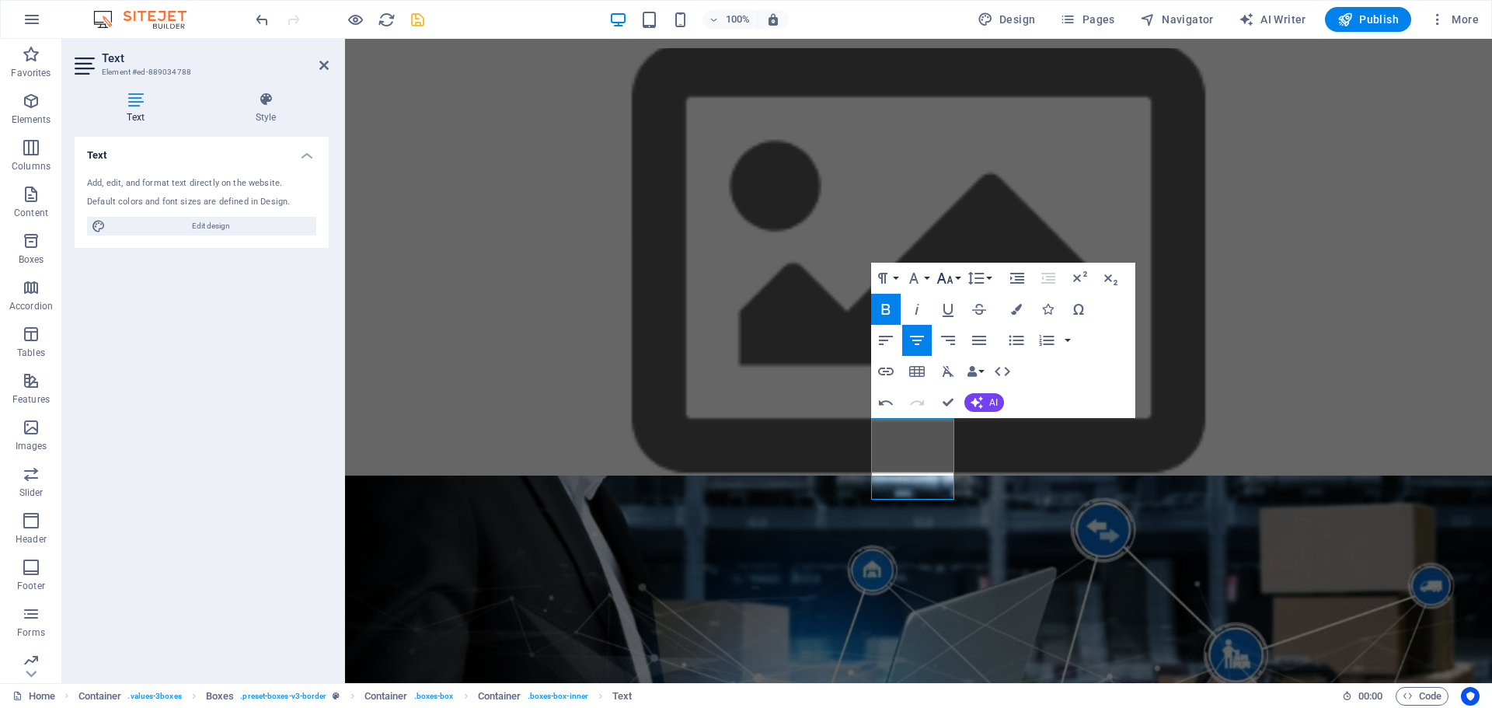
click at [961, 282] on button "Font Size" at bounding box center [948, 278] width 30 height 31
click at [969, 370] on link "12" at bounding box center [961, 368] width 56 height 23
click at [1209, 476] on div "Nuestros Valores Innovación Siempre buscamos las mejores soluciones tecnológica…" at bounding box center [918, 689] width 1147 height 427
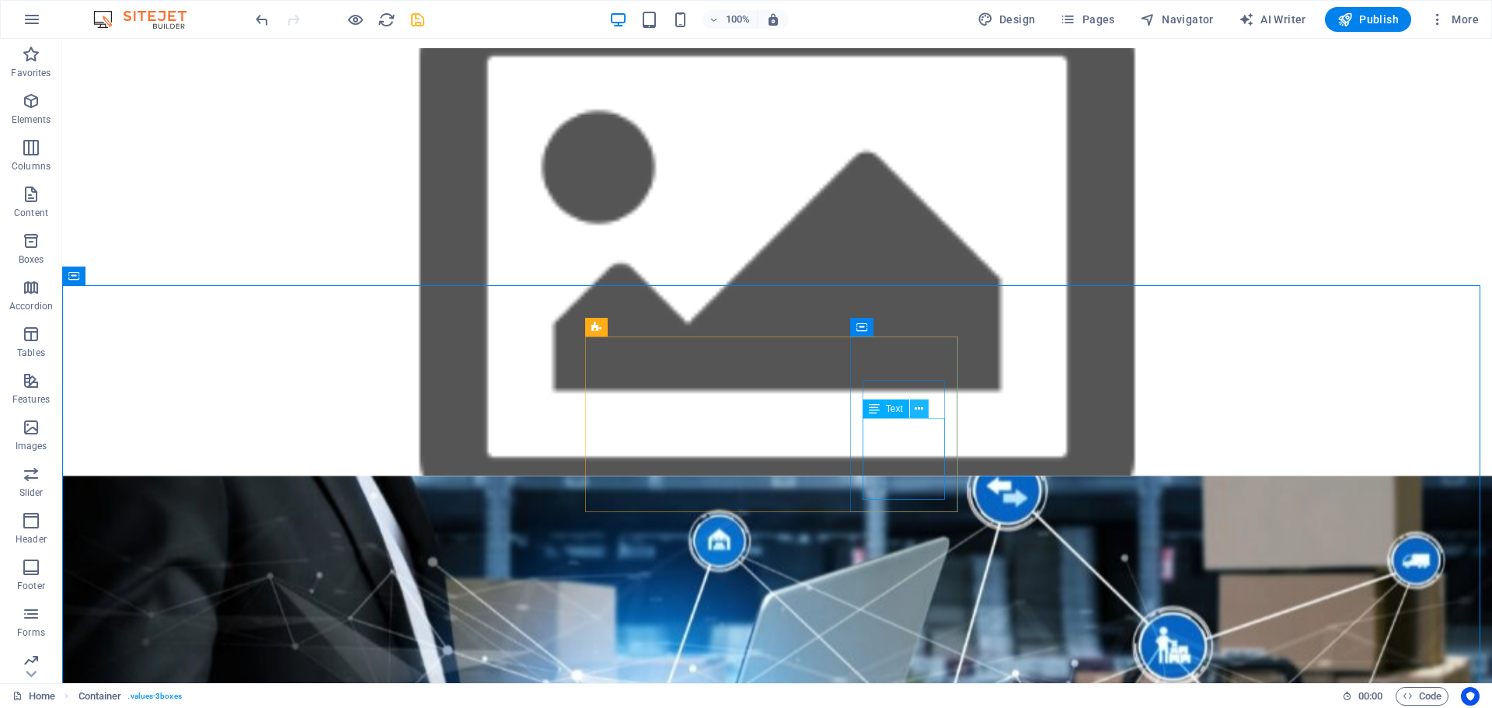
click at [922, 413] on icon at bounding box center [919, 409] width 9 height 16
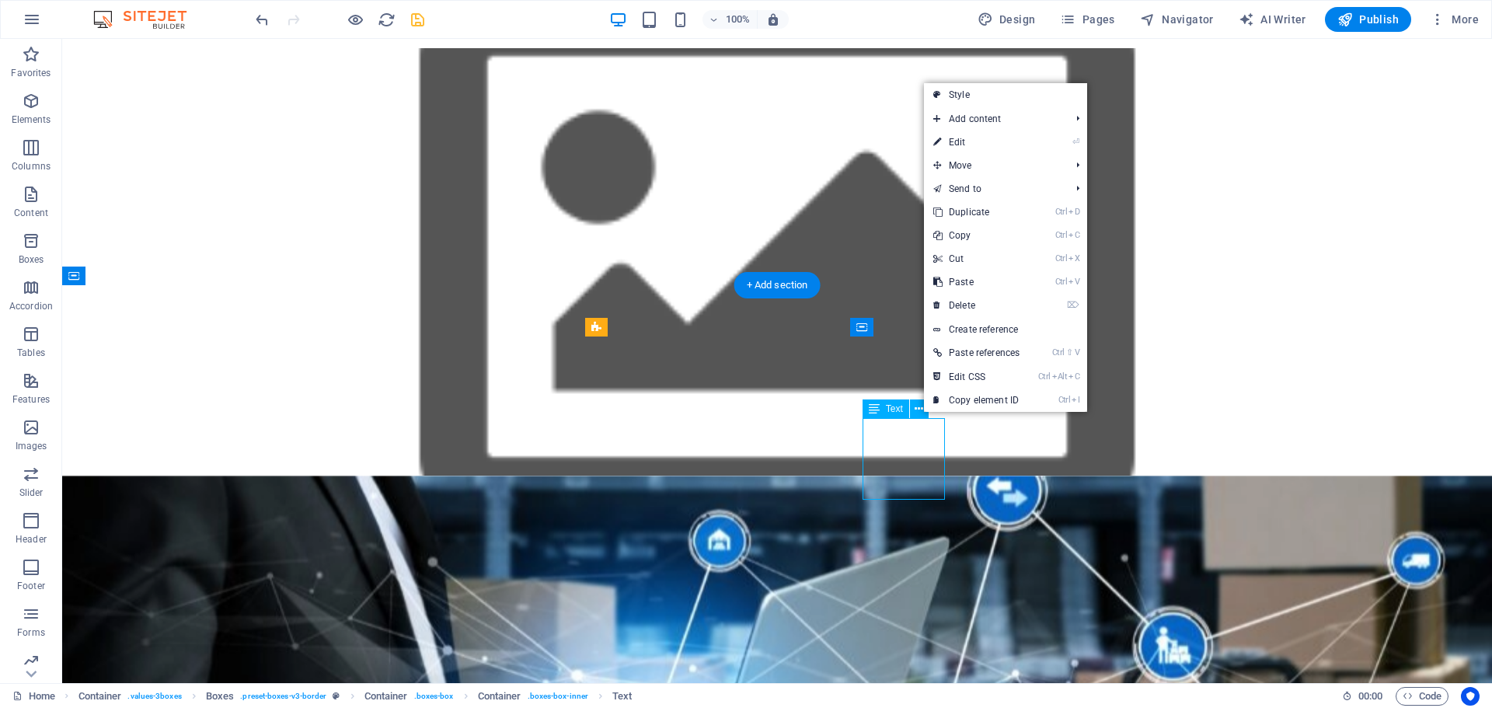
drag, startPoint x: 884, startPoint y: 425, endPoint x: 910, endPoint y: 458, distance: 41.5
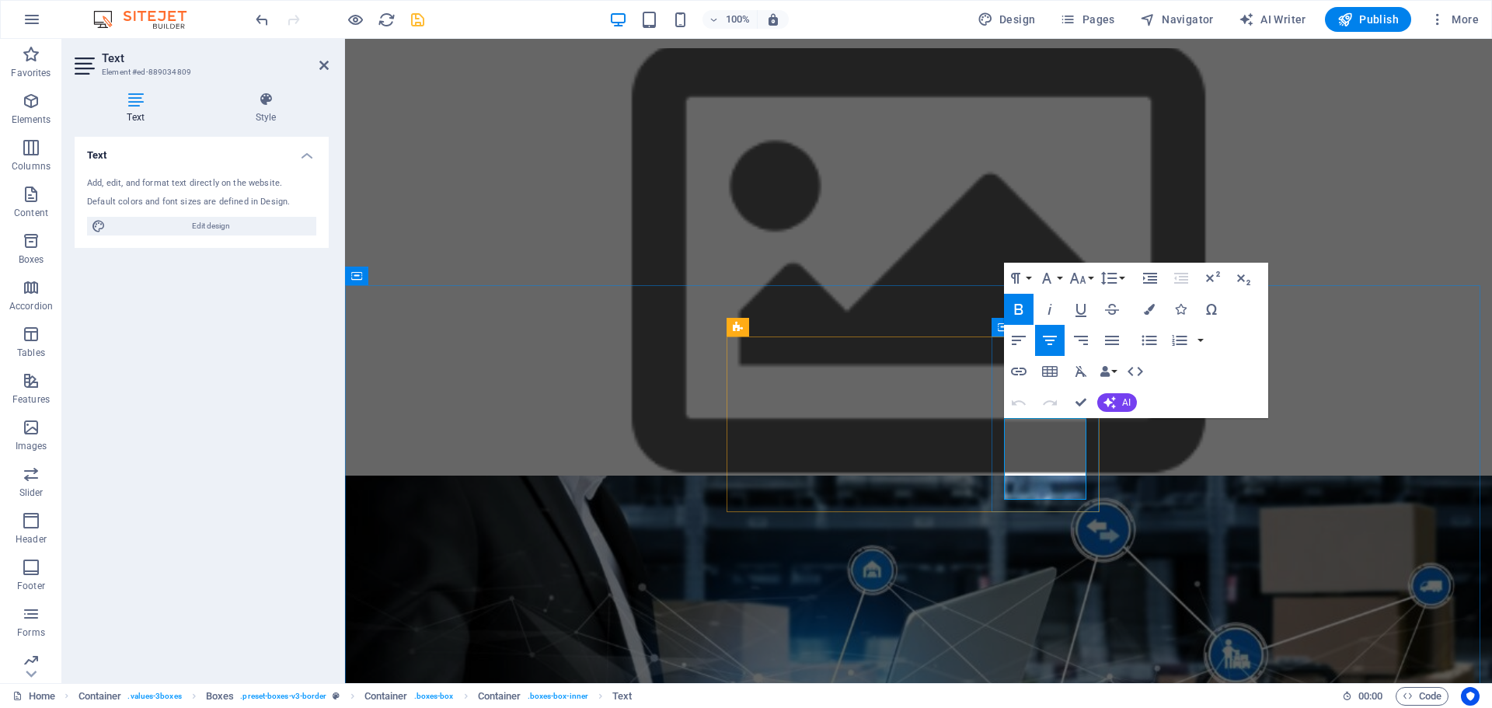
drag, startPoint x: 1022, startPoint y: 431, endPoint x: 1077, endPoint y: 456, distance: 60.5
click at [1086, 277] on icon "button" at bounding box center [1078, 278] width 19 height 19
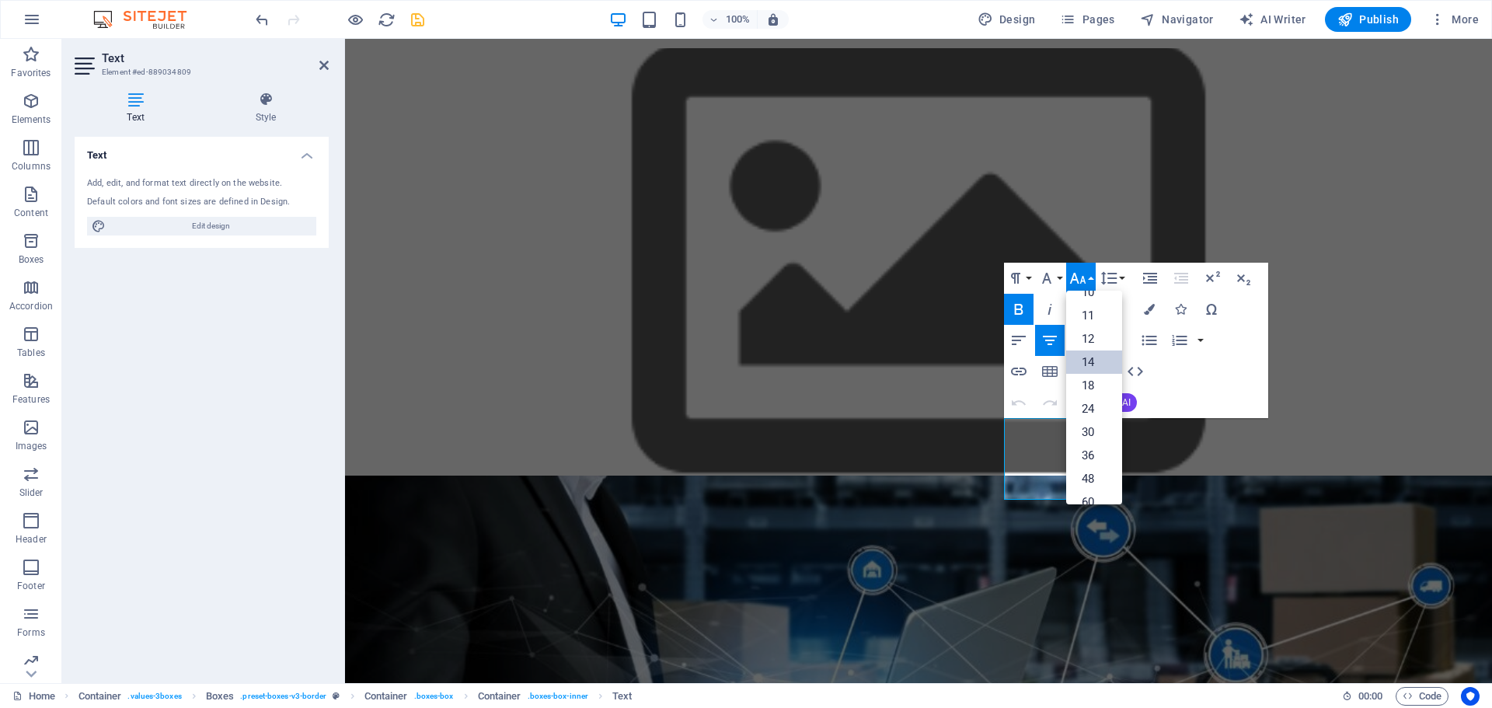
scroll to position [0, 0]
click at [1098, 403] on link "12" at bounding box center [1094, 401] width 56 height 23
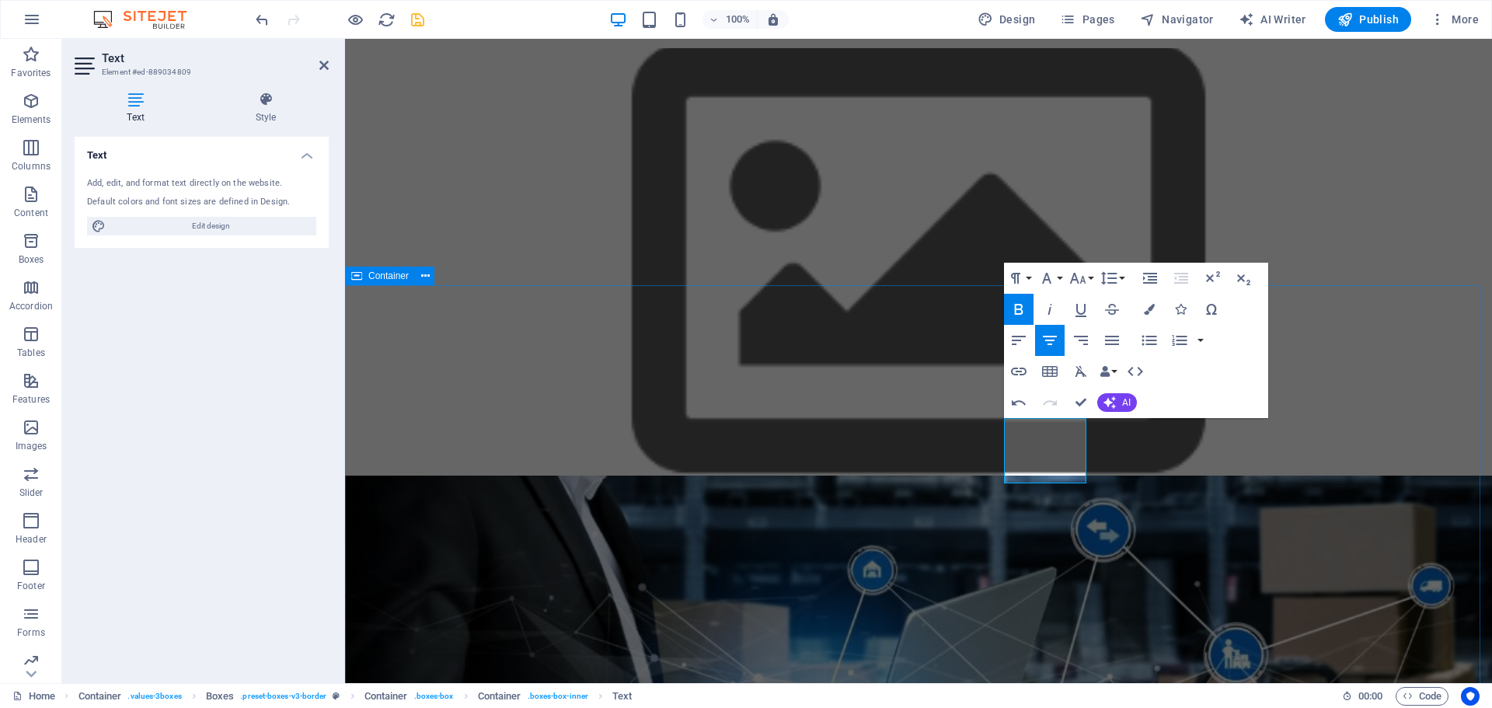
click at [1302, 476] on div "Nuestros Valores Innovación Siempre buscamos las mejores soluciones tecnológica…" at bounding box center [918, 689] width 1147 height 427
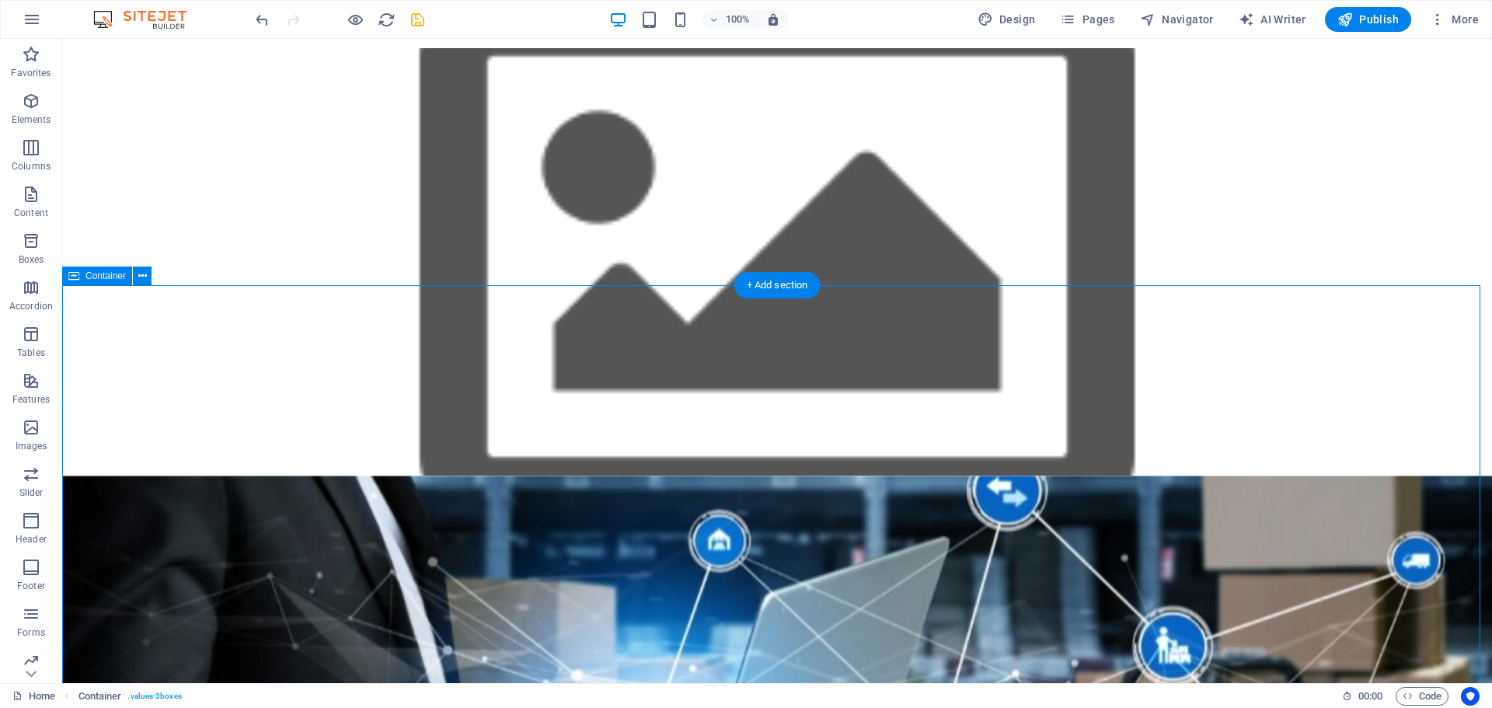
click at [1064, 476] on div "Nuestros Valores Innovación Siempre buscamos las mejores soluciones tecnológica…" at bounding box center [777, 689] width 1430 height 427
click at [647, 326] on icon at bounding box center [649, 327] width 9 height 16
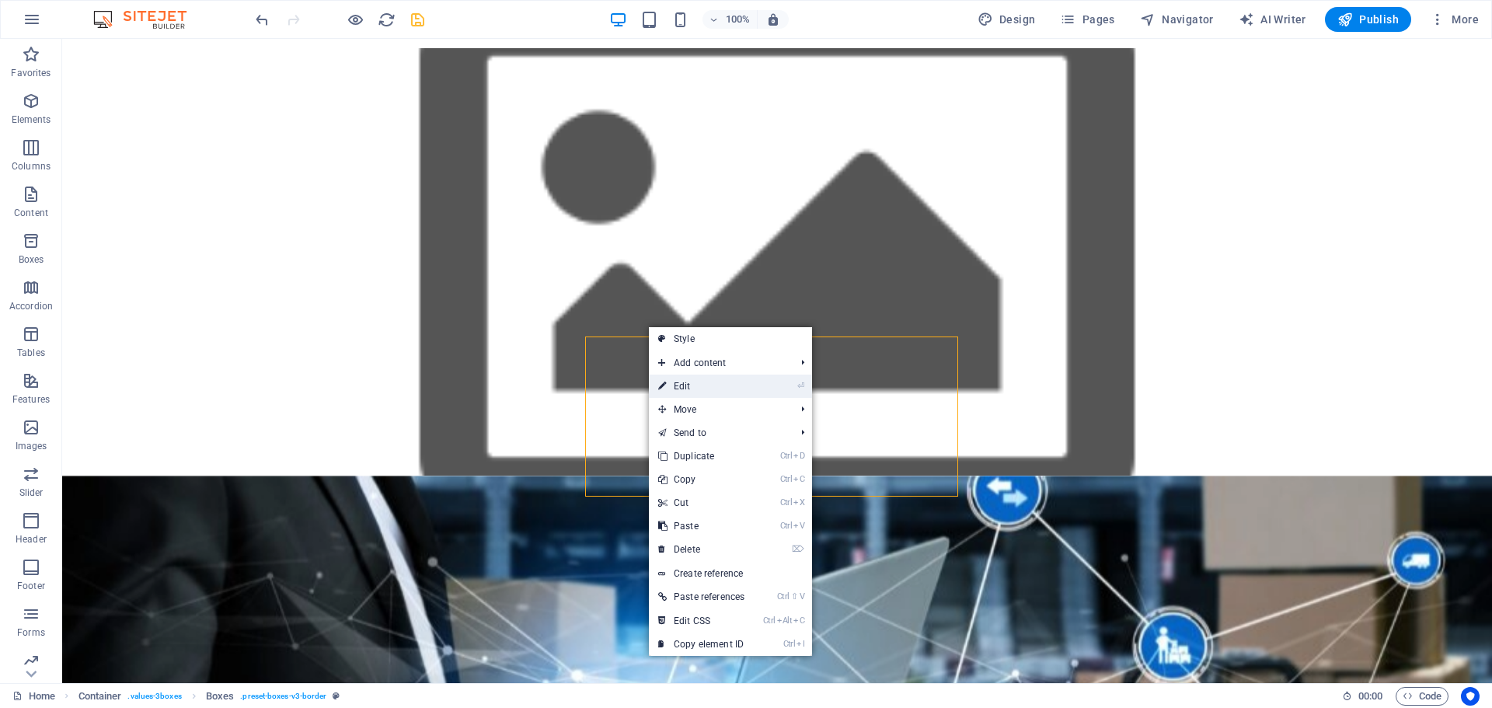
click at [651, 381] on link "⏎ Edit" at bounding box center [701, 386] width 105 height 23
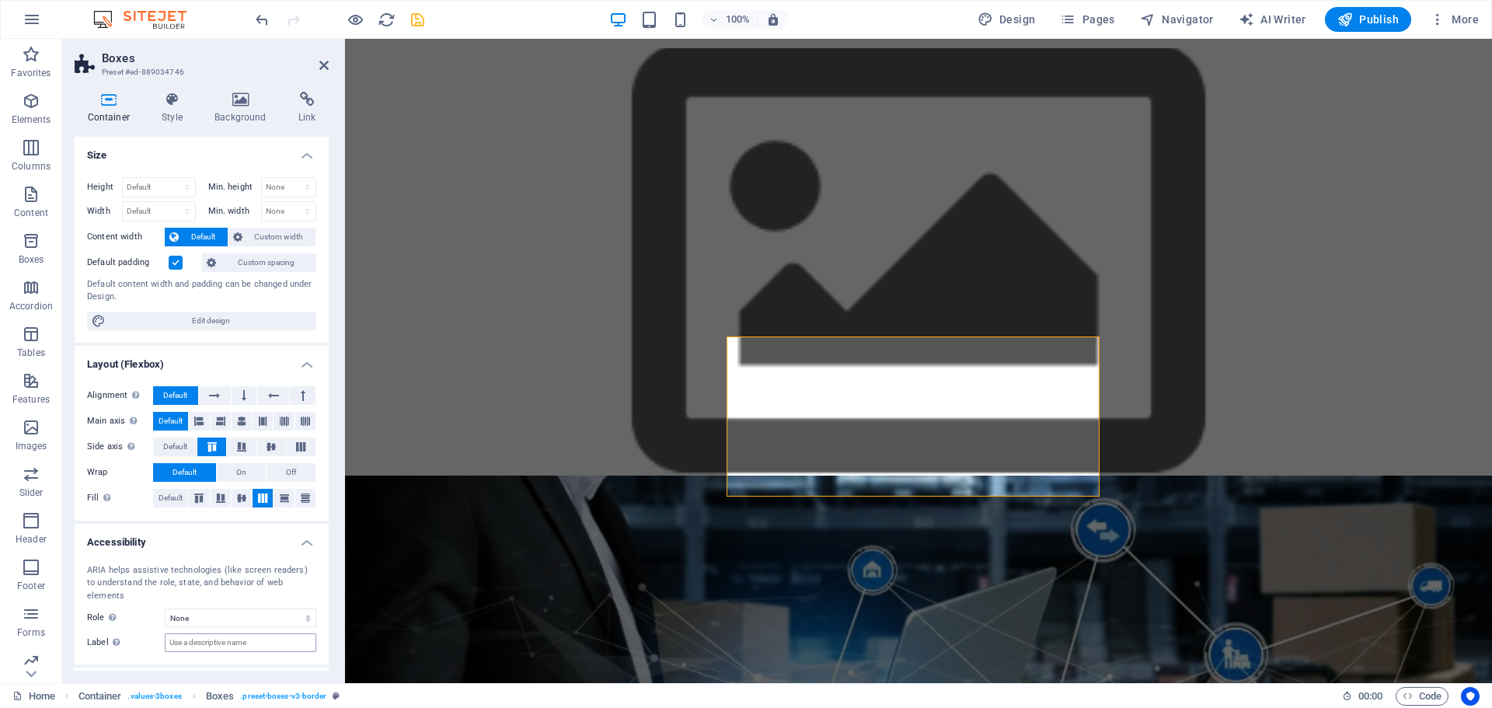
scroll to position [233, 0]
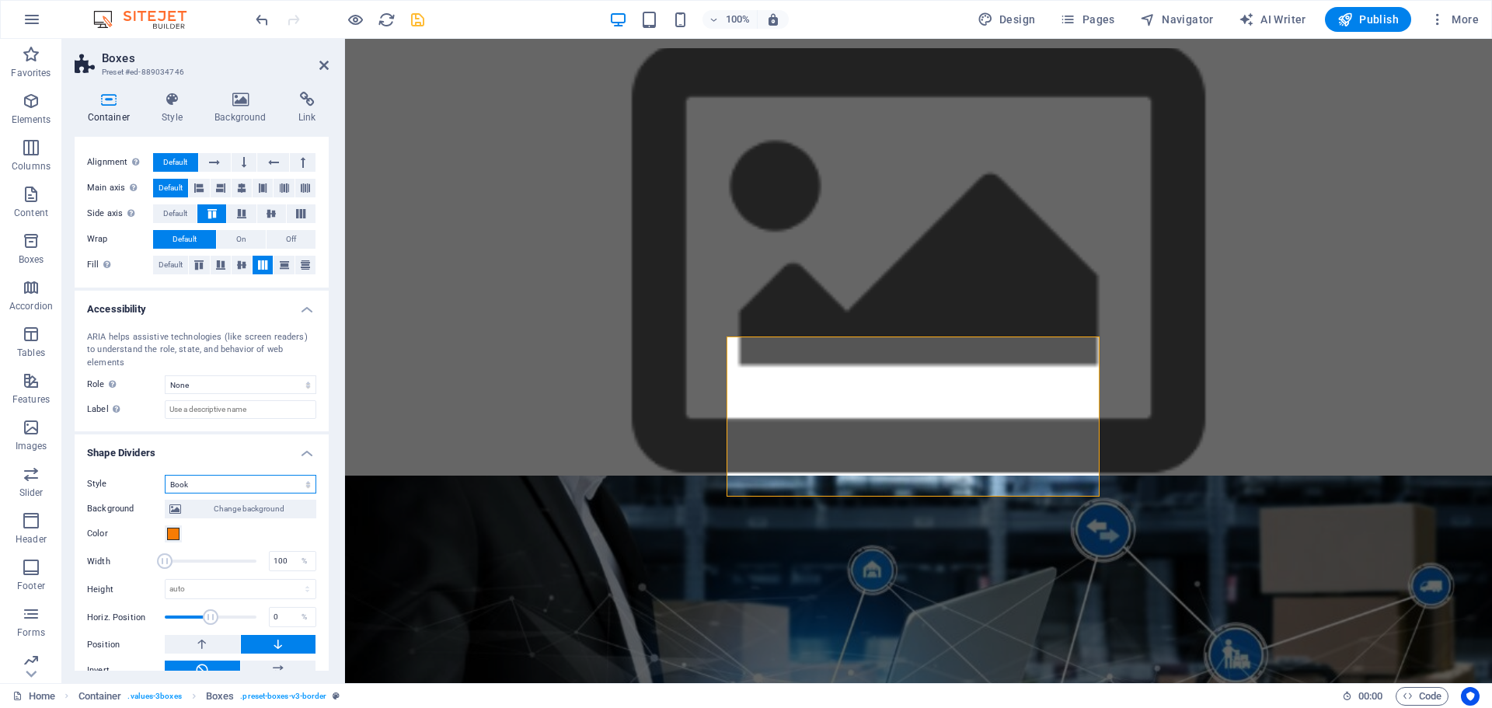
click at [241, 476] on select "None Triangle Square Diagonal Polygon 1 Polygon 2 Zigzag Multiple Zigzags Waves…" at bounding box center [241, 484] width 152 height 19
click at [165, 475] on select "None Triangle Square Diagonal Polygon 1 Polygon 2 Zigzag Multiple Zigzags Waves…" at bounding box center [241, 484] width 152 height 19
click at [233, 475] on select "None Triangle Square Diagonal Polygon 1 Polygon 2 Zigzag Multiple Zigzags Waves…" at bounding box center [241, 484] width 152 height 19
click at [165, 475] on select "None Triangle Square Diagonal Polygon 1 Polygon 2 Zigzag Multiple Zigzags Waves…" at bounding box center [241, 484] width 152 height 19
click at [293, 475] on select "None Triangle Square Diagonal Polygon 1 Polygon 2 Zigzag Multiple Zigzags Waves…" at bounding box center [241, 484] width 152 height 19
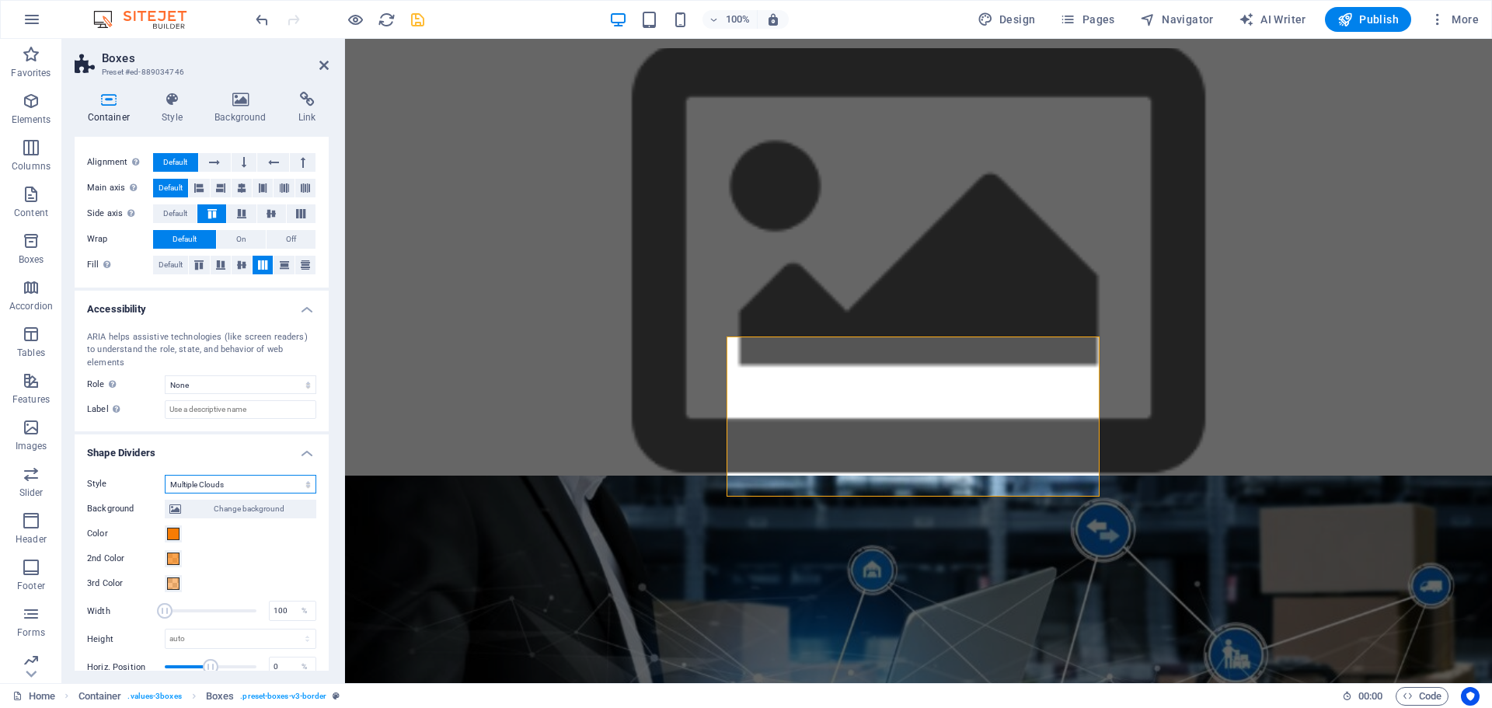
click at [165, 475] on select "None Triangle Square Diagonal Polygon 1 Polygon 2 Zigzag Multiple Zigzags Waves…" at bounding box center [241, 484] width 152 height 19
click at [249, 475] on select "None Triangle Square Diagonal Polygon 1 Polygon 2 Zigzag Multiple Zigzags Waves…" at bounding box center [241, 484] width 152 height 19
click at [165, 475] on select "None Triangle Square Diagonal Polygon 1 Polygon 2 Zigzag Multiple Zigzags Waves…" at bounding box center [241, 484] width 152 height 19
click at [257, 476] on select "None Triangle Square Diagonal Polygon 1 Polygon 2 Zigzag Multiple Zigzags Waves…" at bounding box center [241, 484] width 152 height 19
click at [165, 475] on select "None Triangle Square Diagonal Polygon 1 Polygon 2 Zigzag Multiple Zigzags Waves…" at bounding box center [241, 484] width 152 height 19
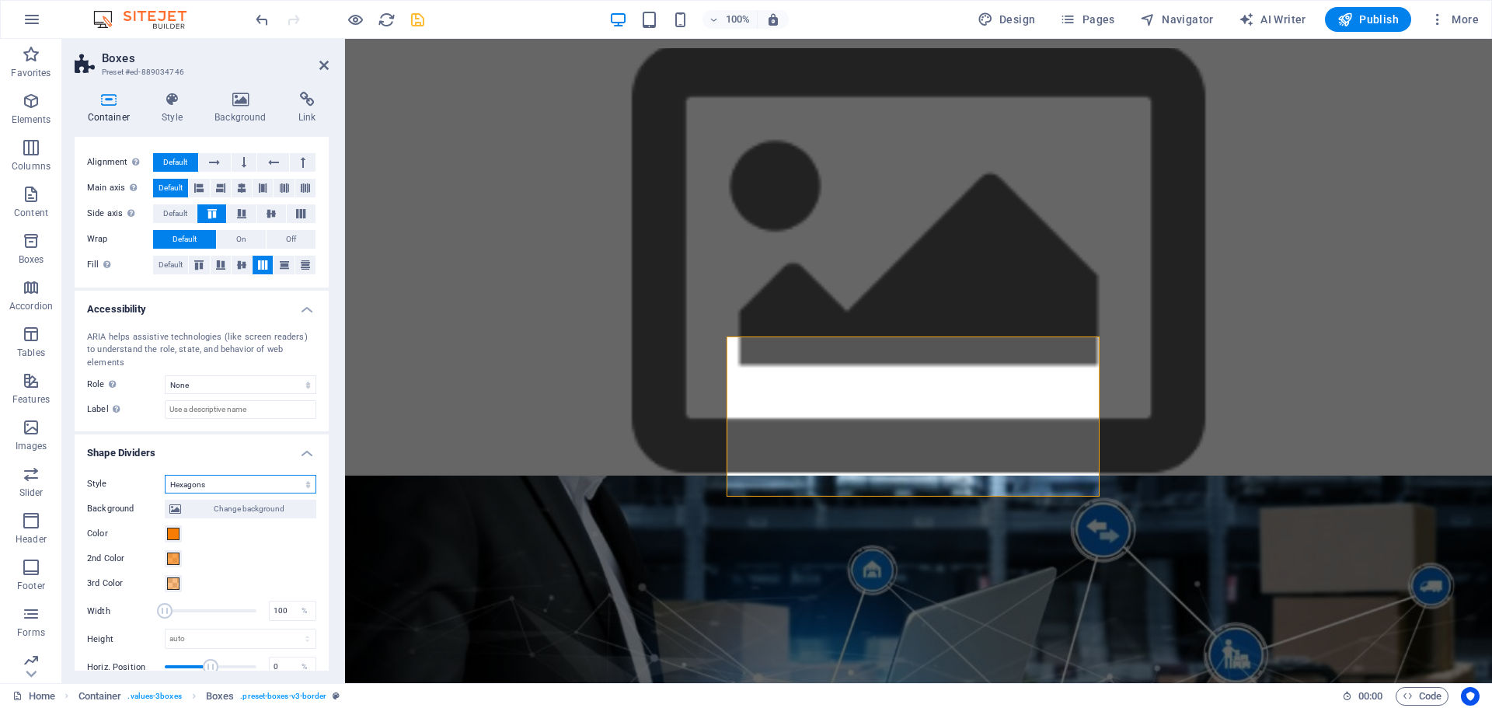
click at [257, 475] on select "None Triangle Square Diagonal Polygon 1 Polygon 2 Zigzag Multiple Zigzags Waves…" at bounding box center [241, 484] width 152 height 19
click at [165, 475] on select "None Triangle Square Diagonal Polygon 1 Polygon 2 Zigzag Multiple Zigzags Waves…" at bounding box center [241, 484] width 152 height 19
click at [277, 475] on select "None Triangle Square Diagonal Polygon 1 Polygon 2 Zigzag Multiple Zigzags Waves…" at bounding box center [241, 484] width 152 height 19
click at [165, 475] on select "None Triangle Square Diagonal Polygon 1 Polygon 2 Zigzag Multiple Zigzags Waves…" at bounding box center [241, 484] width 152 height 19
click at [263, 475] on select "None Triangle Square Diagonal Polygon 1 Polygon 2 Zigzag Multiple Zigzags Waves…" at bounding box center [241, 484] width 152 height 19
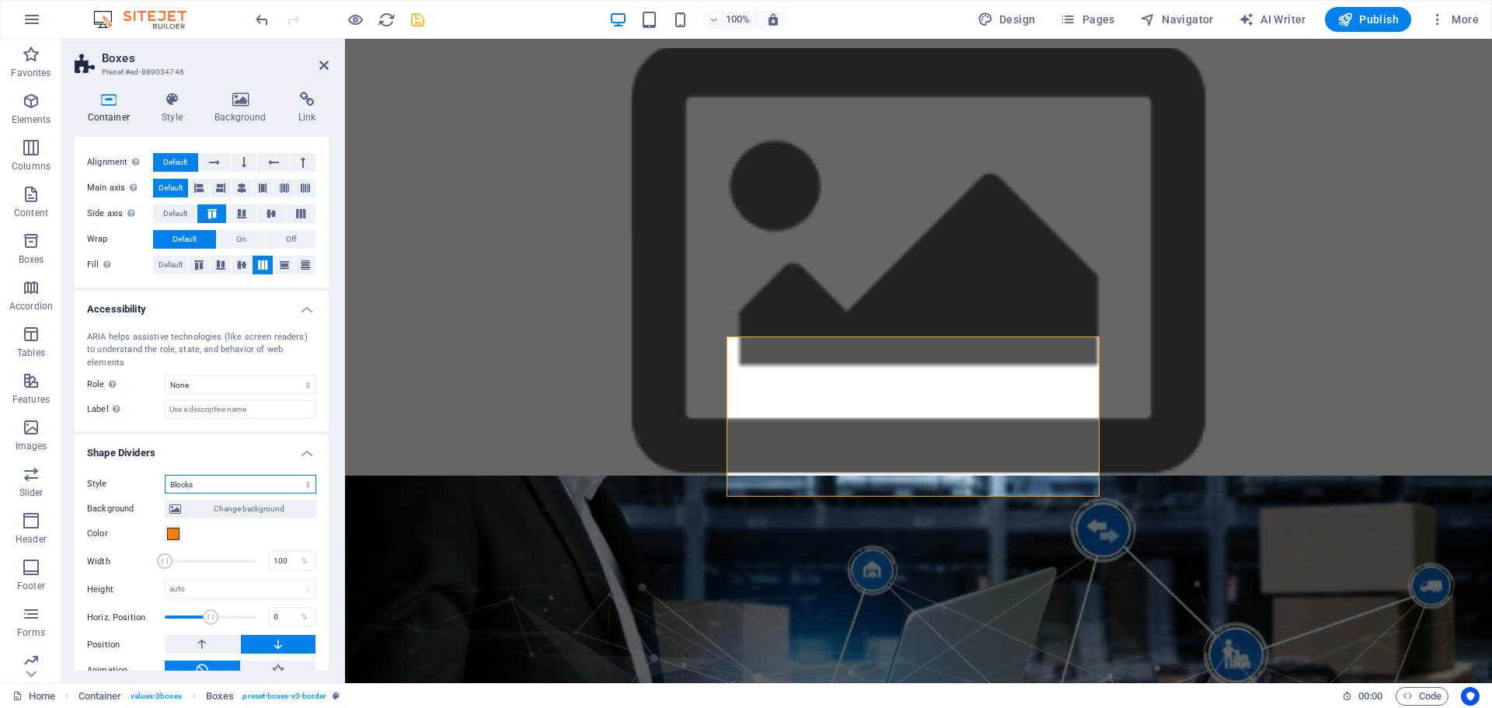
click at [165, 475] on select "None Triangle Square Diagonal Polygon 1 Polygon 2 Zigzag Multiple Zigzags Waves…" at bounding box center [241, 484] width 152 height 19
click at [271, 475] on select "None Triangle Square Diagonal Polygon 1 Polygon 2 Zigzag Multiple Zigzags Waves…" at bounding box center [241, 484] width 152 height 19
select select "hexagons"
click at [165, 475] on select "None Triangle Square Diagonal Polygon 1 Polygon 2 Zigzag Multiple Zigzags Waves…" at bounding box center [241, 484] width 152 height 19
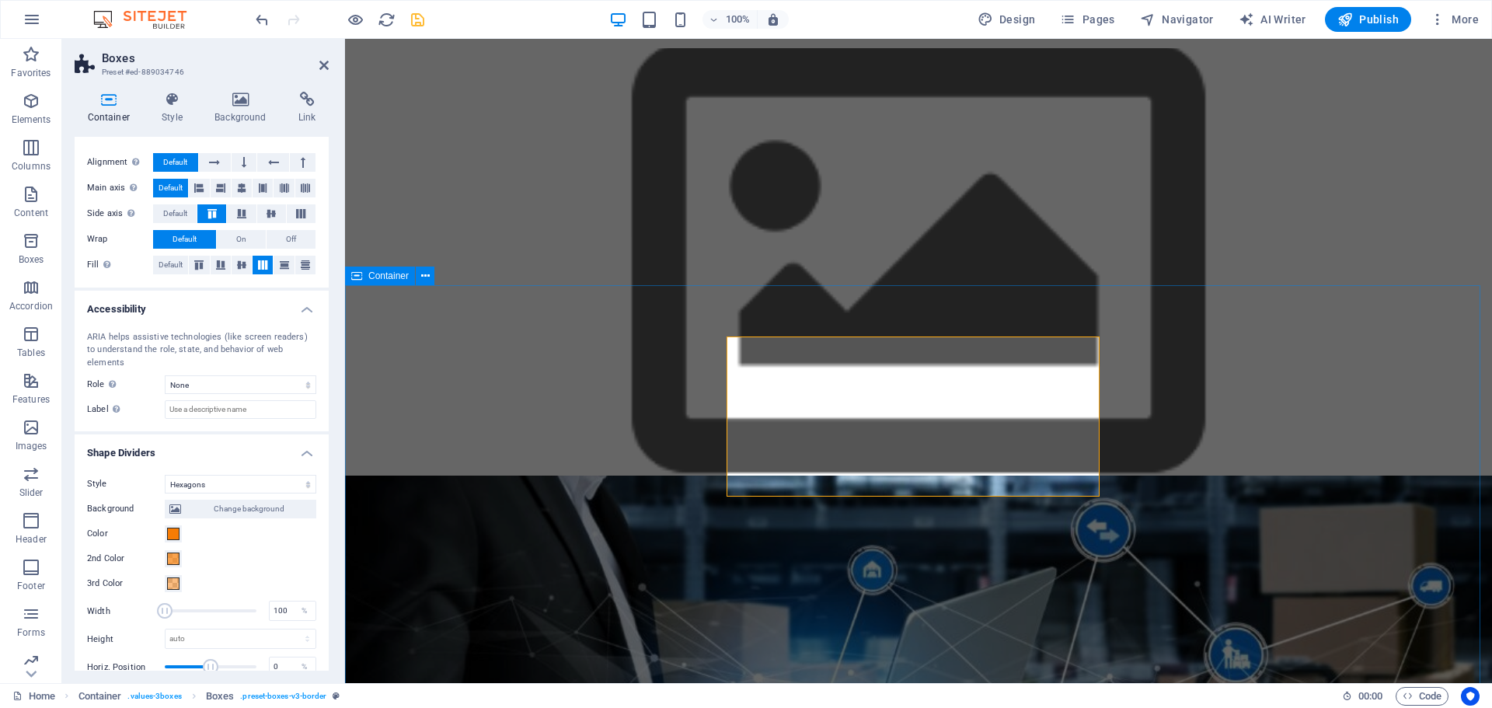
click at [1289, 478] on div "Nuestros Valores Innovación Siempre buscamos las mejores soluciones tecnológica…" at bounding box center [918, 689] width 1147 height 427
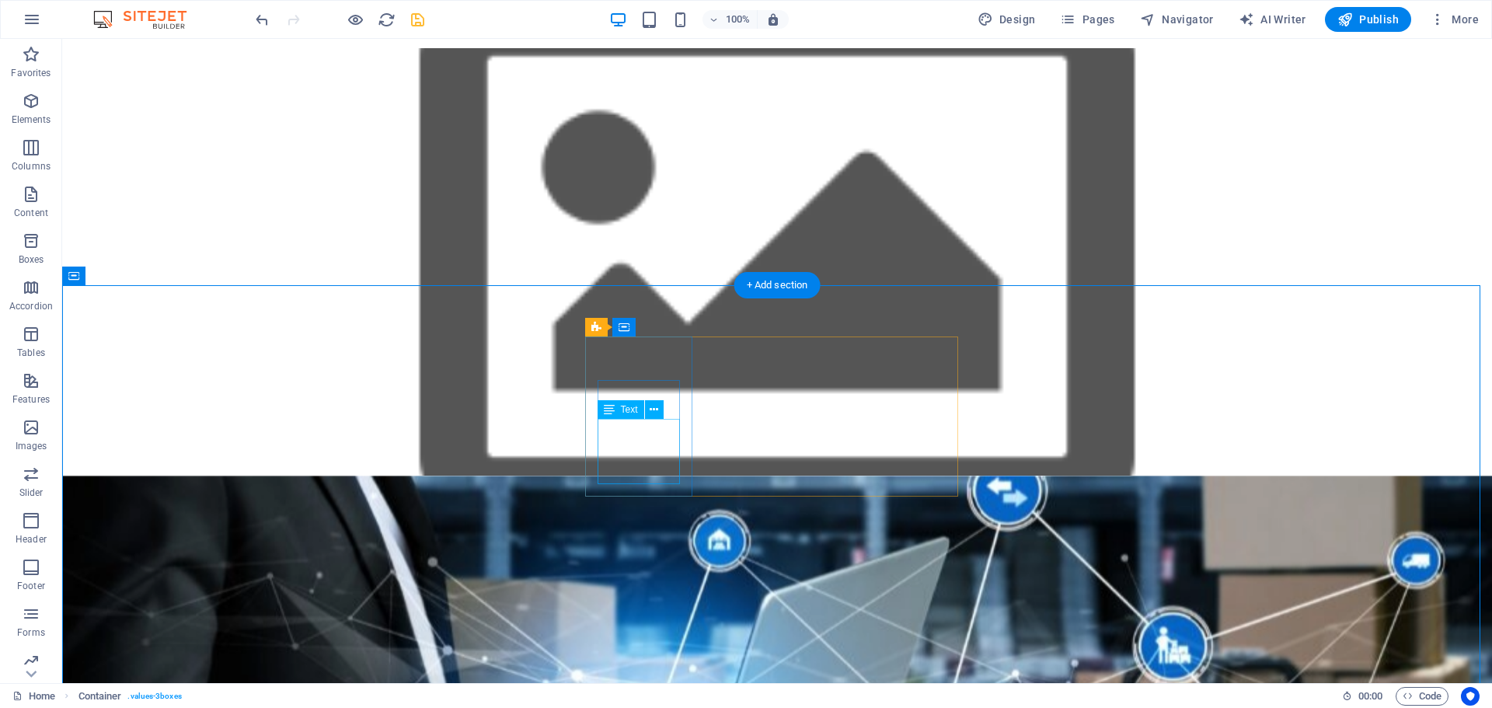
click at [674, 629] on div "Siempre buscamos las mejores soluciones tecnológicas ." at bounding box center [644, 670] width 83 height 82
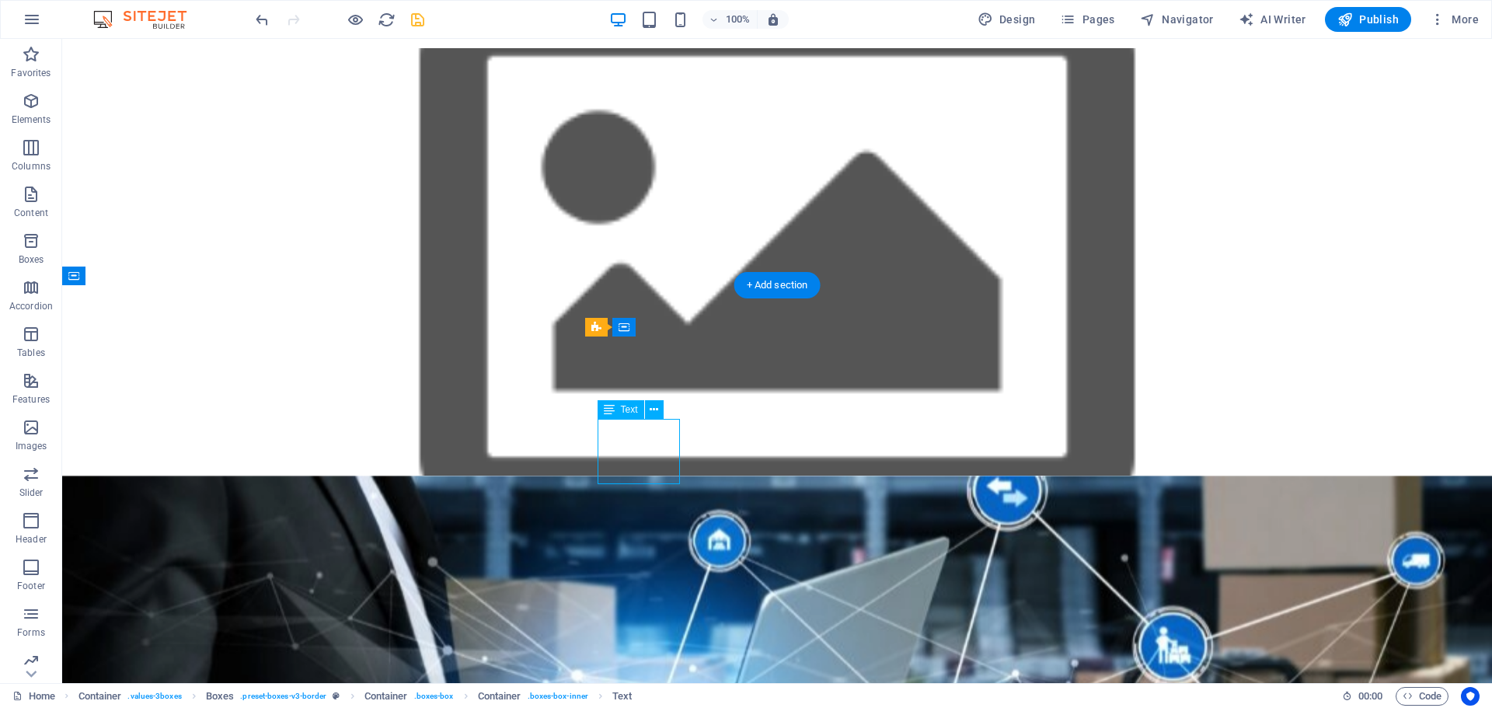
click at [674, 629] on div "Siempre buscamos las mejores soluciones tecnológicas ." at bounding box center [644, 670] width 83 height 82
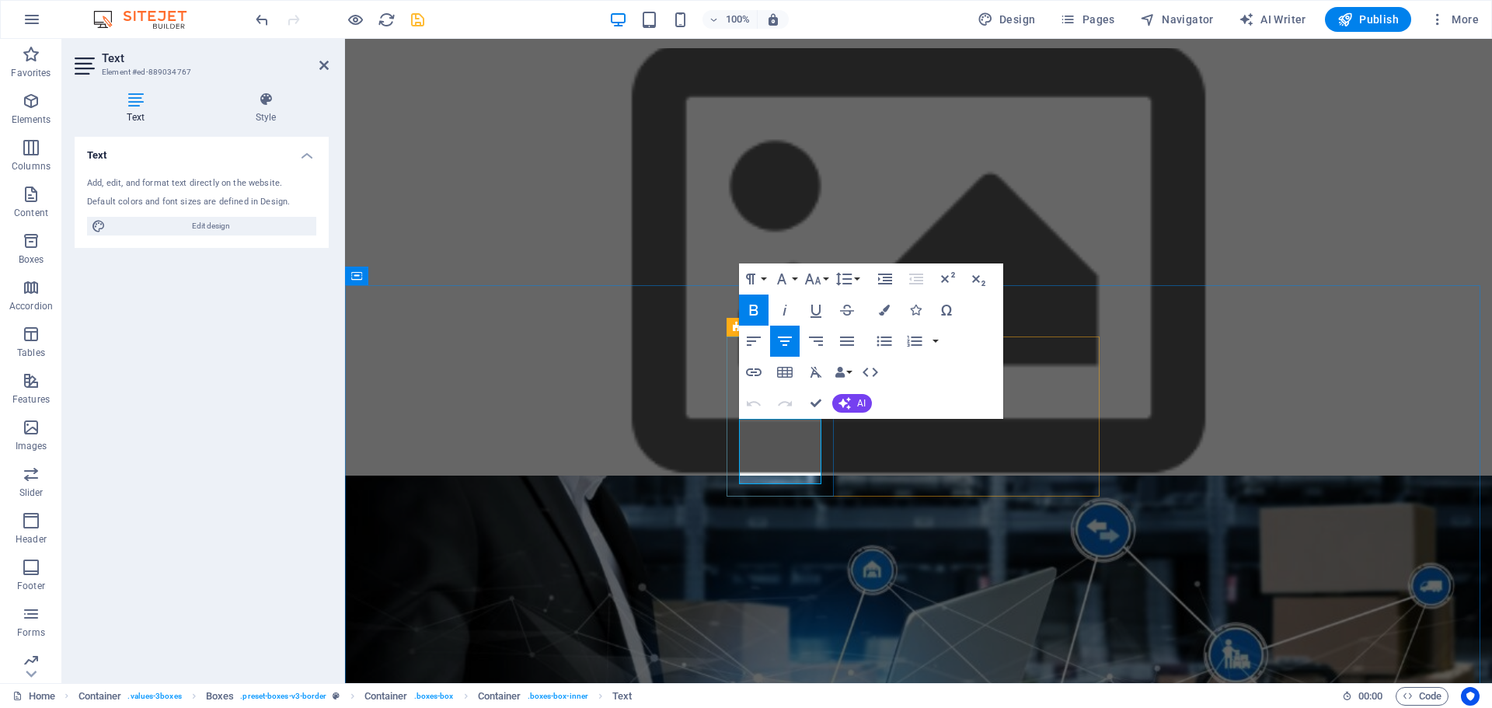
click at [810, 629] on p "Siempre buscamos las mejores soluciones tecnológicas ." at bounding box center [785, 670] width 83 height 82
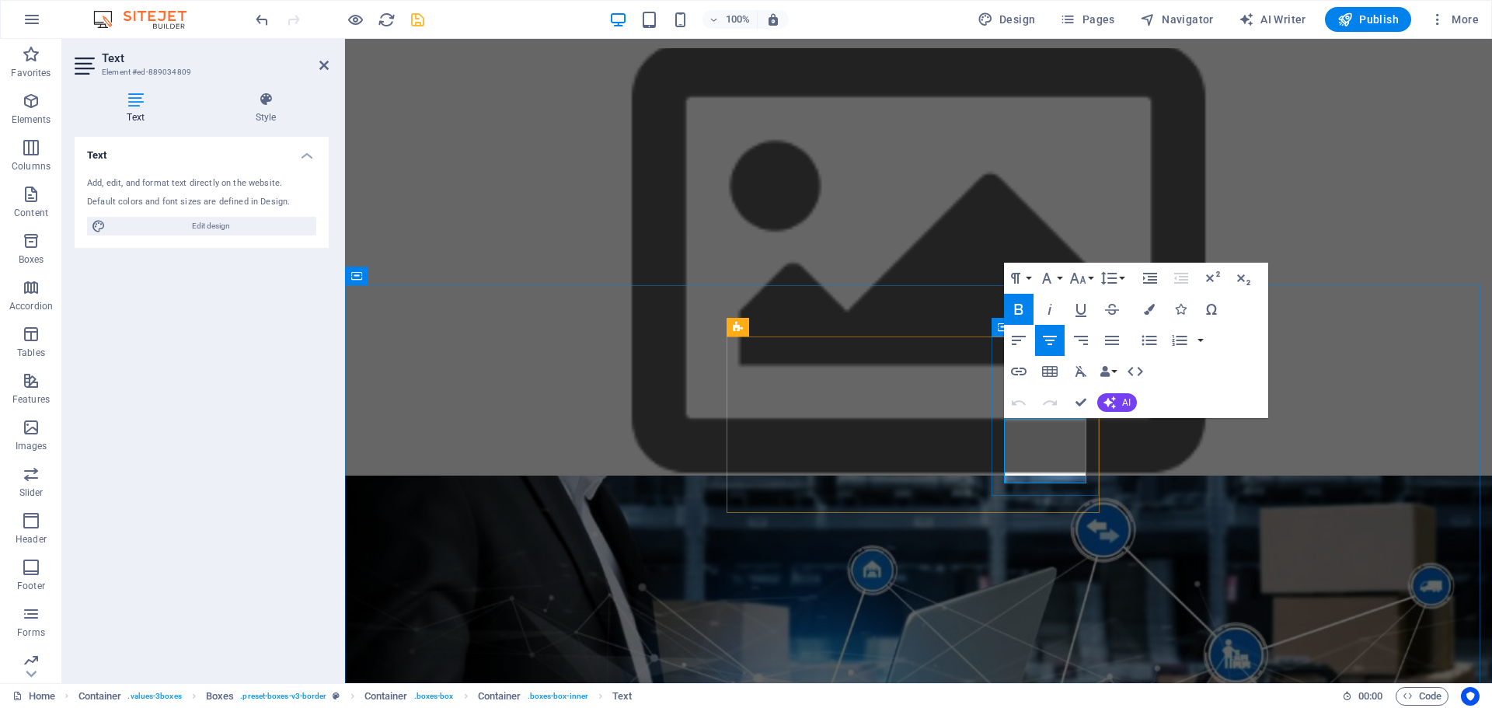
drag, startPoint x: 1076, startPoint y: 477, endPoint x: 1016, endPoint y: 476, distance: 59.8
click at [1091, 282] on button "Font Size" at bounding box center [1081, 278] width 30 height 31
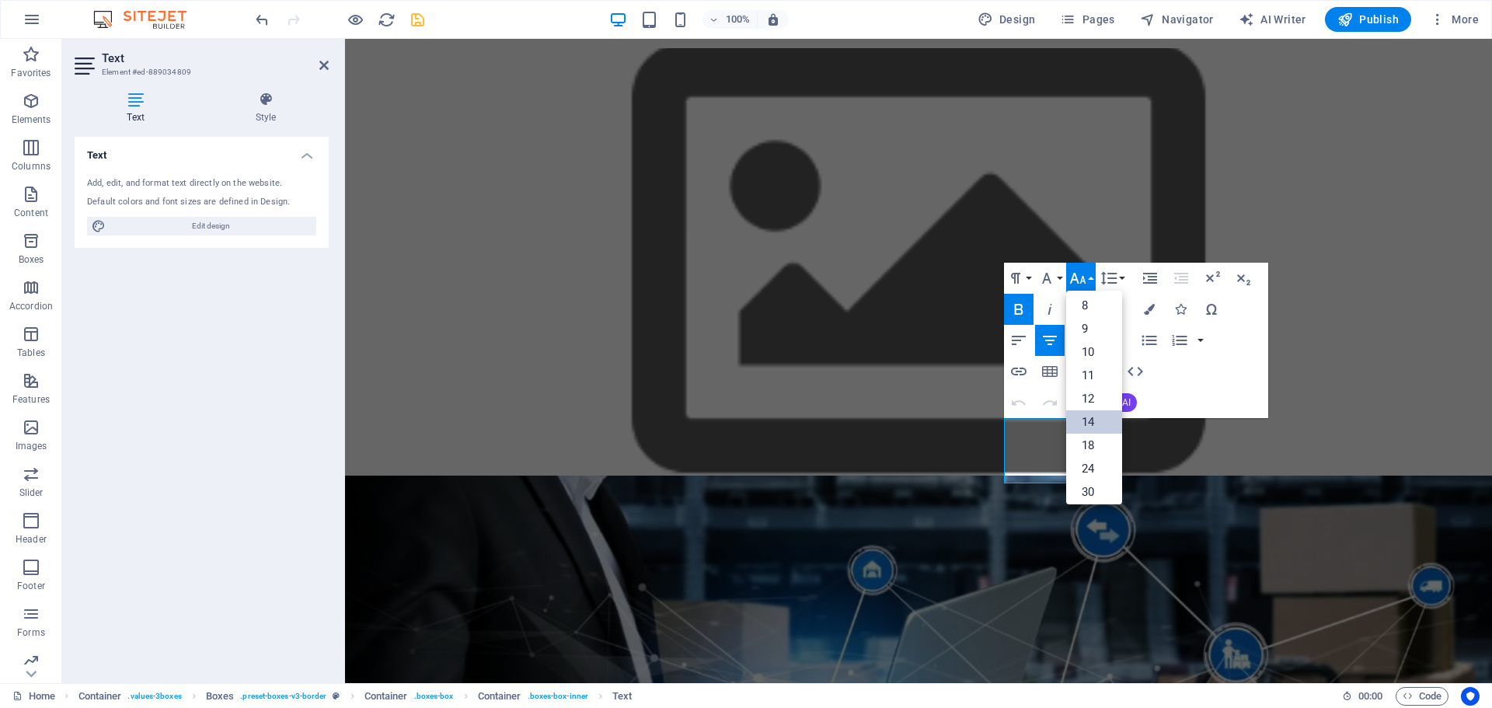
scroll to position [0, 0]
click at [1103, 398] on link "12" at bounding box center [1094, 401] width 56 height 23
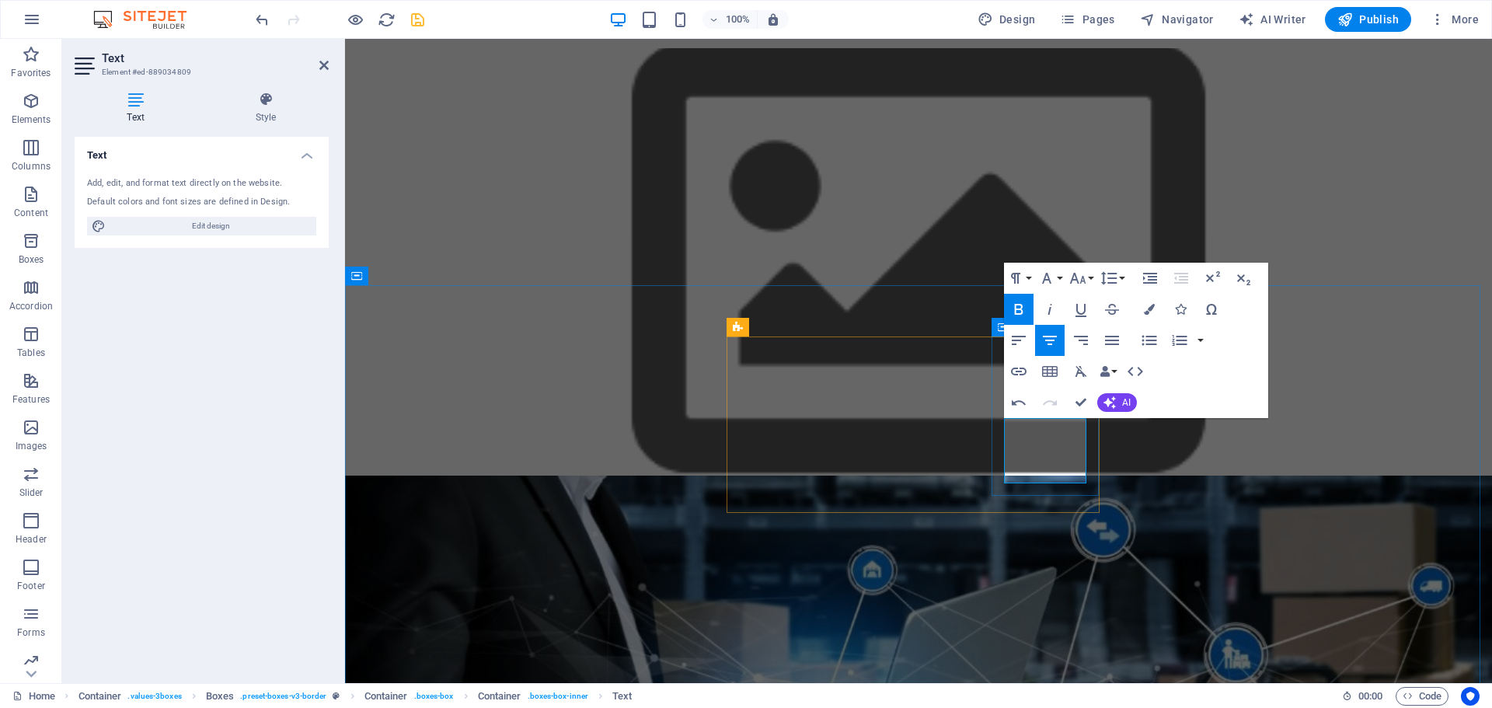
click at [1314, 476] on div "Nuestros Valores Innovación Siempre buscamos las mejores soluciones tecnológica…" at bounding box center [918, 689] width 1147 height 427
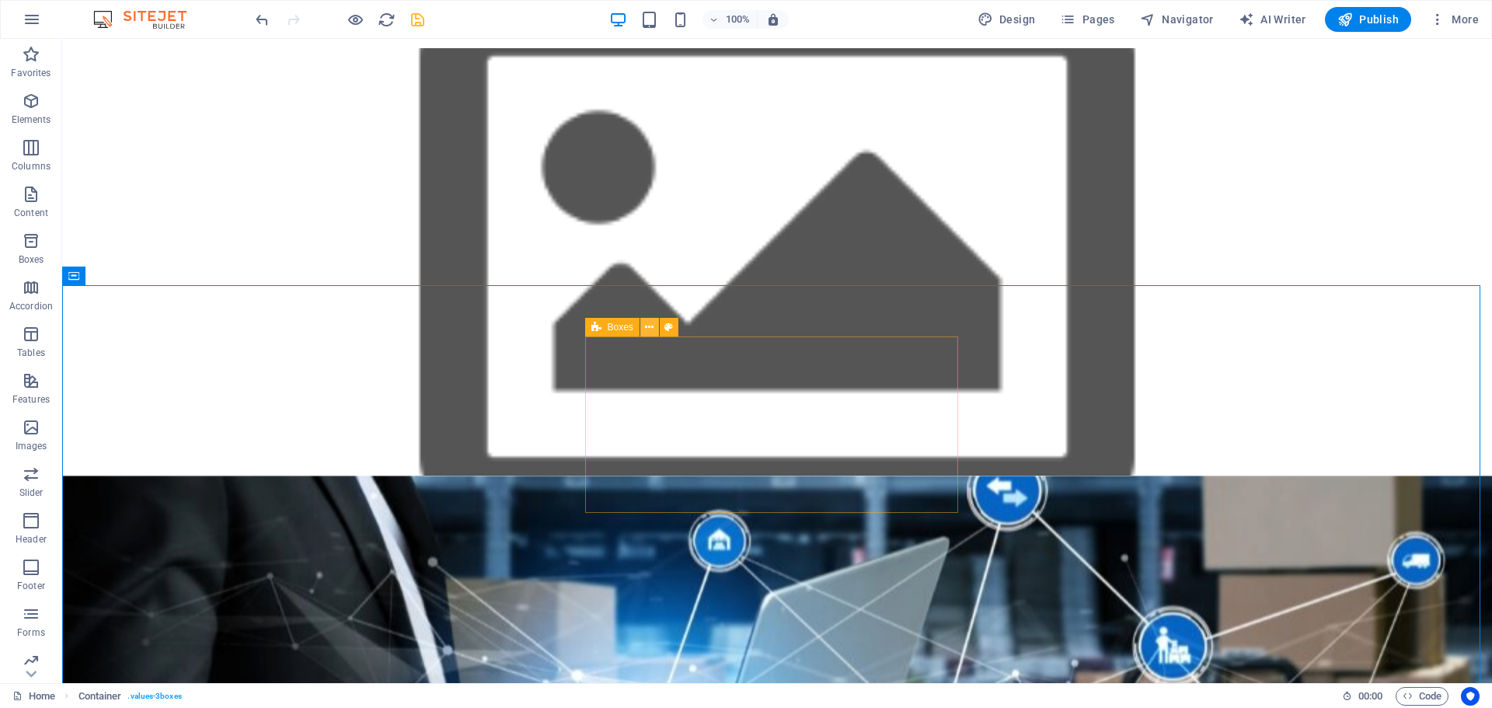
click at [649, 326] on icon at bounding box center [649, 327] width 9 height 16
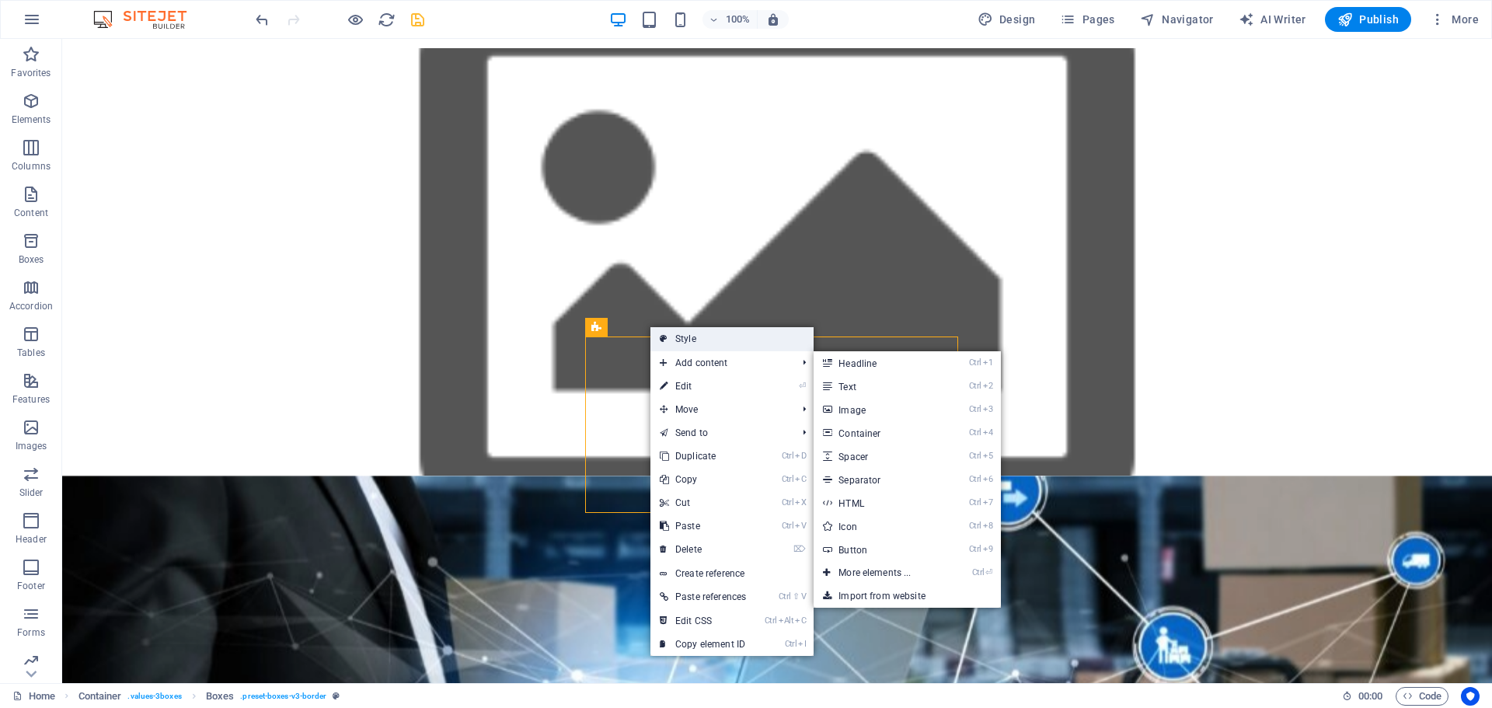
click at [690, 339] on link "Style" at bounding box center [731, 338] width 163 height 23
select select "rem"
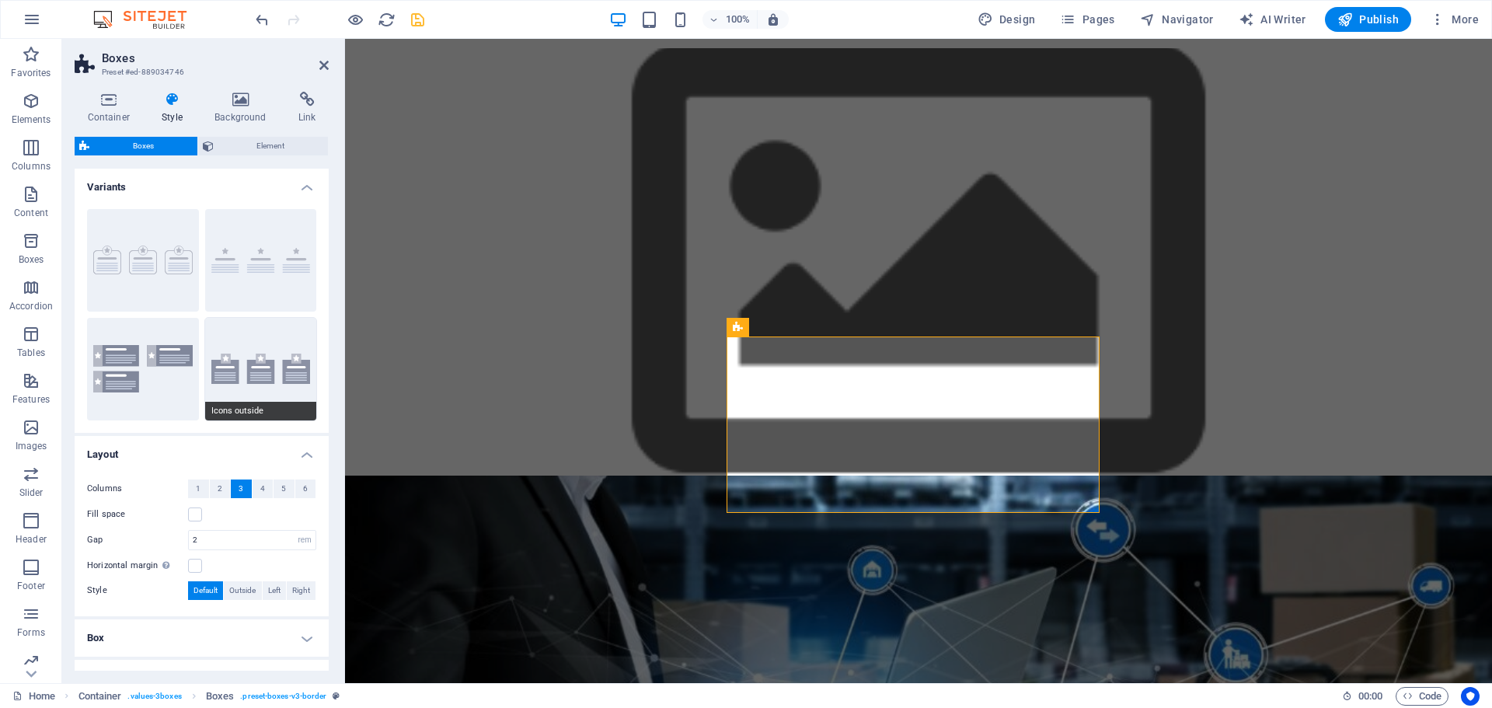
click at [272, 395] on button "Icons outside" at bounding box center [261, 369] width 112 height 103
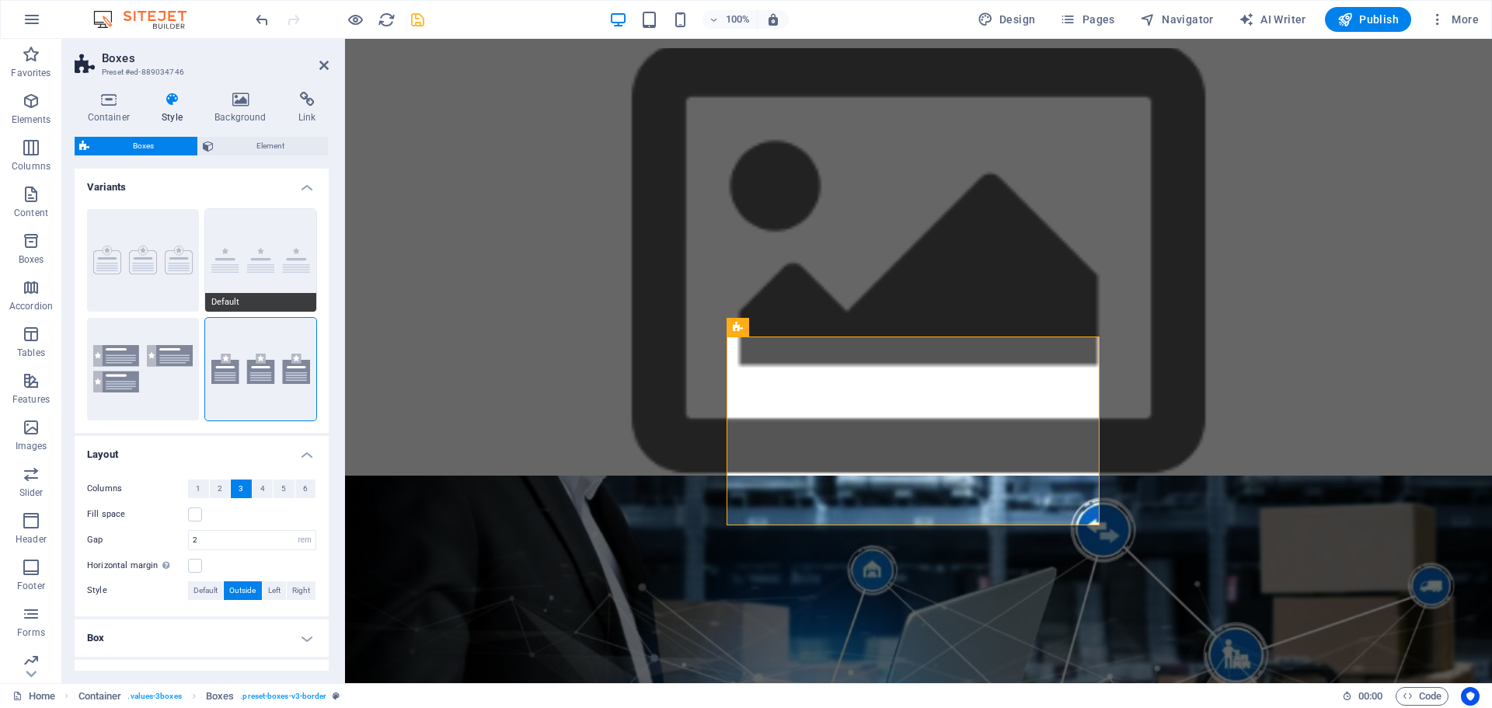
click at [273, 291] on button "Default" at bounding box center [261, 260] width 112 height 103
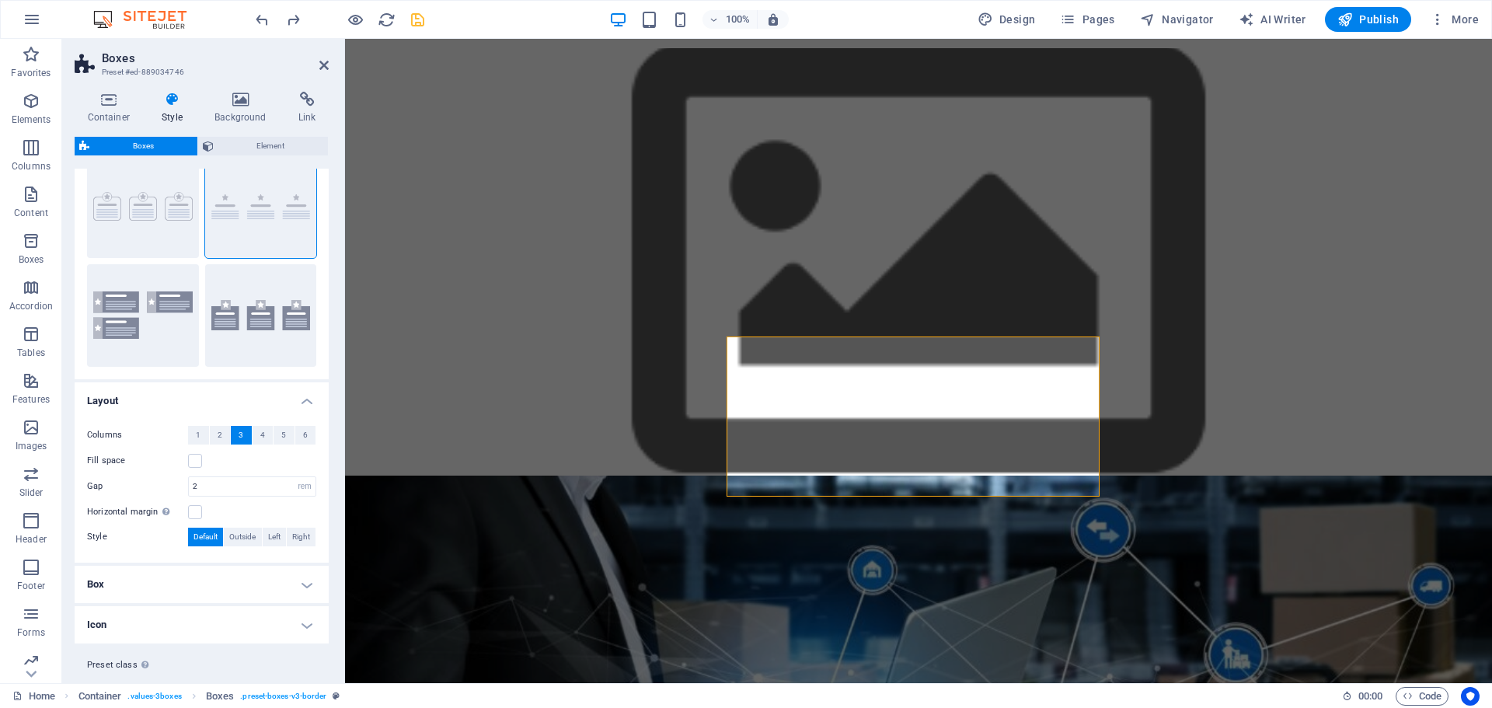
scroll to position [89, 0]
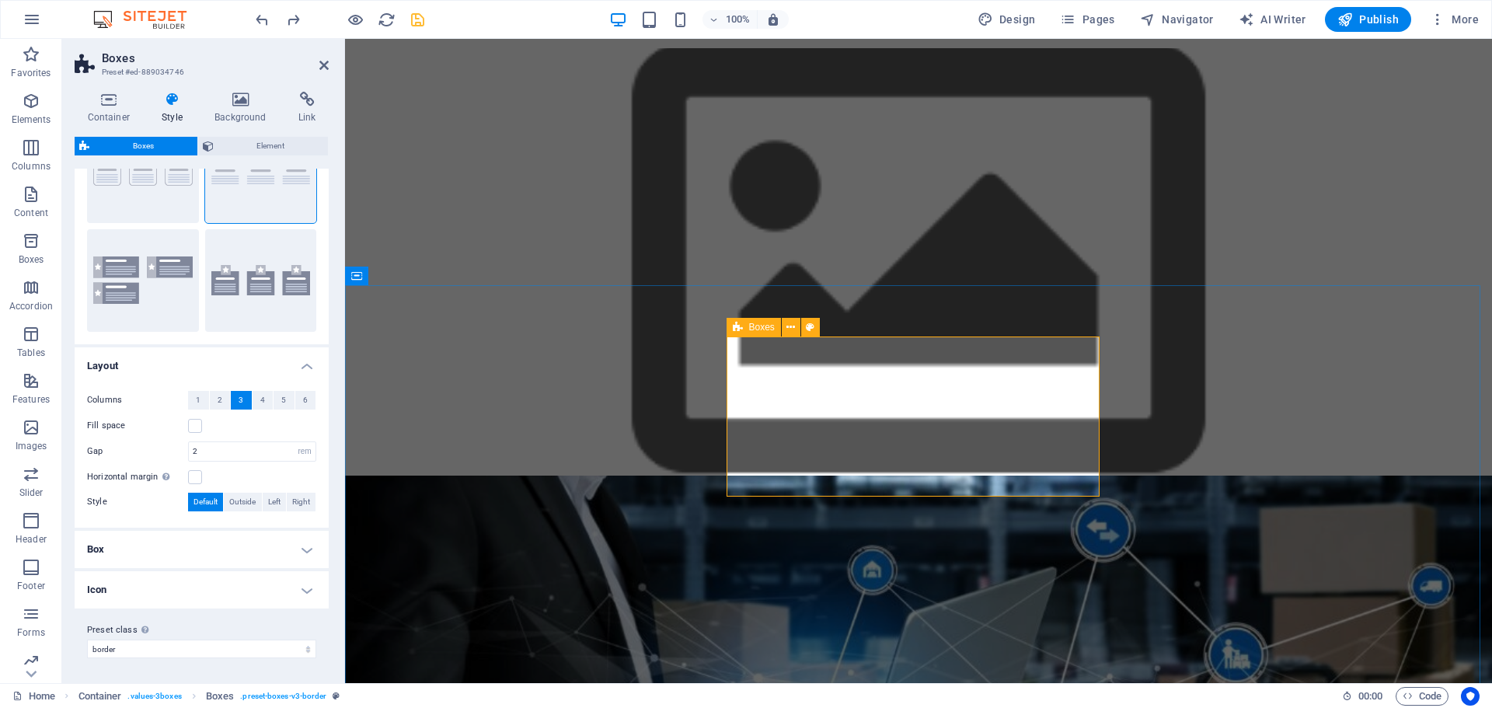
click at [758, 329] on span "Boxes" at bounding box center [762, 327] width 26 height 9
click at [738, 327] on icon at bounding box center [738, 327] width 10 height 19
click at [797, 325] on button at bounding box center [791, 327] width 19 height 19
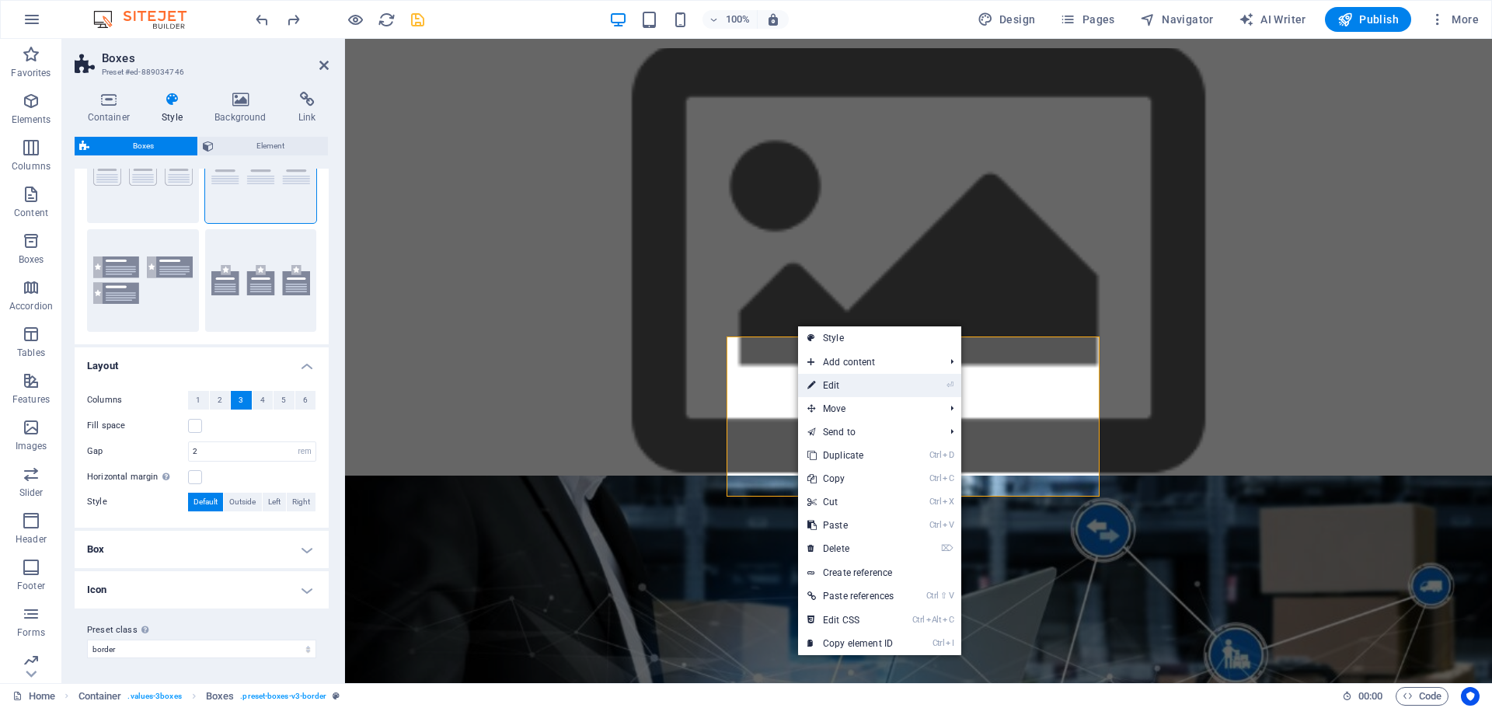
click at [839, 387] on link "⏎ Edit" at bounding box center [850, 385] width 105 height 23
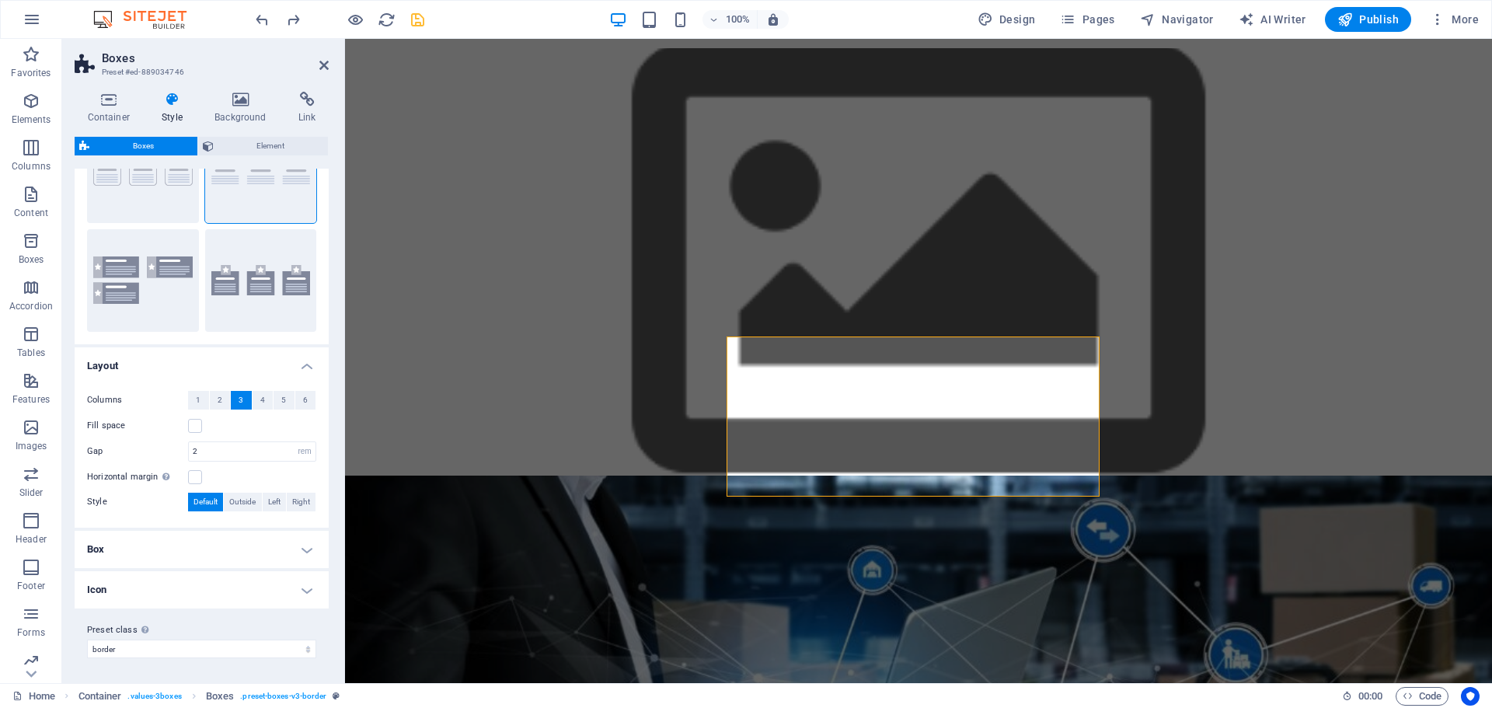
scroll to position [0, 0]
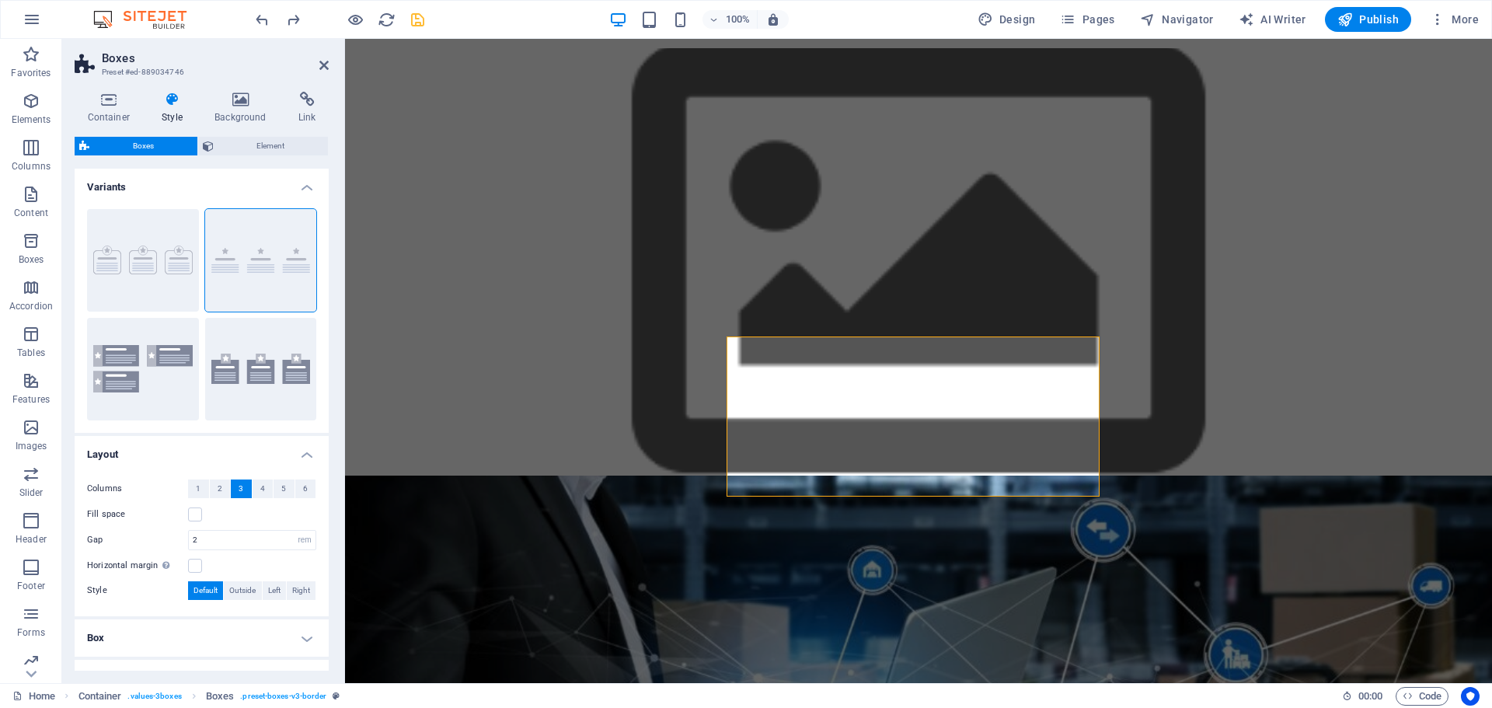
click at [180, 102] on icon at bounding box center [172, 100] width 47 height 16
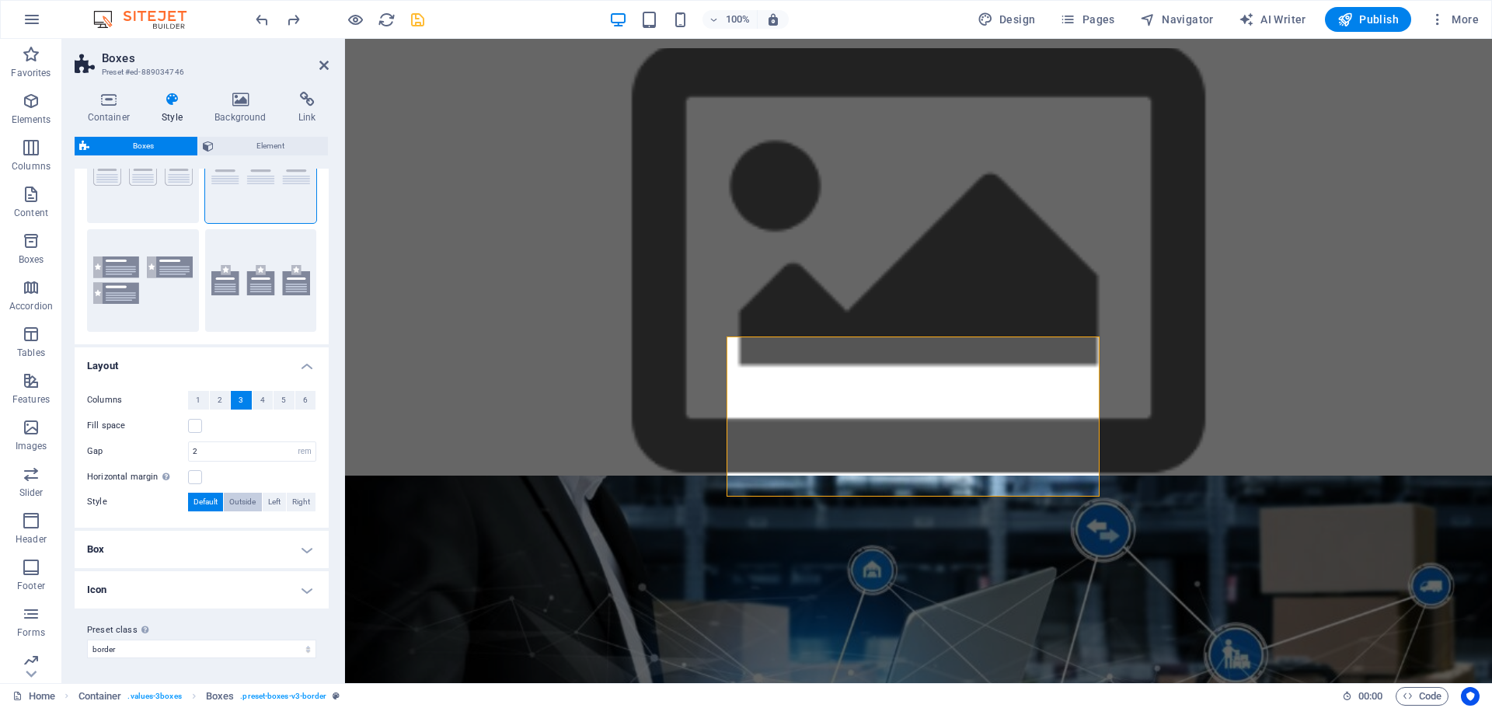
click at [235, 505] on span "Outside" at bounding box center [242, 502] width 26 height 19
click at [272, 502] on span "Left" at bounding box center [274, 502] width 12 height 19
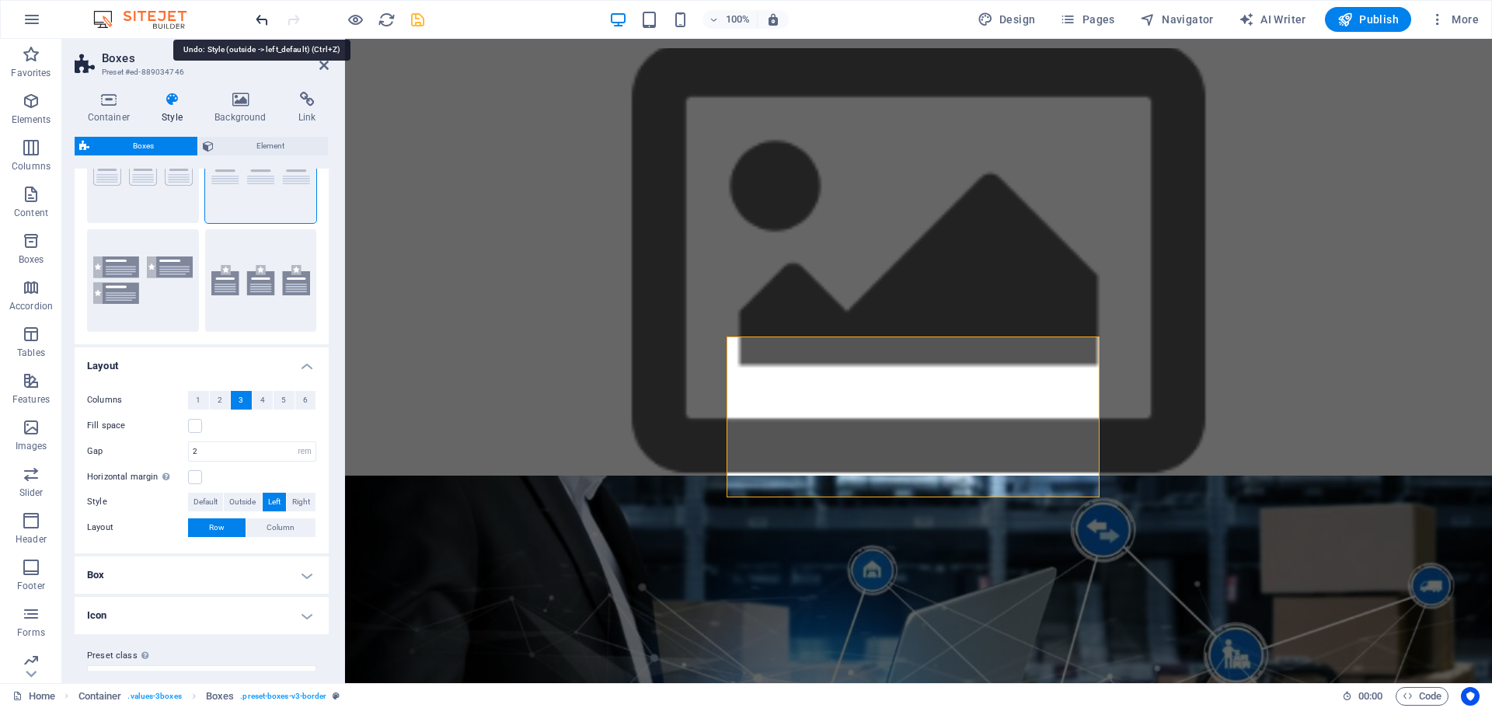
click at [260, 23] on icon "undo" at bounding box center [262, 20] width 18 height 18
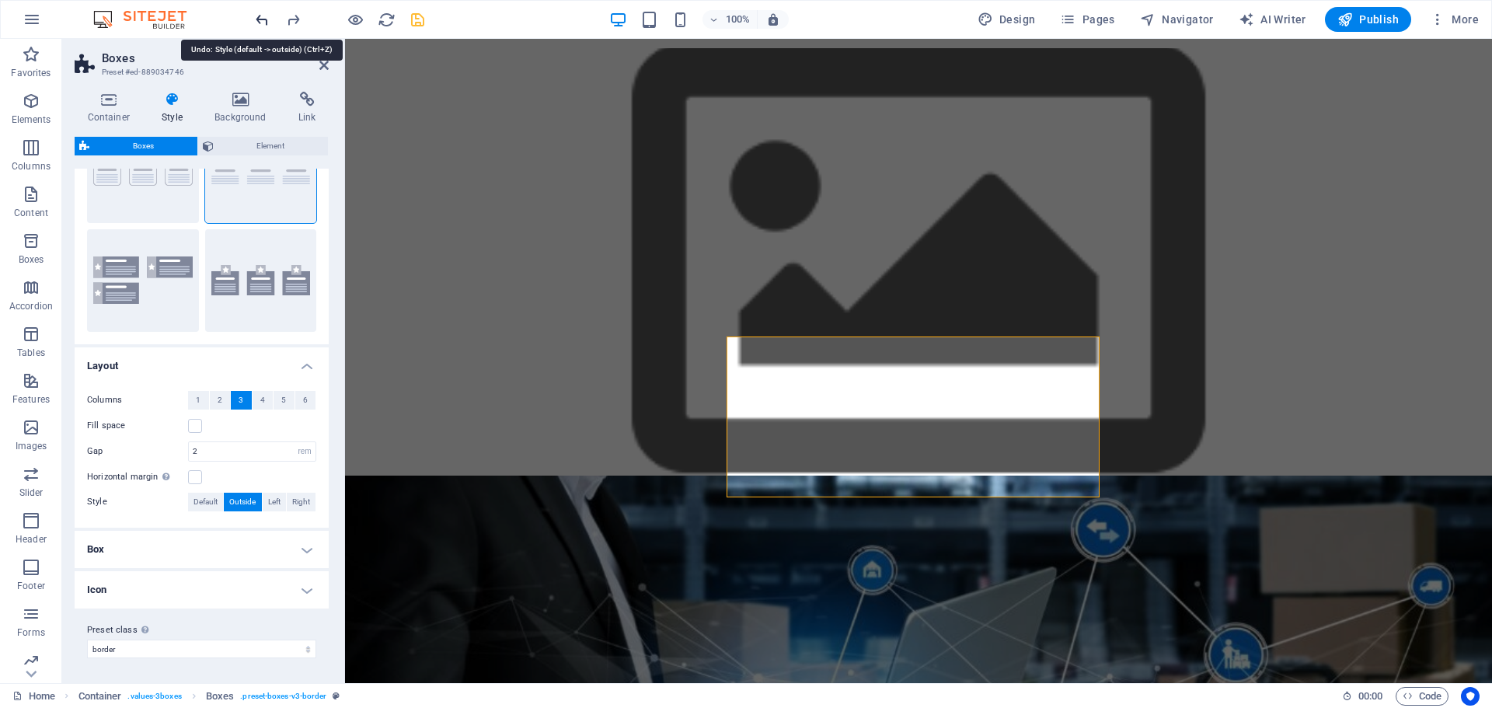
click at [260, 23] on icon "undo" at bounding box center [262, 20] width 18 height 18
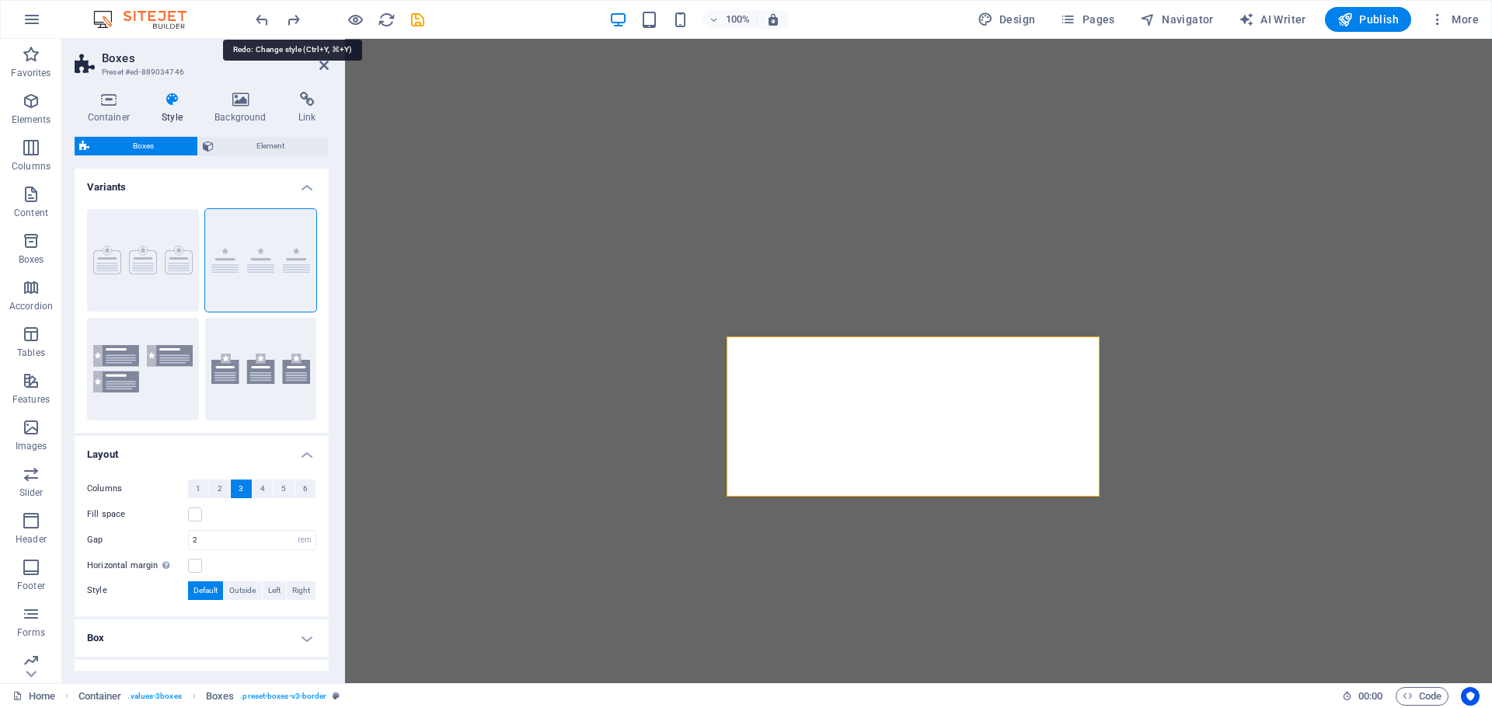
select select "rem"
click at [293, 18] on icon "redo" at bounding box center [293, 20] width 18 height 18
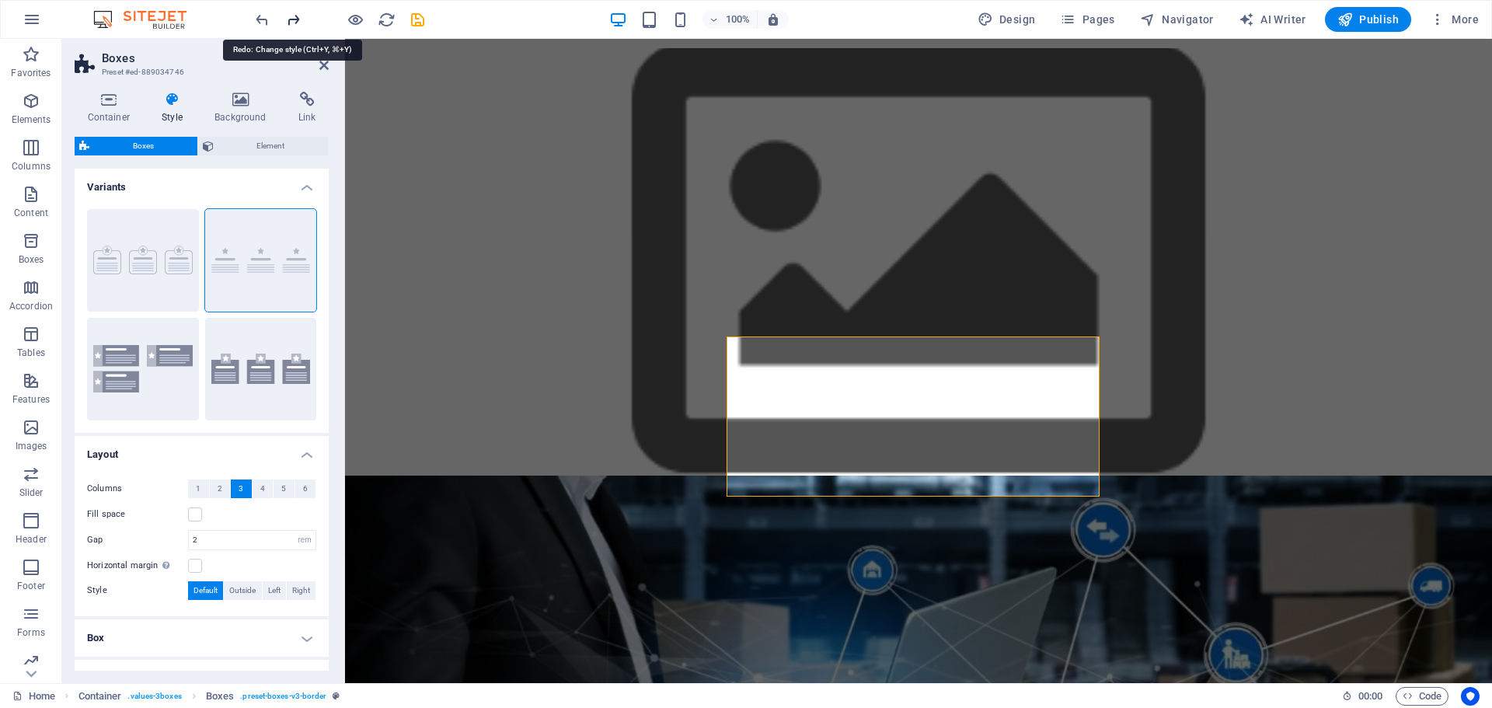
scroll to position [89, 0]
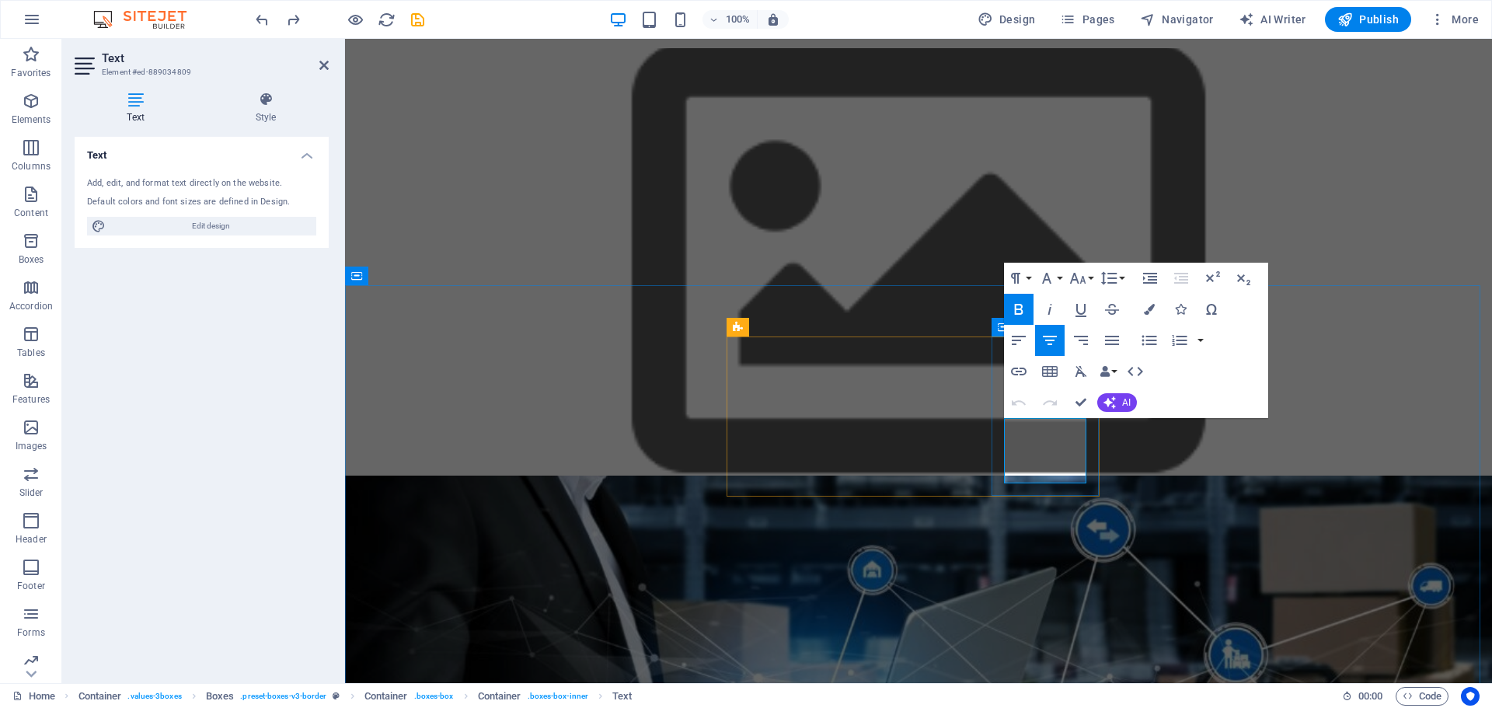
drag, startPoint x: 1069, startPoint y: 476, endPoint x: 1020, endPoint y: 470, distance: 49.4
click at [1090, 282] on button "Font Size" at bounding box center [1081, 278] width 30 height 31
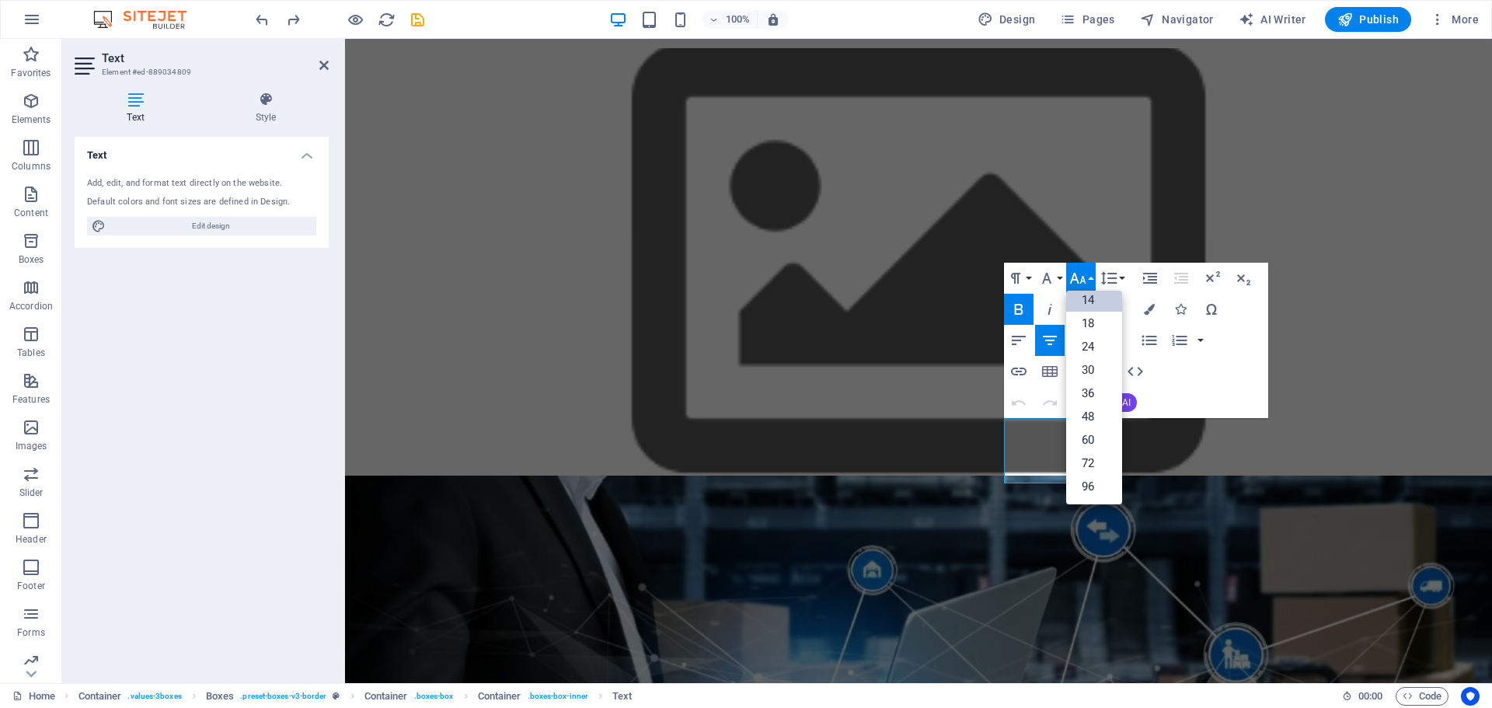
scroll to position [47, 0]
click at [1096, 353] on link "12" at bounding box center [1094, 354] width 56 height 23
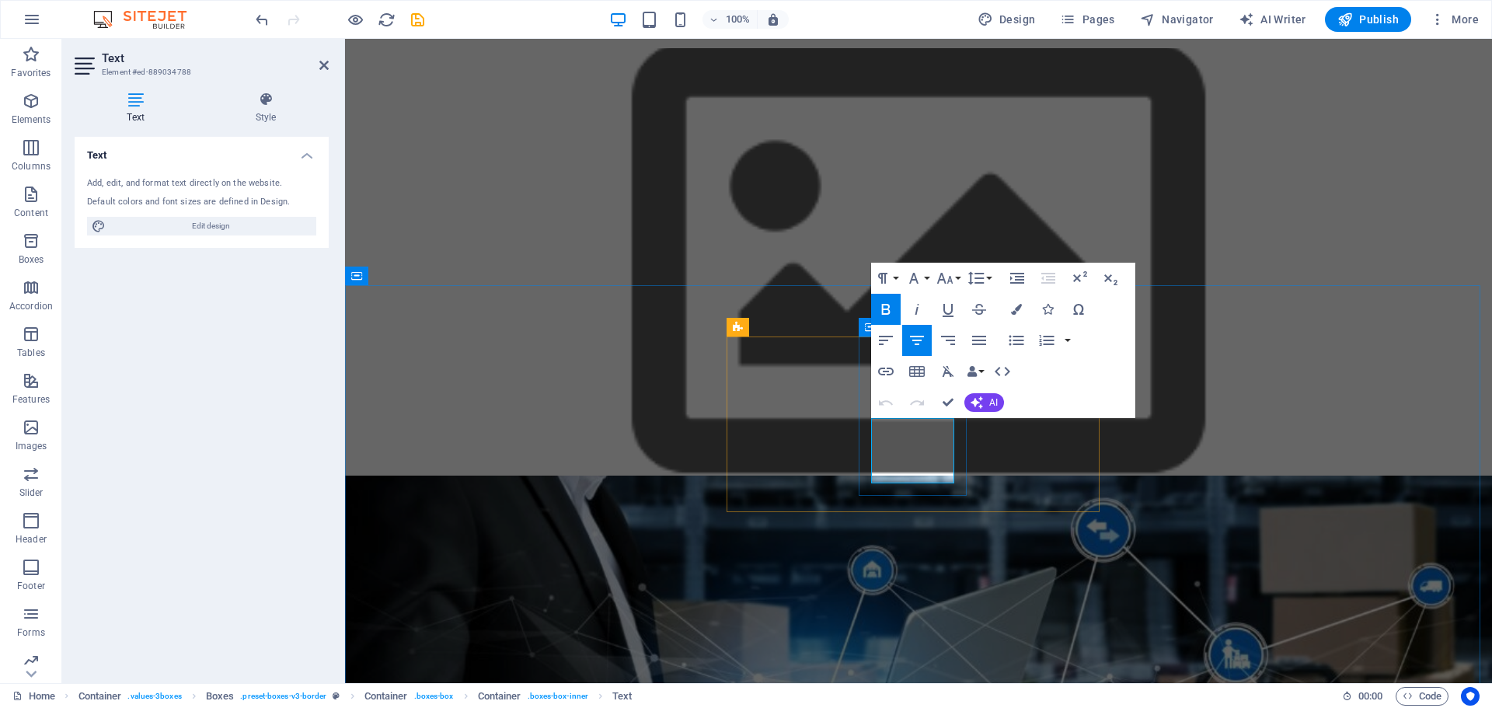
click at [814, 629] on div "Siempre buscamos las mejores soluciones tecnológicas ." at bounding box center [785, 670] width 83 height 82
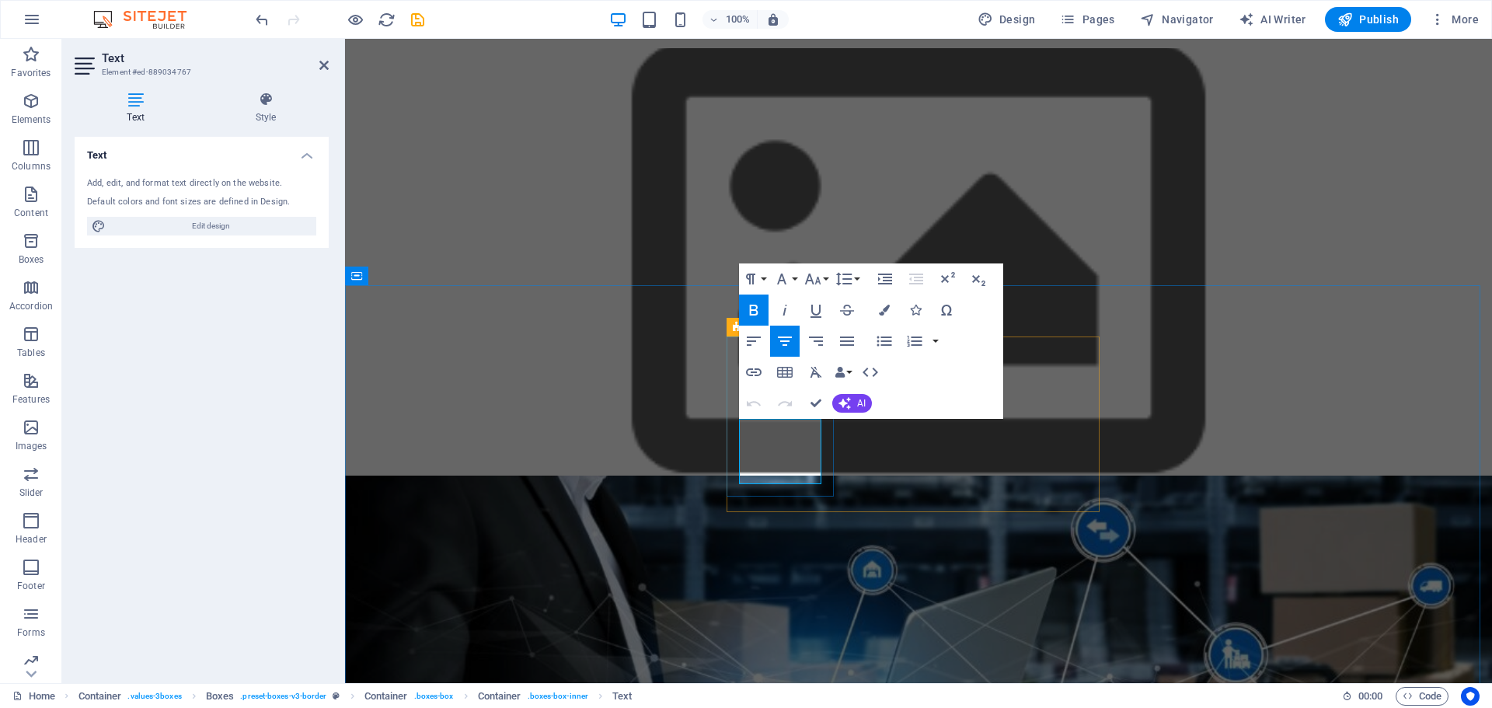
click at [814, 629] on p "Siempre buscamos las mejores soluciones tecnológicas ." at bounding box center [785, 670] width 83 height 82
click at [1365, 476] on div "Nuestros Valores Innovación Siempre buscamos las mejores soluciones tecnológica…" at bounding box center [918, 689] width 1147 height 427
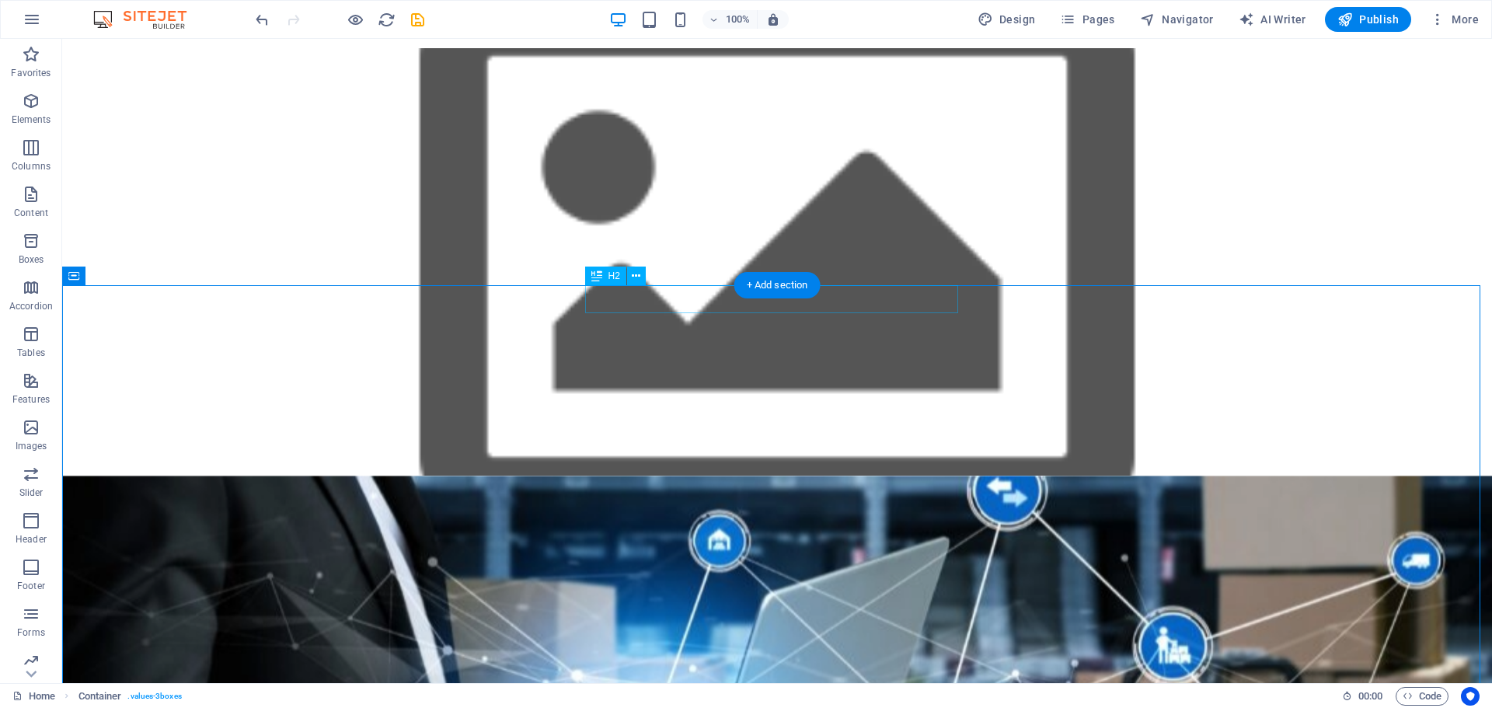
click at [856, 476] on div "Nuestros Valores" at bounding box center [777, 490] width 373 height 28
click at [1034, 476] on div "Nuestros Valores Innovación Siempre buscamos las mejores soluciones tecnológica…" at bounding box center [777, 689] width 1430 height 427
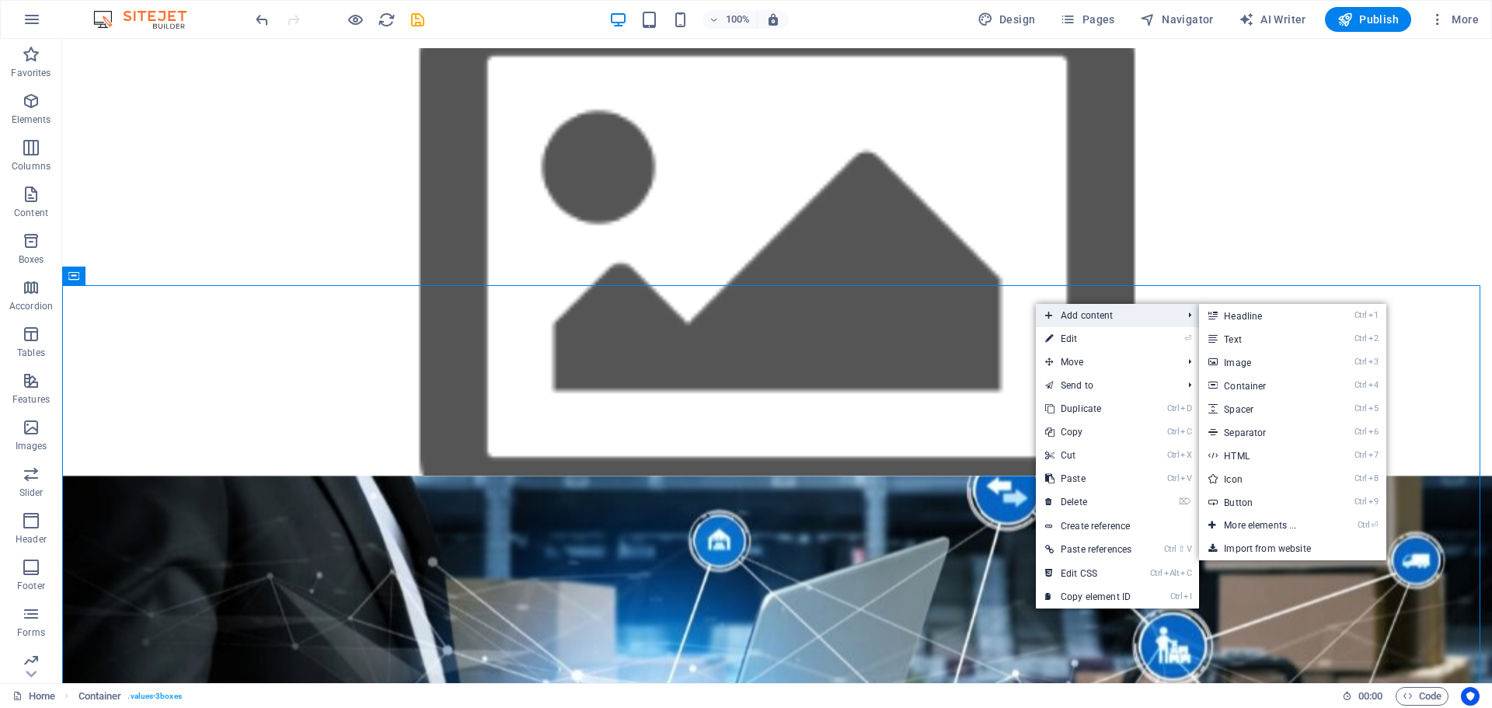
click at [1138, 312] on span "Add content" at bounding box center [1106, 315] width 140 height 23
click at [1264, 433] on link "Ctrl 6 Separator" at bounding box center [1263, 431] width 128 height 23
select select "%"
select select "px"
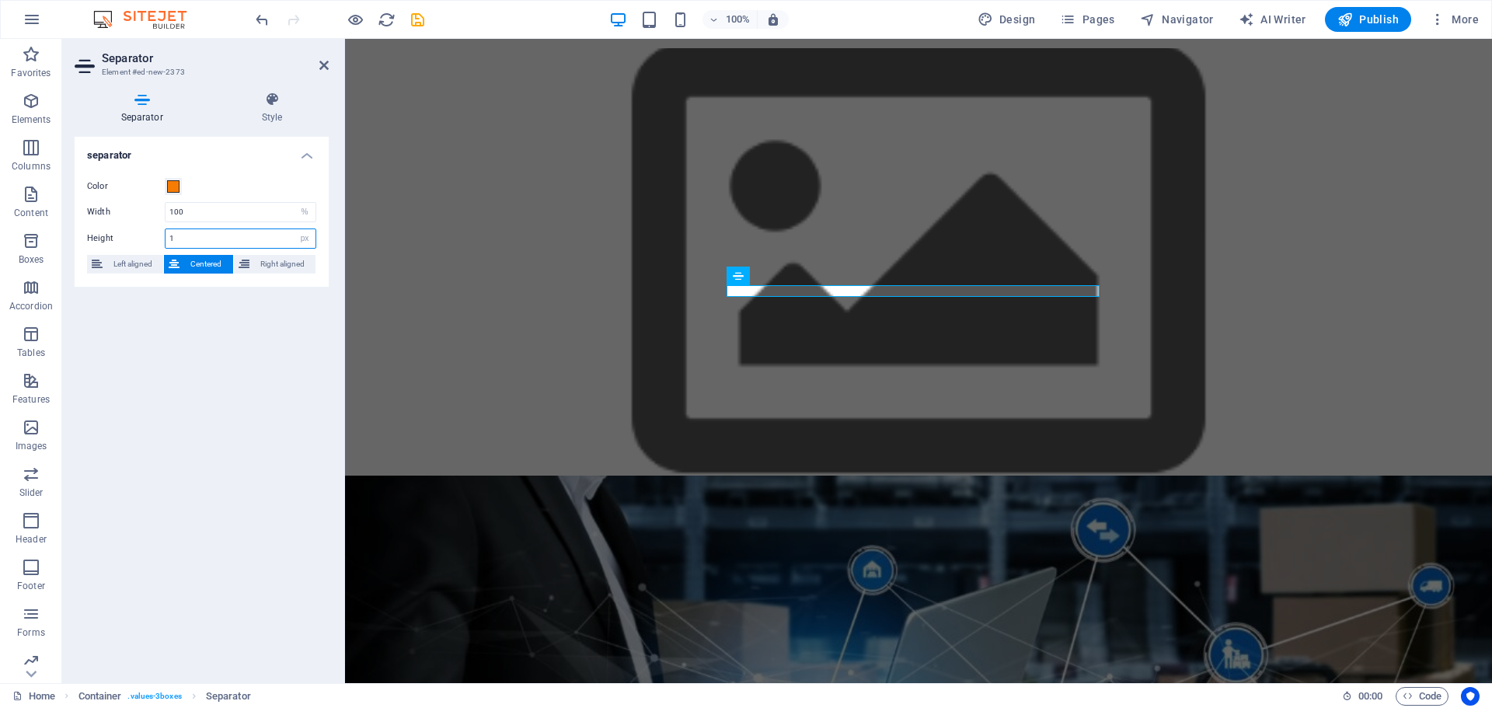
click at [263, 239] on input "1" at bounding box center [241, 238] width 150 height 19
type input "10"
click at [369, 481] on div "Nuestros Valores Innovación Siempre buscamos las mejores soluciones tecnológica…" at bounding box center [918, 694] width 1147 height 427
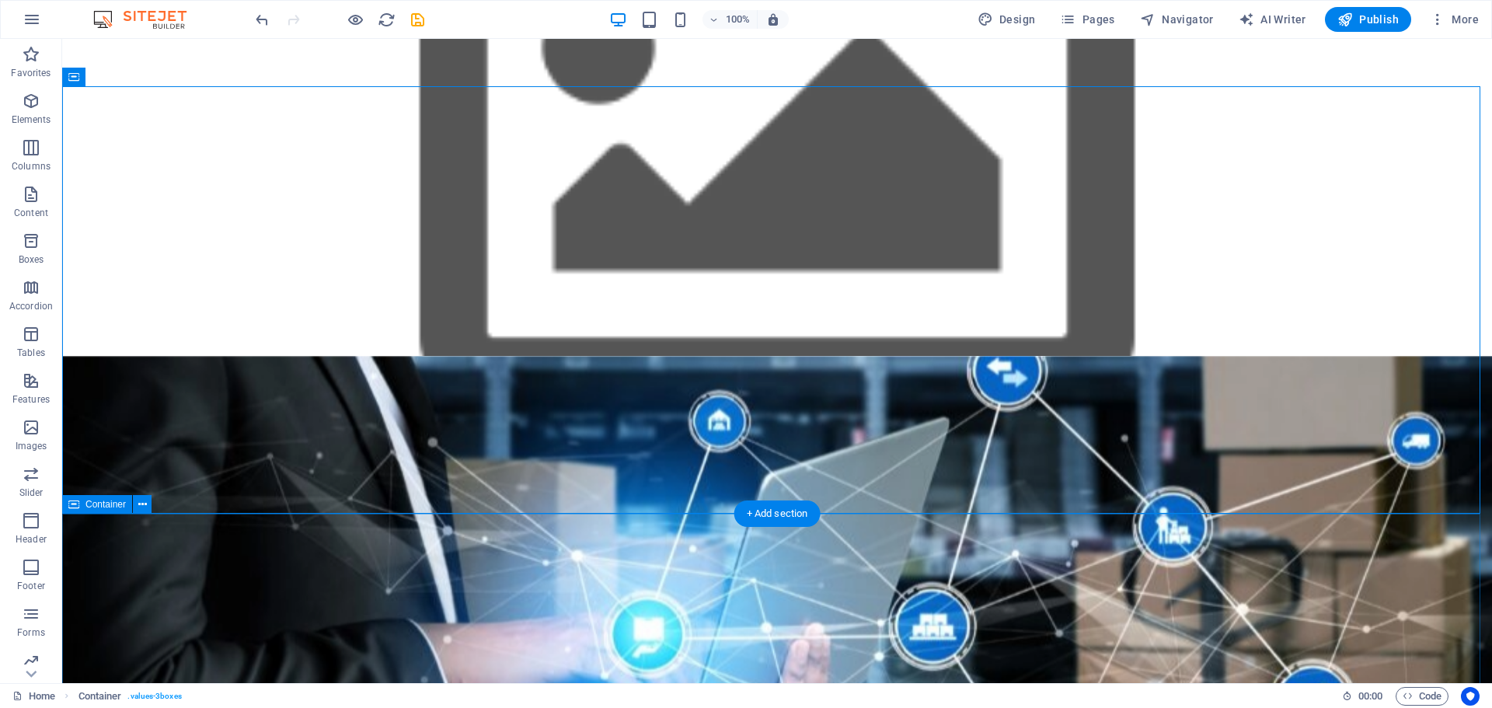
scroll to position [1371, 0]
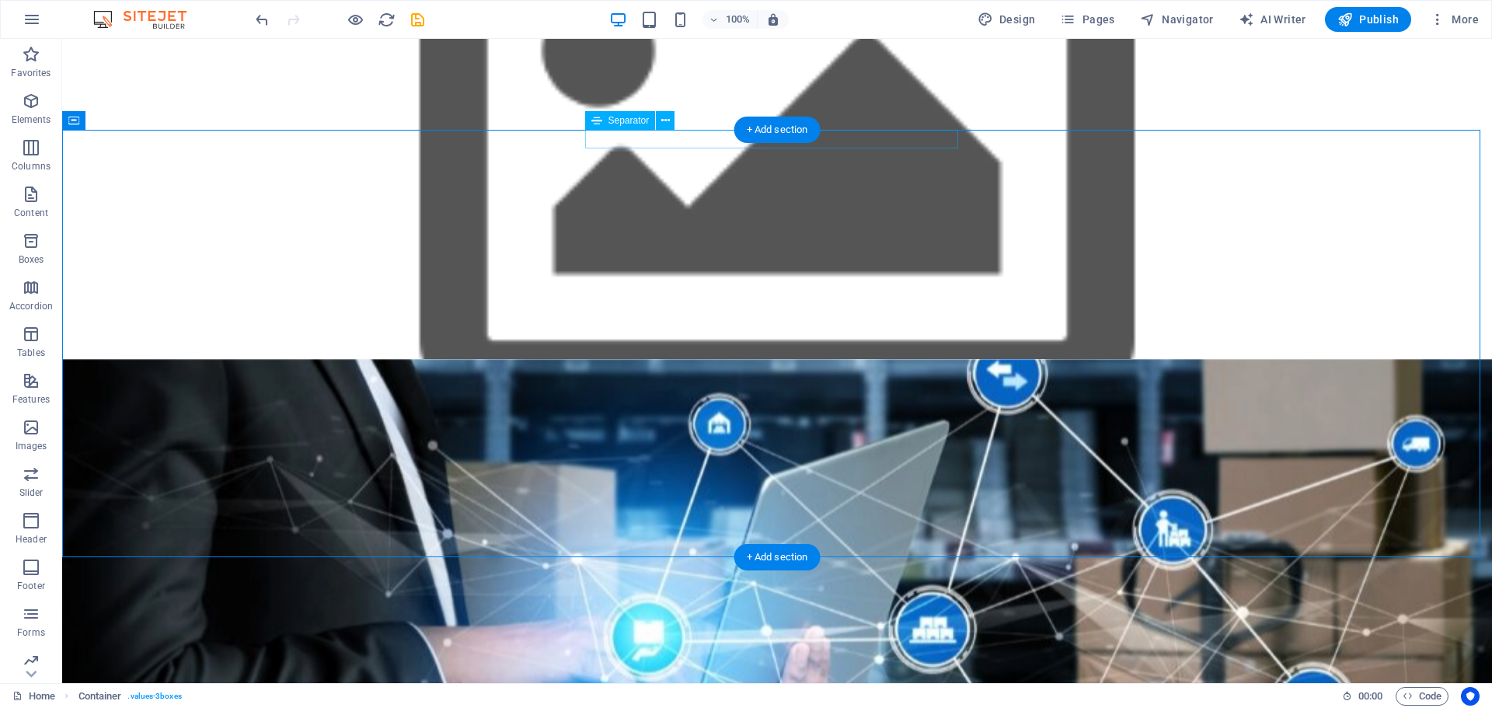
click at [887, 364] on div at bounding box center [777, 368] width 373 height 8
click at [1138, 364] on div "Nuestros Valores Innovación Siempre buscamos las mejores soluciones tecnológica…" at bounding box center [777, 577] width 1430 height 427
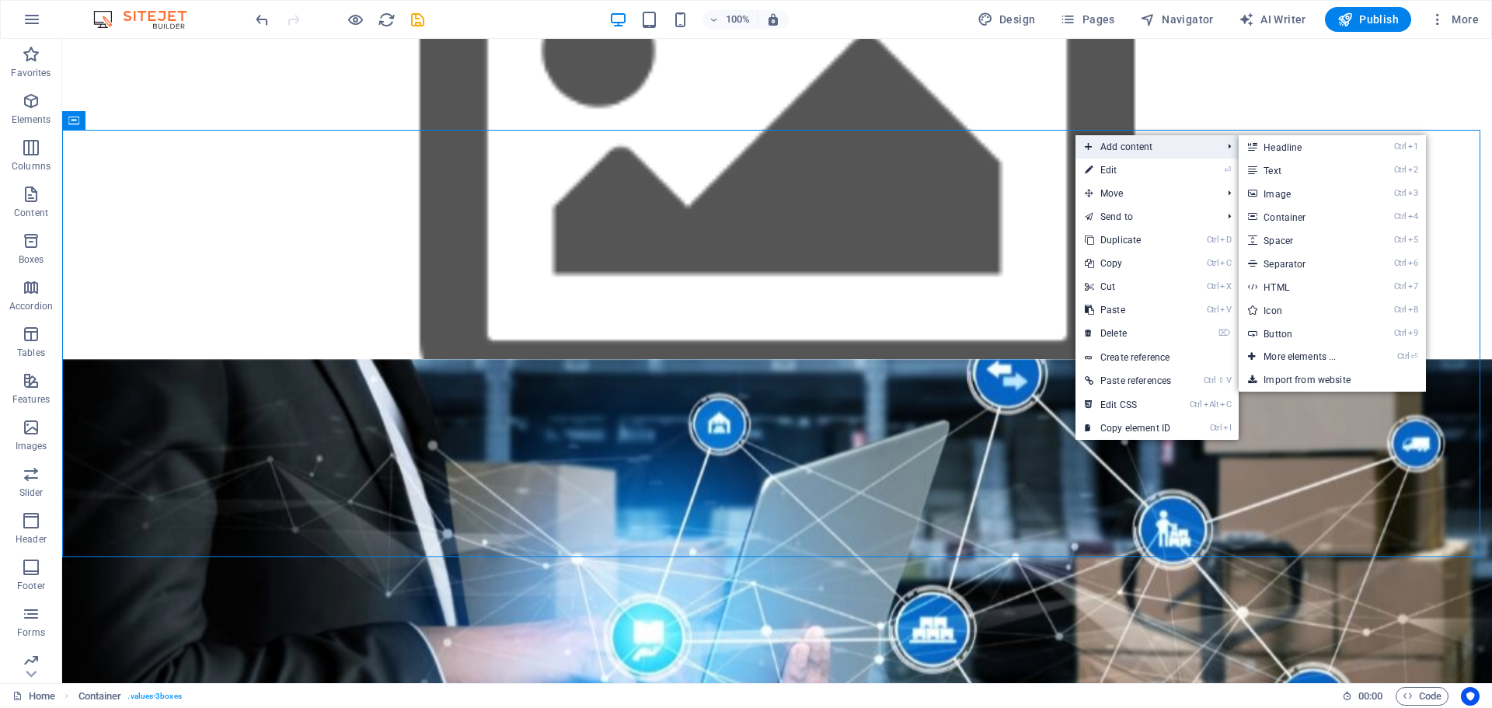
click at [1124, 148] on span "Add content" at bounding box center [1146, 146] width 140 height 23
click at [1305, 240] on link "Ctrl 5 Spacer" at bounding box center [1303, 239] width 128 height 23
select select "px"
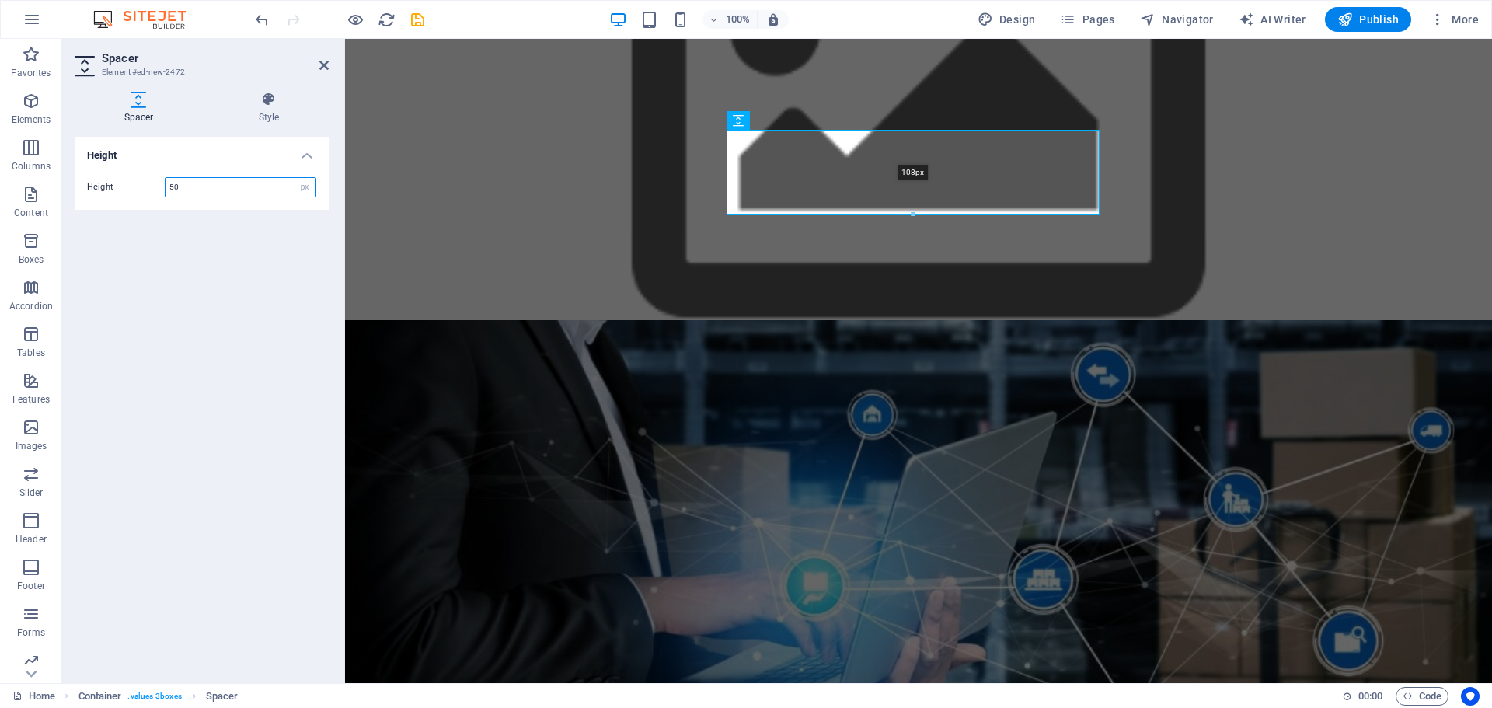
drag, startPoint x: 915, startPoint y: 167, endPoint x: 916, endPoint y: 214, distance: 47.4
click at [916, 214] on div at bounding box center [912, 214] width 371 height 5
type input "108"
click at [1347, 320] on div "Nuestros Valores Innovación Siempre buscamos las mejores soluciones tecnológica…" at bounding box center [918, 533] width 1147 height 427
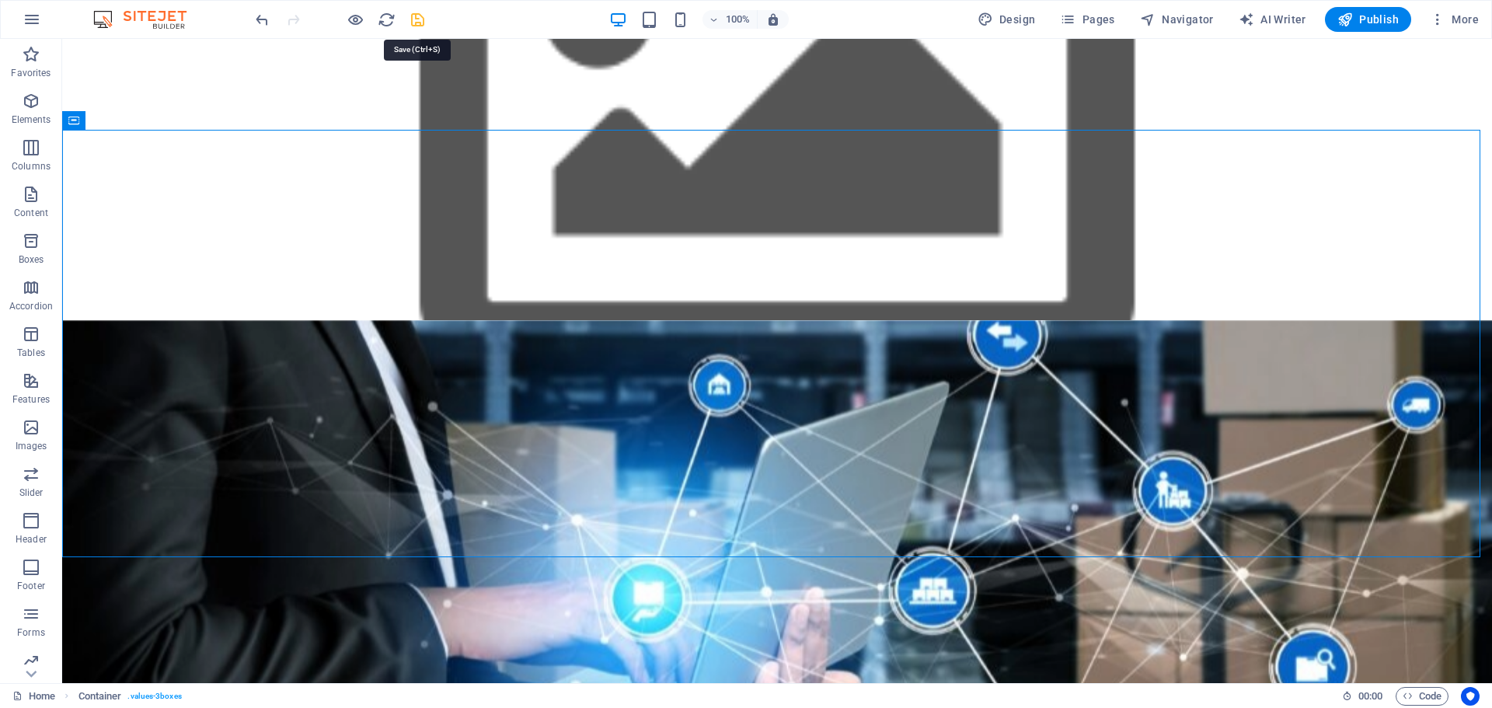
click at [414, 20] on icon "save" at bounding box center [418, 20] width 18 height 18
